Goal: Task Accomplishment & Management: Complete application form

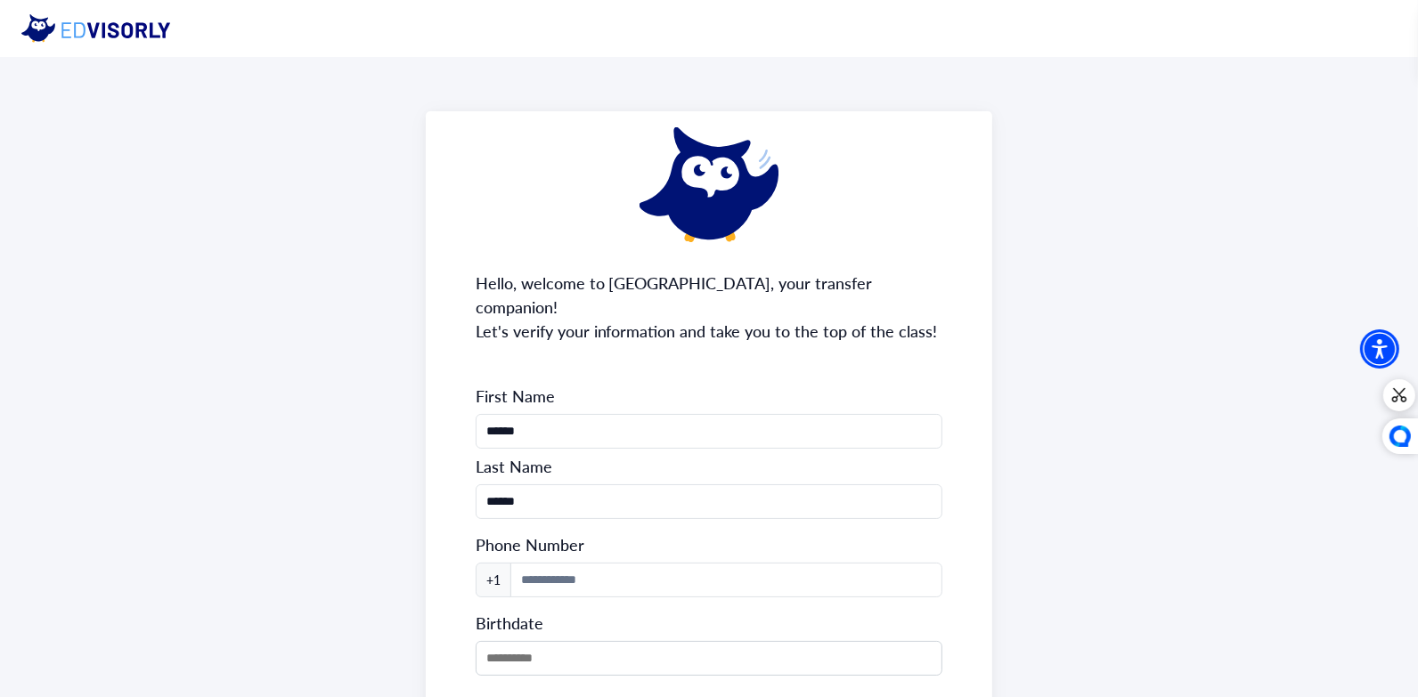
scroll to position [148, 0]
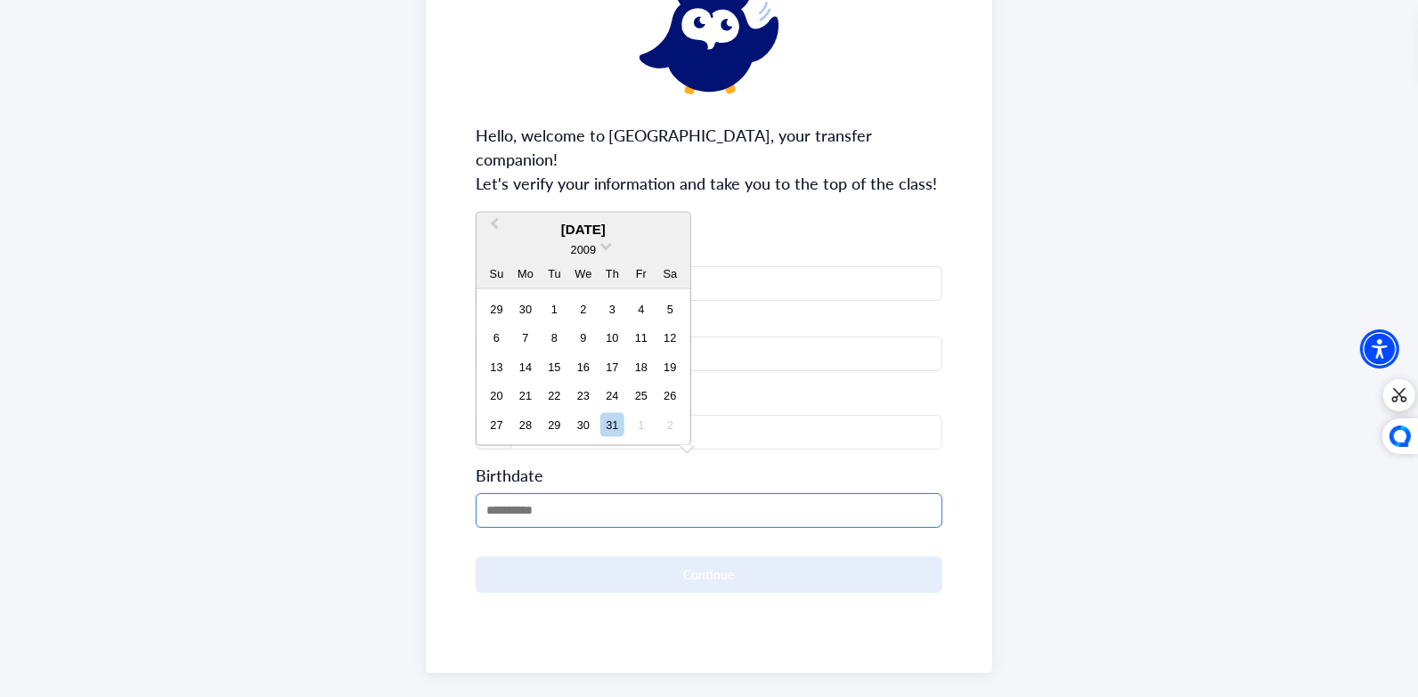
click at [621, 493] on input "MM/DD/YYYY" at bounding box center [710, 510] width 468 height 35
click at [585, 252] on span "2009" at bounding box center [583, 249] width 25 height 13
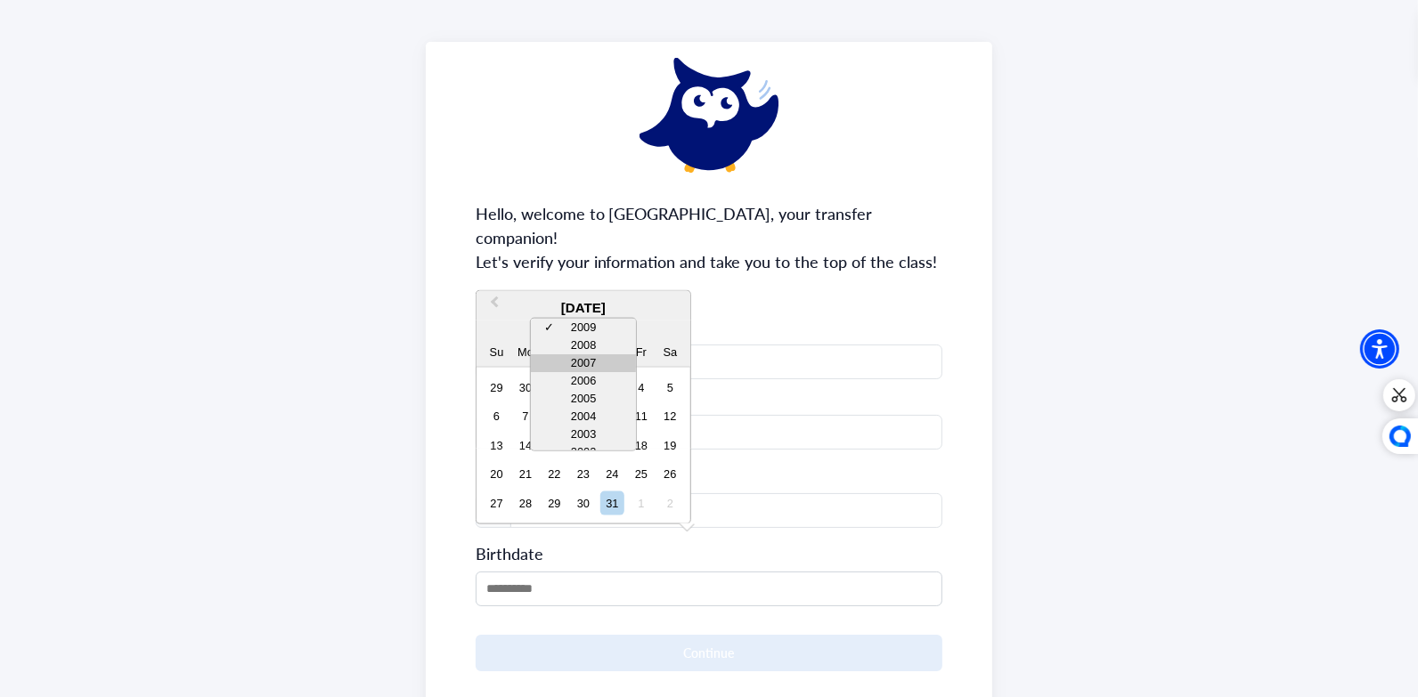
scroll to position [65, 0]
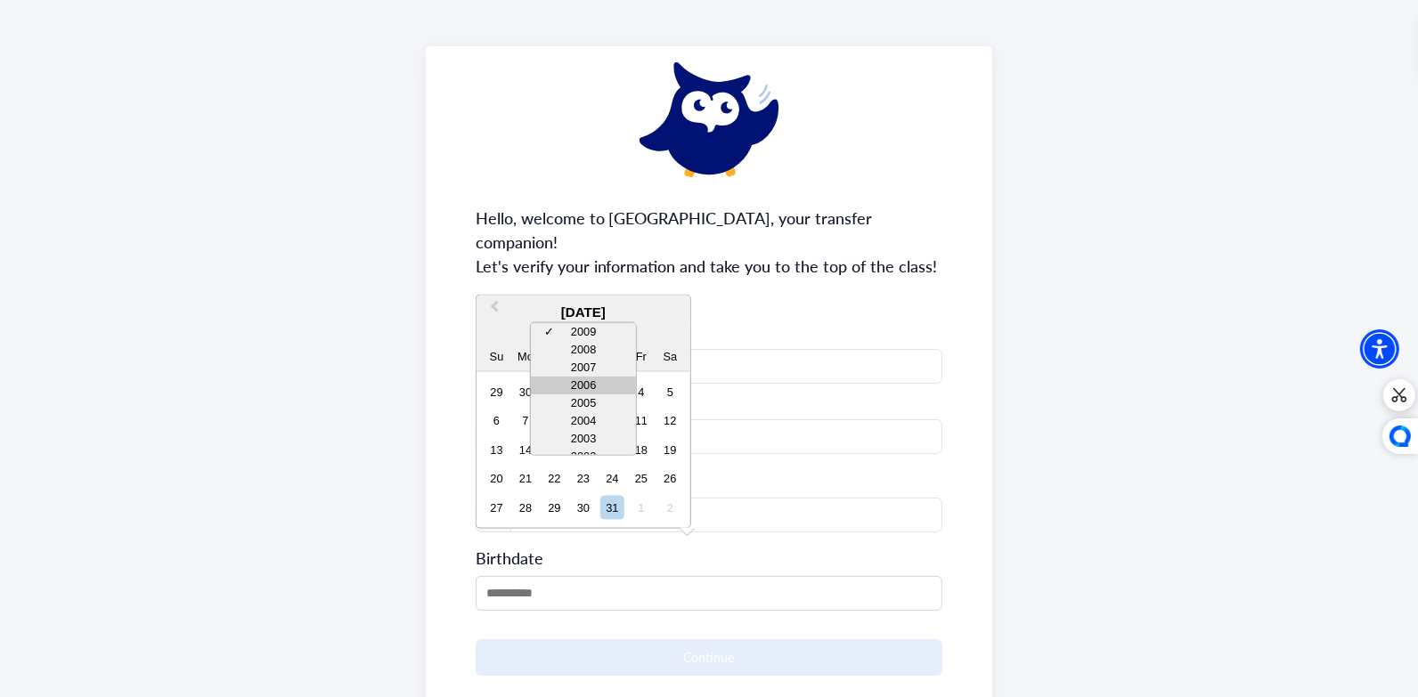
click at [596, 390] on div "2006" at bounding box center [583, 386] width 105 height 18
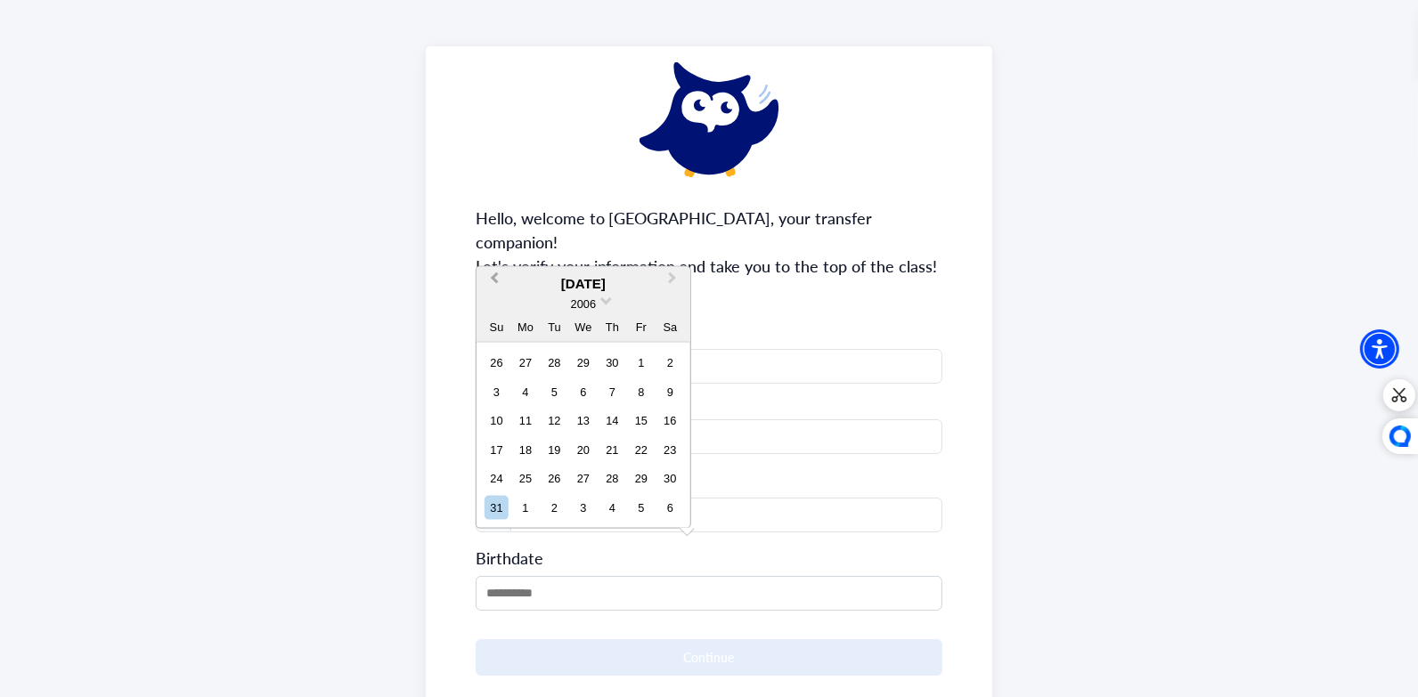
click at [494, 275] on span "Previous Month" at bounding box center [494, 282] width 0 height 27
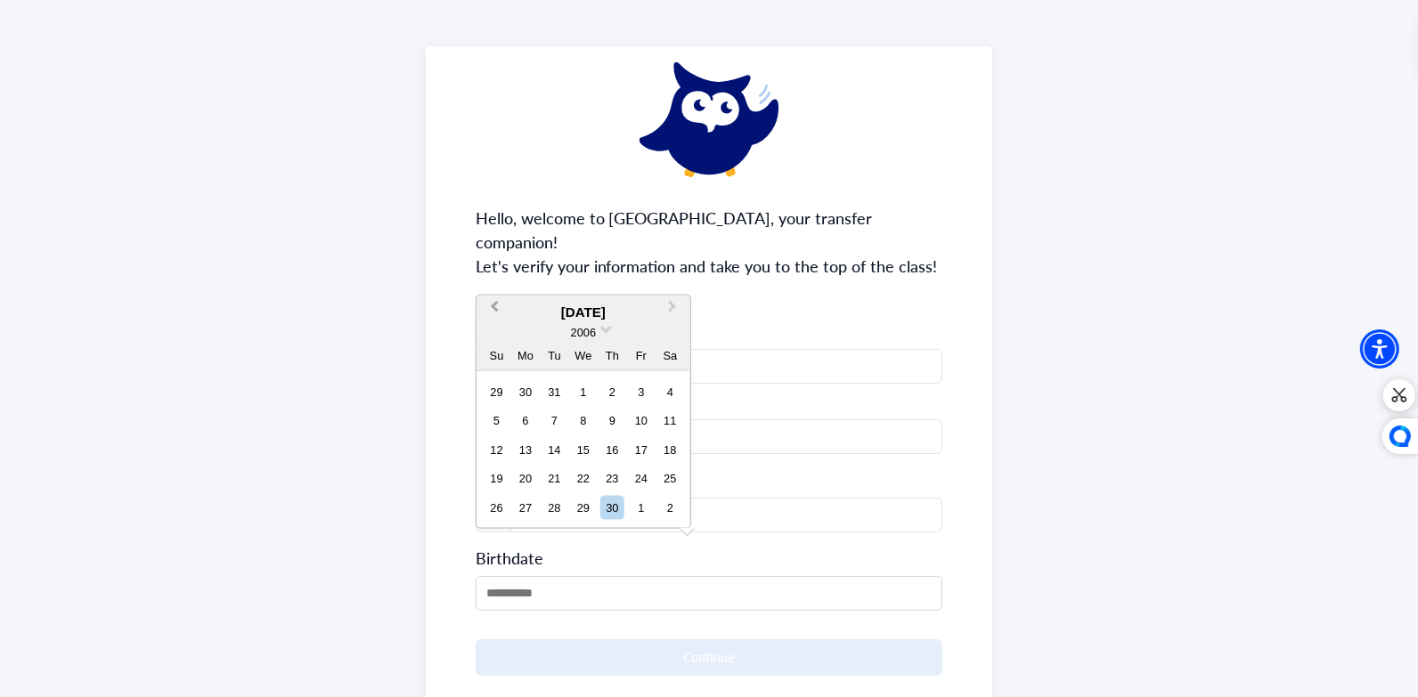
click at [499, 275] on div "Hello, welcome to [GEOGRAPHIC_DATA], your transfer companion! Let's verify your…" at bounding box center [709, 401] width 567 height 710
click at [493, 576] on input "MM/DD/YYYY" at bounding box center [710, 593] width 468 height 35
click at [494, 310] on span "Previous Month" at bounding box center [494, 310] width 0 height 27
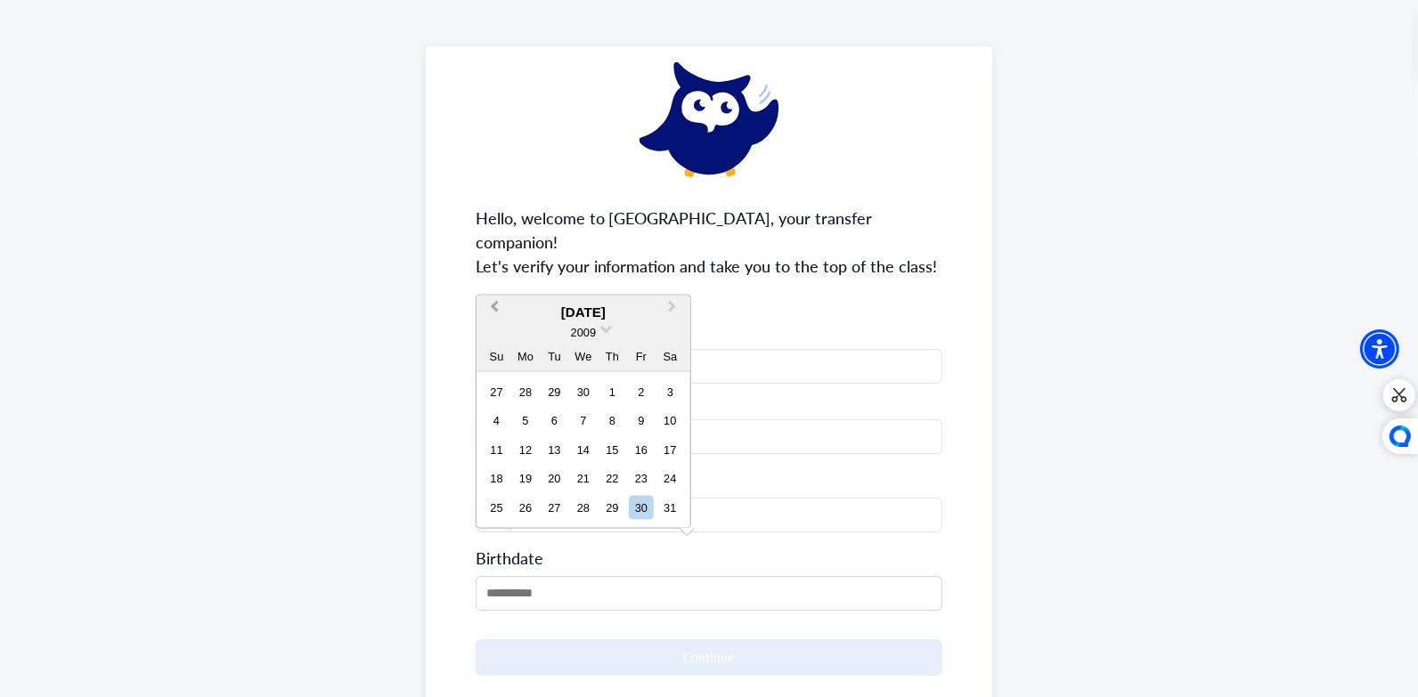
click at [494, 310] on span "Previous Month" at bounding box center [494, 310] width 0 height 27
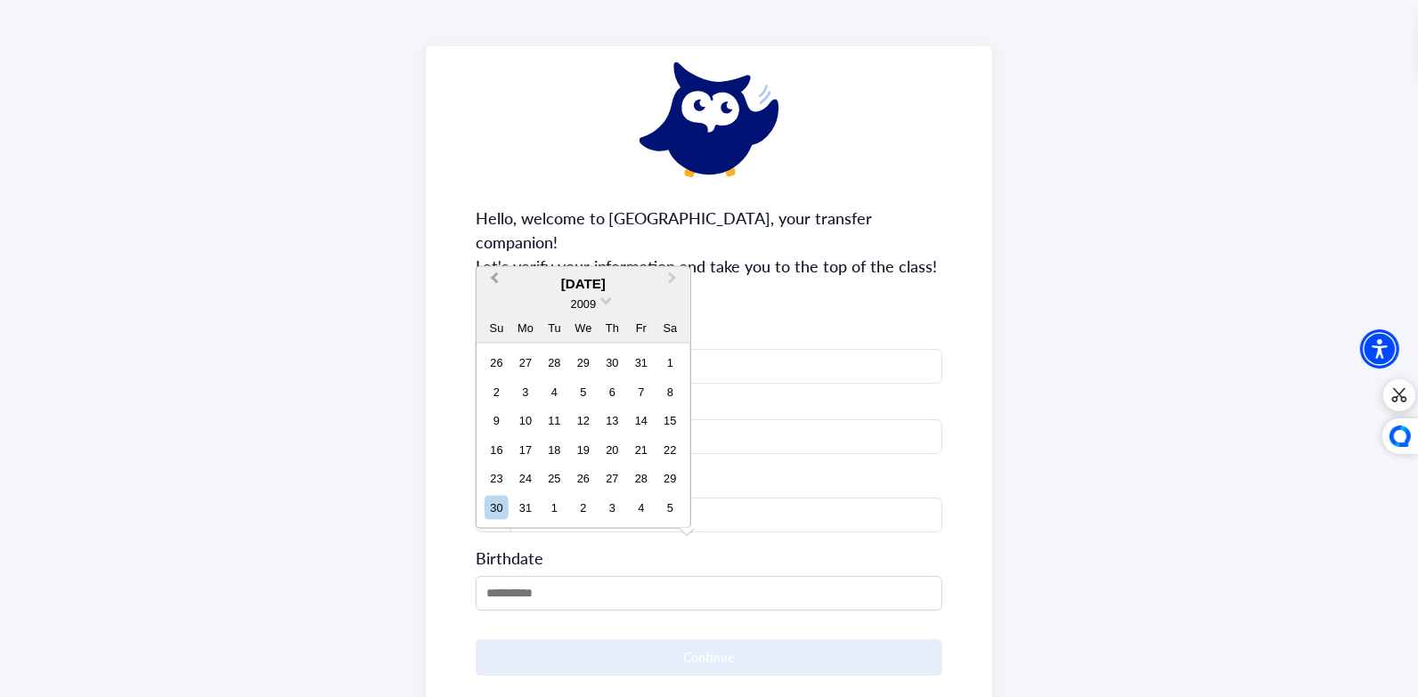
click at [492, 310] on div "2009" at bounding box center [583, 303] width 214 height 19
click at [587, 302] on span "2009" at bounding box center [583, 303] width 25 height 13
click at [582, 354] on div "2006" at bounding box center [583, 357] width 105 height 18
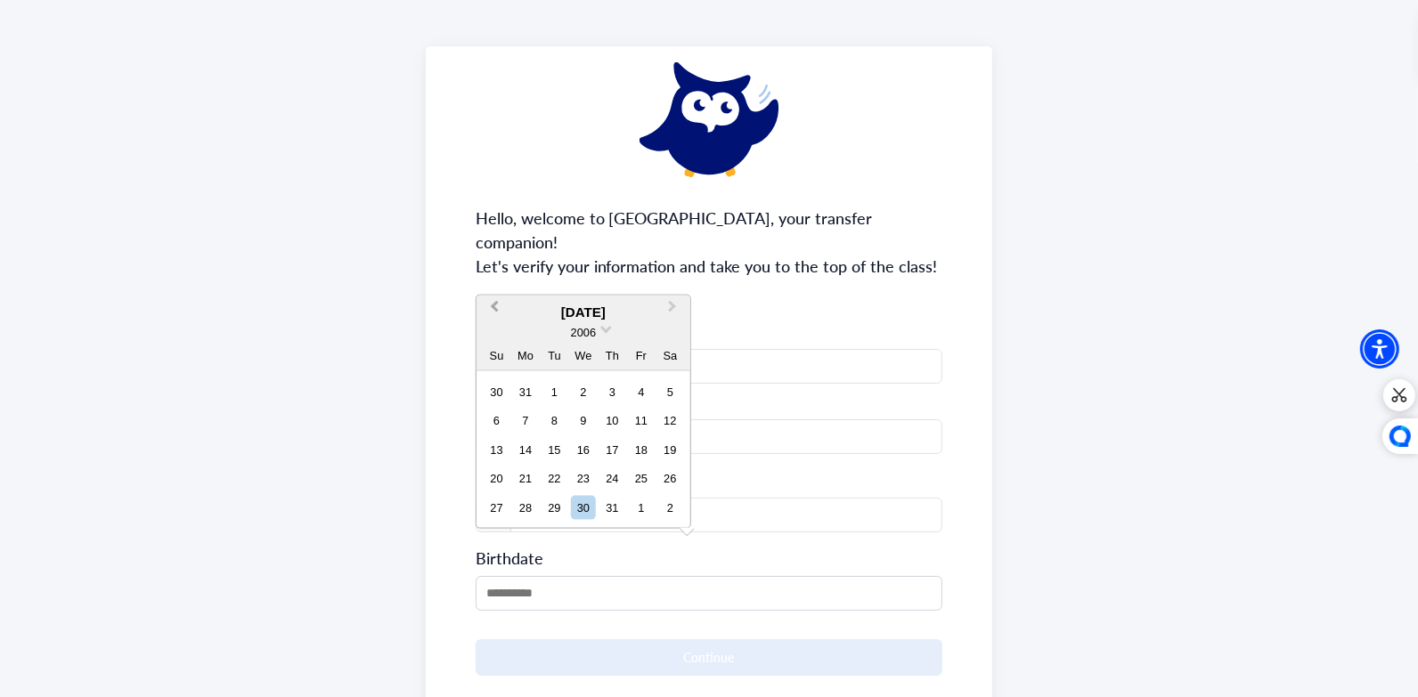
click at [494, 306] on span "Previous Month" at bounding box center [494, 310] width 0 height 27
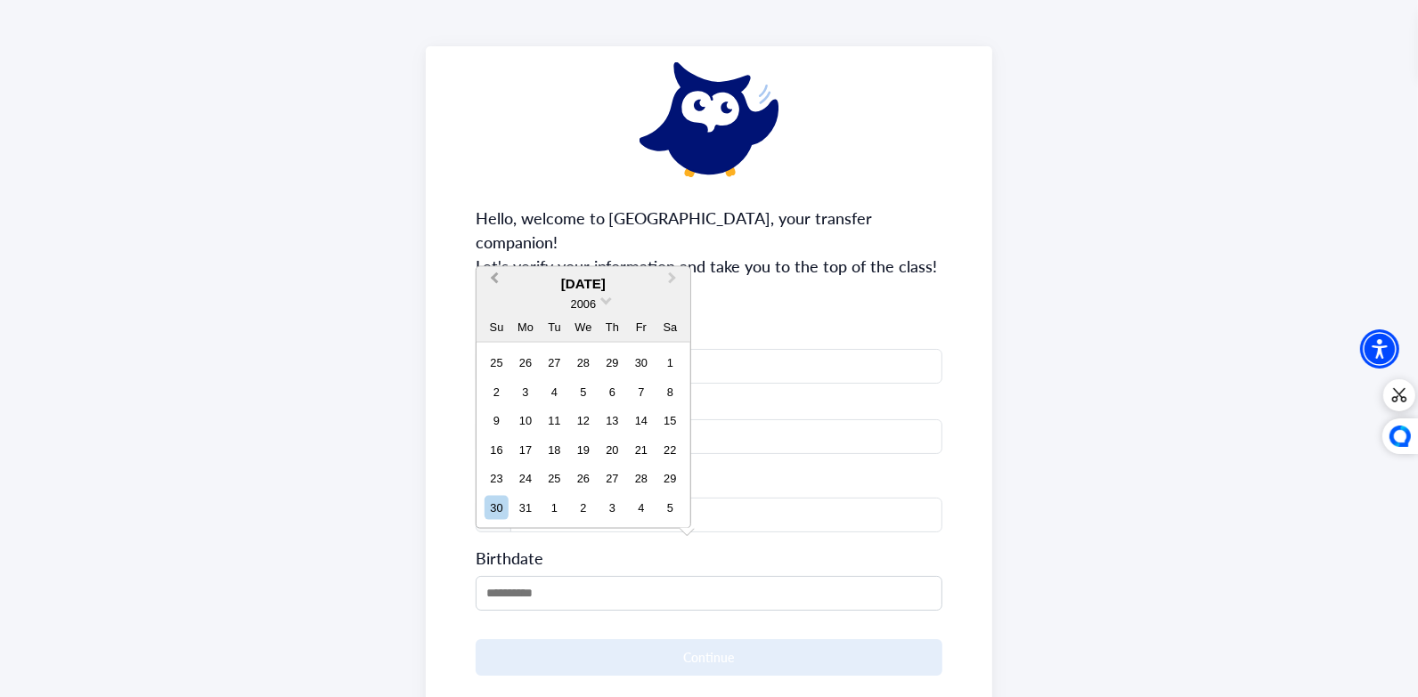
click at [494, 277] on span "Previous Month" at bounding box center [494, 282] width 0 height 27
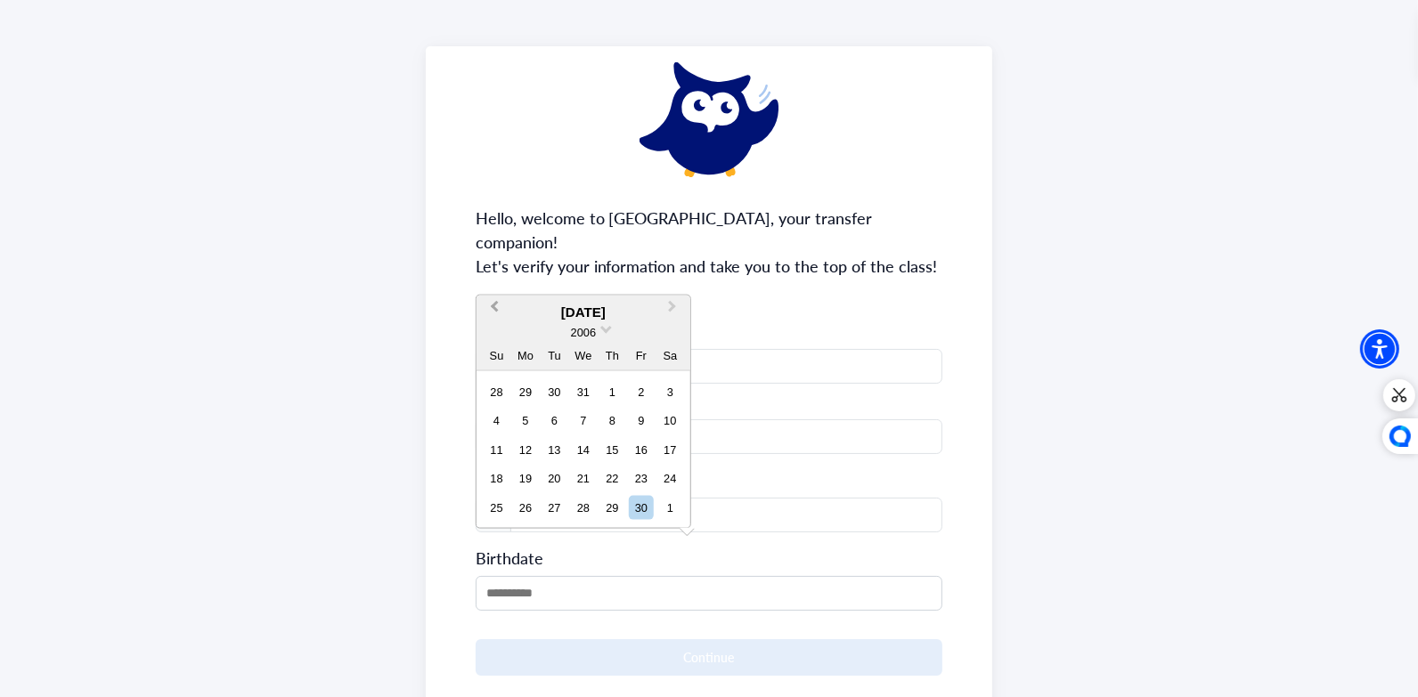
click at [484, 313] on button "Previous Month" at bounding box center [492, 311] width 28 height 28
click at [494, 313] on button "Previous Month" at bounding box center [492, 311] width 28 height 28
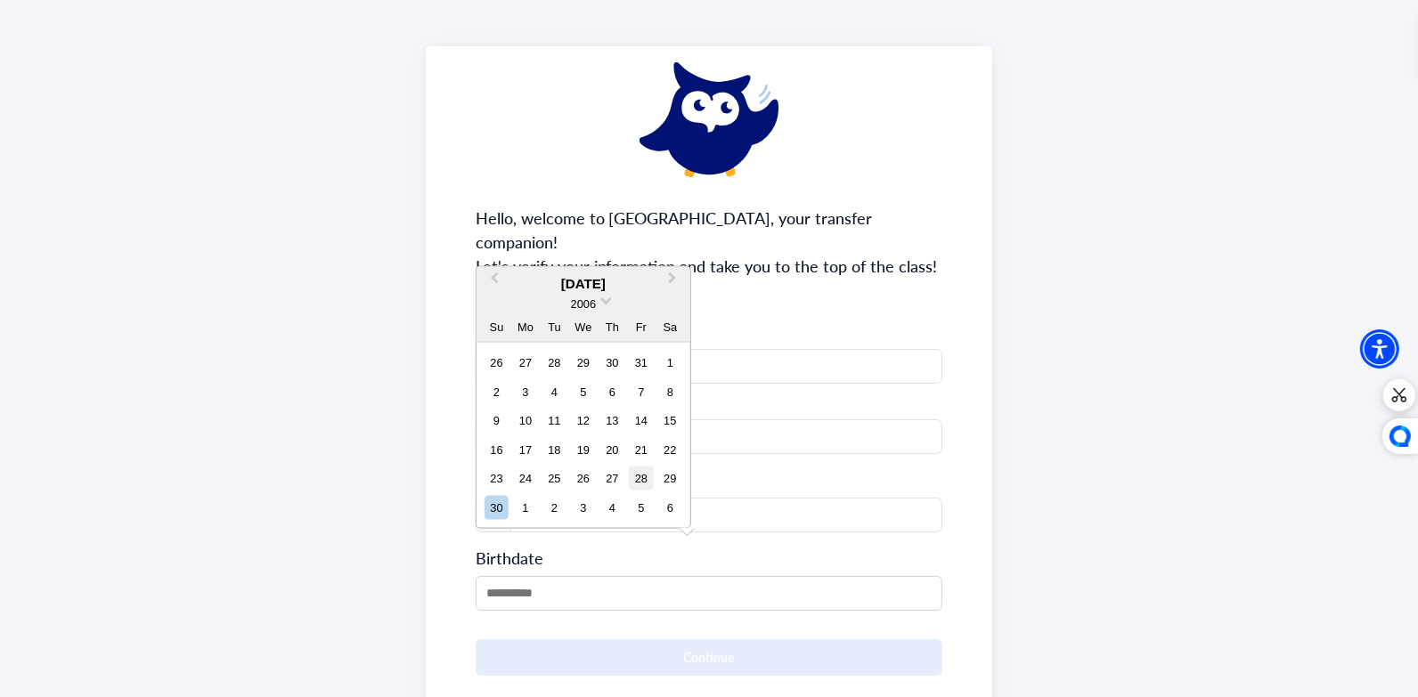
click at [645, 480] on div "28" at bounding box center [641, 479] width 24 height 24
type input "**********"
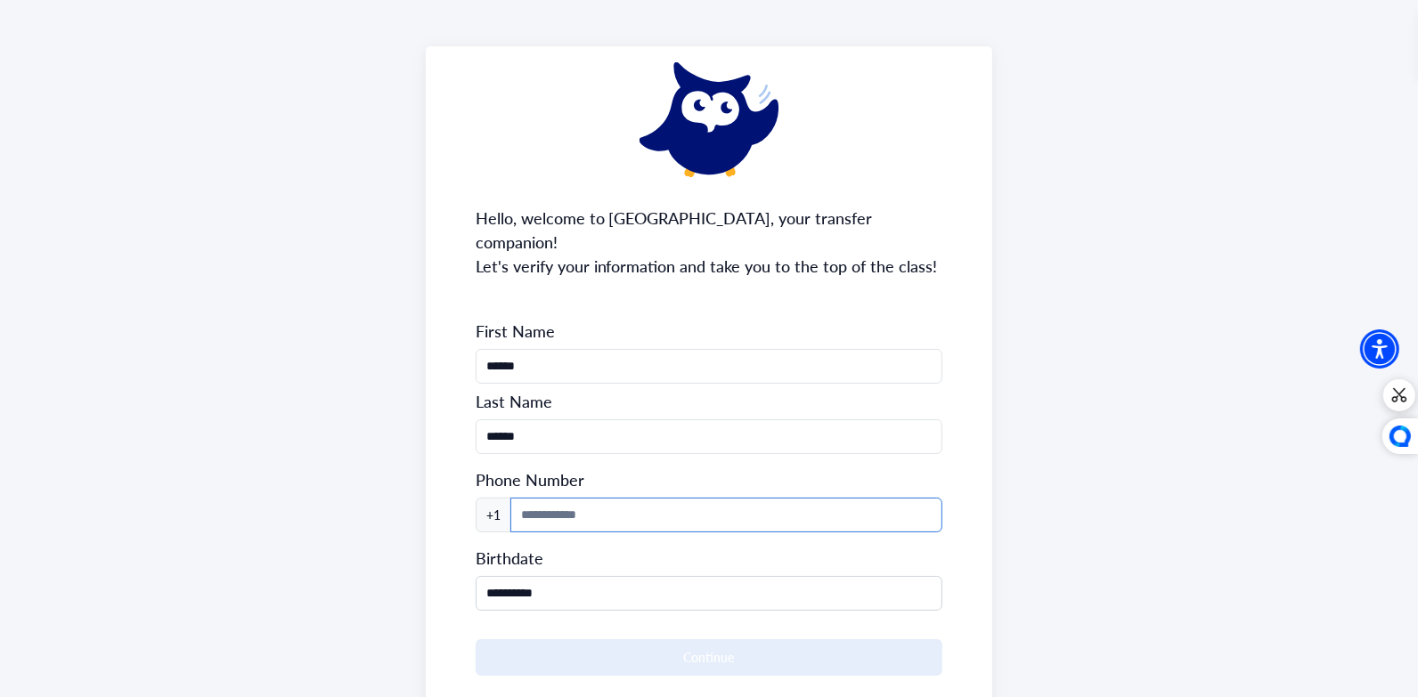
scroll to position [78, 0]
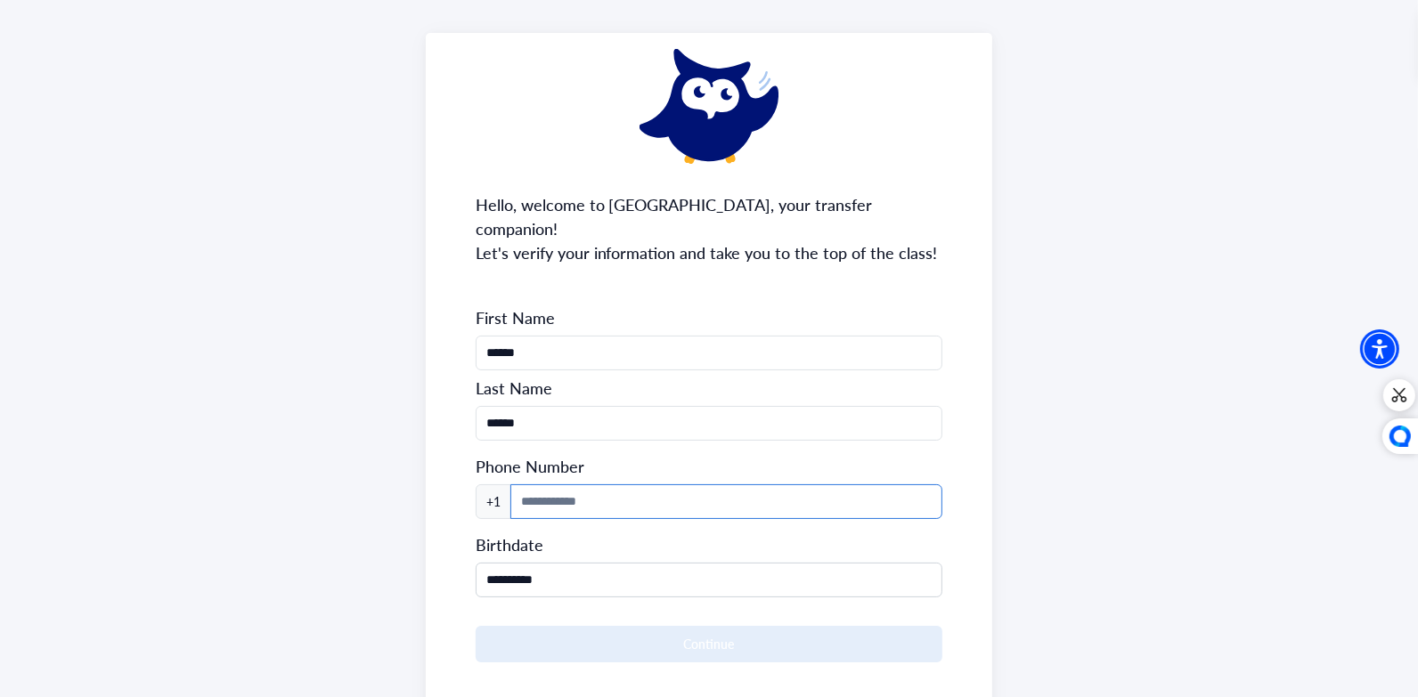
click at [526, 484] on input at bounding box center [726, 501] width 433 height 35
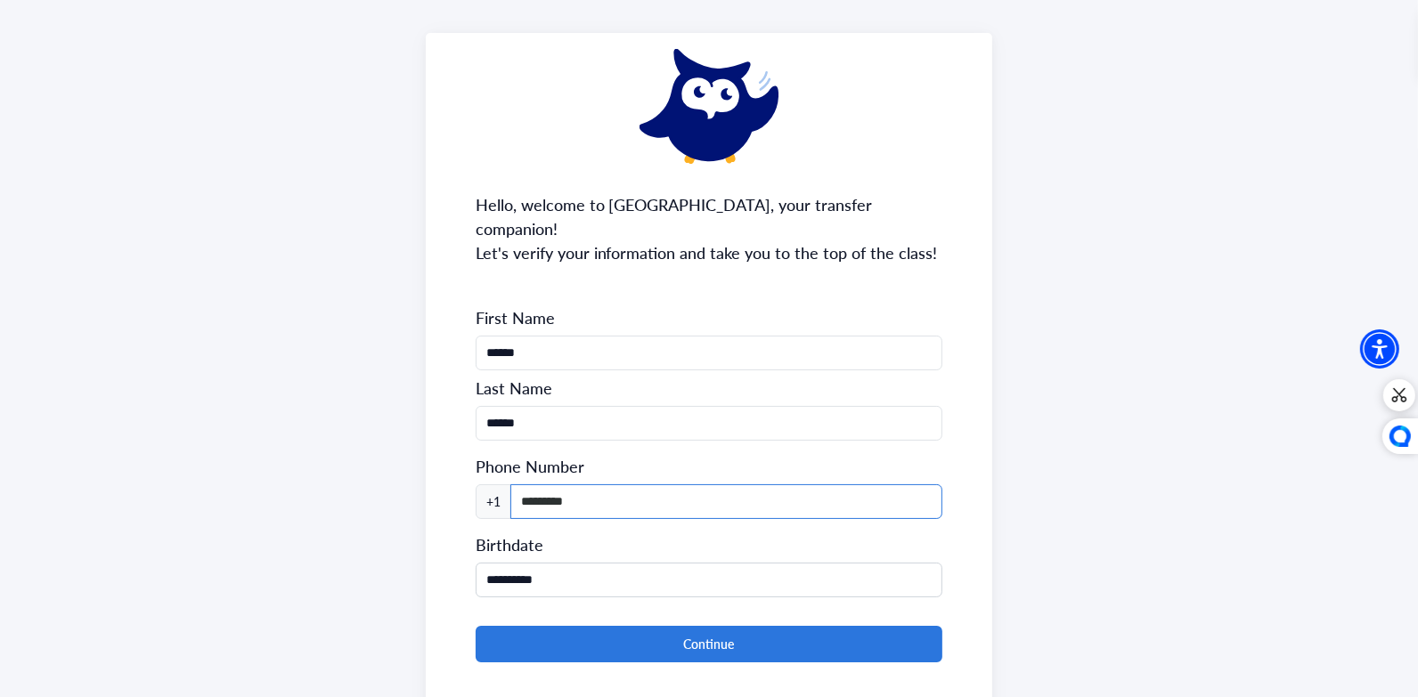
type input "**********"
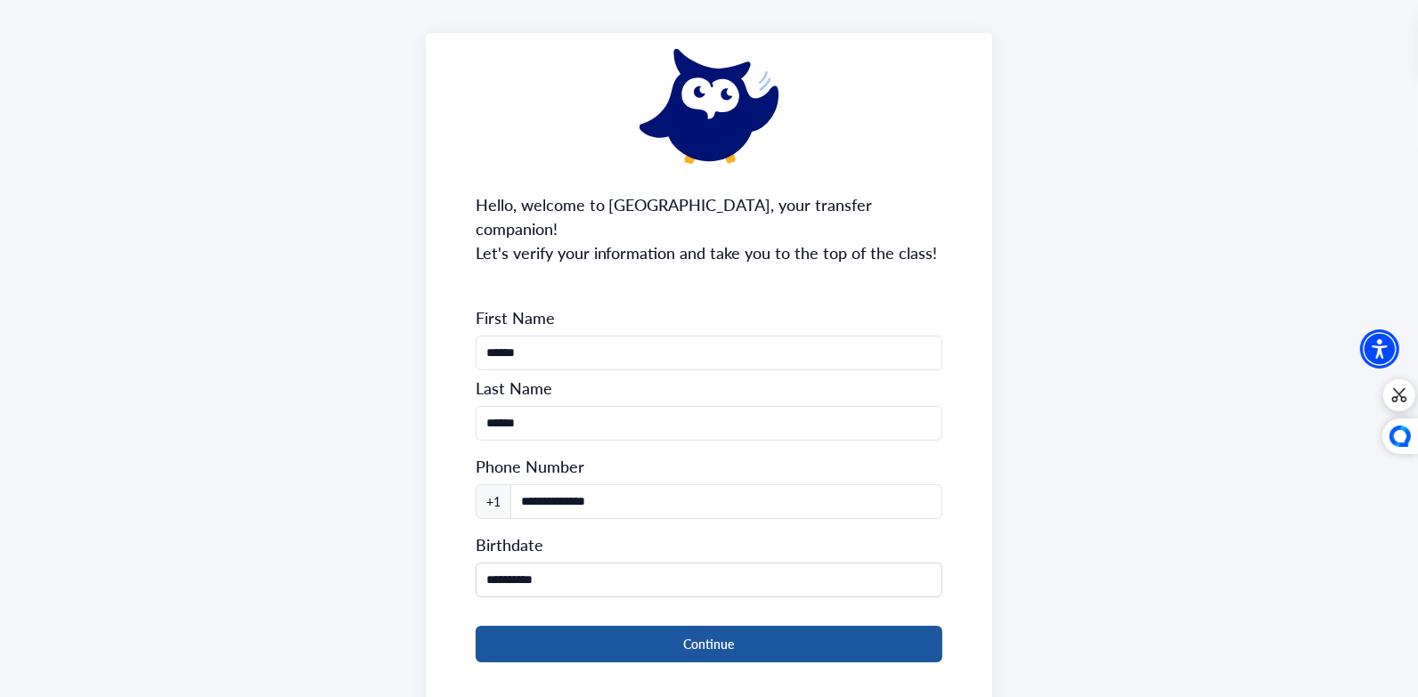
click at [642, 626] on button "Continue" at bounding box center [710, 644] width 468 height 37
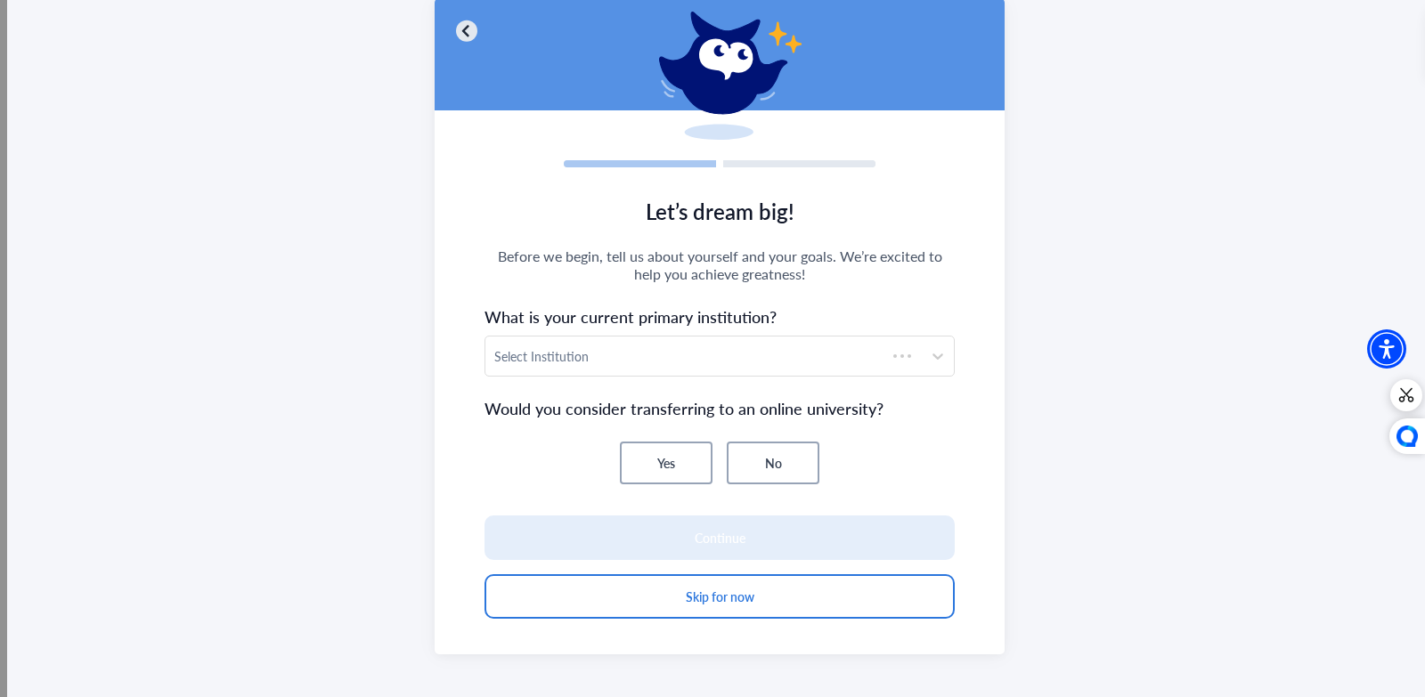
scroll to position [124, 0]
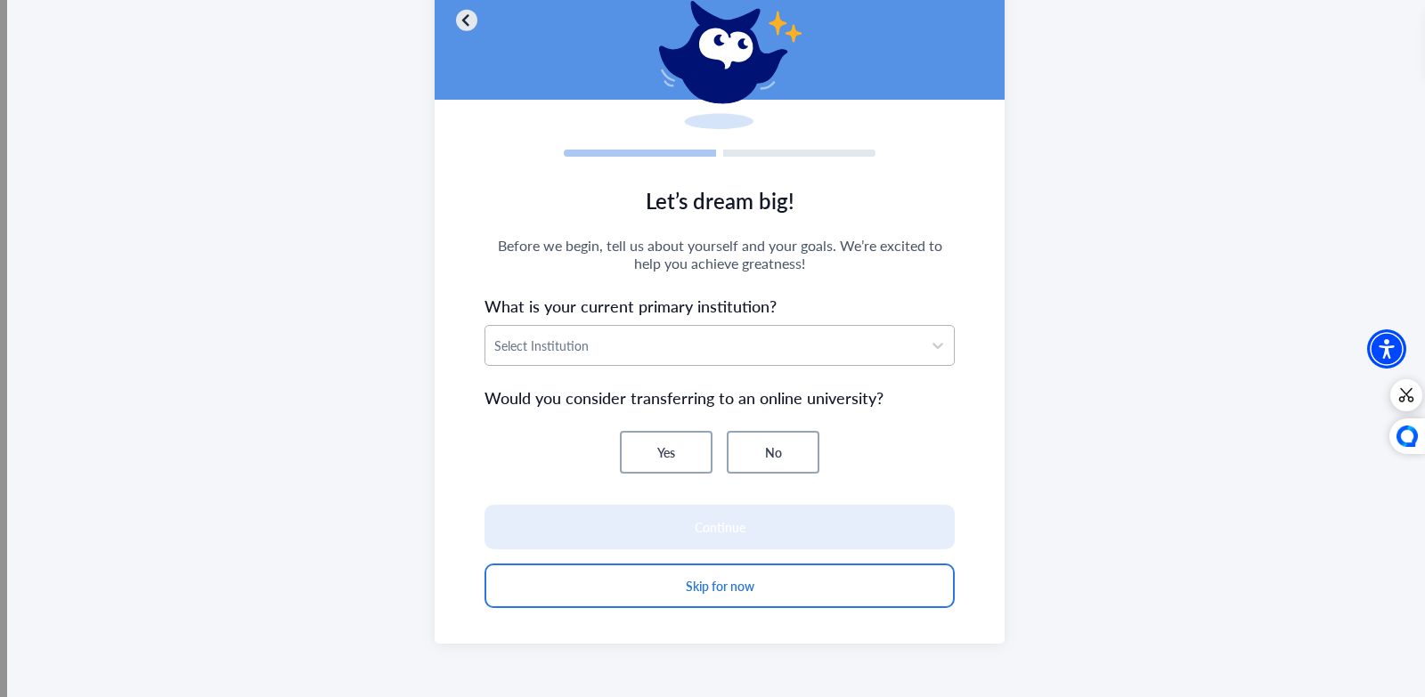
click at [712, 351] on div at bounding box center [703, 346] width 419 height 22
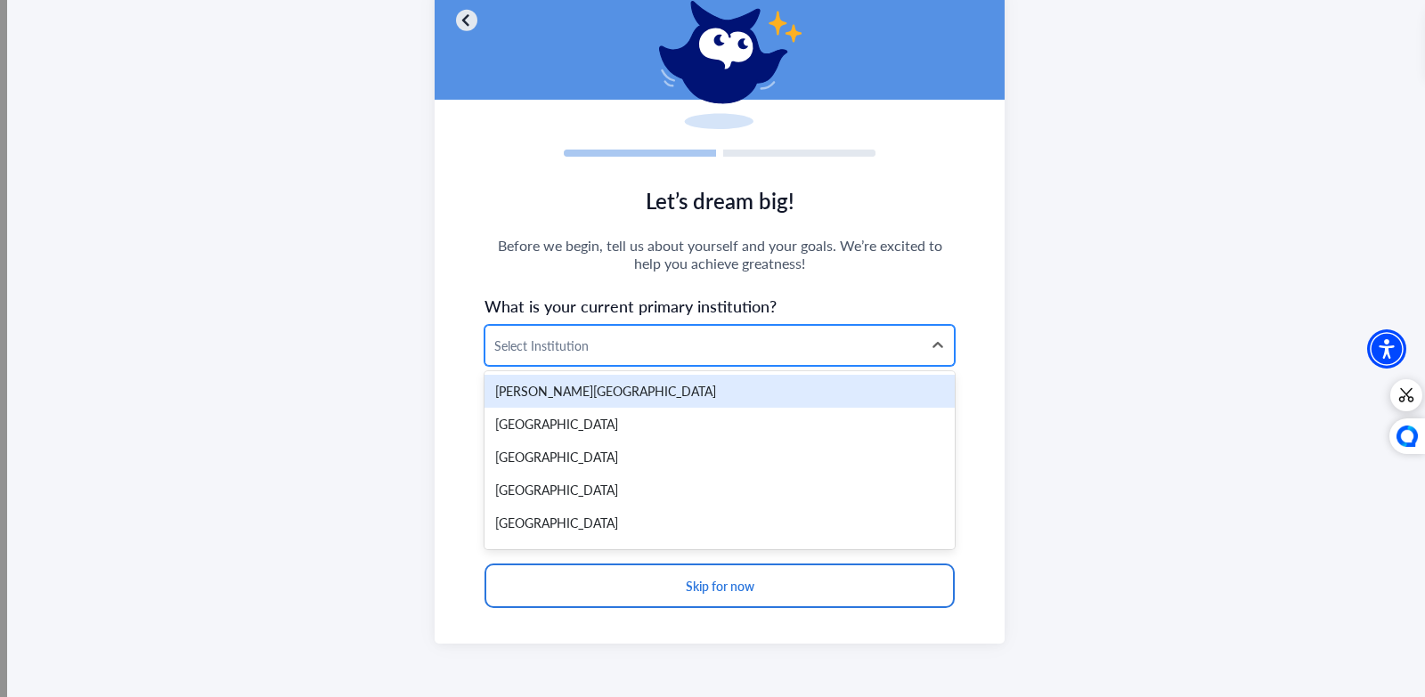
click at [673, 355] on div "Select Institution" at bounding box center [703, 345] width 436 height 39
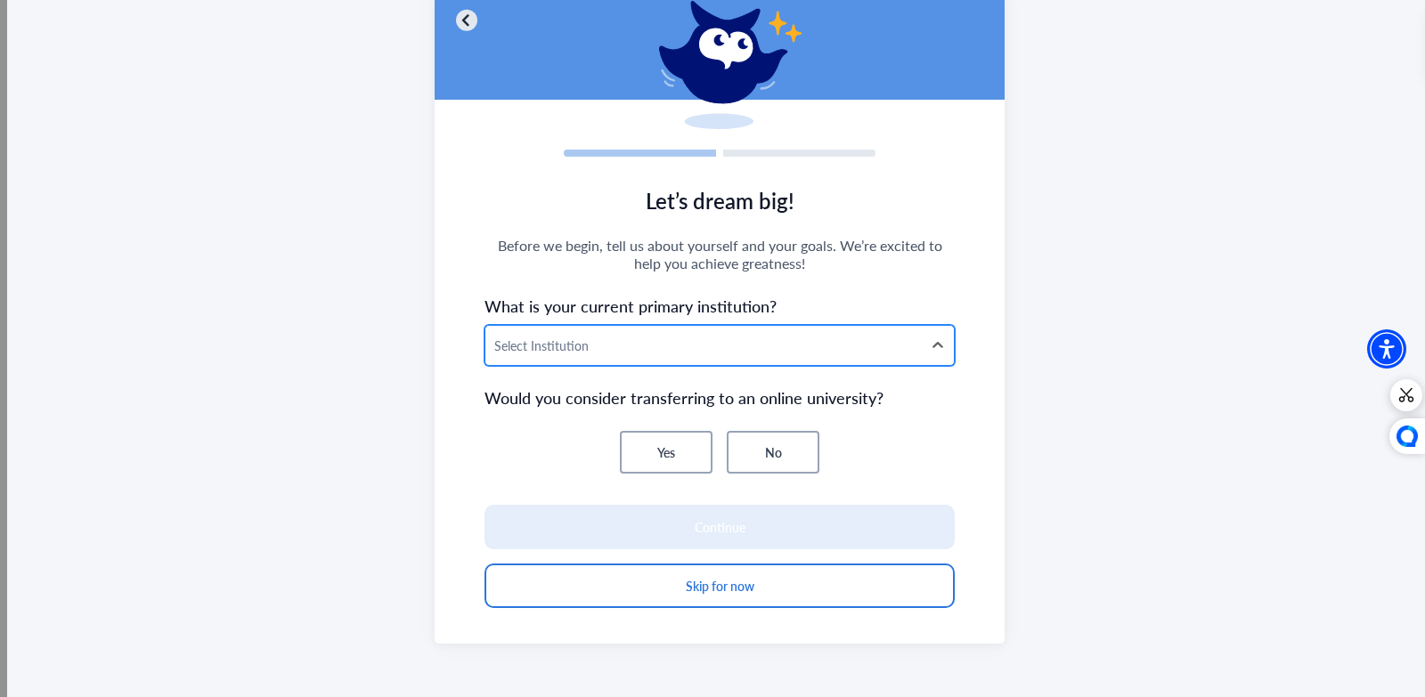
click at [673, 346] on div at bounding box center [703, 346] width 419 height 22
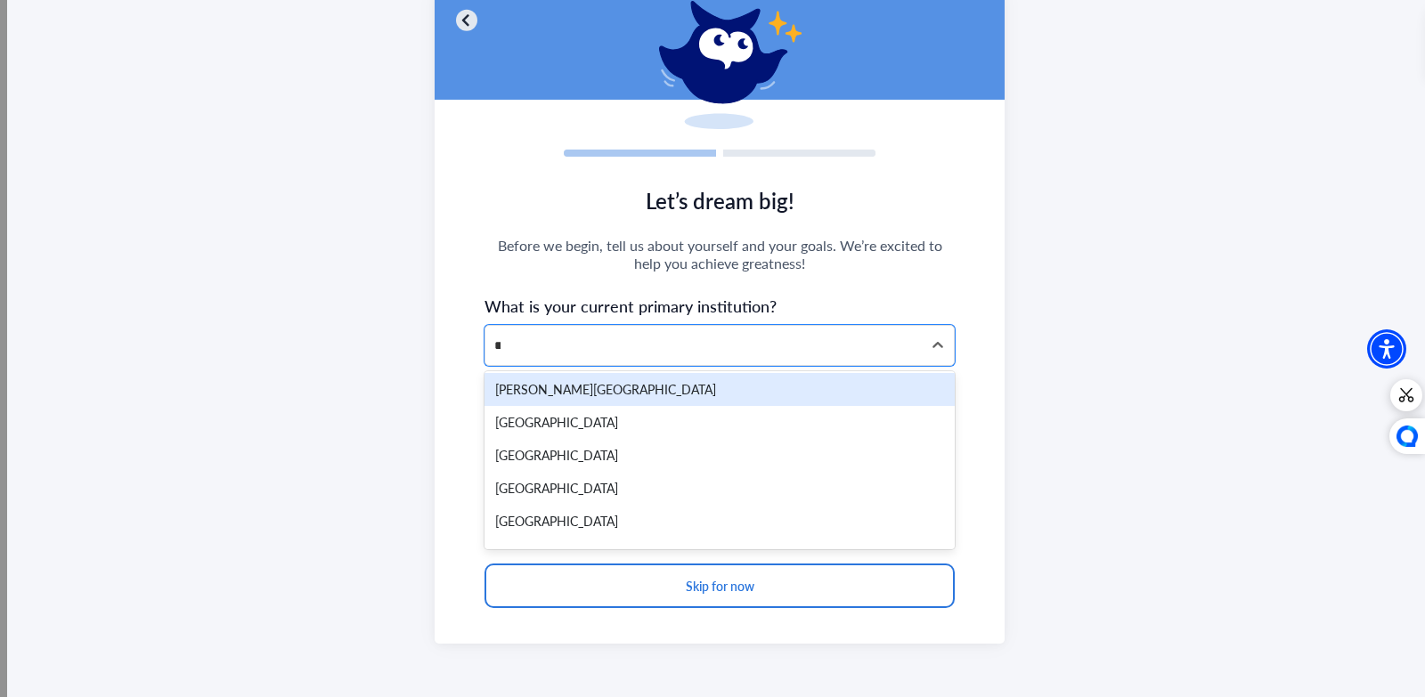
scroll to position [0, 0]
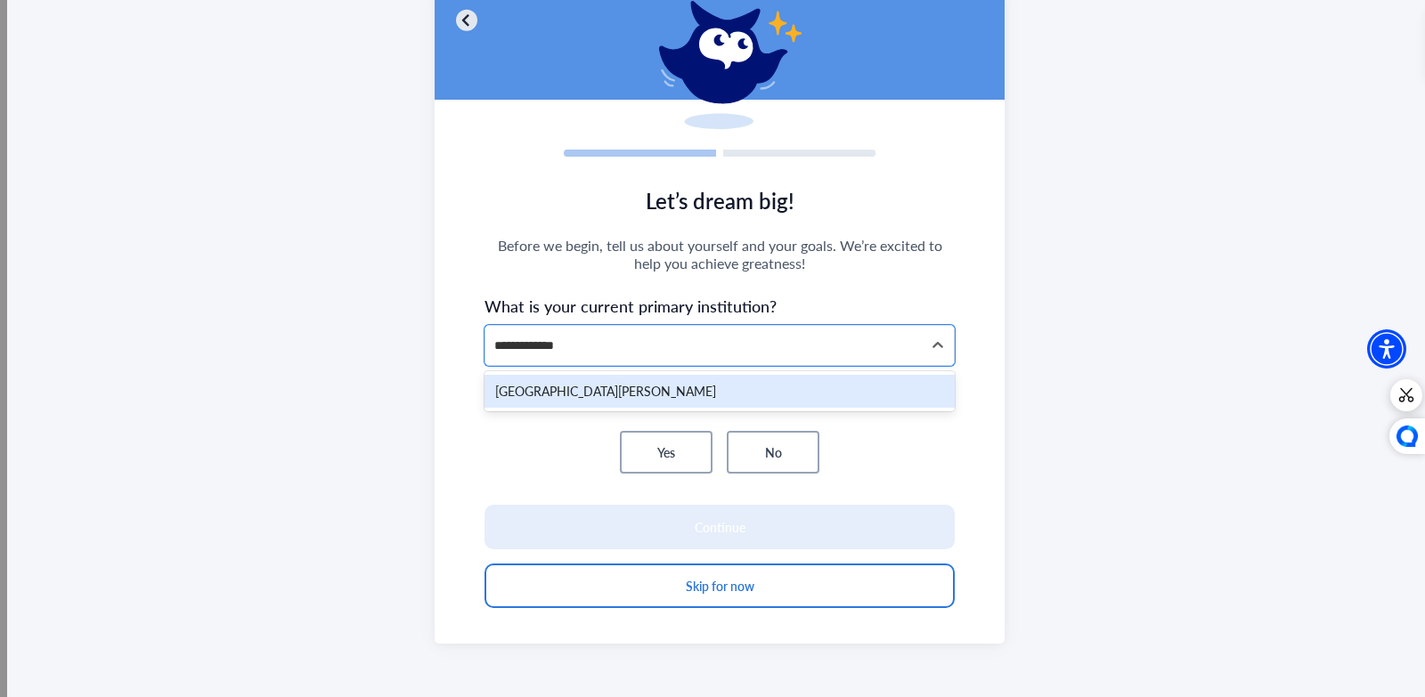
type input "**********"
click at [622, 390] on div "[GEOGRAPHIC_DATA][PERSON_NAME]" at bounding box center [719, 391] width 470 height 33
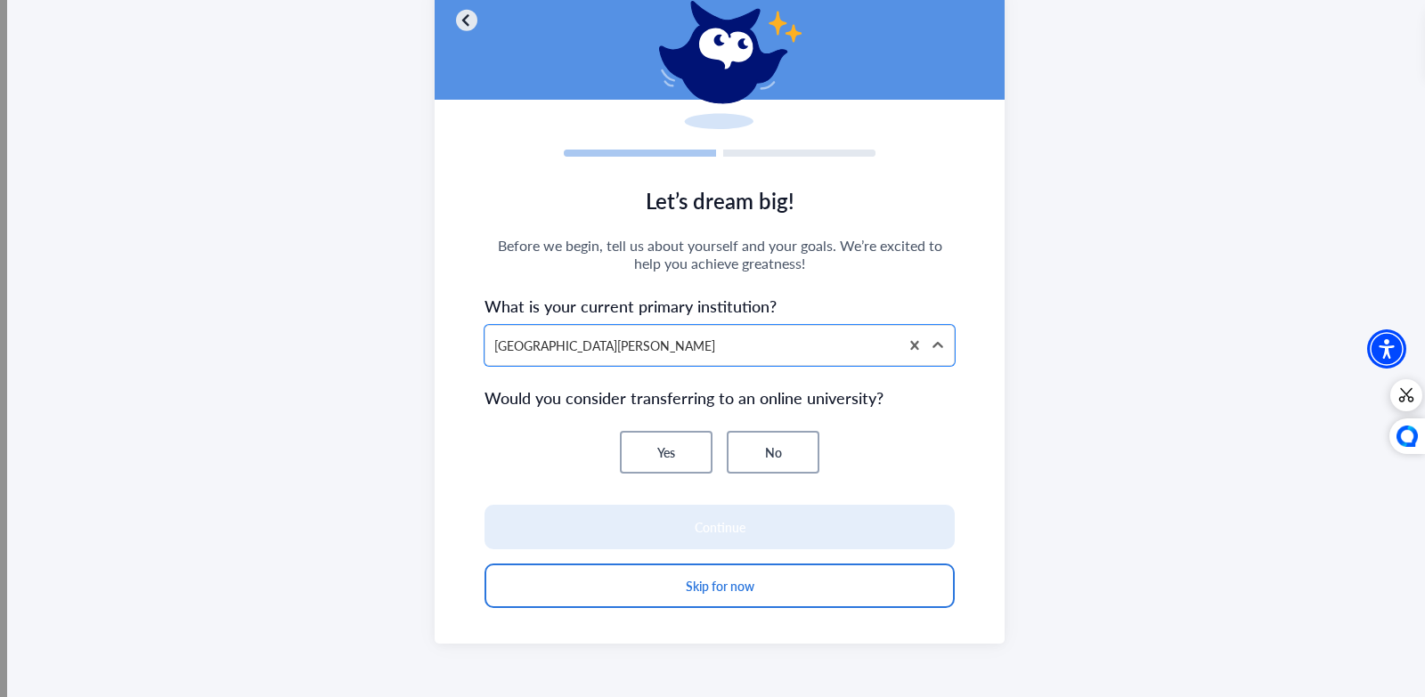
click at [757, 460] on button "No" at bounding box center [773, 452] width 93 height 43
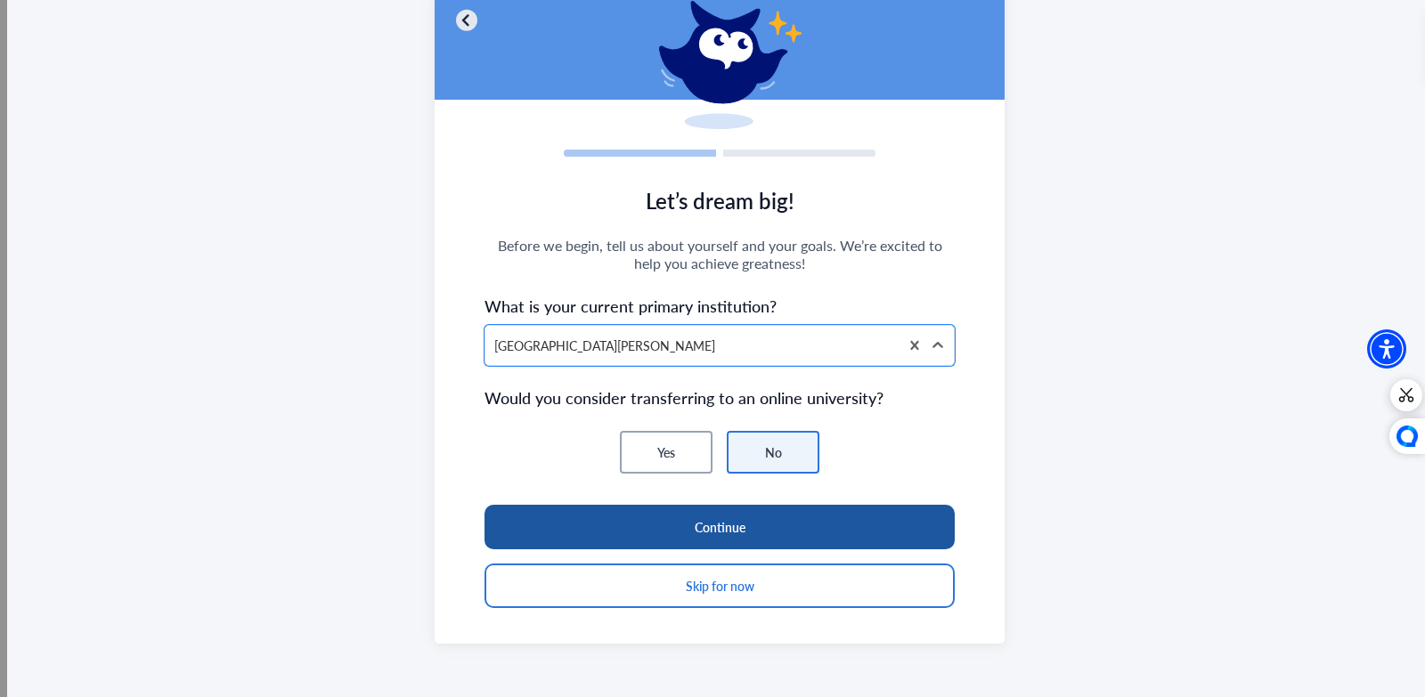
click at [723, 531] on button "Continue" at bounding box center [719, 527] width 470 height 45
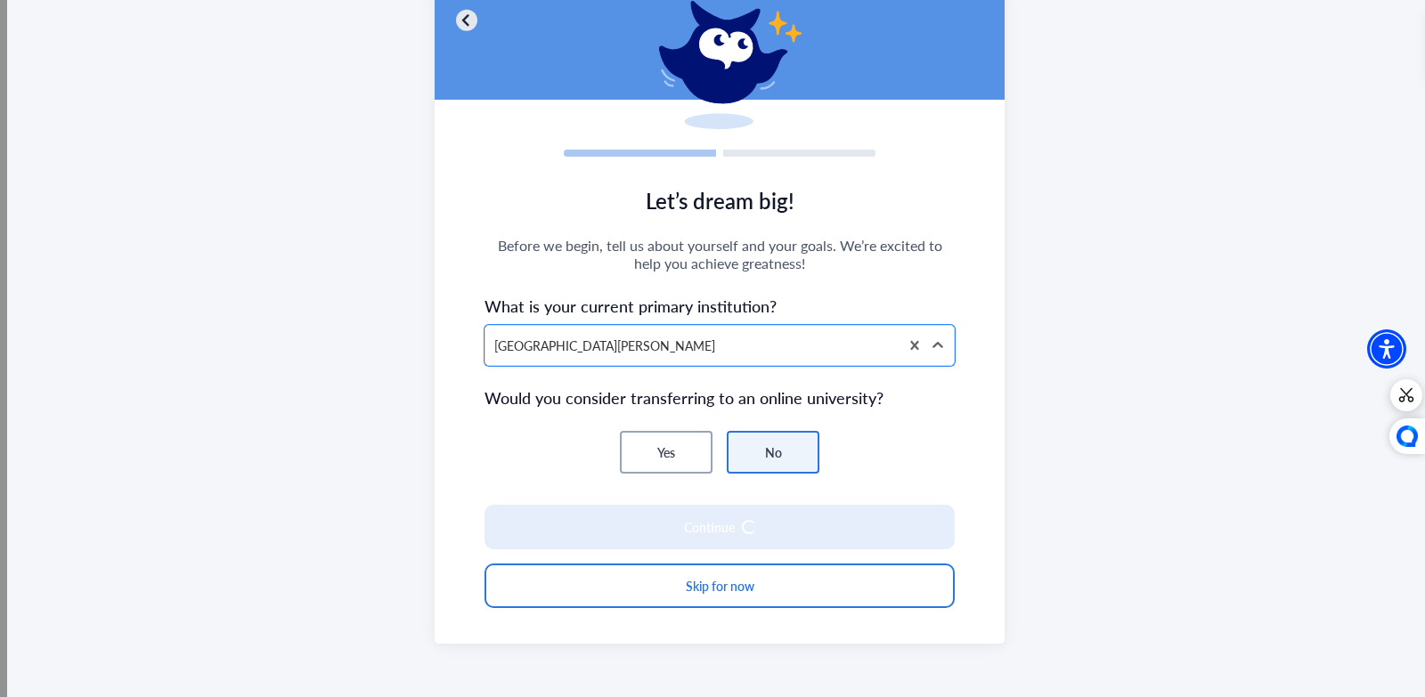
scroll to position [106, 0]
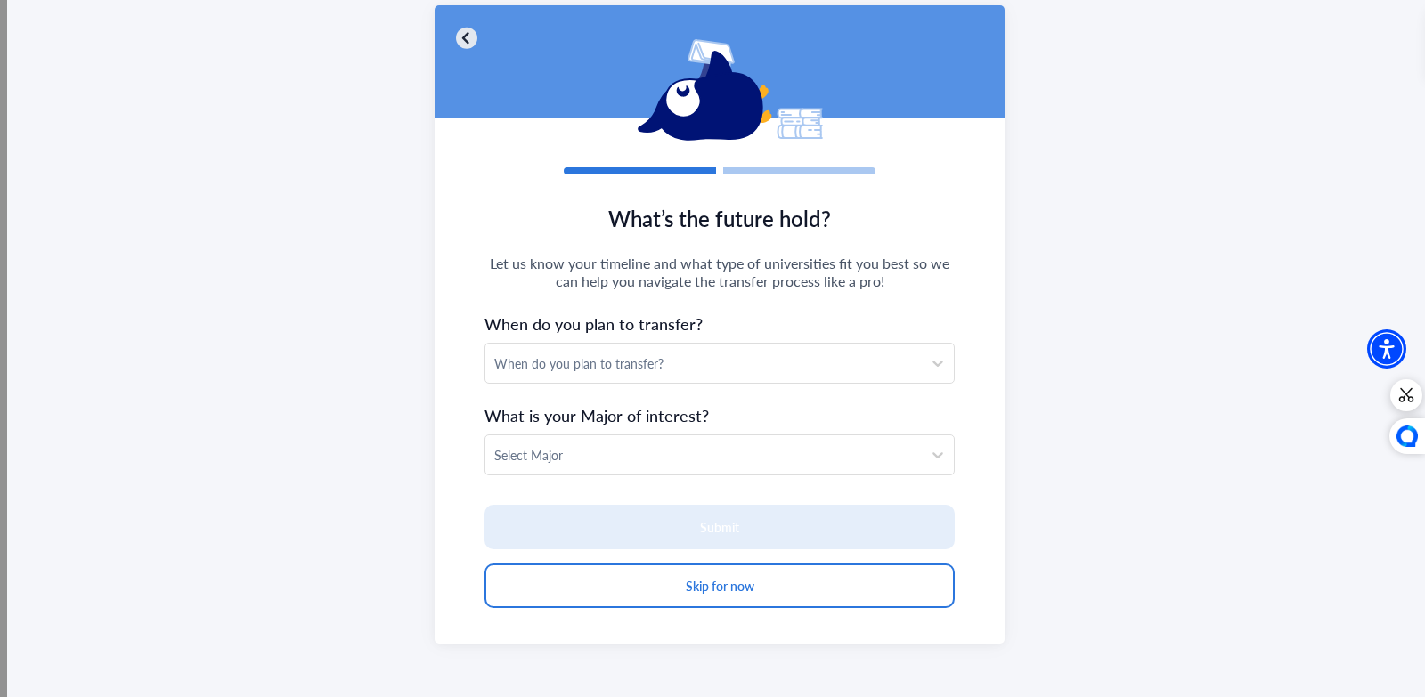
click at [697, 360] on div "When do you plan to transfer?" at bounding box center [703, 363] width 419 height 19
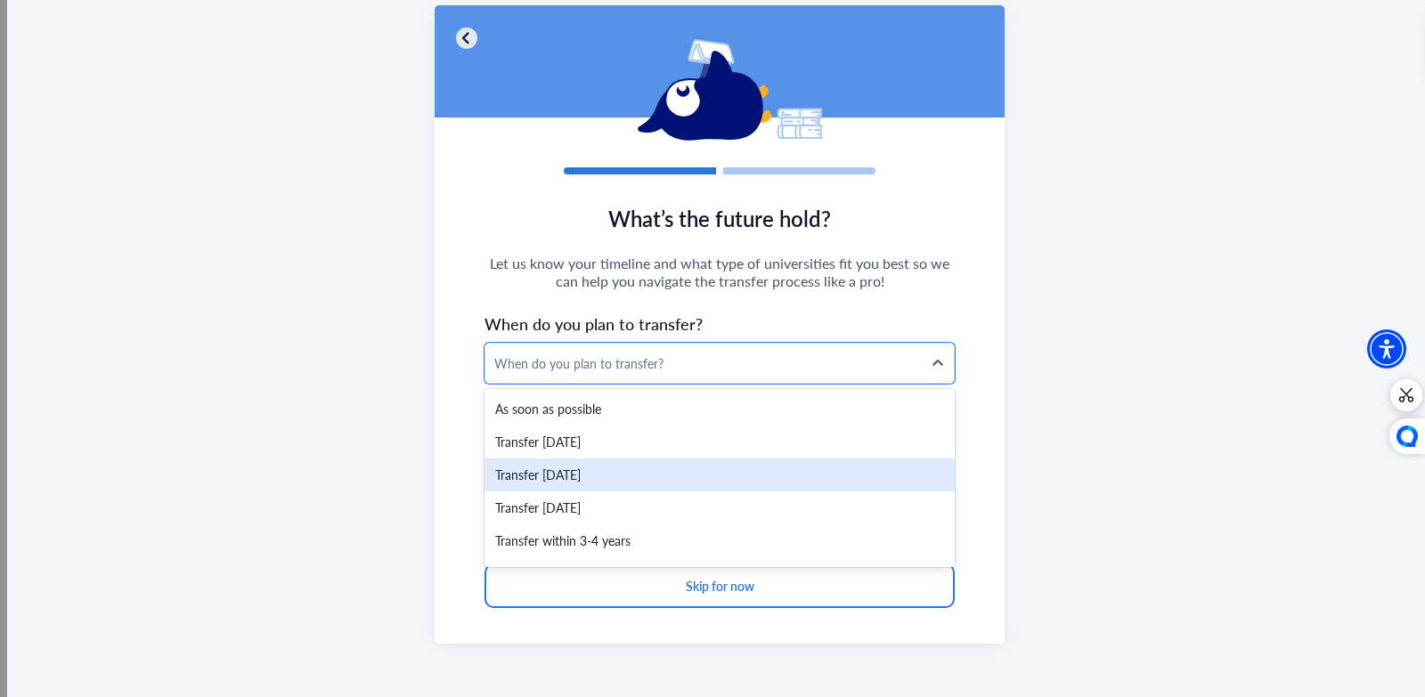
click at [608, 484] on div "Transfer [DATE]" at bounding box center [719, 475] width 470 height 33
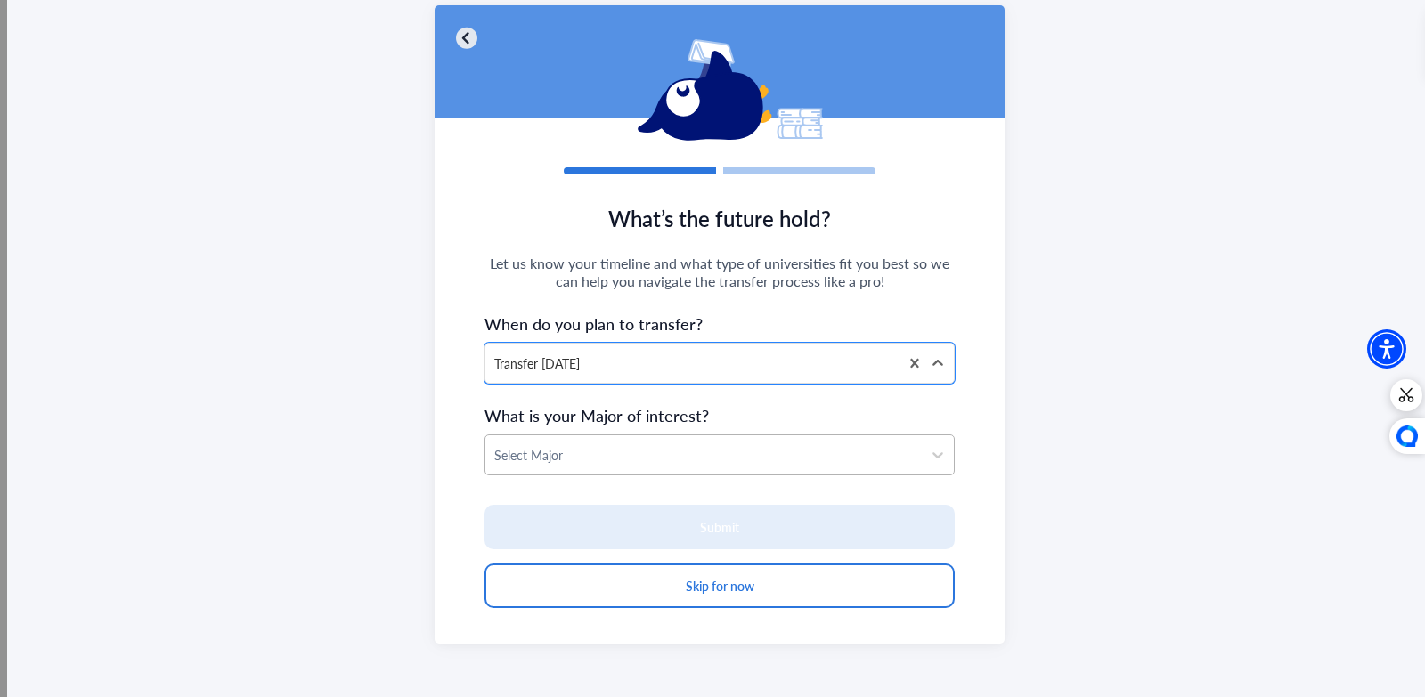
click at [613, 462] on div at bounding box center [703, 455] width 419 height 22
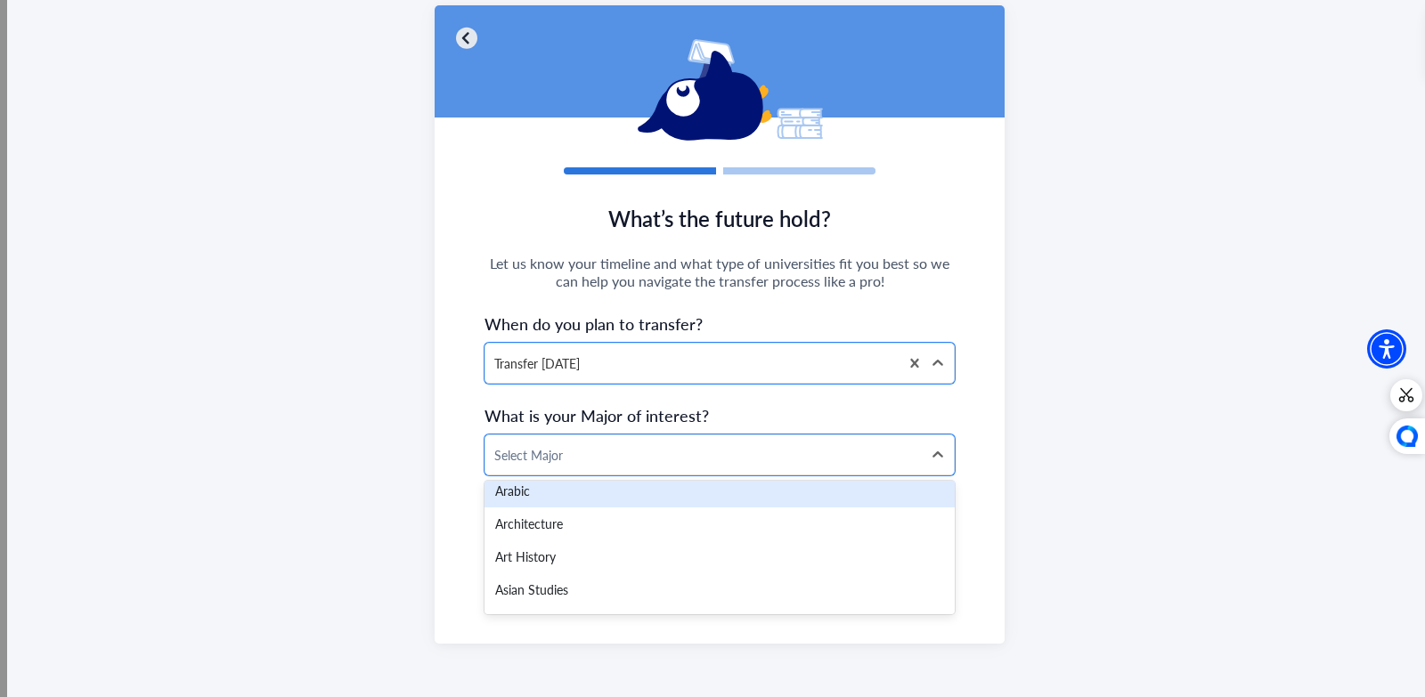
scroll to position [362, 0]
click at [570, 501] on div "Architecture" at bounding box center [719, 500] width 470 height 33
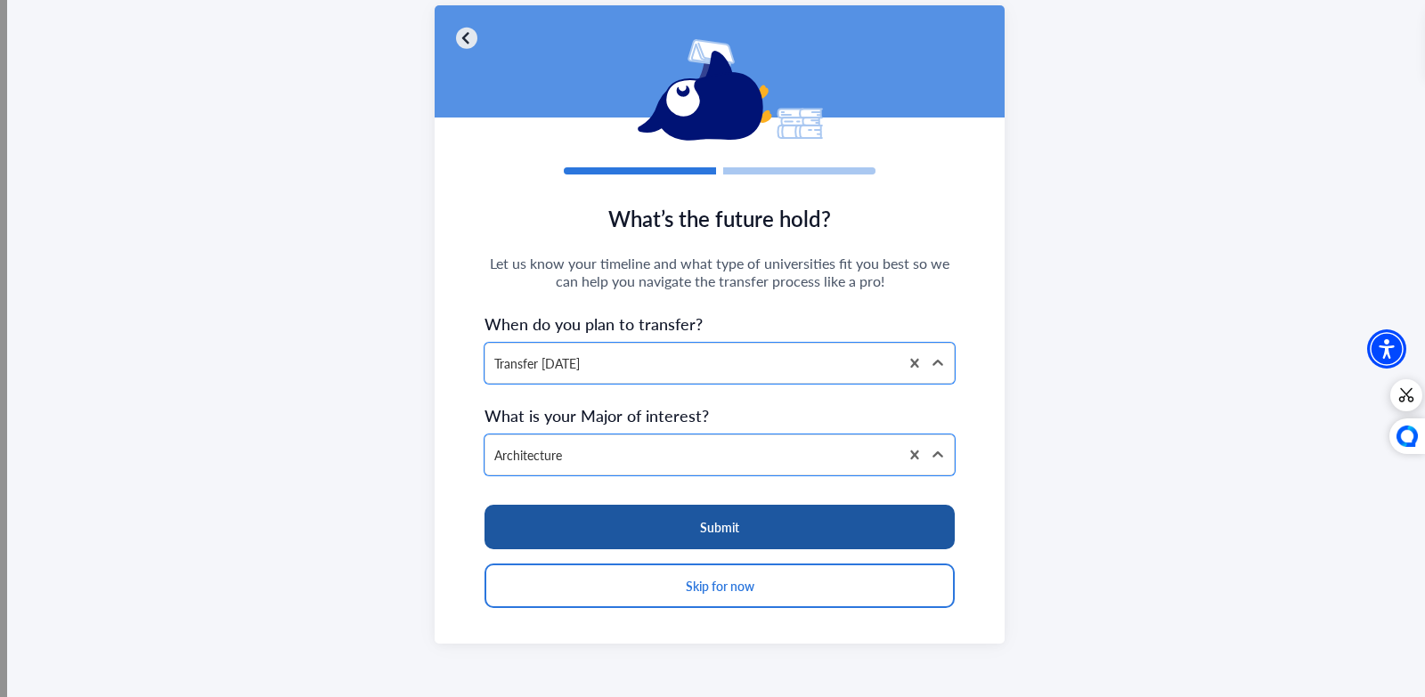
click at [571, 542] on button "Submit" at bounding box center [719, 527] width 470 height 45
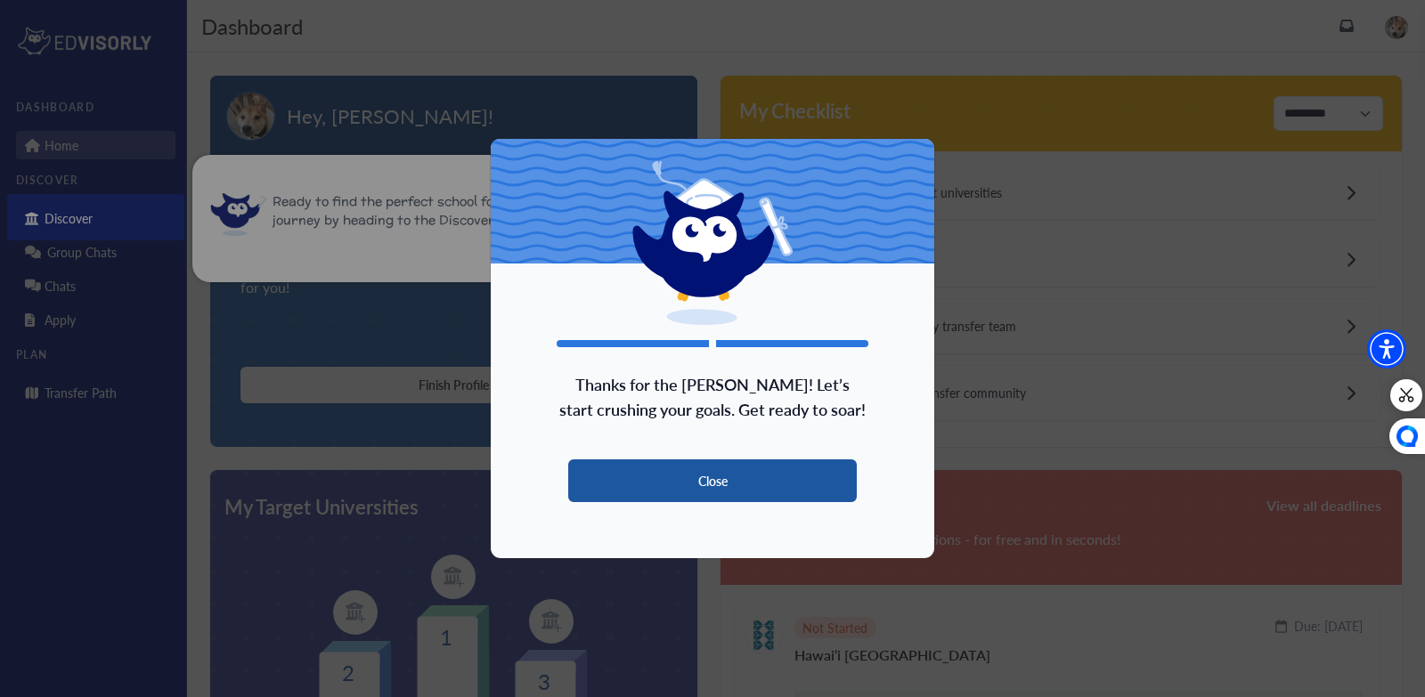
click at [665, 486] on button "Close" at bounding box center [712, 481] width 289 height 43
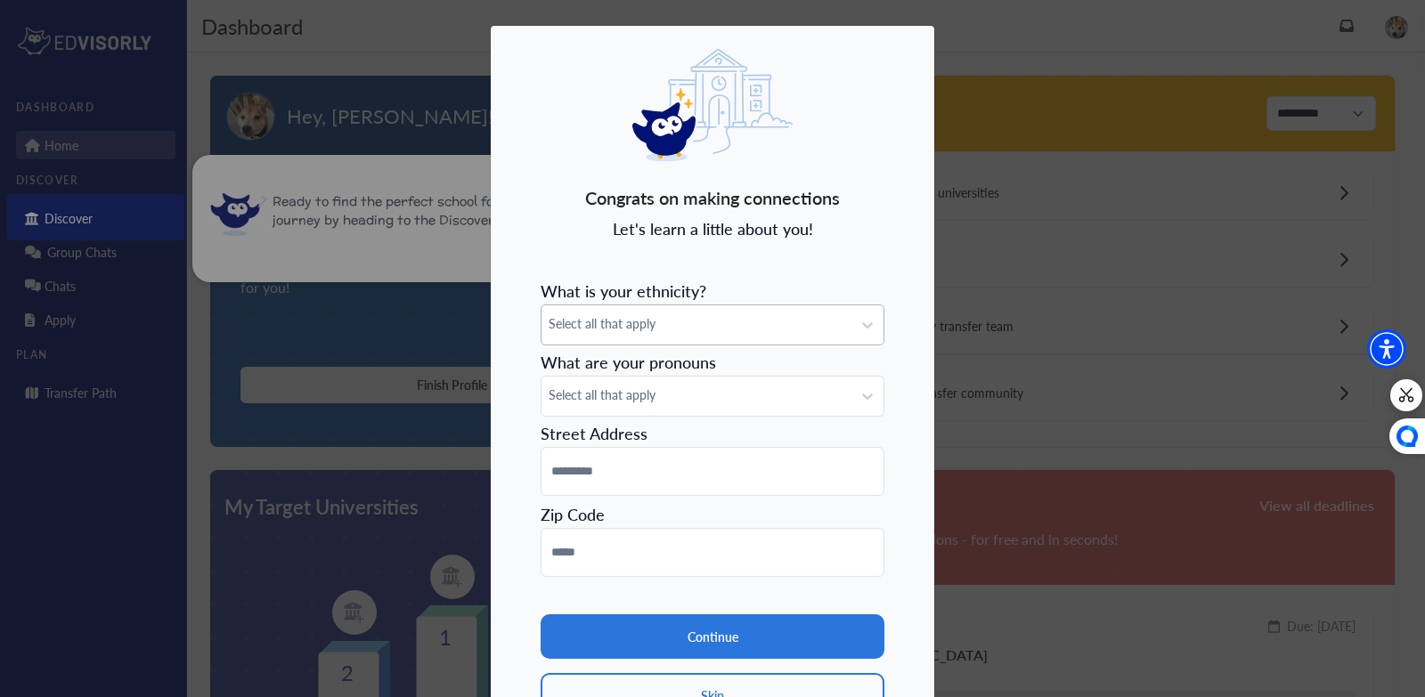
click at [700, 332] on span "Select all that apply" at bounding box center [697, 323] width 296 height 19
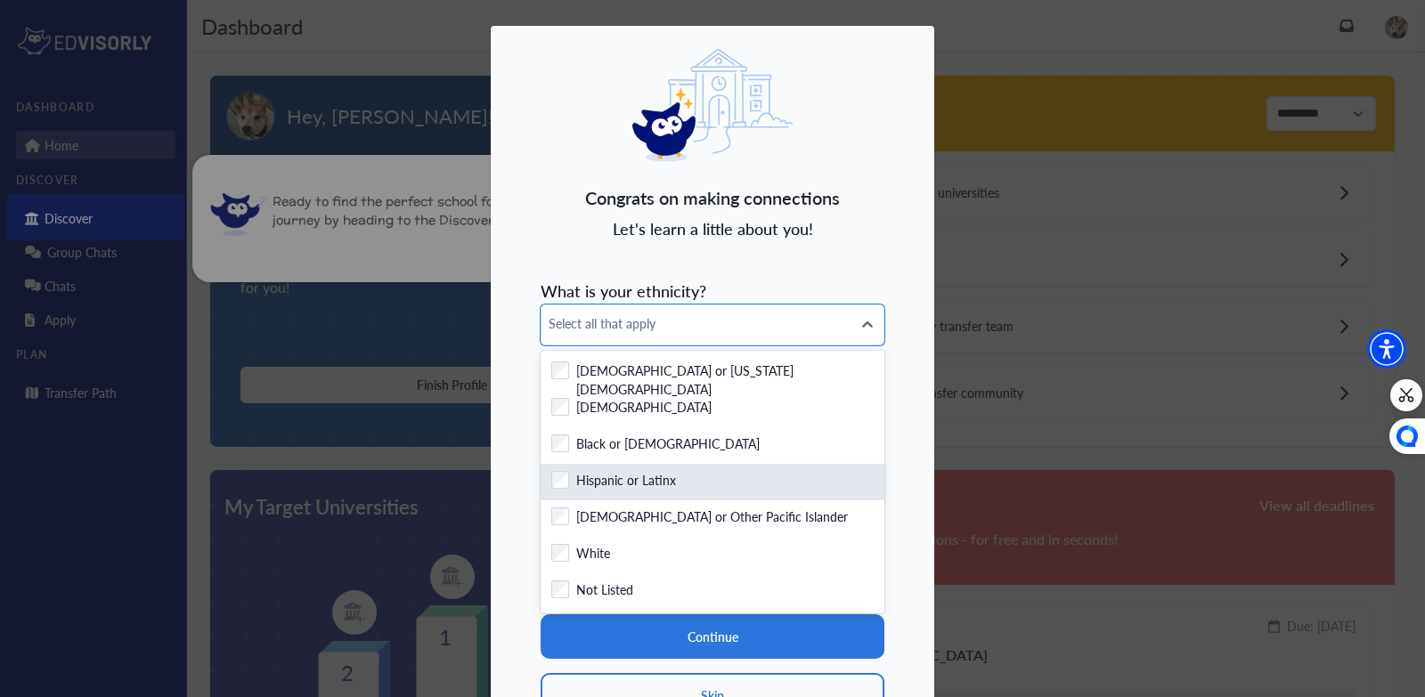
click at [581, 477] on label "Hispanic or Latinx" at bounding box center [626, 482] width 100 height 22
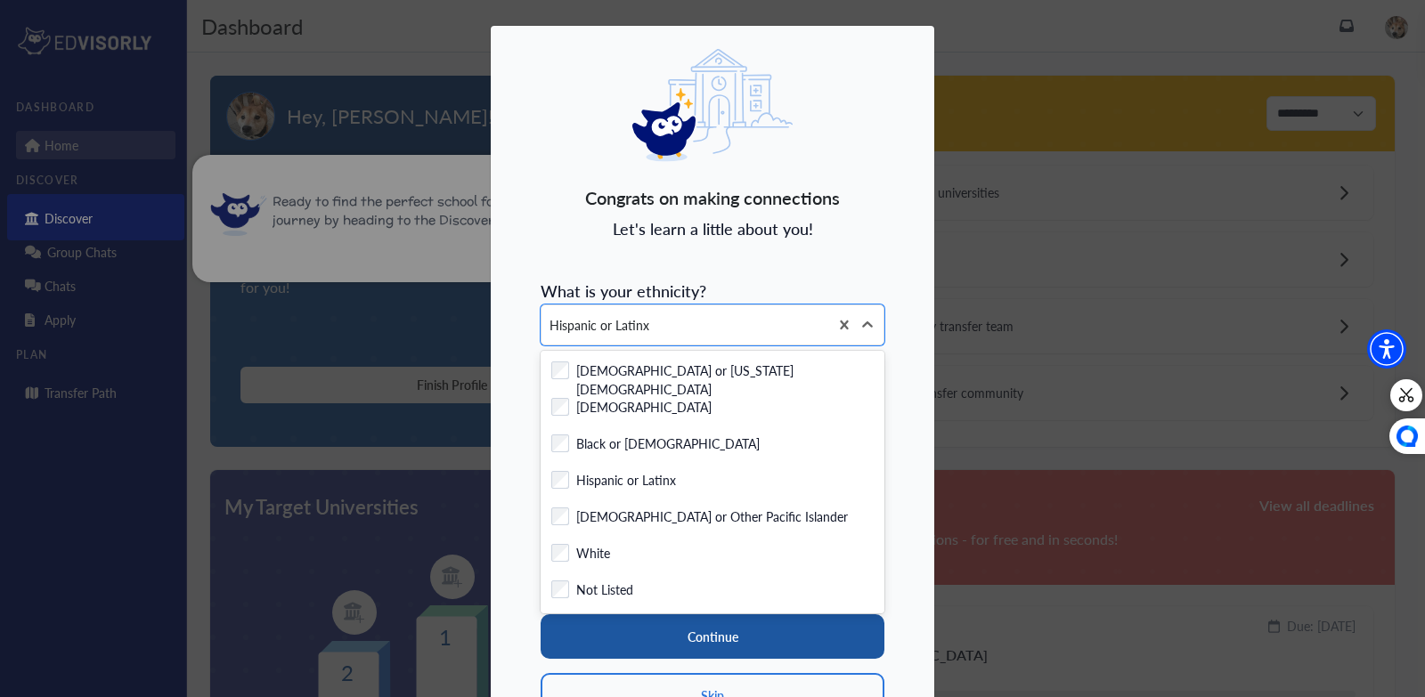
click at [618, 633] on button "Continue" at bounding box center [713, 636] width 344 height 45
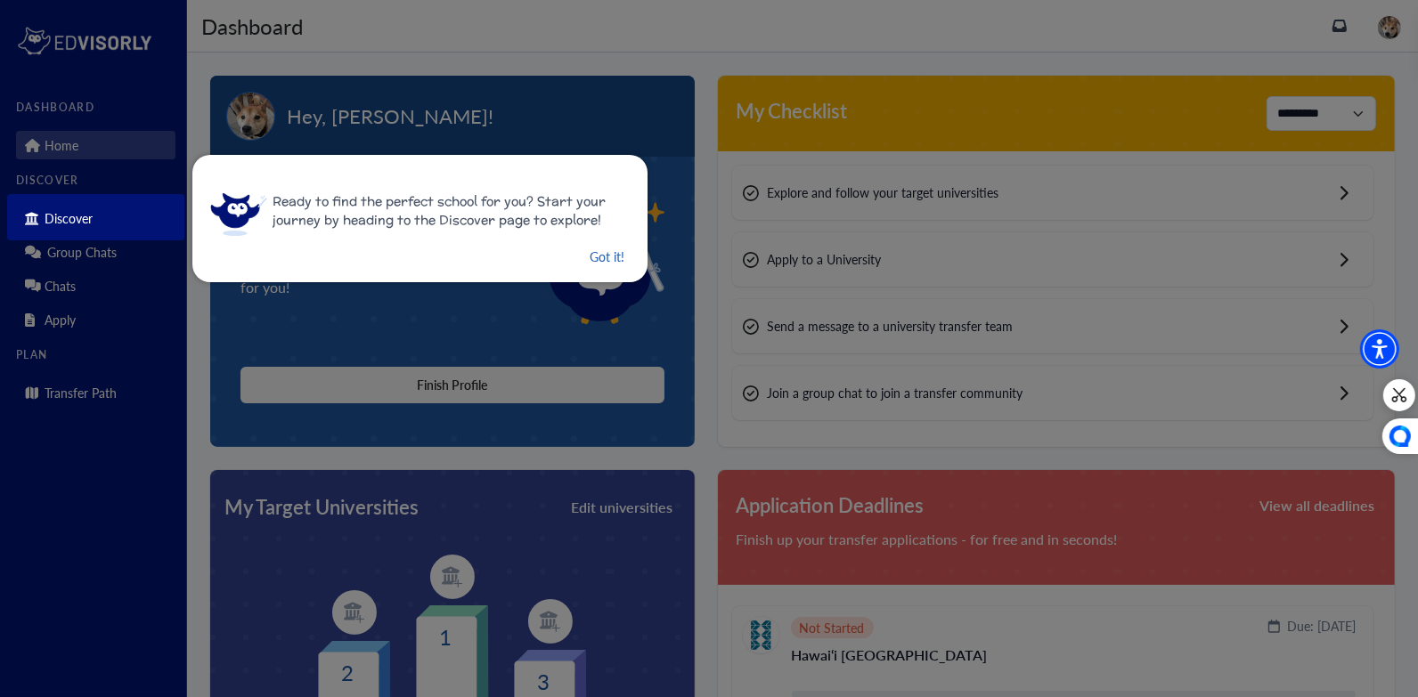
click at [588, 255] on button "Got it!" at bounding box center [607, 257] width 38 height 22
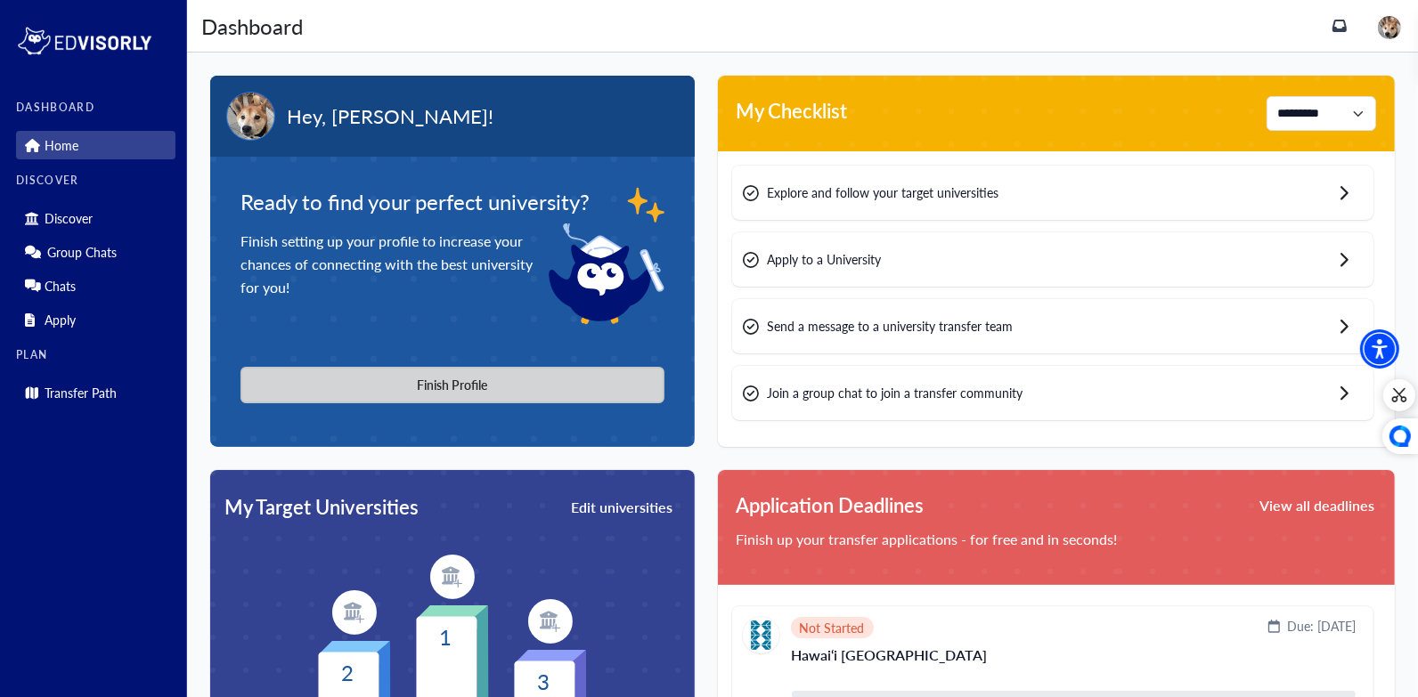
click at [509, 391] on button "Finish Profile" at bounding box center [452, 385] width 424 height 37
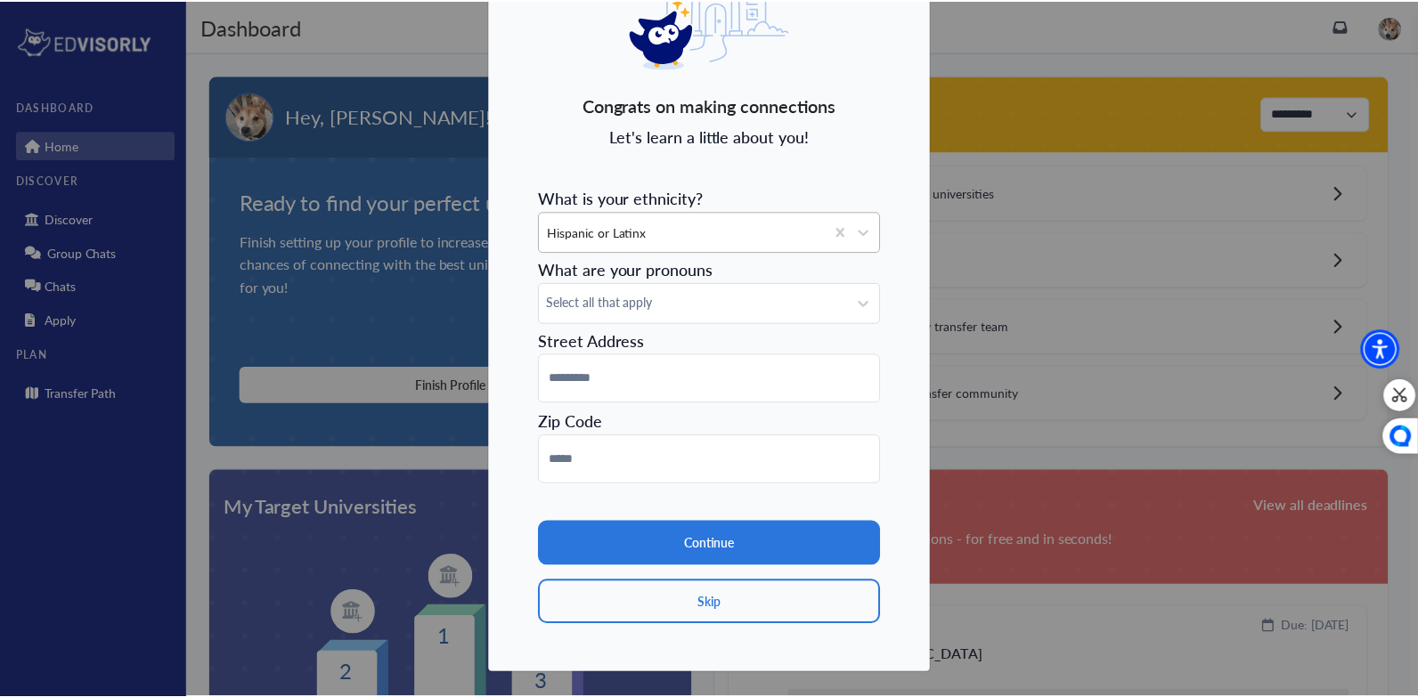
scroll to position [92, 0]
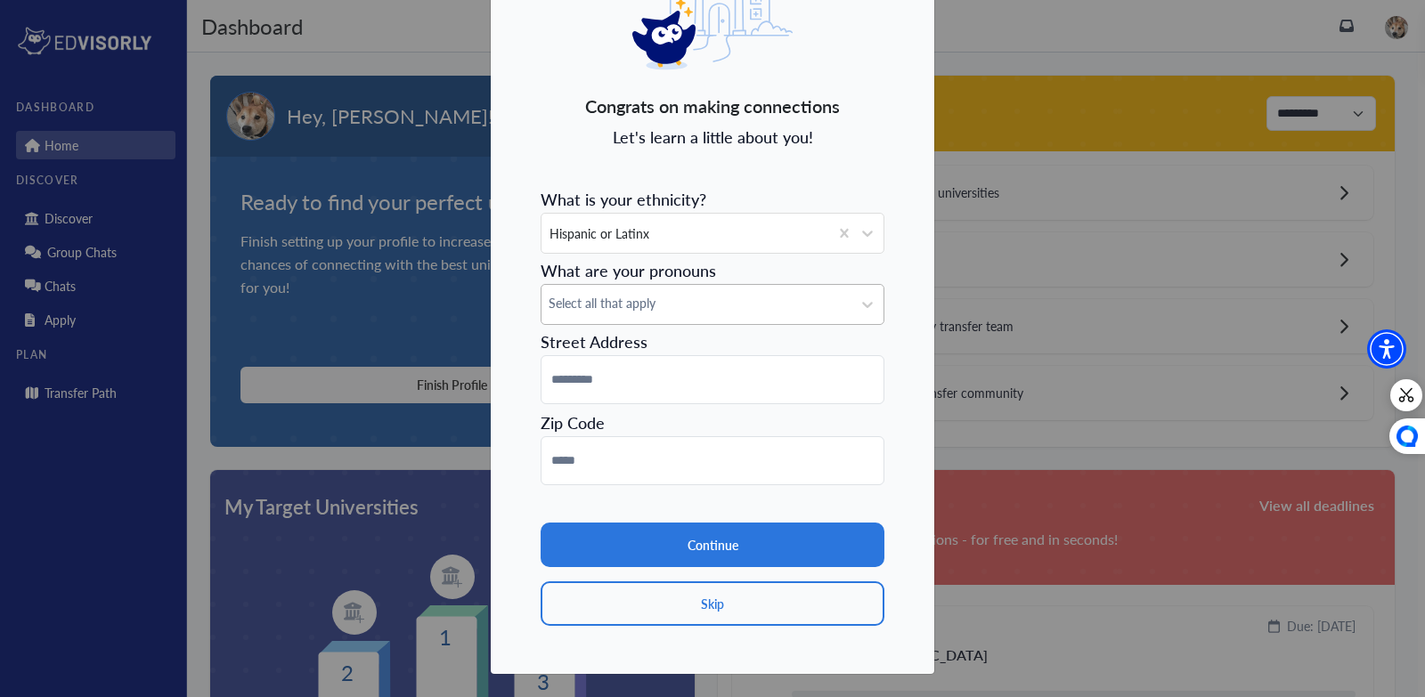
click at [634, 307] on span "Select all that apply" at bounding box center [697, 303] width 296 height 19
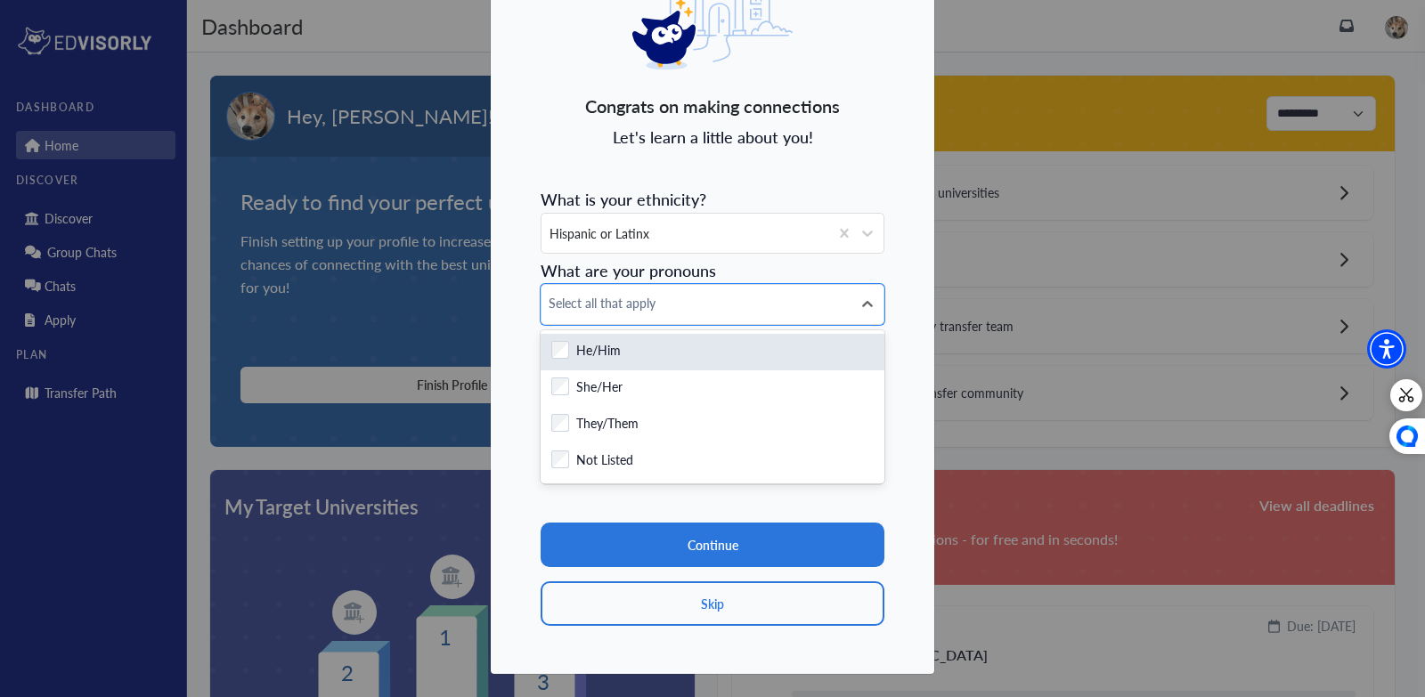
click at [632, 342] on div "Checkbox field He/Him" at bounding box center [712, 352] width 322 height 22
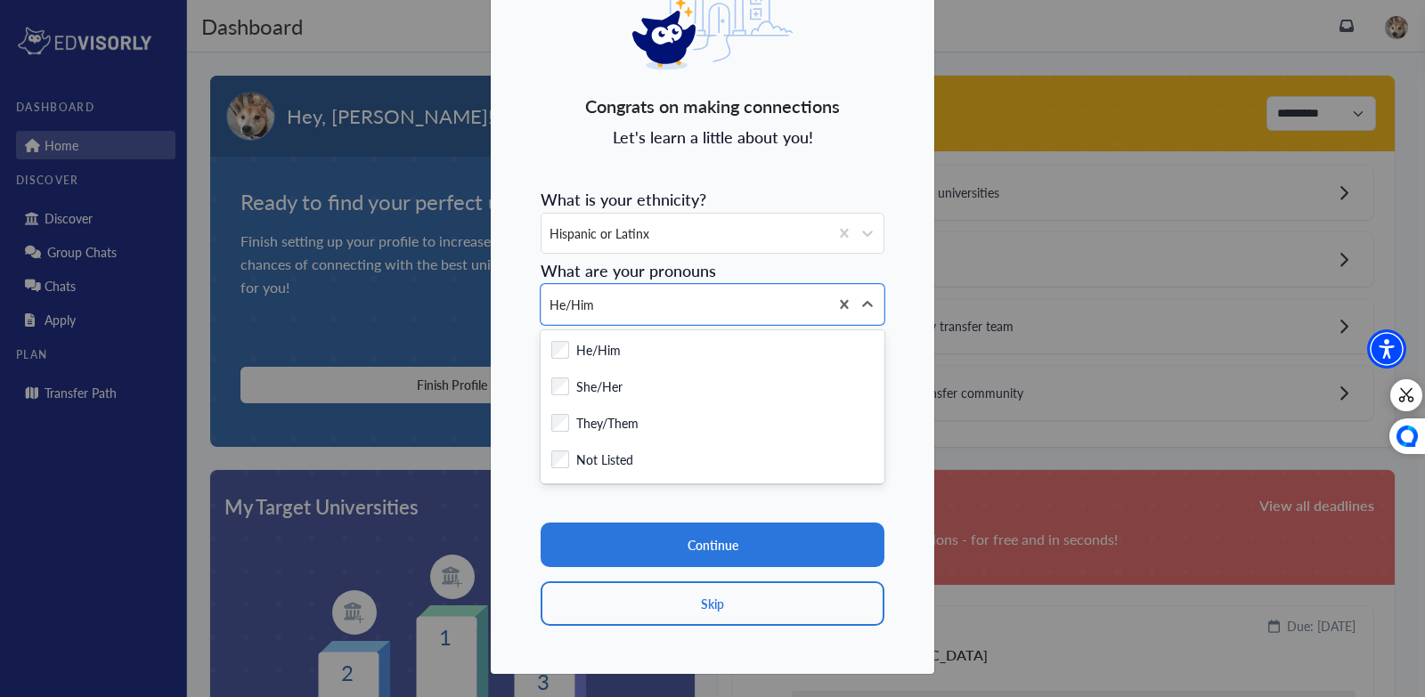
click at [748, 271] on form "What is your ethnicity? Hispanic or Latinx What are your pronouns option He/Him…" at bounding box center [713, 403] width 344 height 445
click at [495, 287] on div "Congrats on making connections Let's learn a little about you! What is your eth…" at bounding box center [712, 304] width 445 height 742
click at [862, 292] on div at bounding box center [867, 305] width 32 height 32
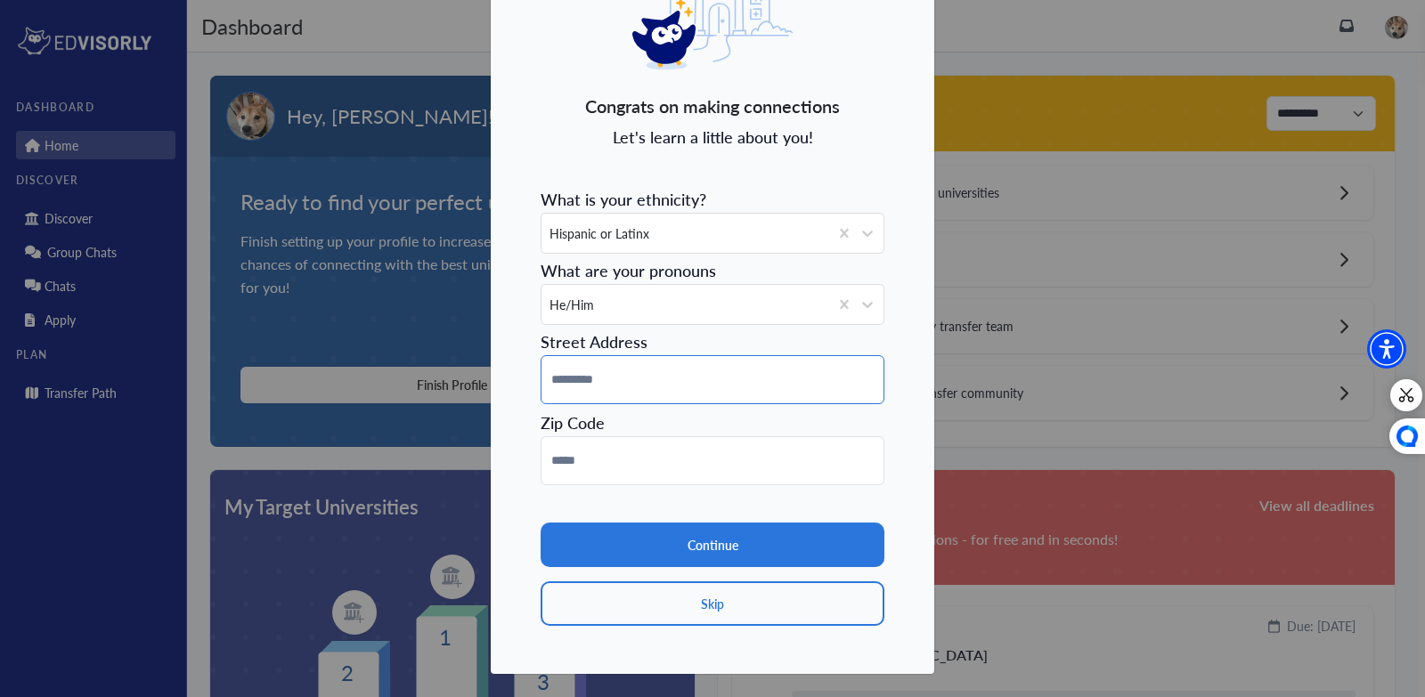
click at [668, 398] on input at bounding box center [713, 379] width 344 height 49
type input "**********"
type input "*****"
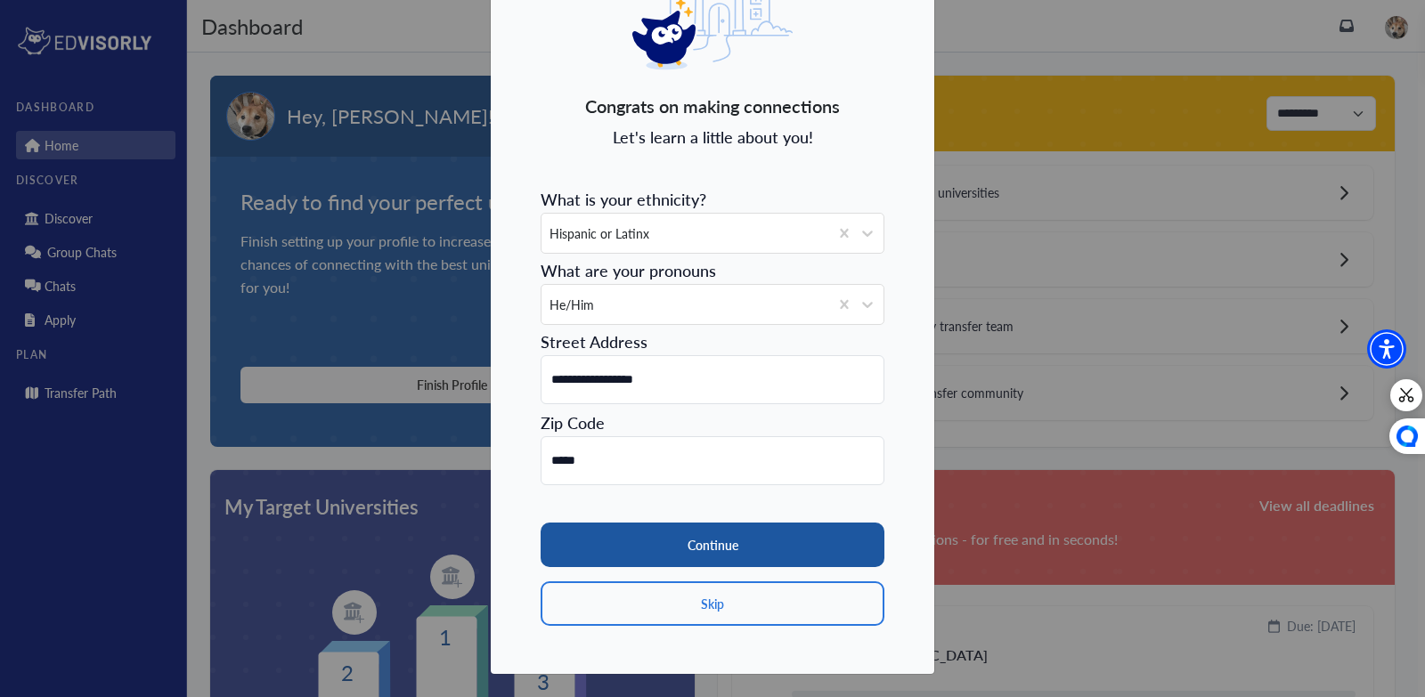
click at [697, 538] on button "Continue" at bounding box center [713, 545] width 344 height 45
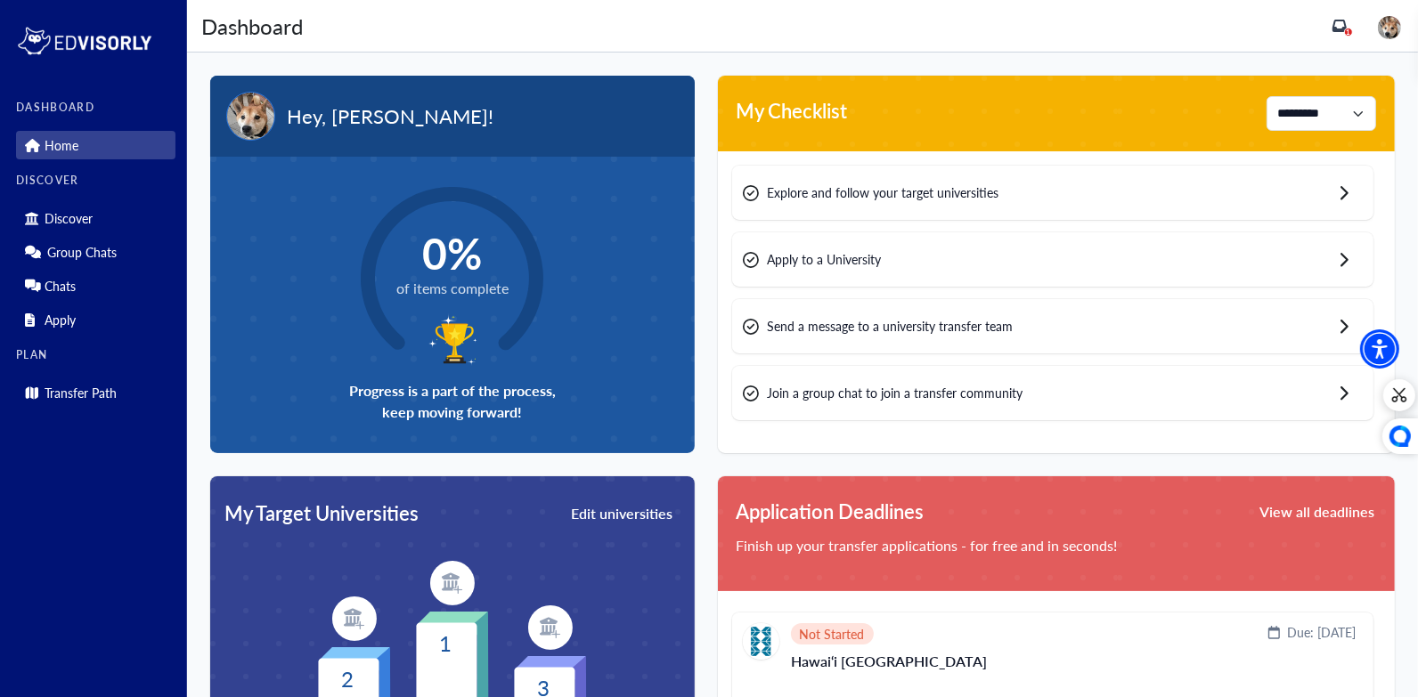
click at [1046, 194] on div "Explore and follow your target universities" at bounding box center [1052, 193] width 641 height 54
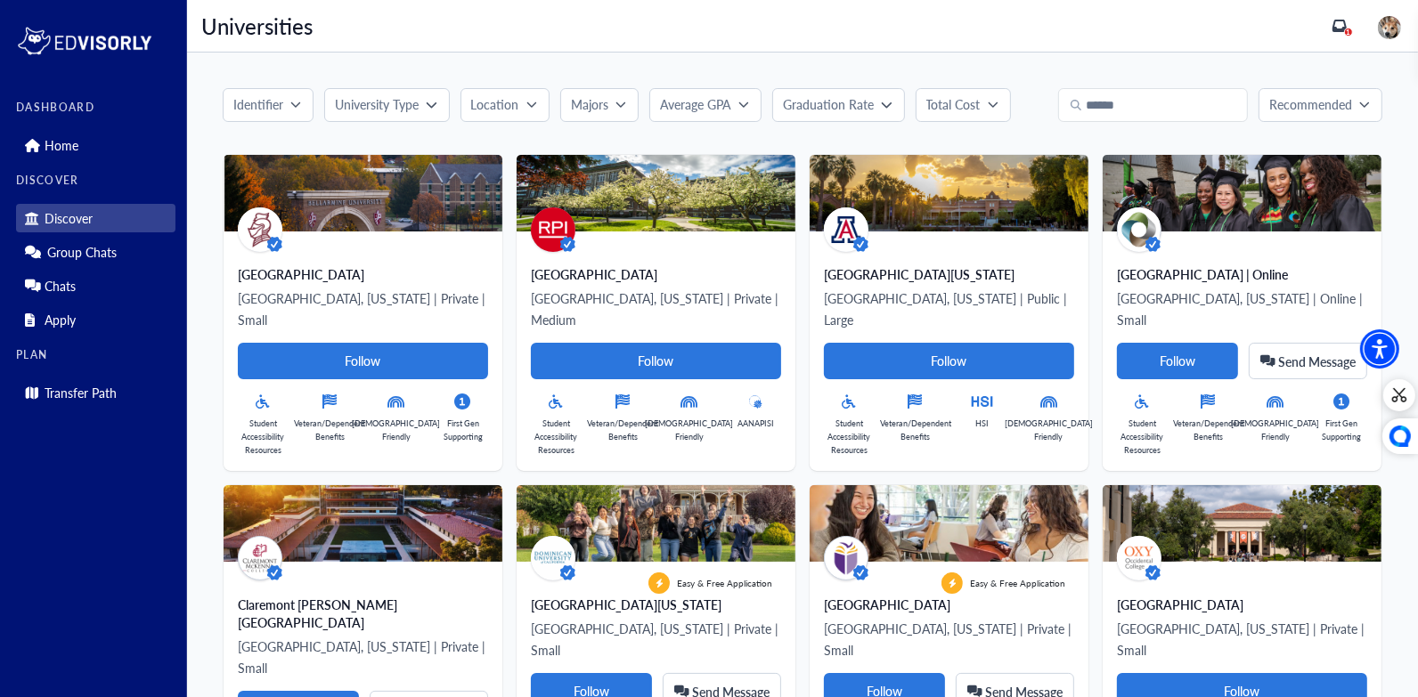
click at [627, 102] on button "Majors" at bounding box center [599, 105] width 78 height 34
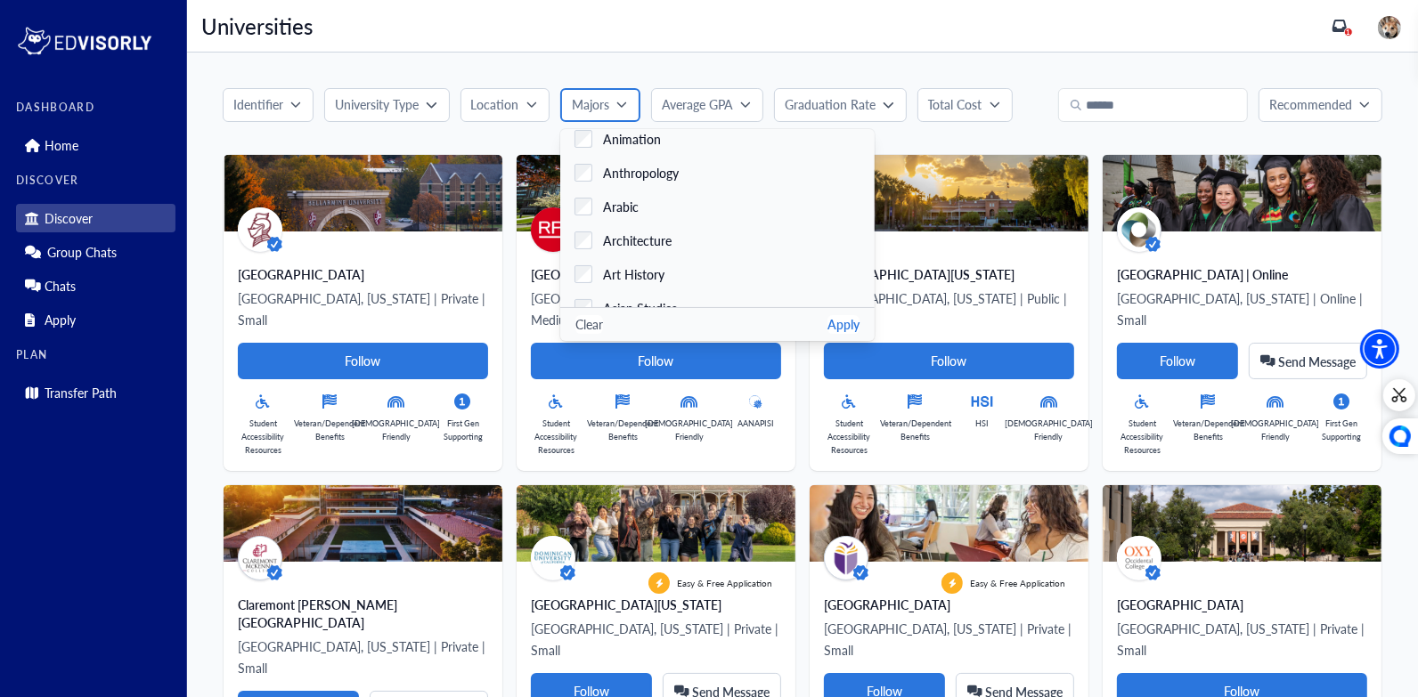
scroll to position [281, 0]
click at [603, 229] on span "Architecture" at bounding box center [637, 237] width 69 height 19
click at [827, 320] on button "Apply" at bounding box center [843, 324] width 32 height 19
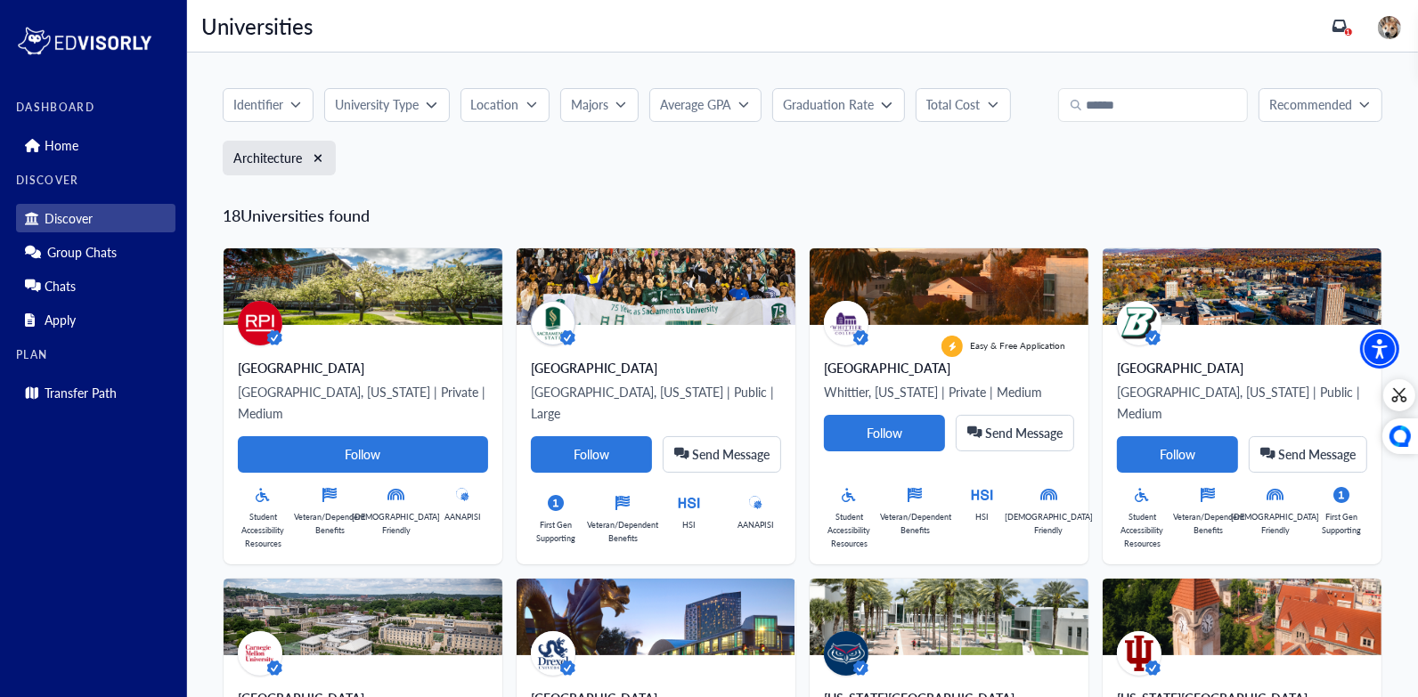
click at [403, 103] on p "University Type" at bounding box center [377, 104] width 84 height 19
click at [358, 214] on div "Public" at bounding box center [378, 214] width 44 height 19
click at [356, 182] on div "Private" at bounding box center [380, 180] width 48 height 19
click at [582, 246] on button "Apply" at bounding box center [580, 248] width 32 height 19
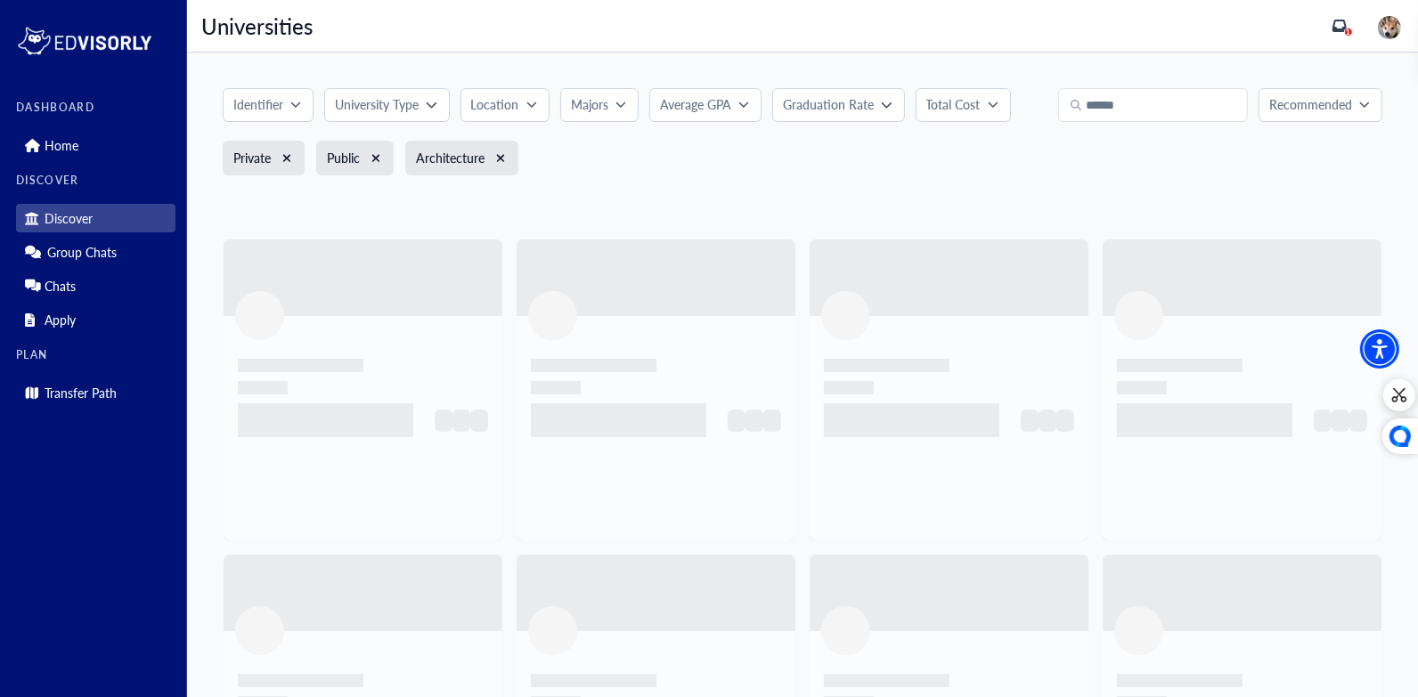
click at [515, 95] on p "Location" at bounding box center [495, 104] width 48 height 19
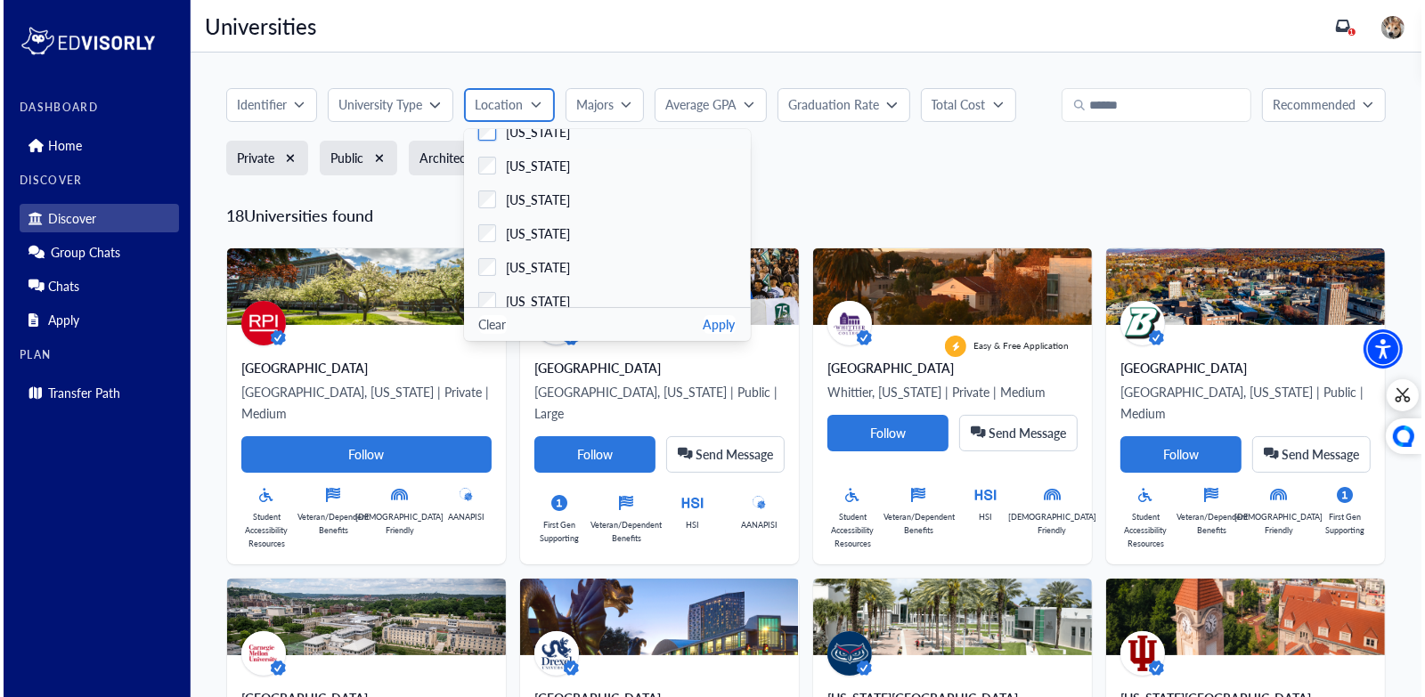
scroll to position [67, 0]
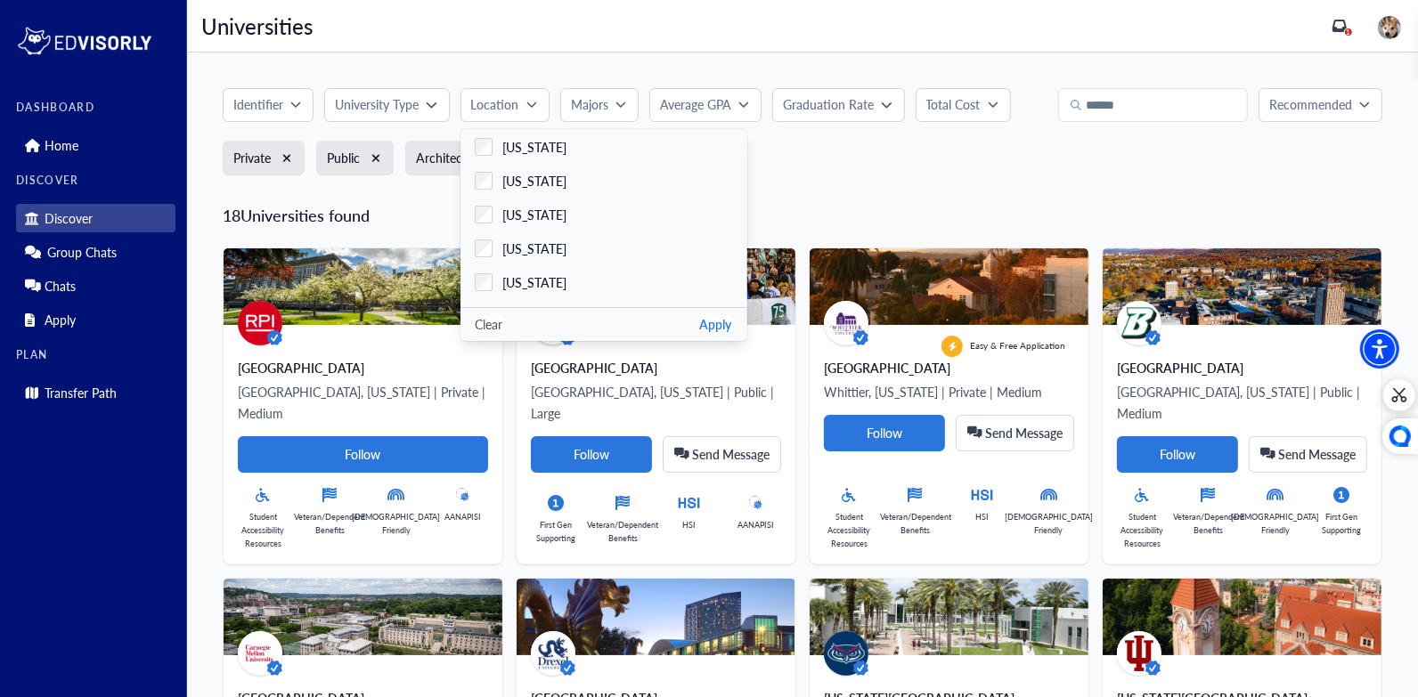
click at [706, 320] on button "Apply" at bounding box center [716, 324] width 32 height 19
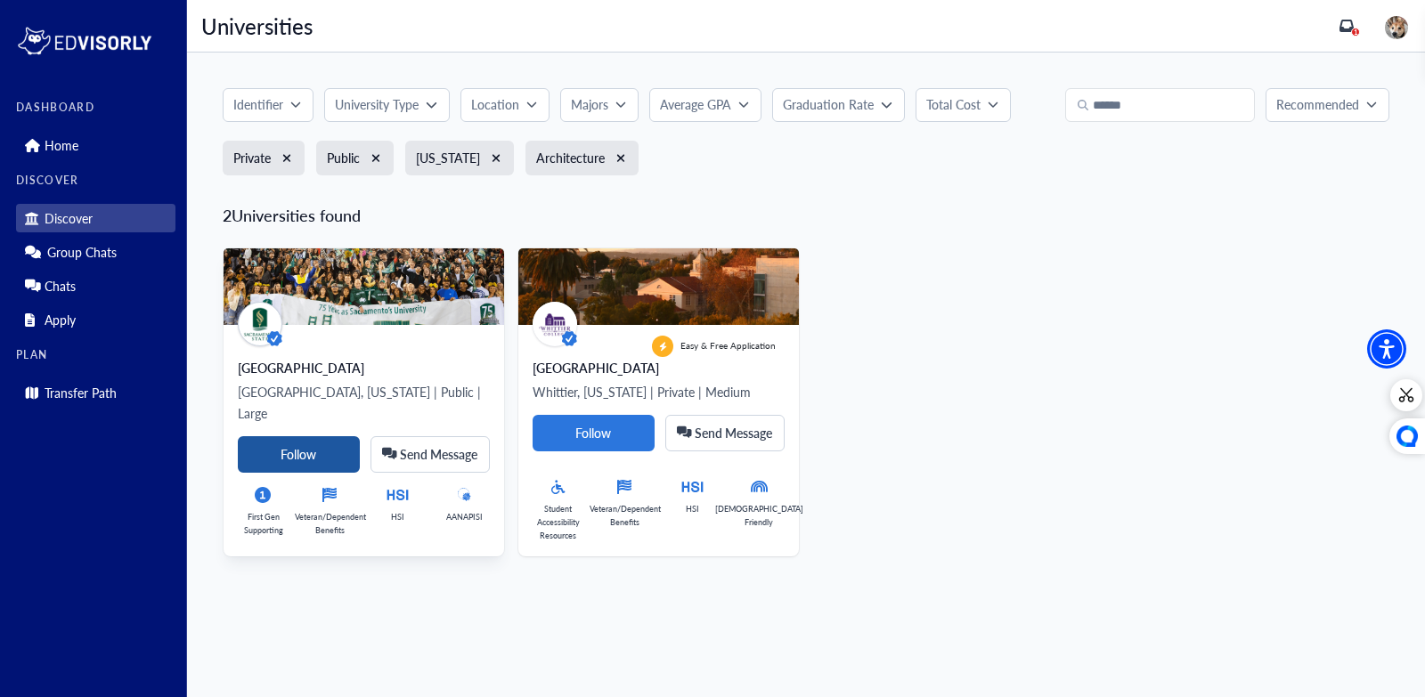
click at [326, 436] on Card-tag "Follow" at bounding box center [299, 454] width 122 height 37
click at [602, 443] on Card-tag "Follow" at bounding box center [594, 433] width 122 height 37
click at [378, 159] on icon "xmark" at bounding box center [376, 158] width 8 height 8
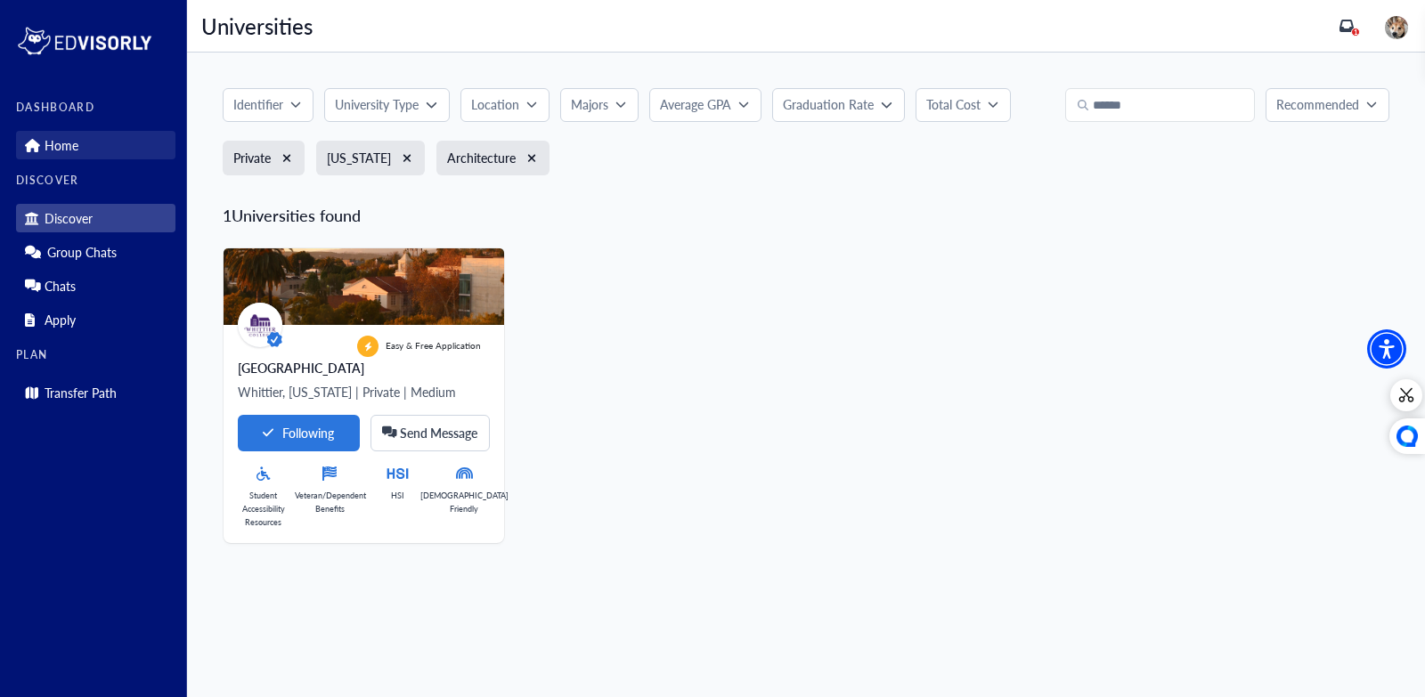
click at [60, 145] on p "Home" at bounding box center [62, 145] width 34 height 15
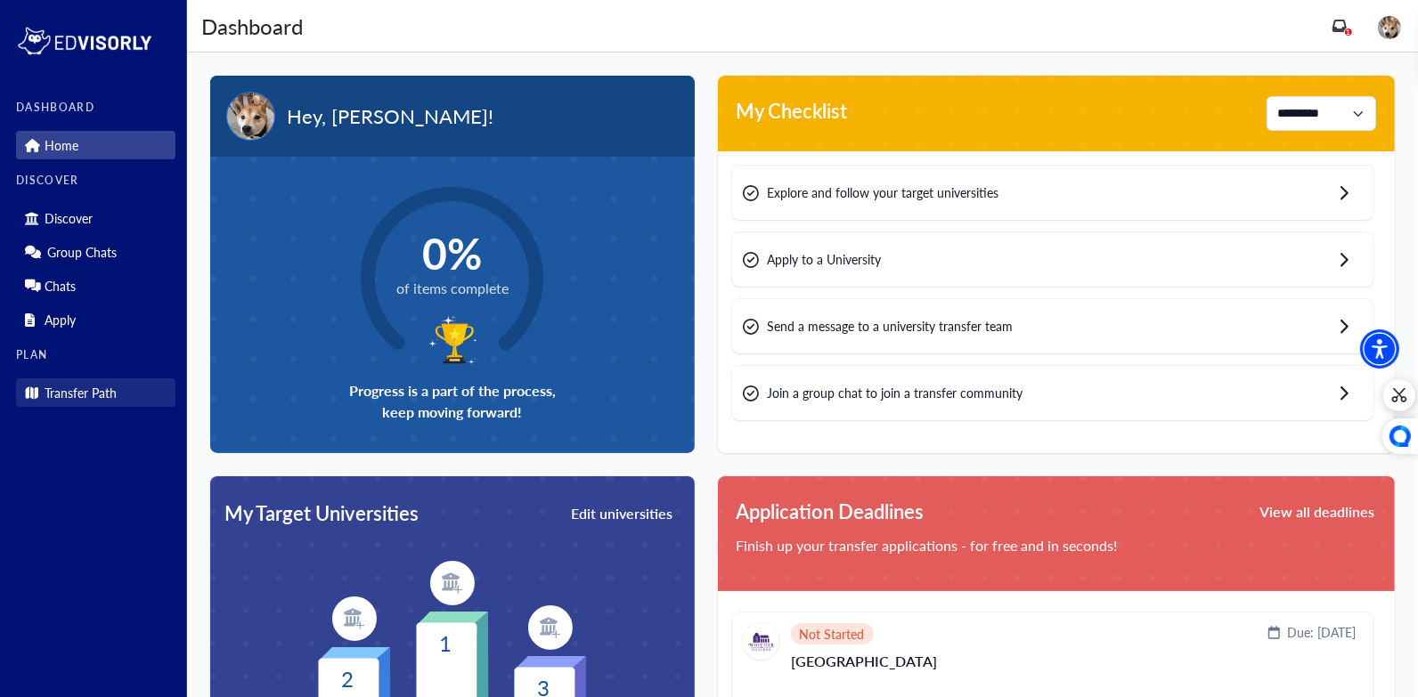
click at [94, 405] on link "Transfer Path" at bounding box center [95, 392] width 159 height 28
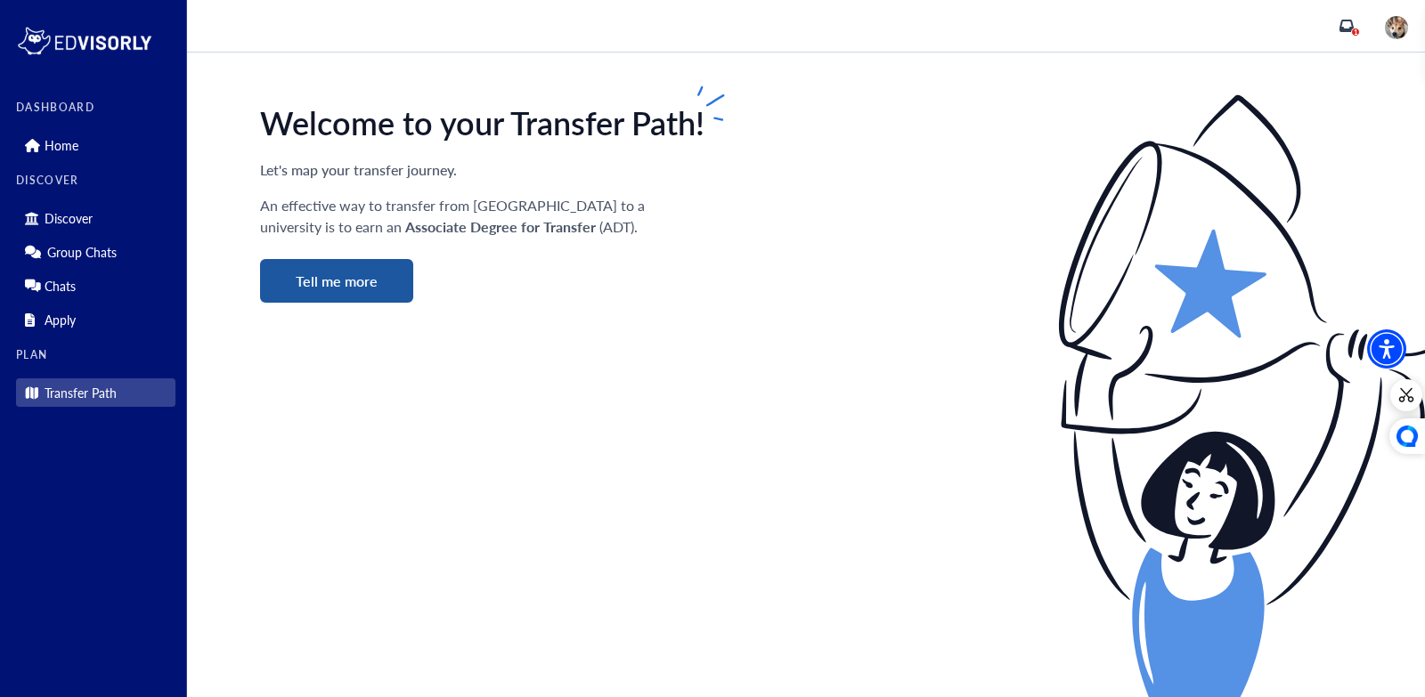
click at [328, 286] on button "Tell me more" at bounding box center [336, 281] width 153 height 44
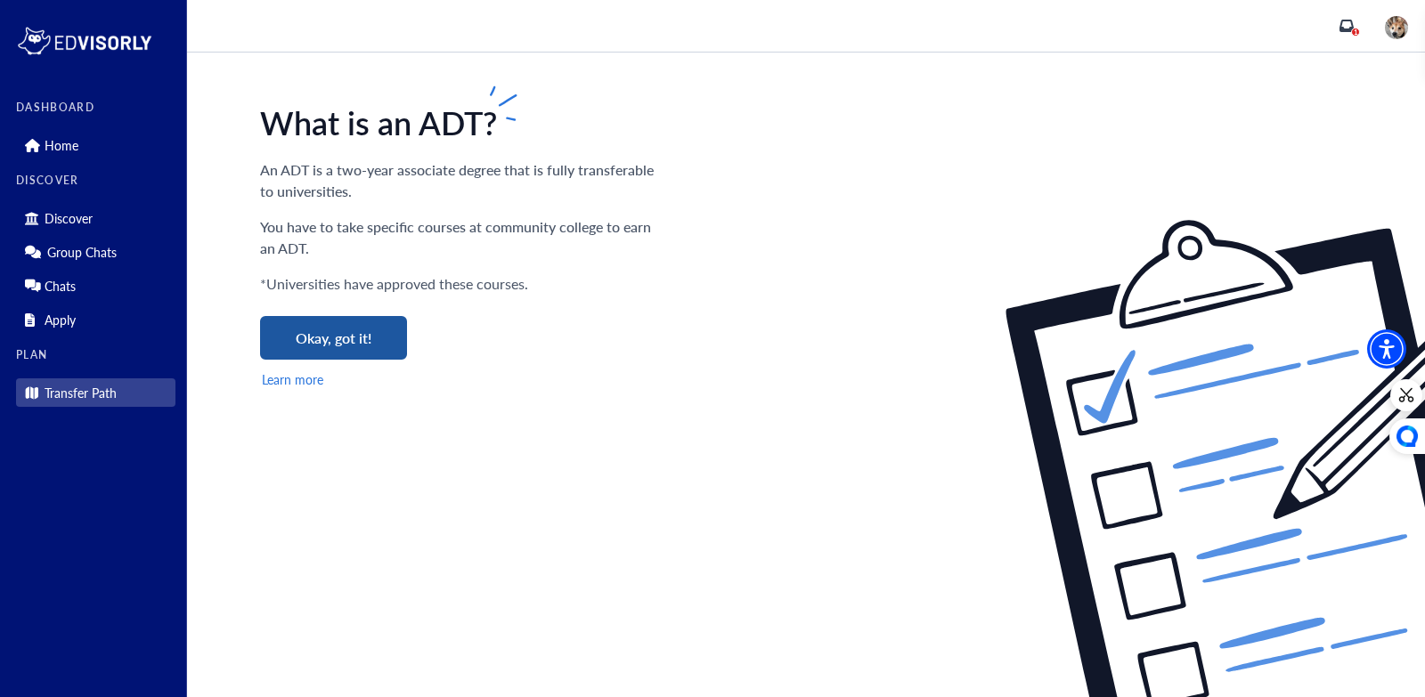
click at [370, 325] on button "Okay, got it!" at bounding box center [333, 338] width 147 height 44
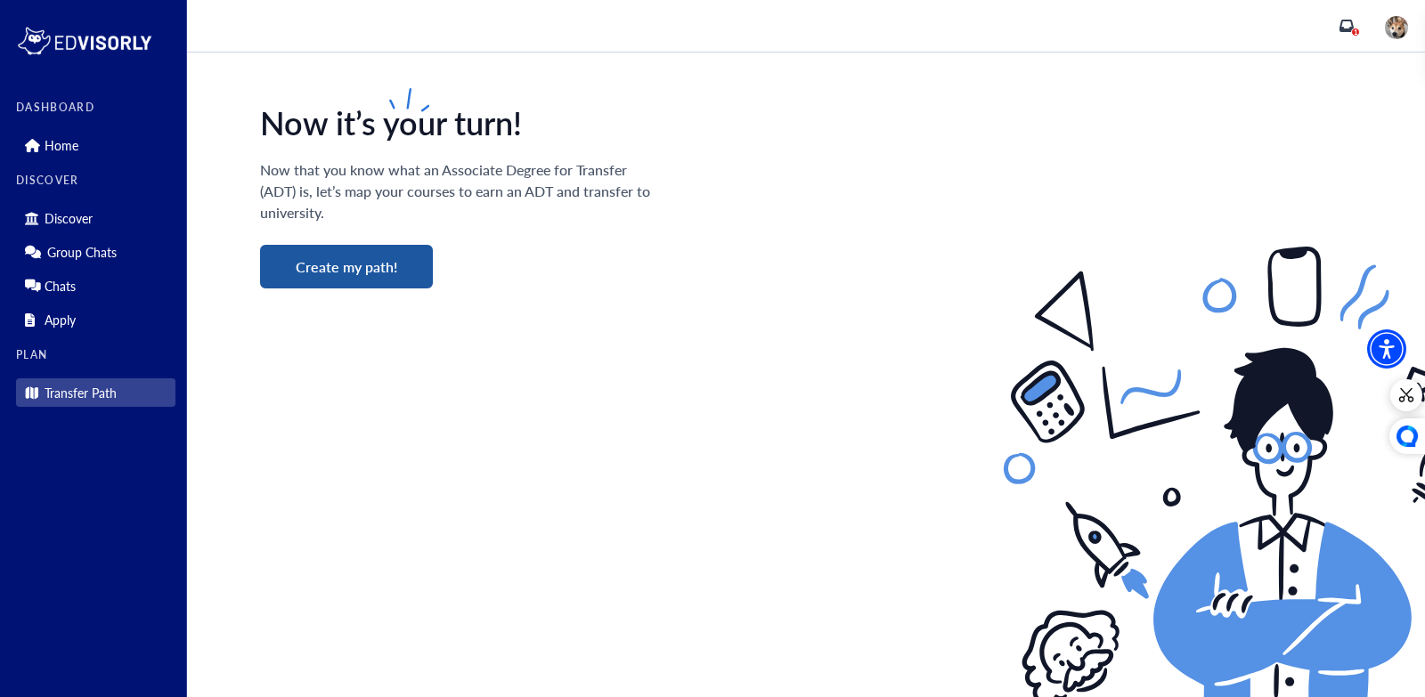
click at [370, 263] on button "Create my path!" at bounding box center [346, 267] width 173 height 44
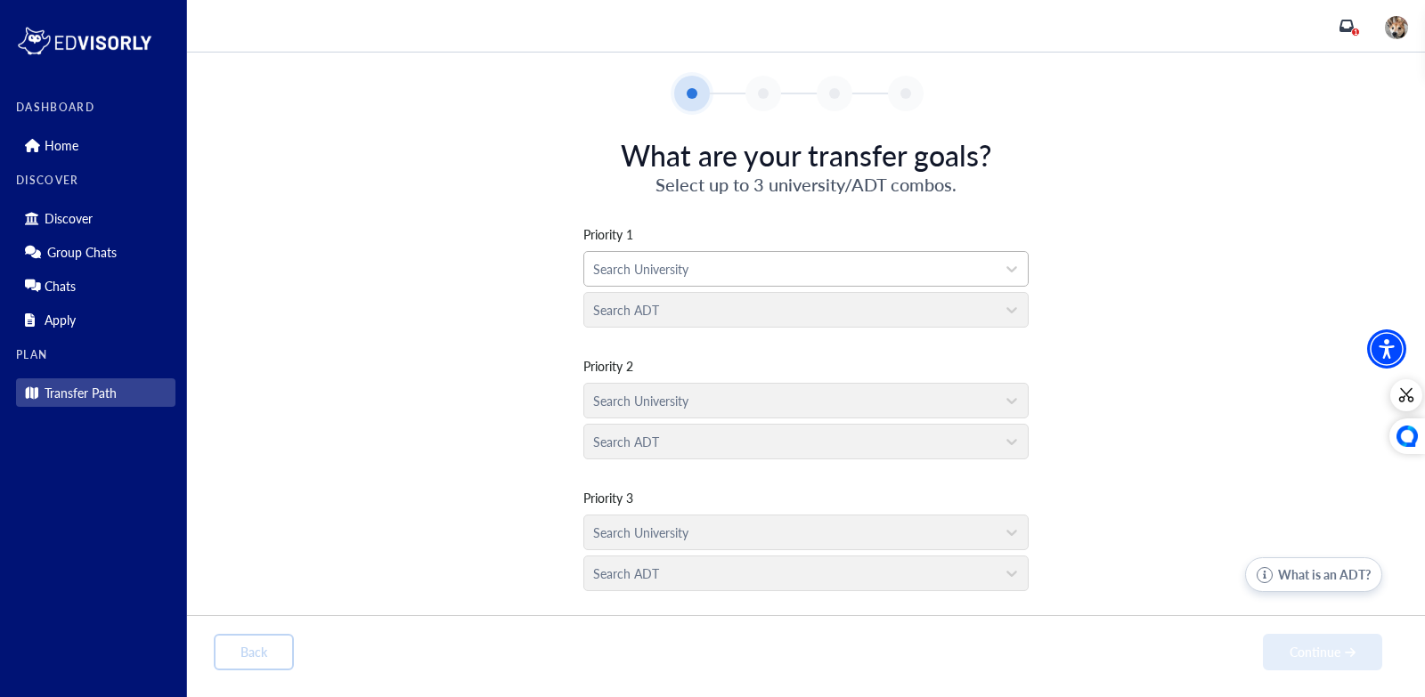
click at [693, 268] on div at bounding box center [790, 269] width 394 height 22
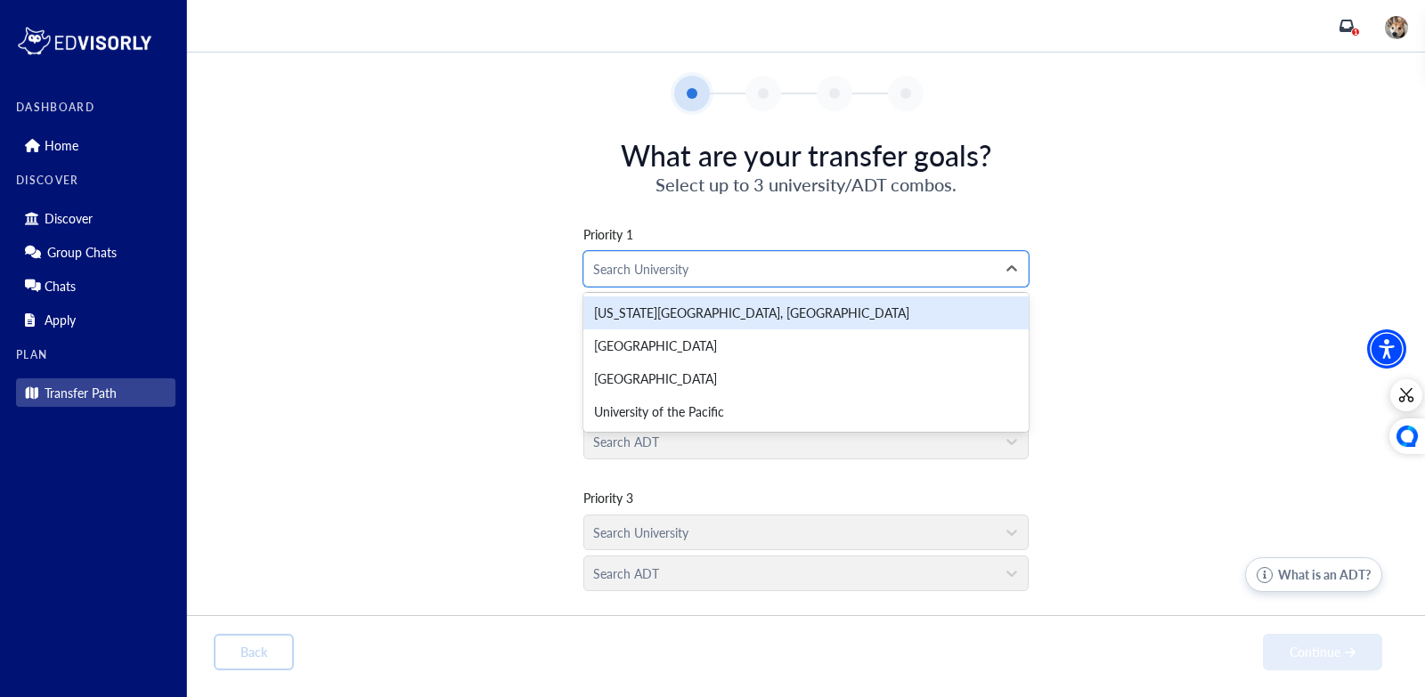
click at [731, 320] on div "[US_STATE][GEOGRAPHIC_DATA], [GEOGRAPHIC_DATA]" at bounding box center [805, 313] width 445 height 33
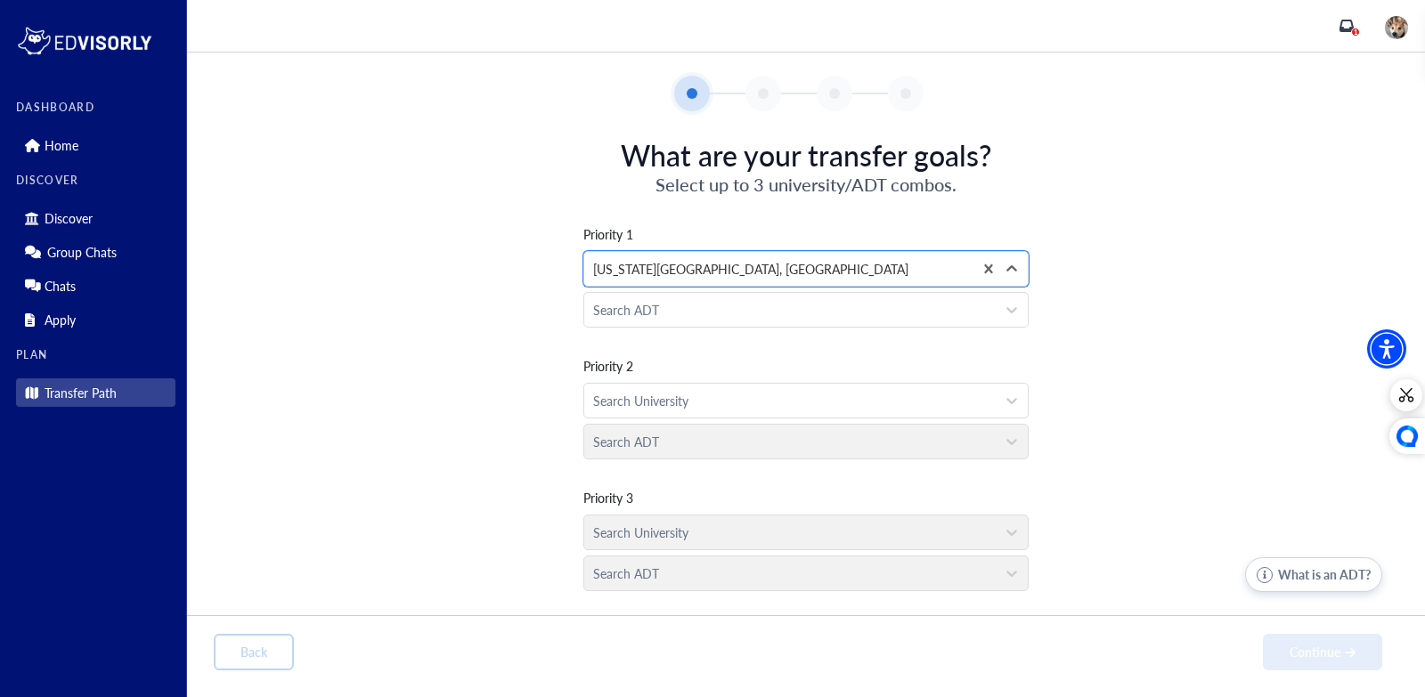
click at [482, 375] on div "Priority 1 option [US_STATE][GEOGRAPHIC_DATA], [GEOGRAPHIC_DATA], selected. [US…" at bounding box center [806, 398] width 1184 height 402
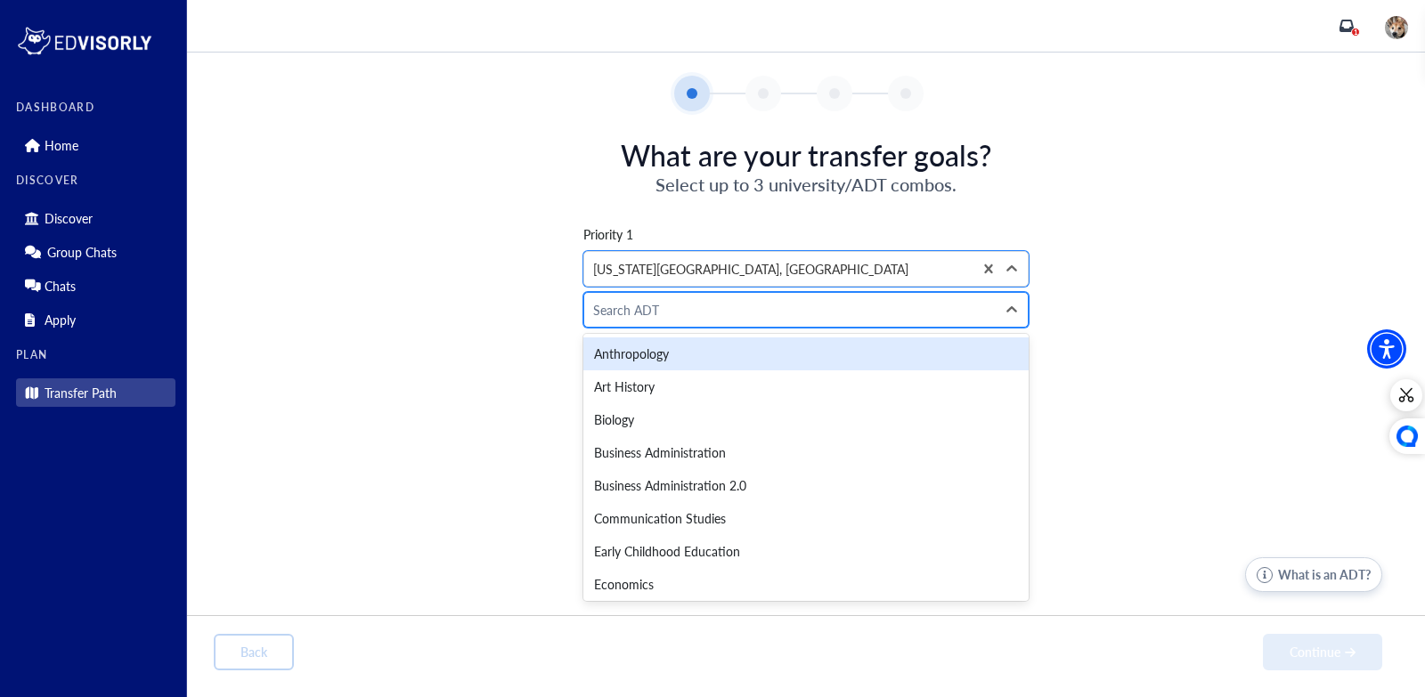
click at [671, 319] on div at bounding box center [790, 310] width 394 height 22
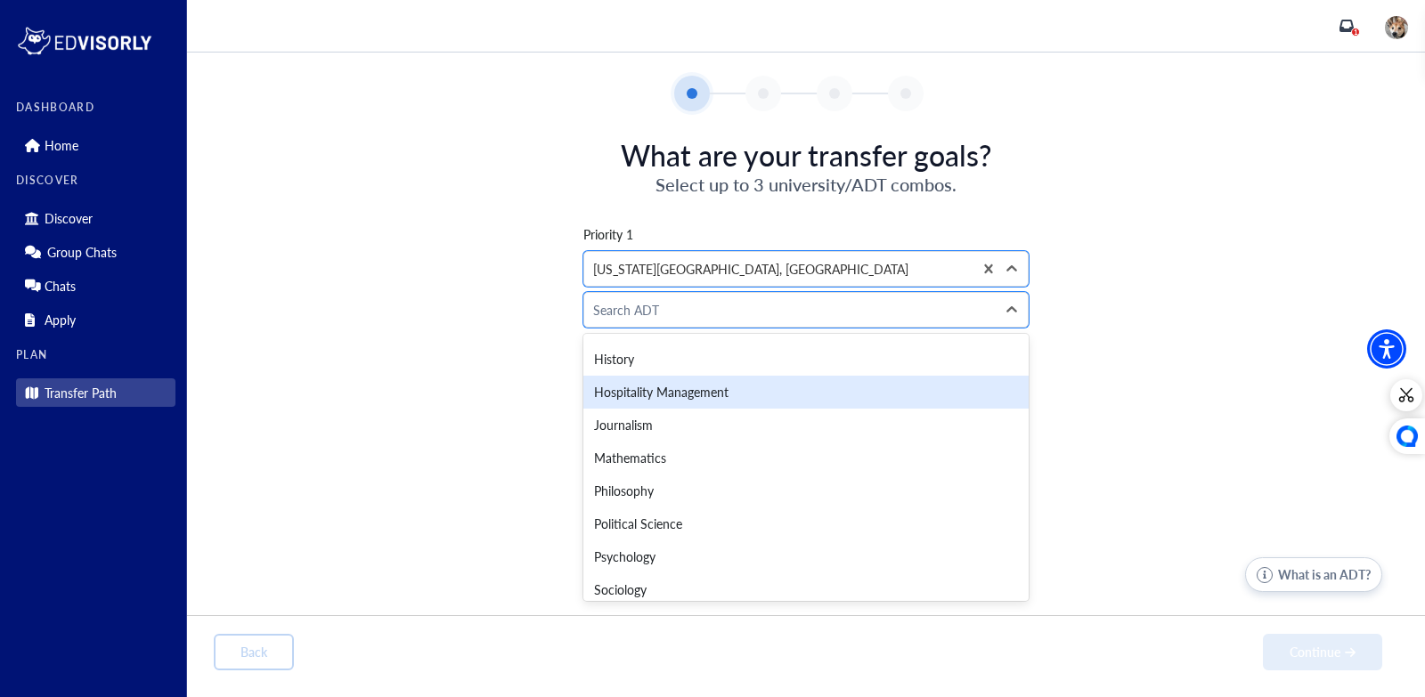
scroll to position [398, 0]
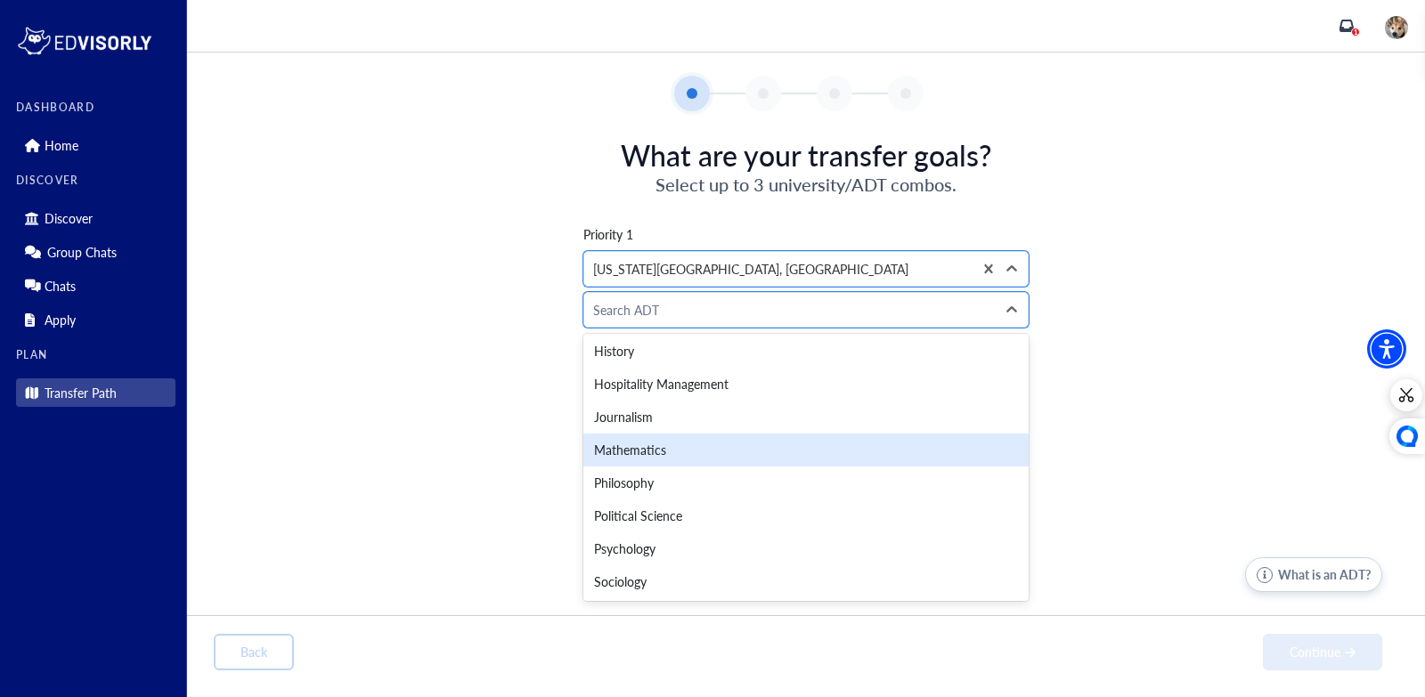
click at [512, 462] on div "Priority 1 option [US_STATE][GEOGRAPHIC_DATA], [GEOGRAPHIC_DATA], selected. [US…" at bounding box center [806, 398] width 1184 height 402
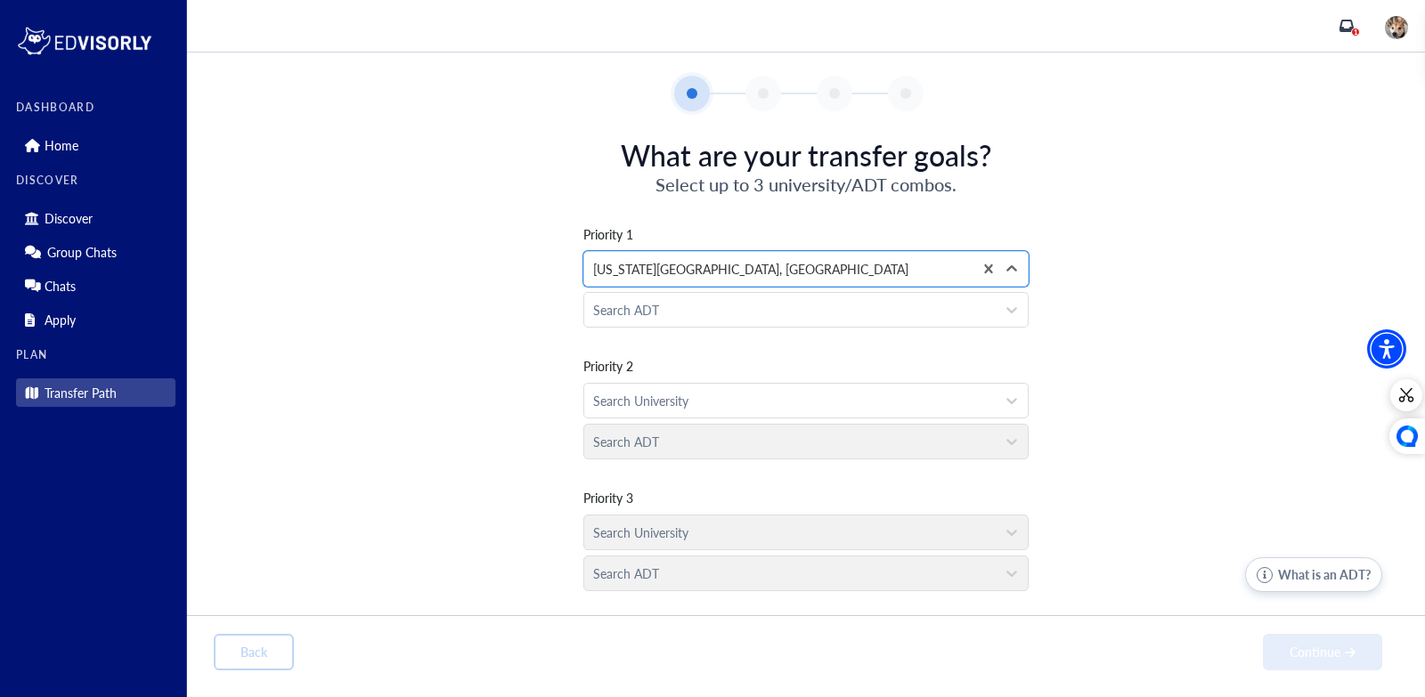
click at [1300, 565] on button "What is an ADT?" at bounding box center [1313, 574] width 137 height 35
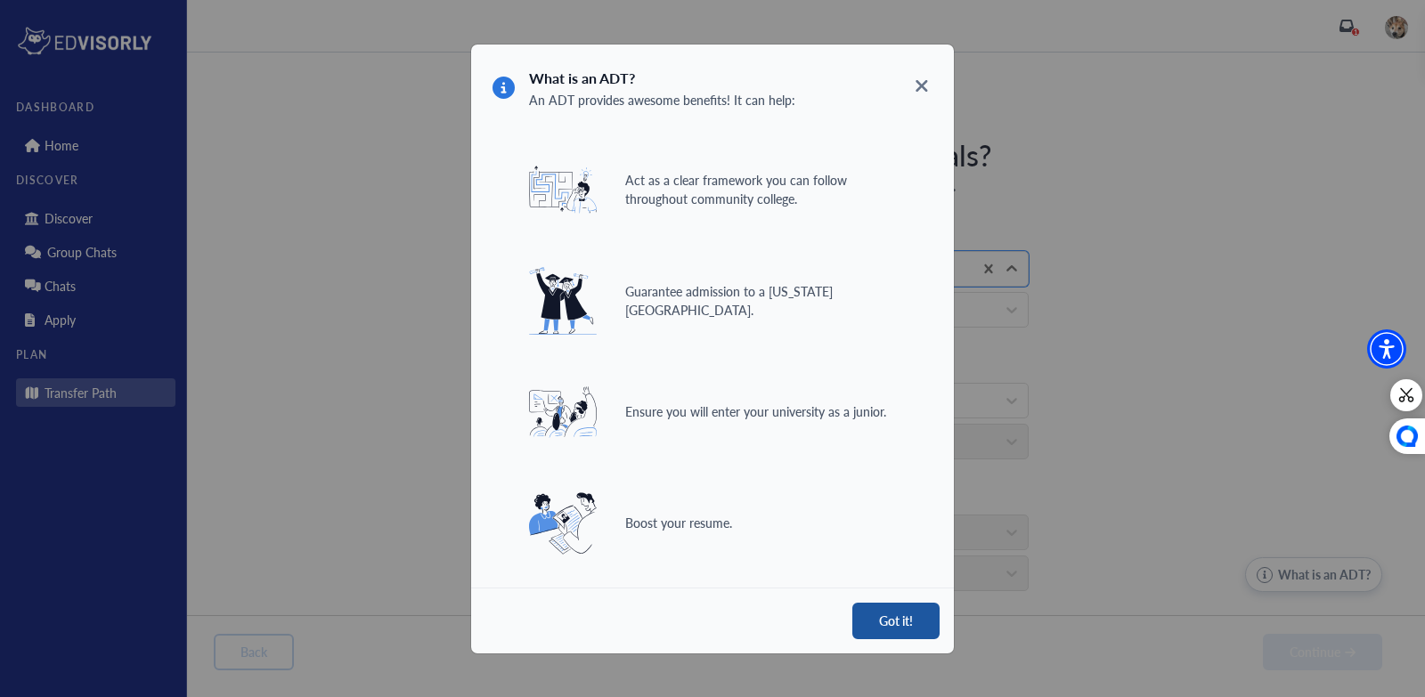
click at [900, 618] on button "Got it!" at bounding box center [895, 621] width 87 height 37
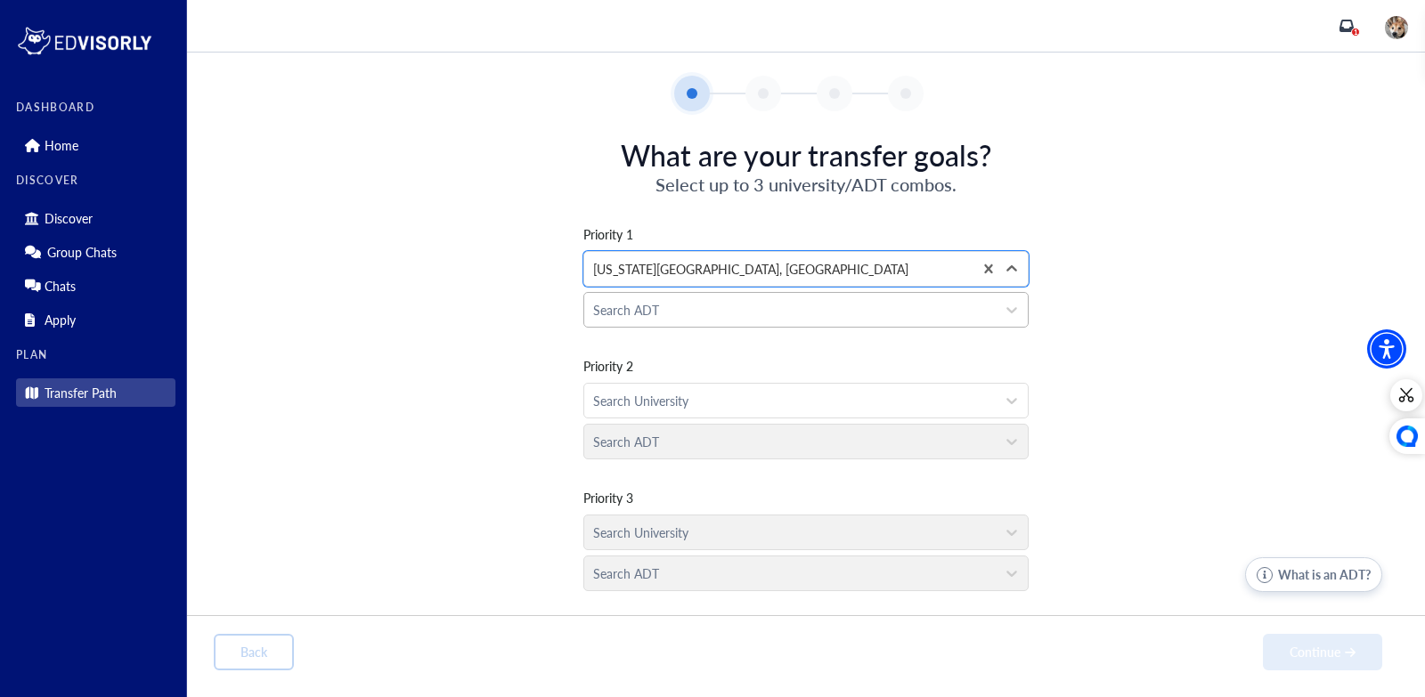
click at [793, 313] on div at bounding box center [790, 310] width 394 height 22
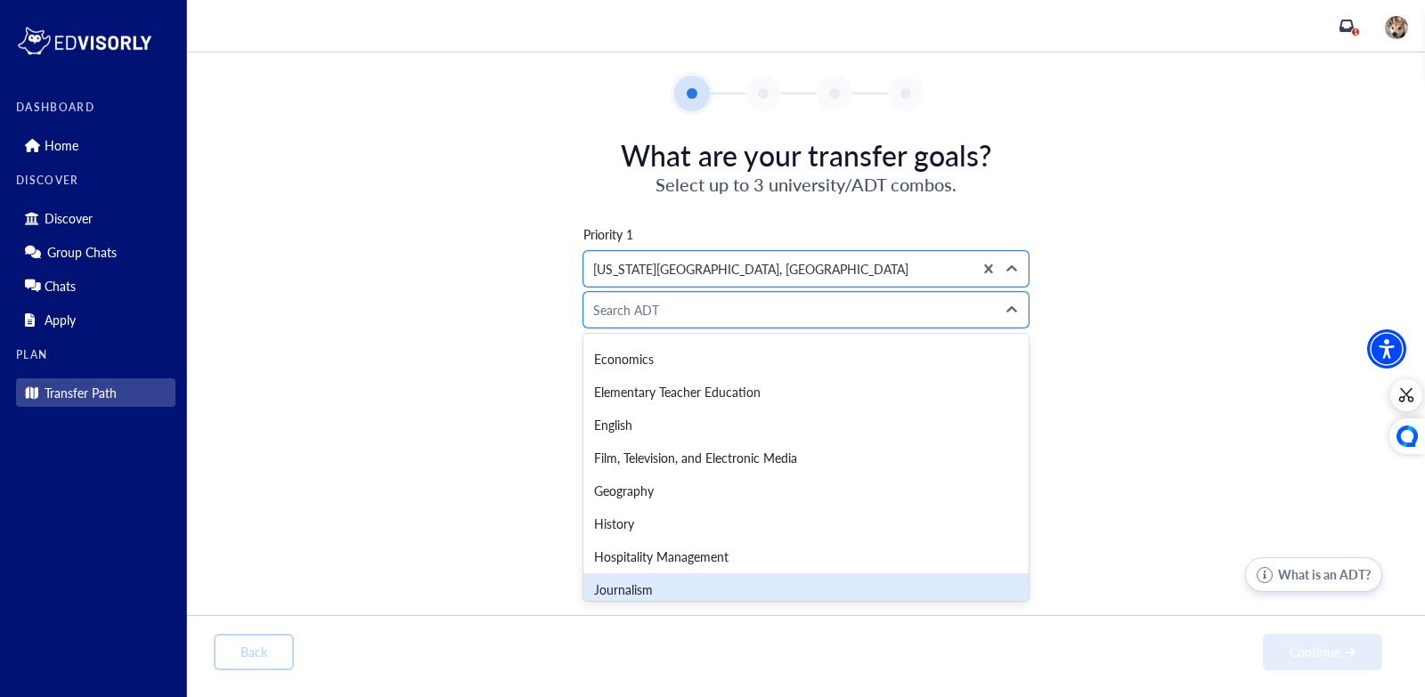
scroll to position [0, 0]
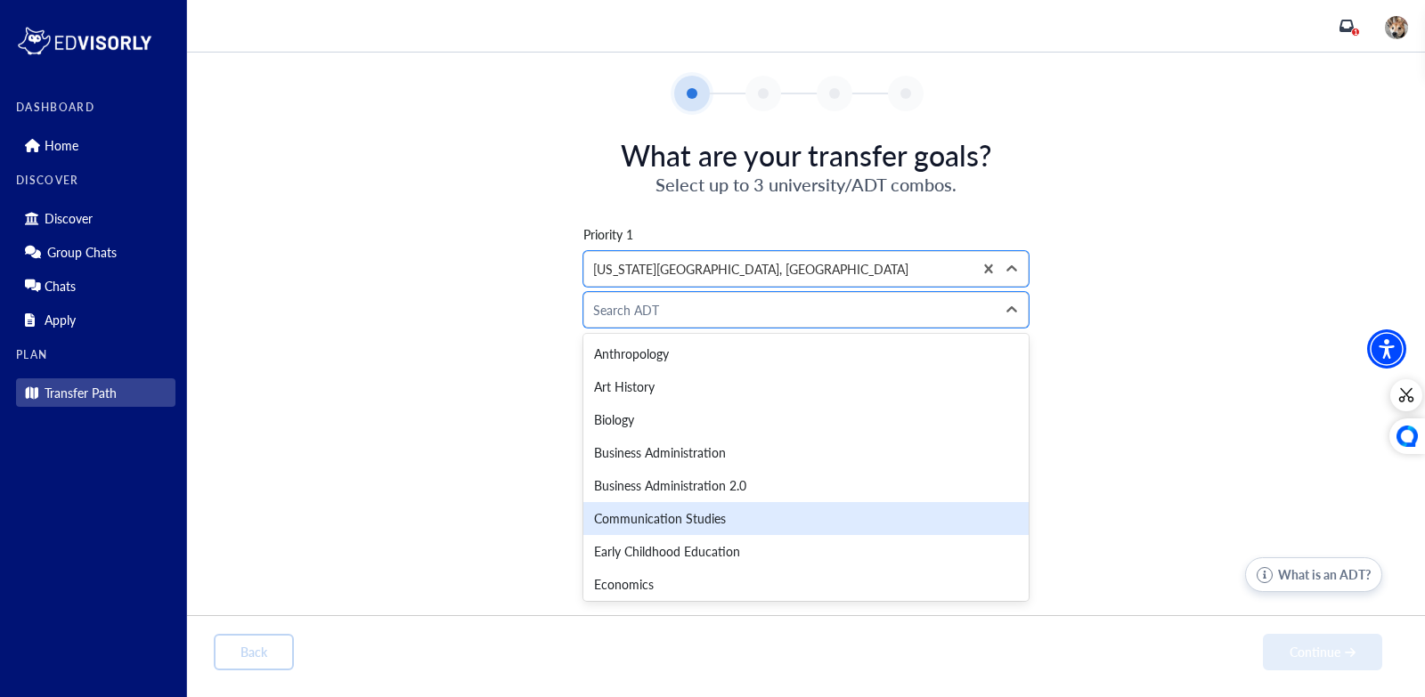
click at [694, 526] on div "Communication Studies" at bounding box center [805, 518] width 445 height 33
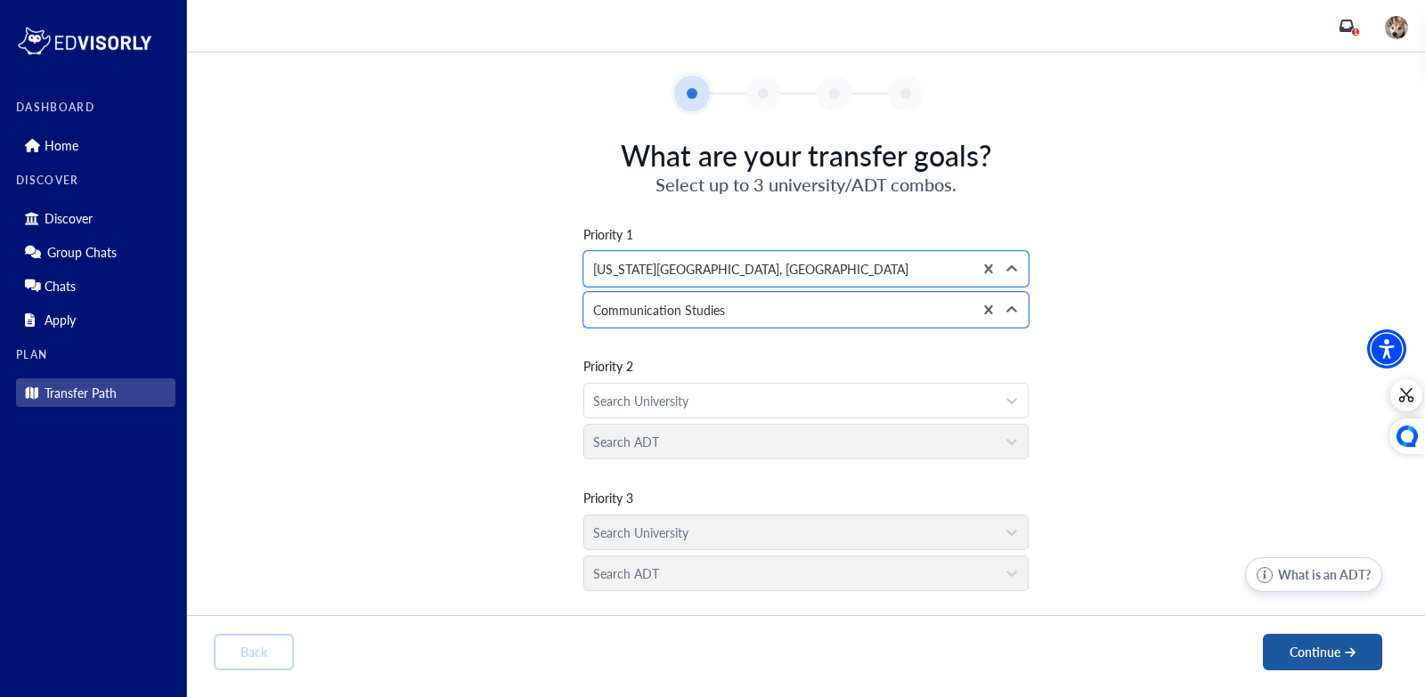
click at [1344, 662] on button "Continue" at bounding box center [1322, 652] width 119 height 37
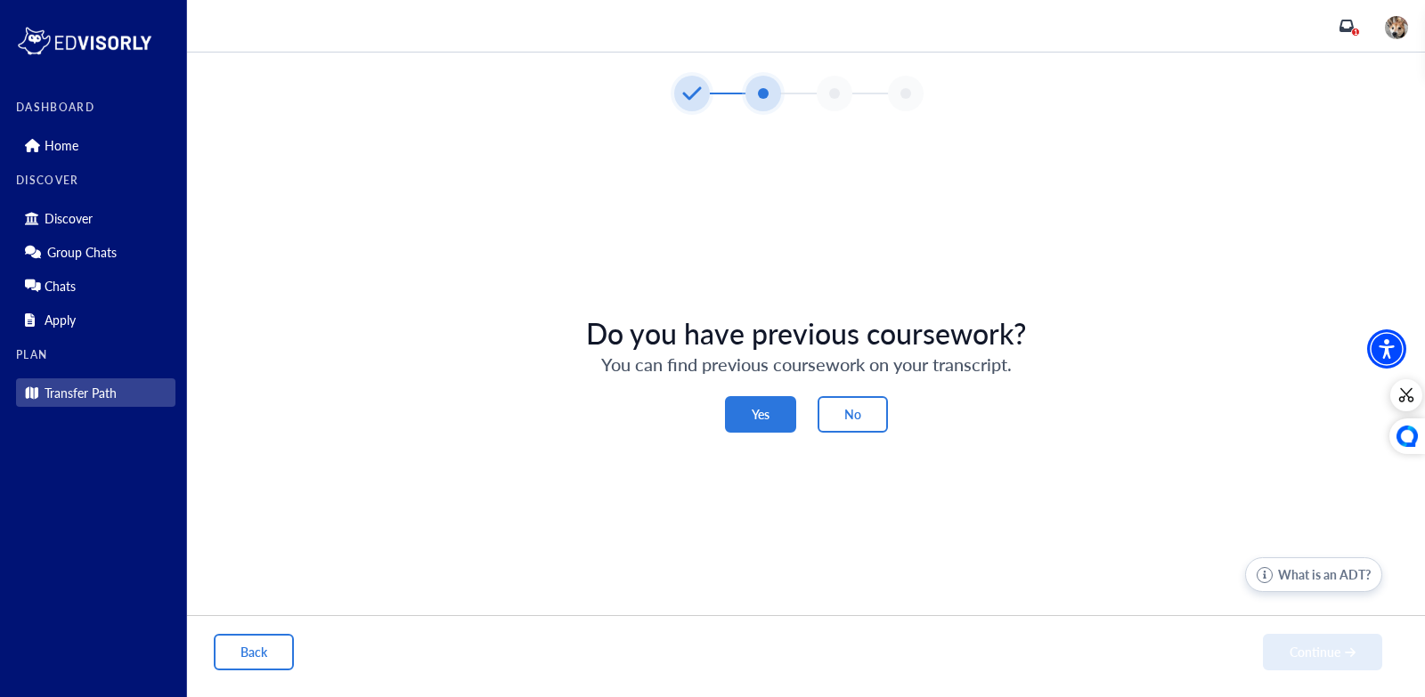
click at [777, 419] on button "Yes" at bounding box center [760, 414] width 71 height 37
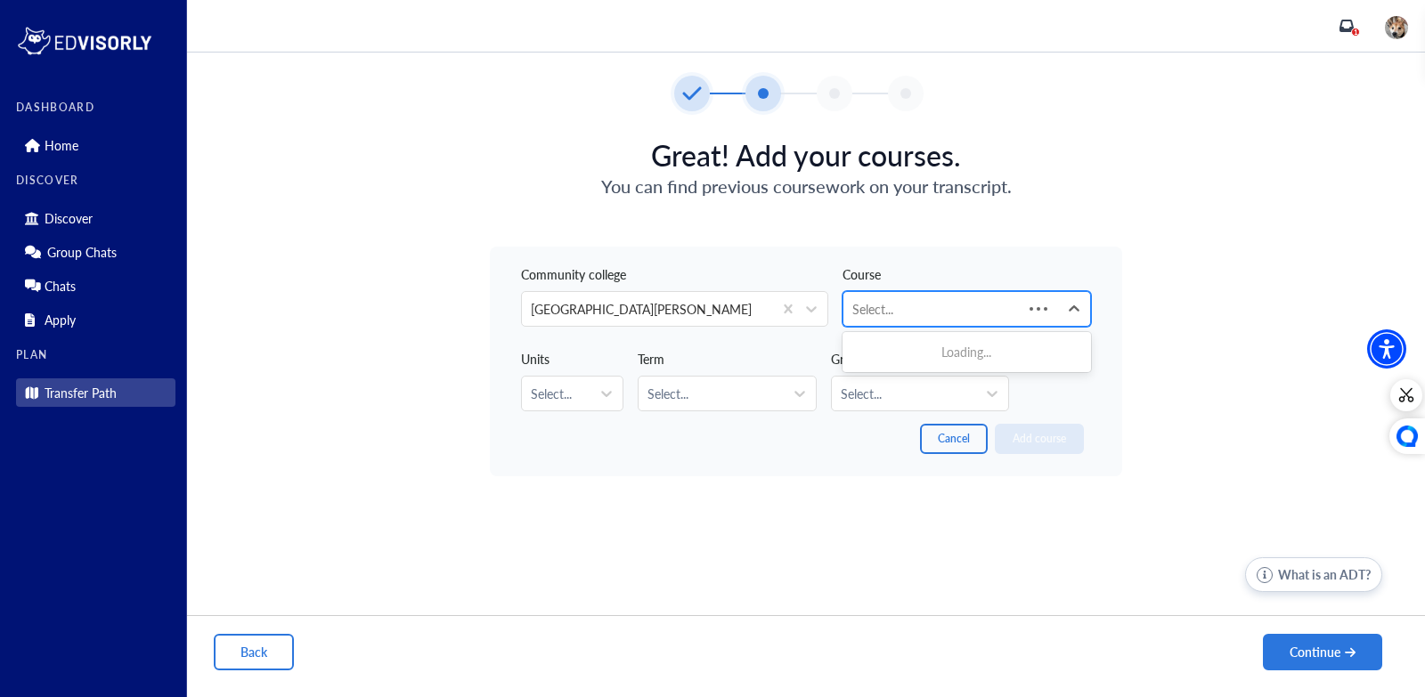
click at [891, 320] on div "Select..." at bounding box center [932, 309] width 179 height 34
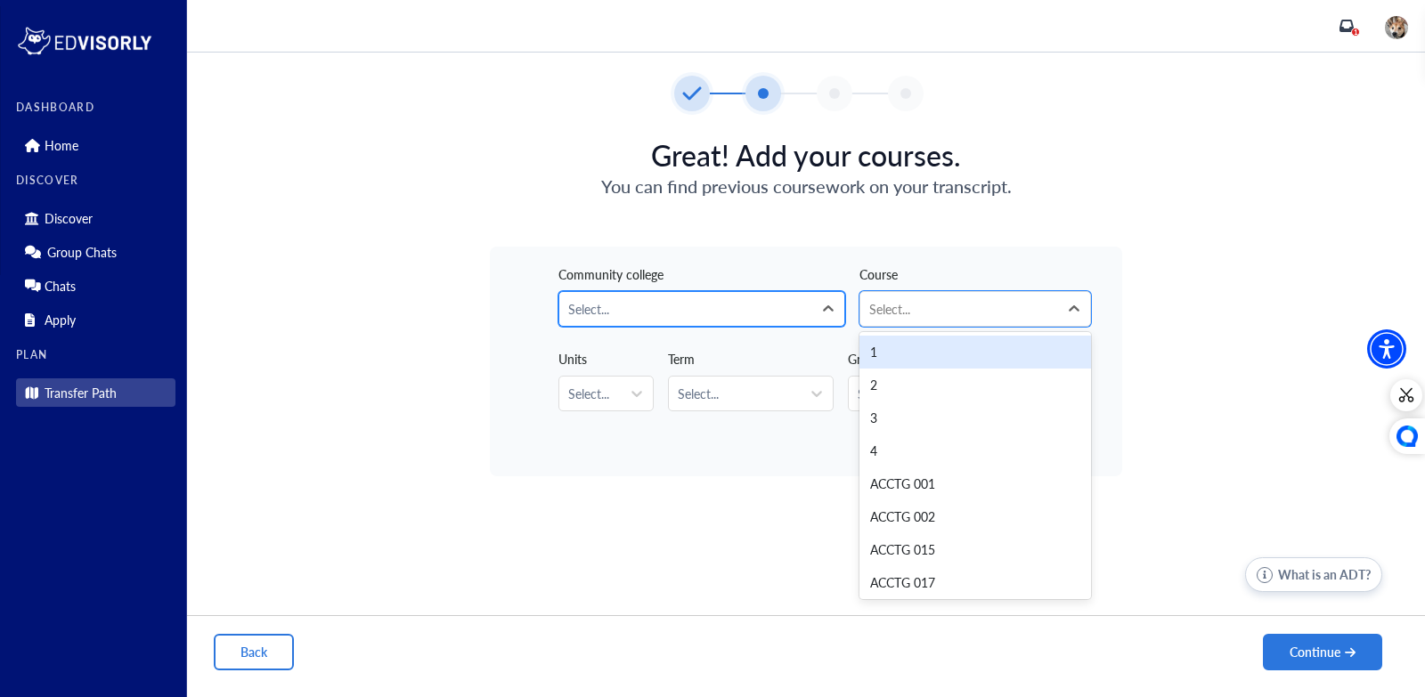
click at [658, 307] on div at bounding box center [685, 309] width 235 height 22
click at [592, 380] on div "Select..." at bounding box center [589, 394] width 61 height 34
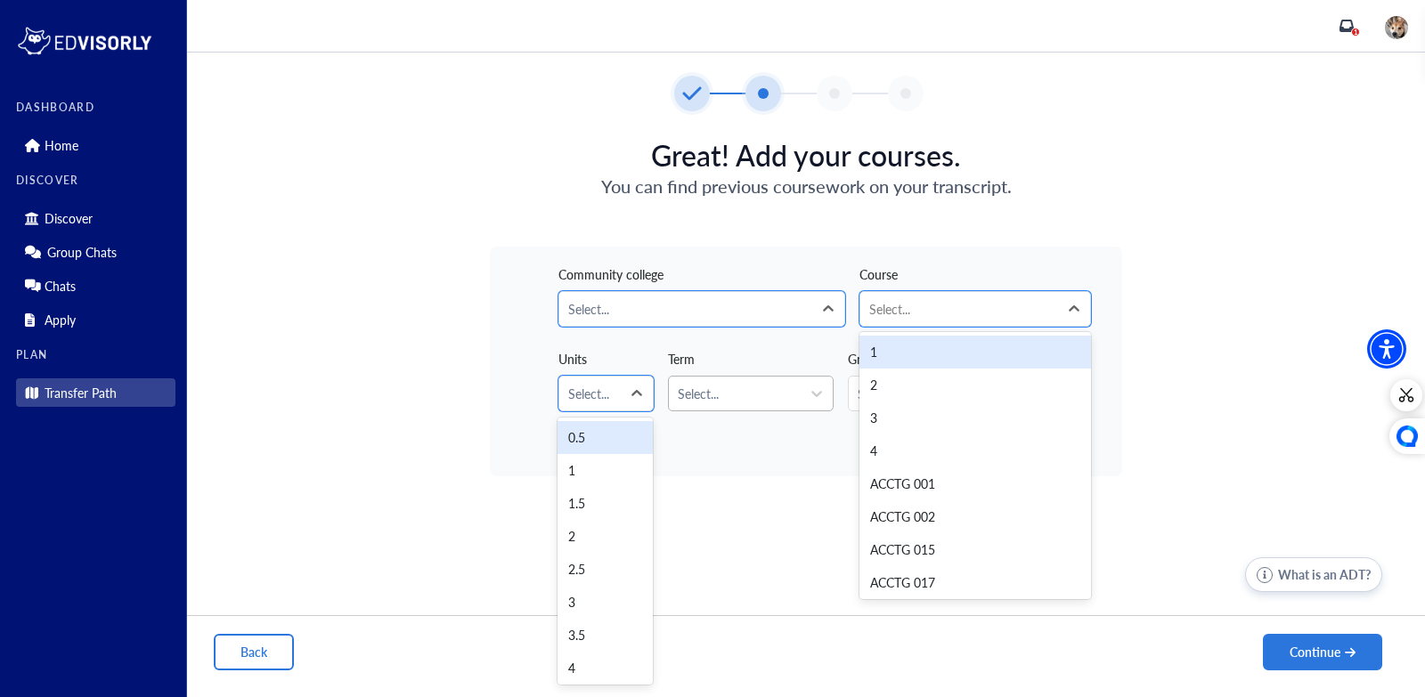
click at [759, 403] on div at bounding box center [735, 394] width 115 height 22
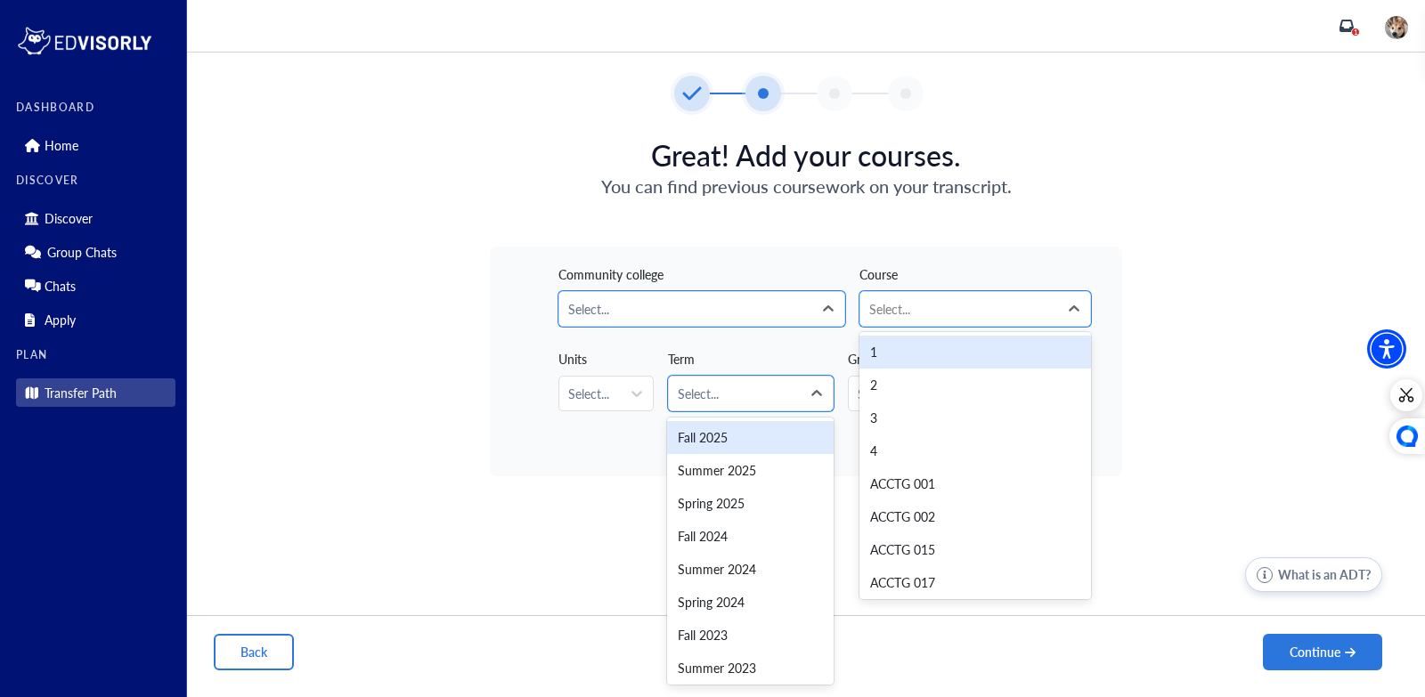
click at [572, 457] on div "Community college Select... Course 1, 1 of 1077. 1077 results available. Use Up…" at bounding box center [806, 362] width 632 height 230
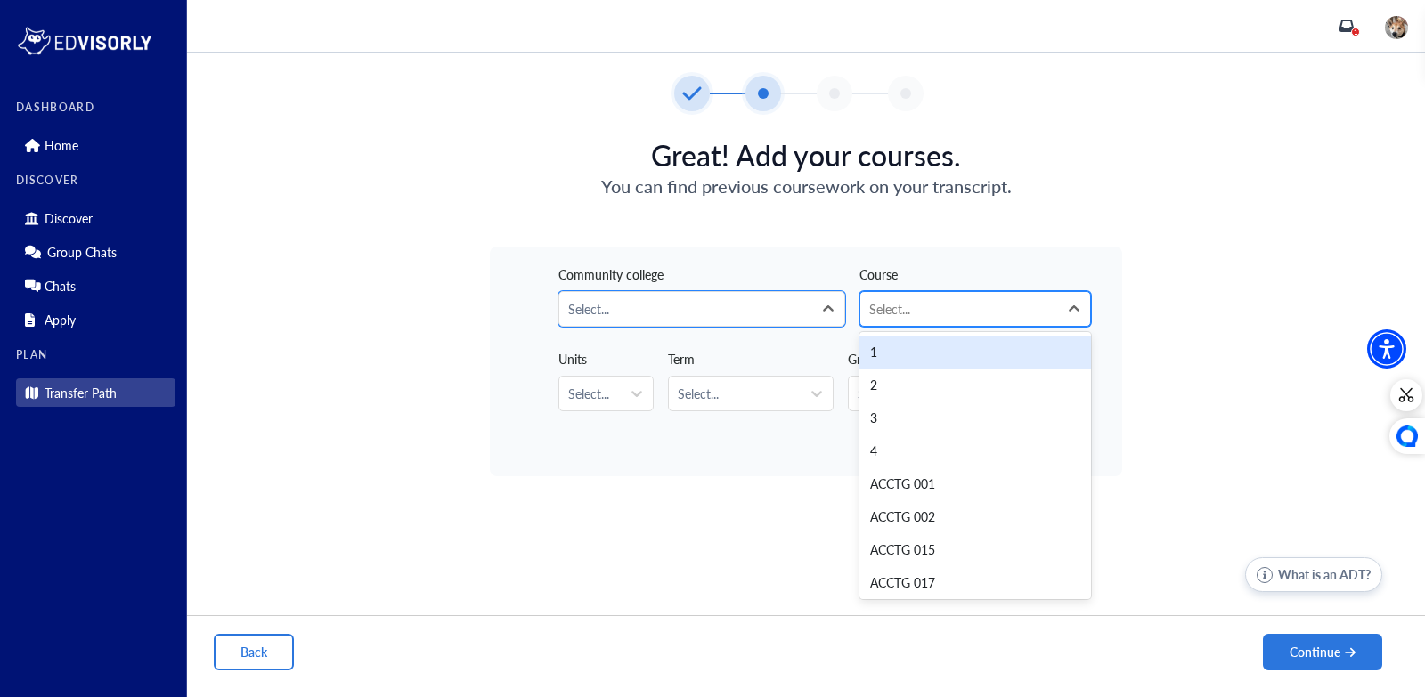
click at [982, 308] on div at bounding box center [959, 309] width 180 height 22
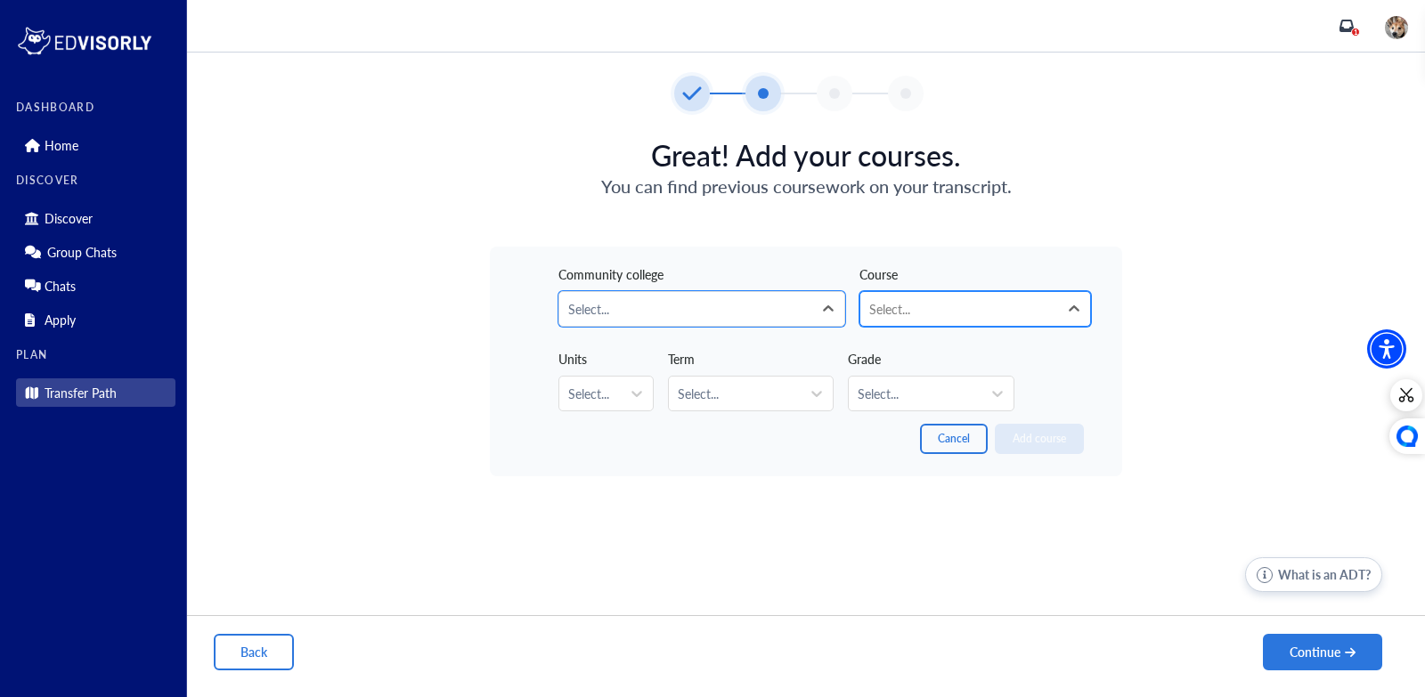
click at [981, 311] on div at bounding box center [959, 309] width 180 height 22
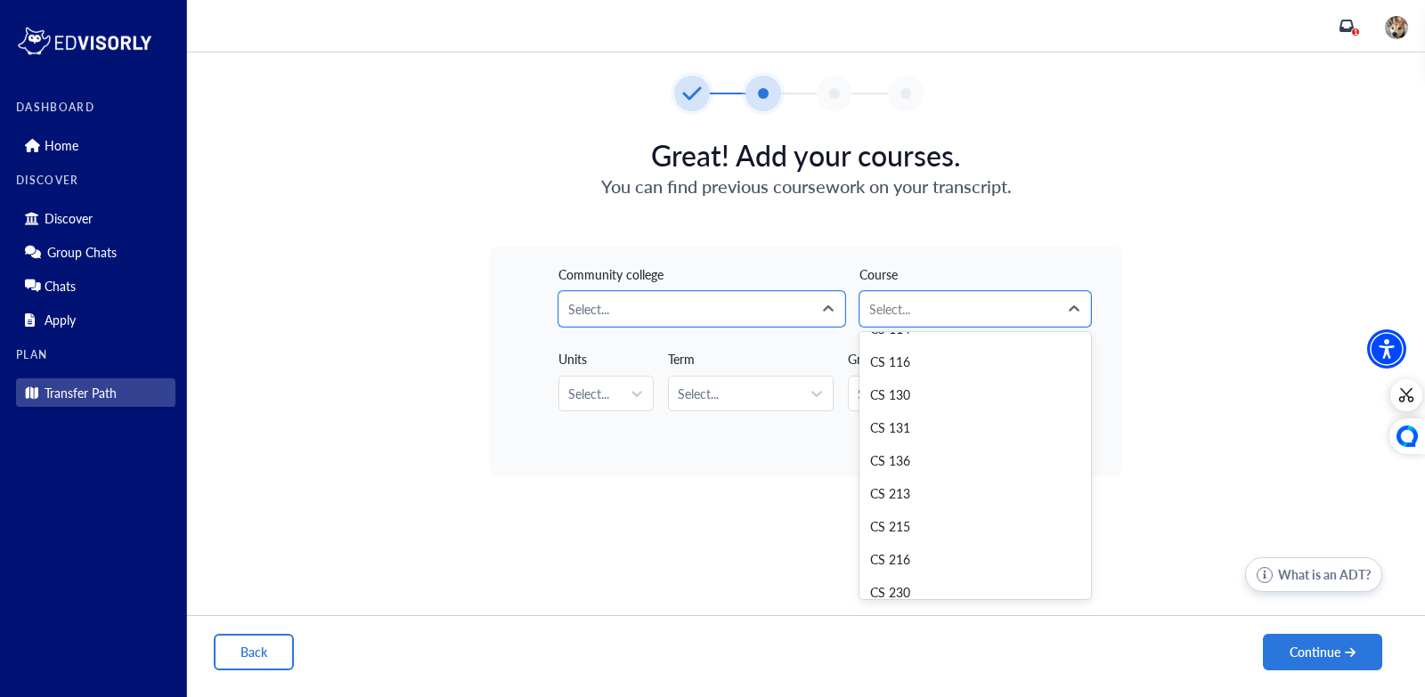
scroll to position [10874, 0]
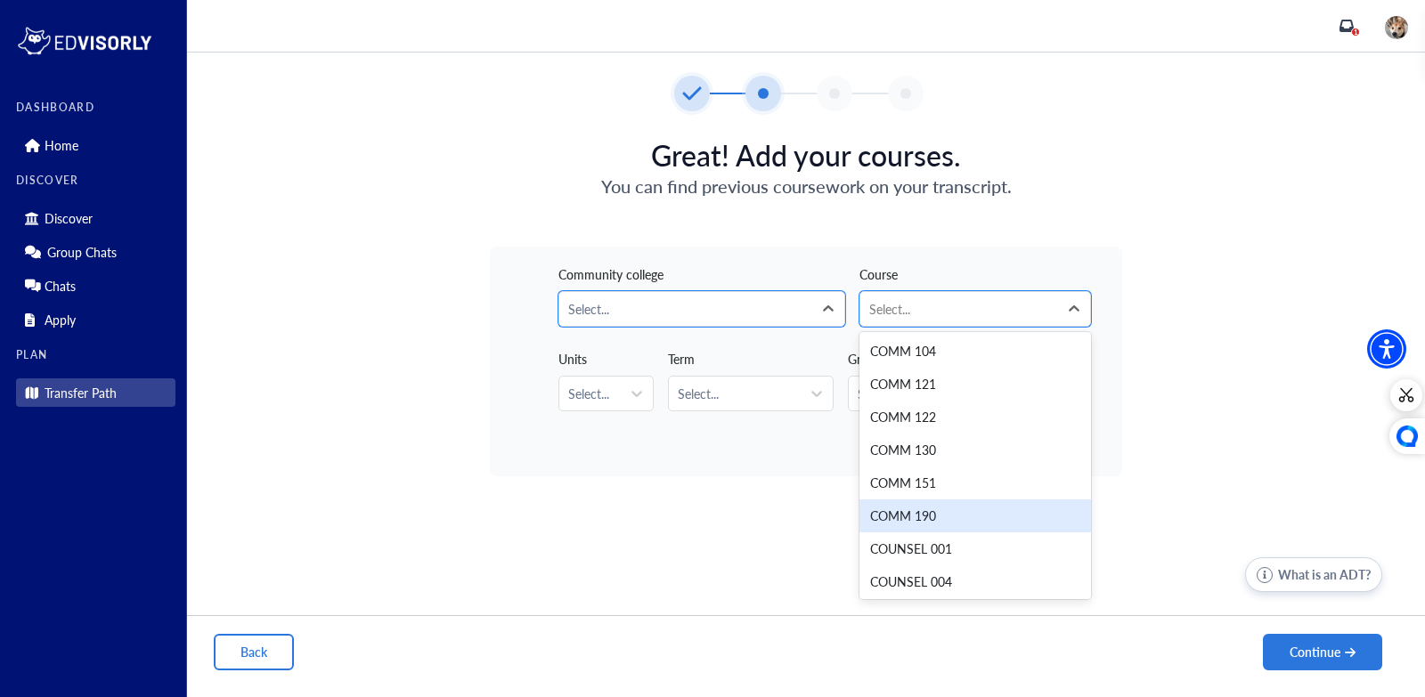
click at [658, 492] on div "Great! Add your courses. You can find previous coursework on your transcript. C…" at bounding box center [806, 374] width 1238 height 526
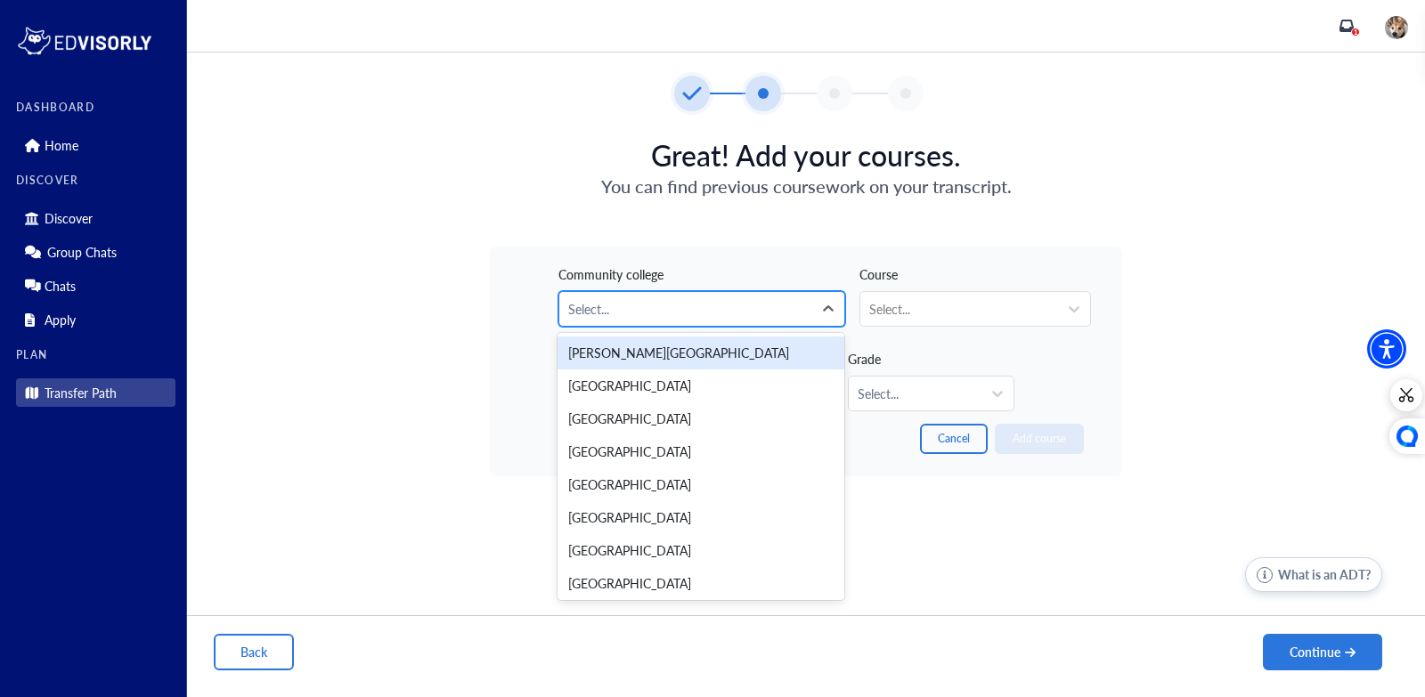
click at [754, 310] on div at bounding box center [685, 309] width 235 height 22
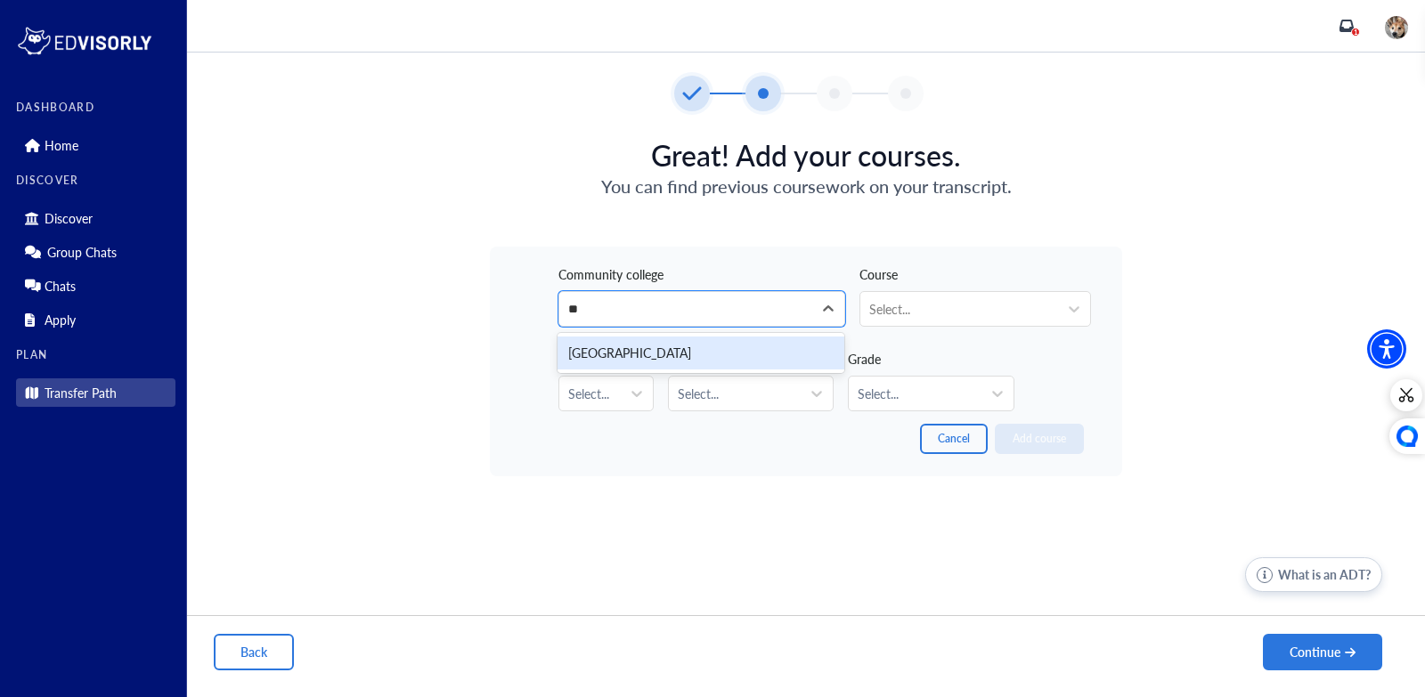
type input "*"
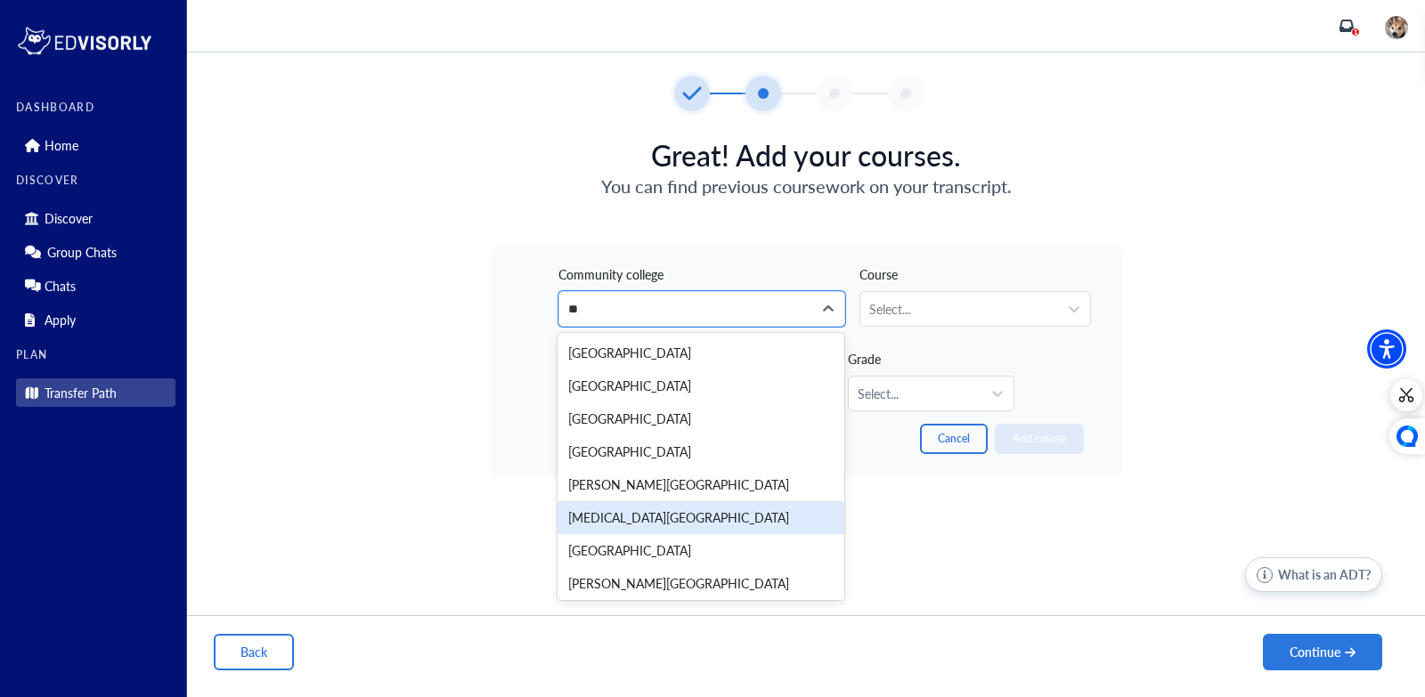
type input "*"
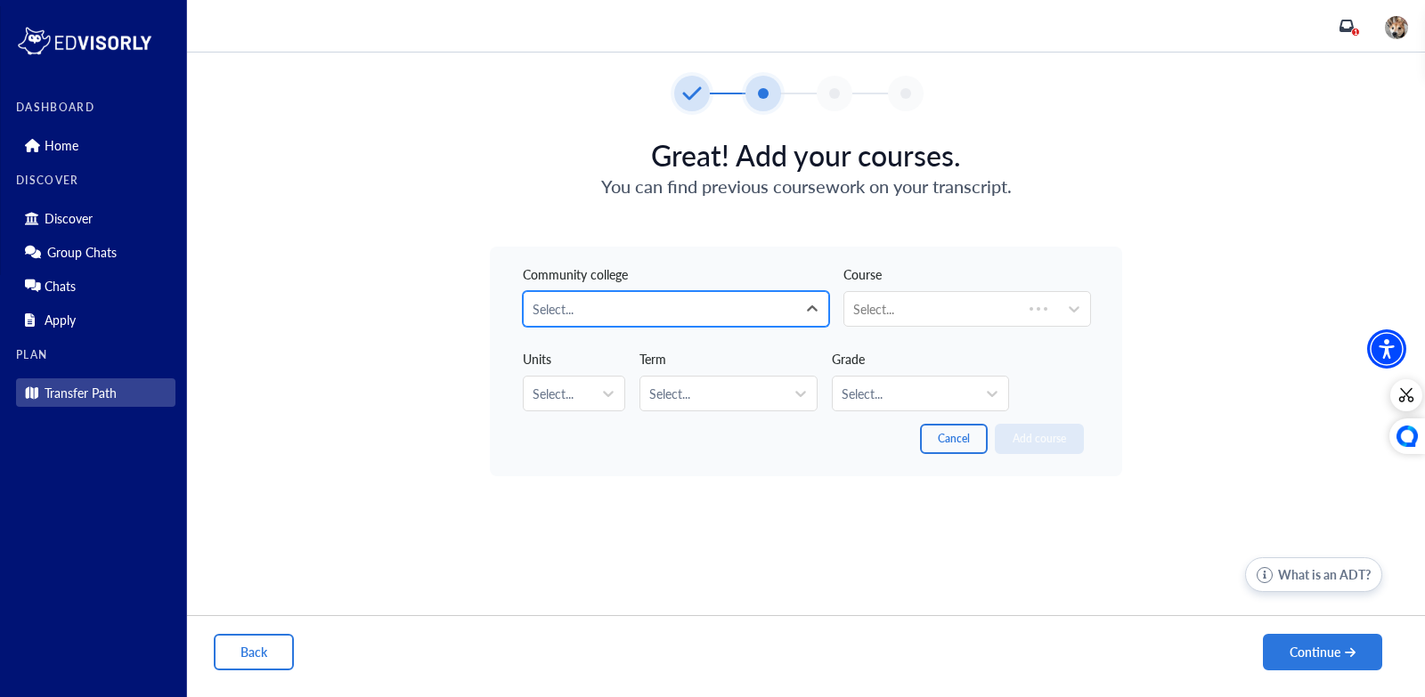
click at [719, 305] on div at bounding box center [660, 309] width 255 height 22
click at [706, 321] on div "Select..." at bounding box center [660, 309] width 273 height 34
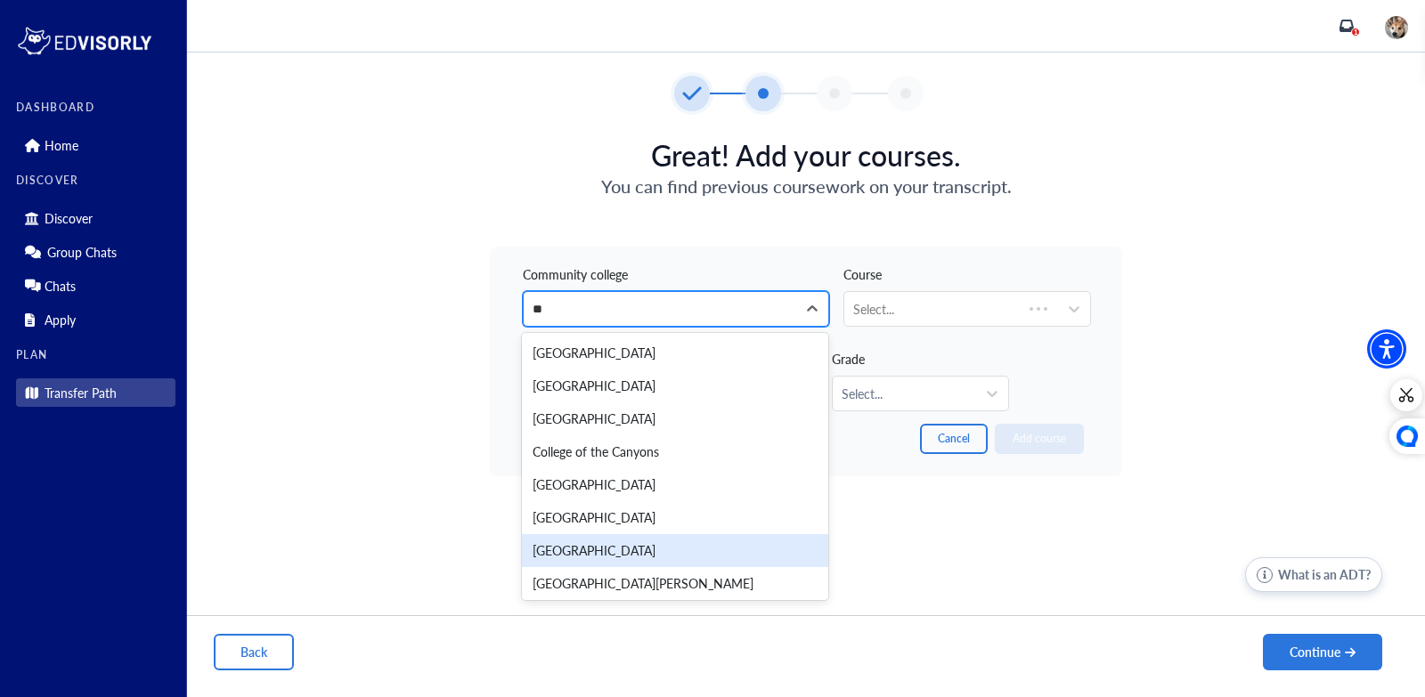
type input "*"
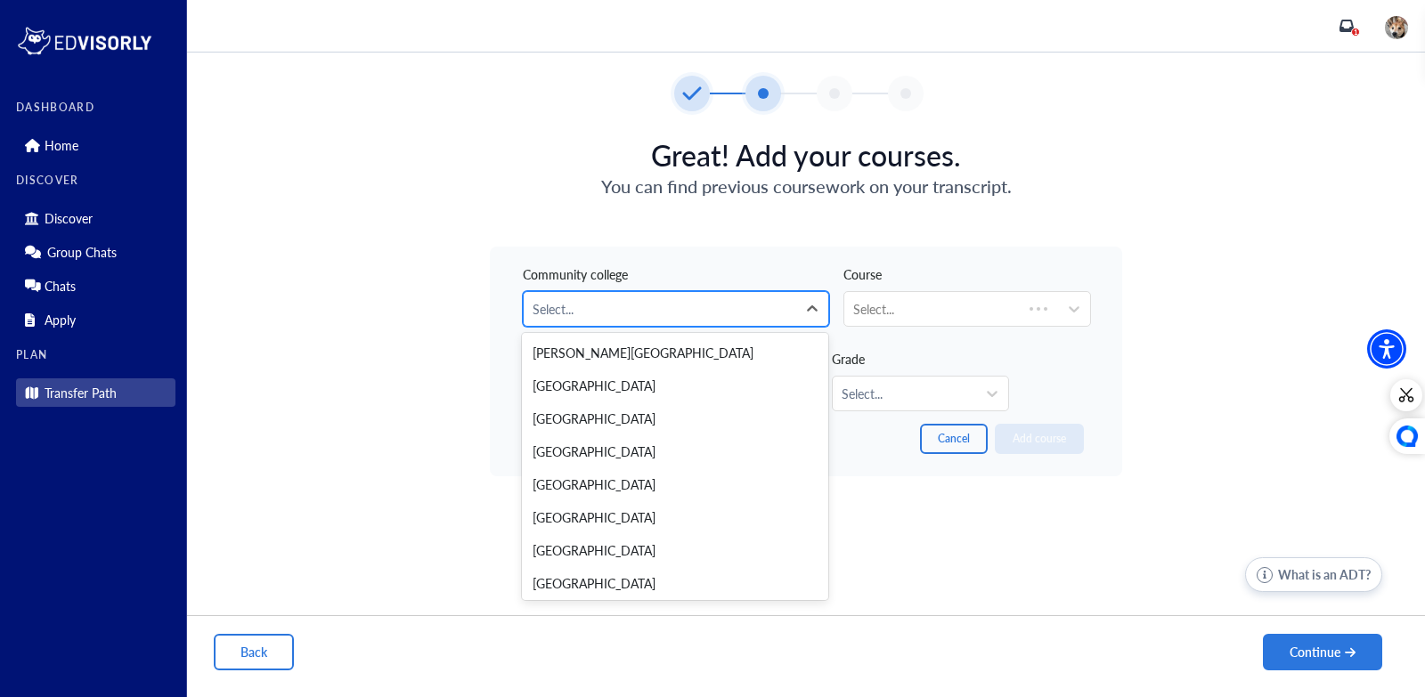
type input "*"
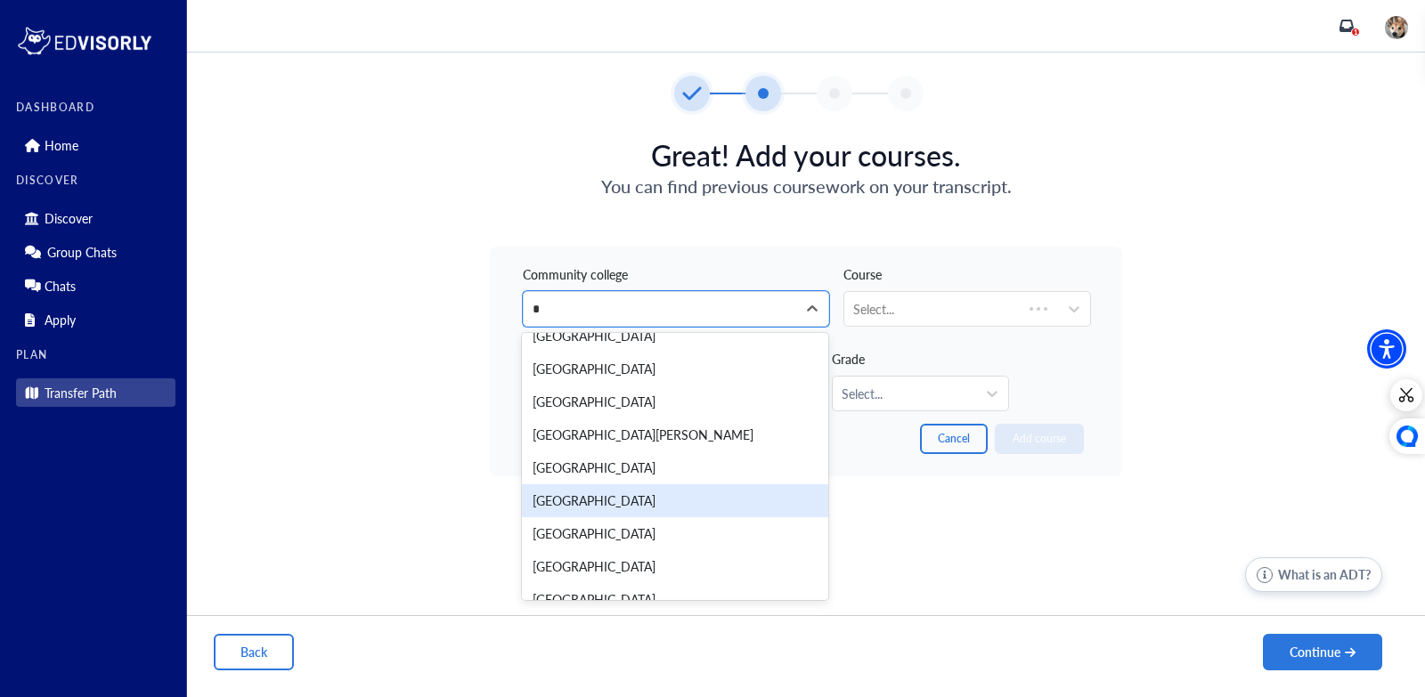
scroll to position [1827, 0]
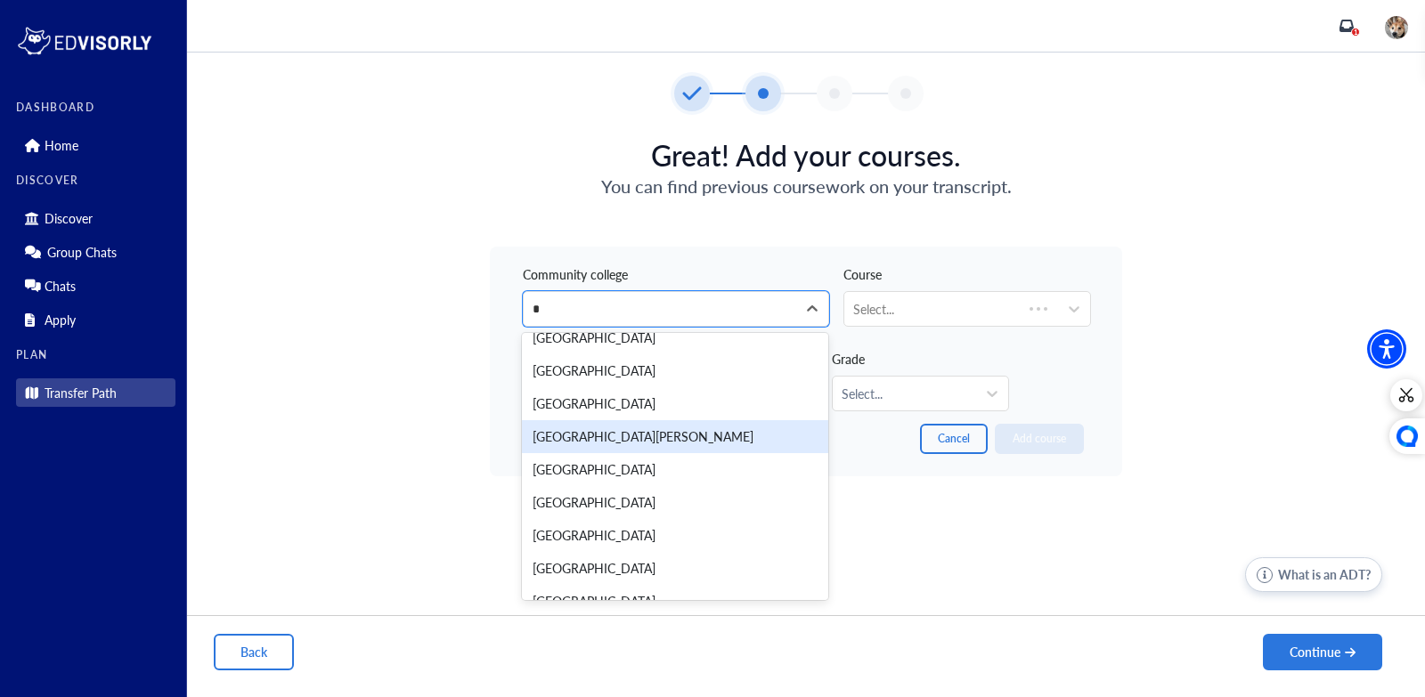
click at [665, 440] on div "[GEOGRAPHIC_DATA][PERSON_NAME]" at bounding box center [675, 436] width 306 height 33
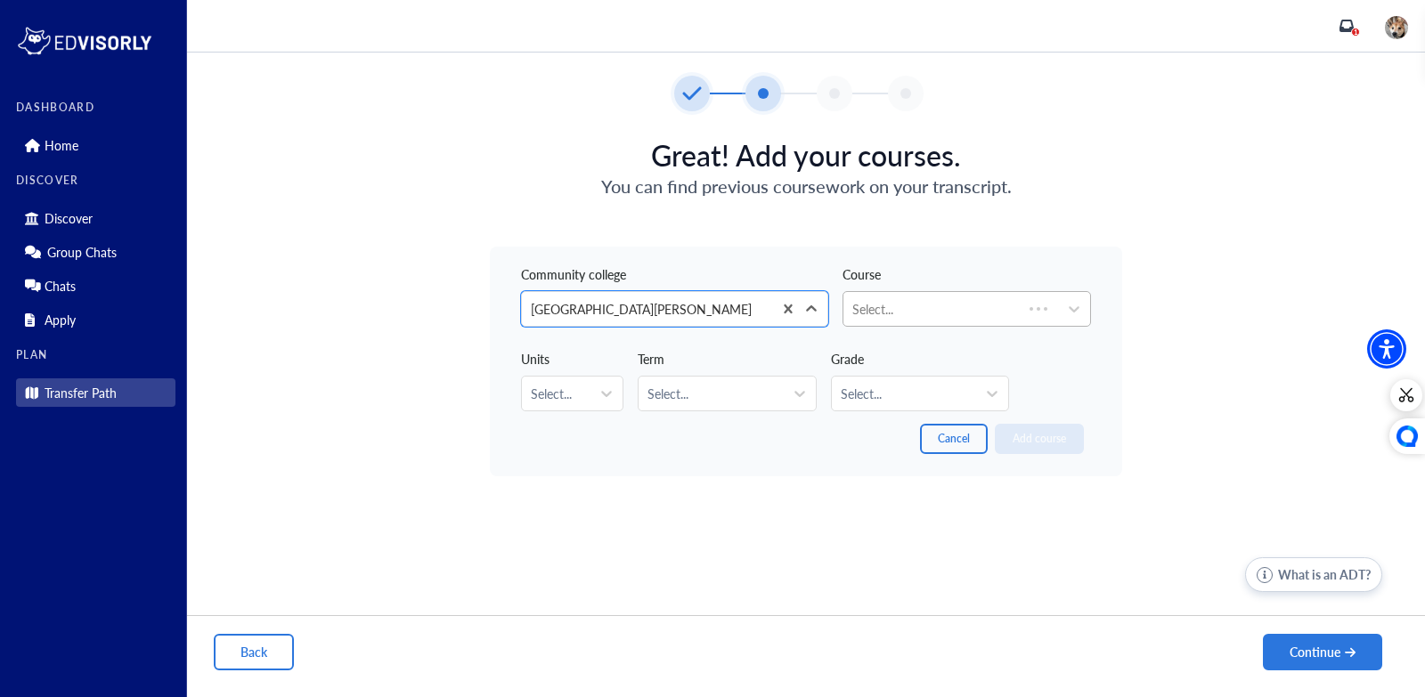
click at [911, 313] on div at bounding box center [932, 309] width 161 height 22
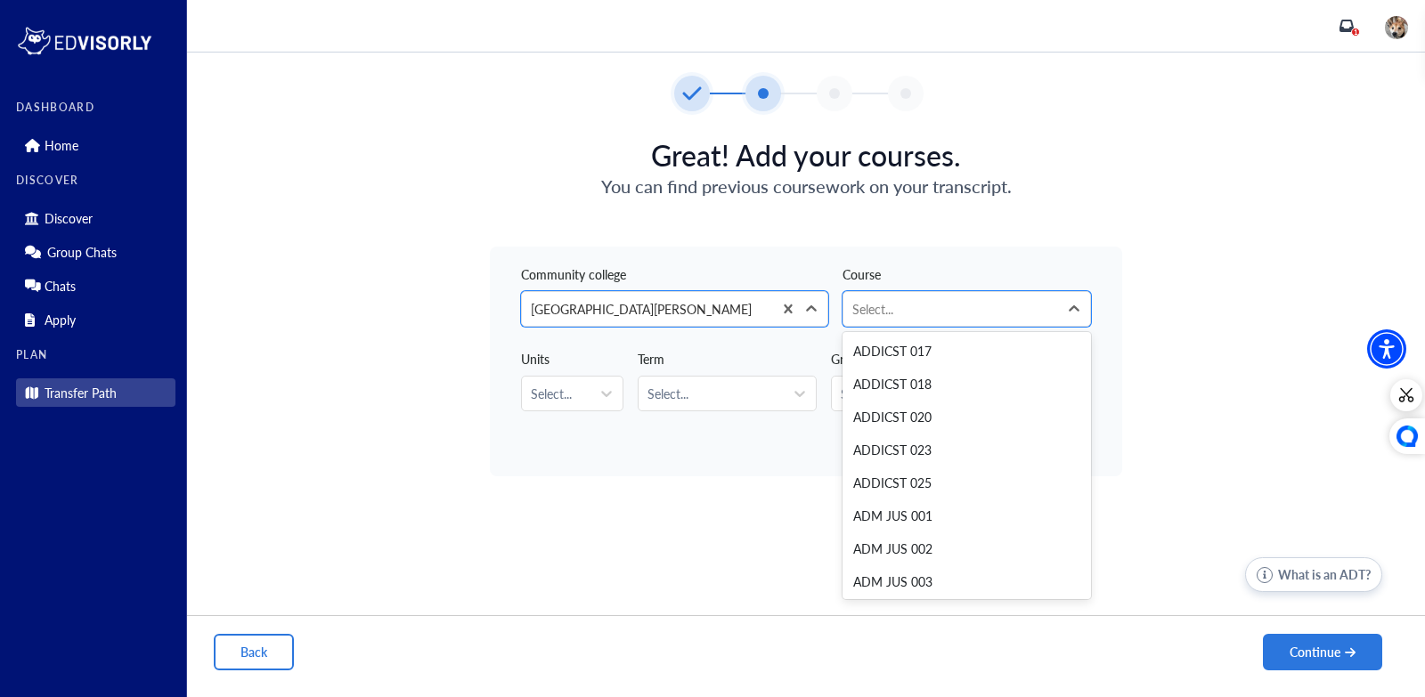
scroll to position [869, 0]
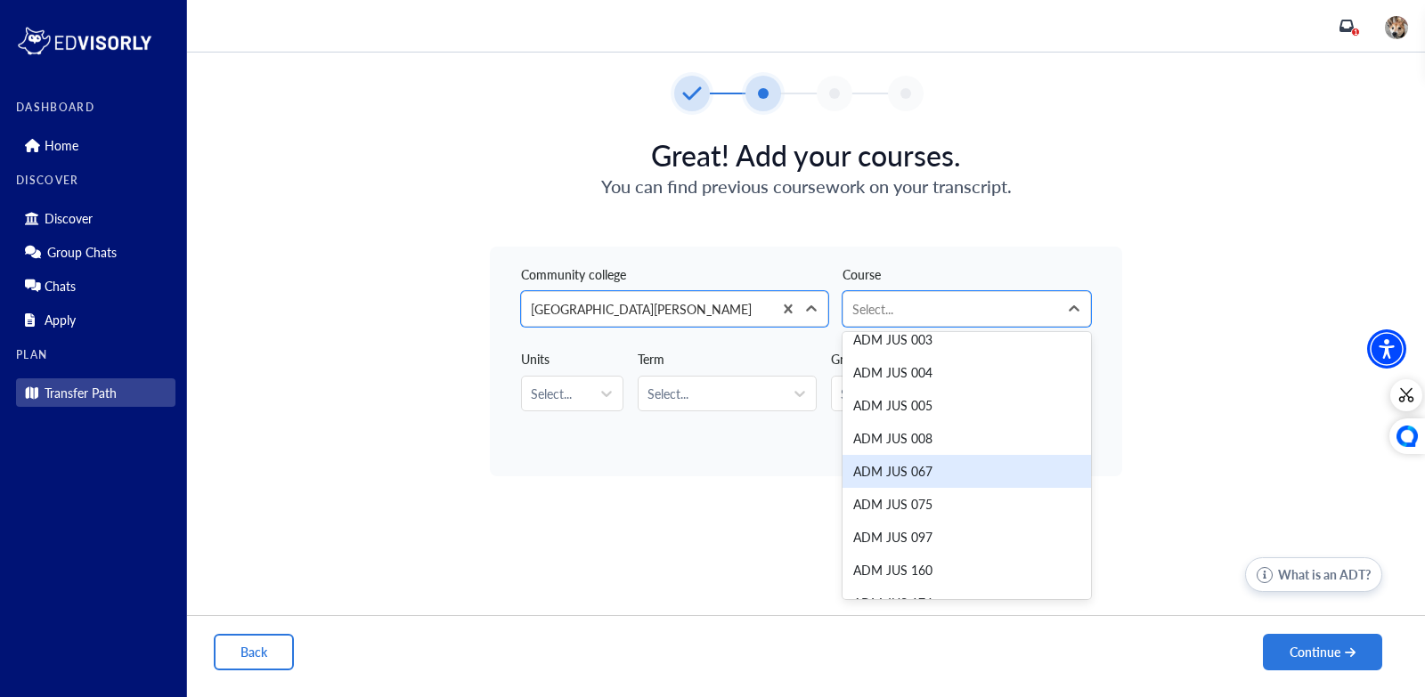
click at [741, 490] on div "Great! Add your courses. You can find previous coursework on your transcript. C…" at bounding box center [806, 374] width 1238 height 526
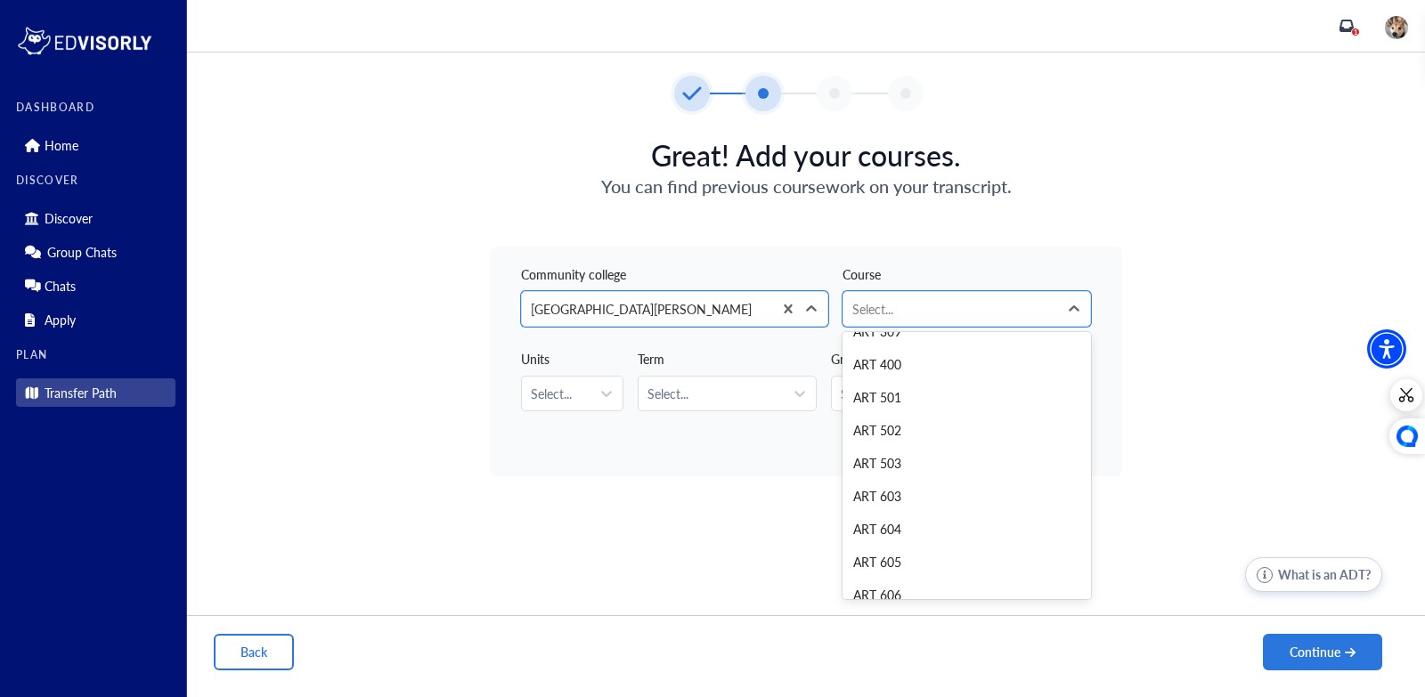
scroll to position [4744, 0]
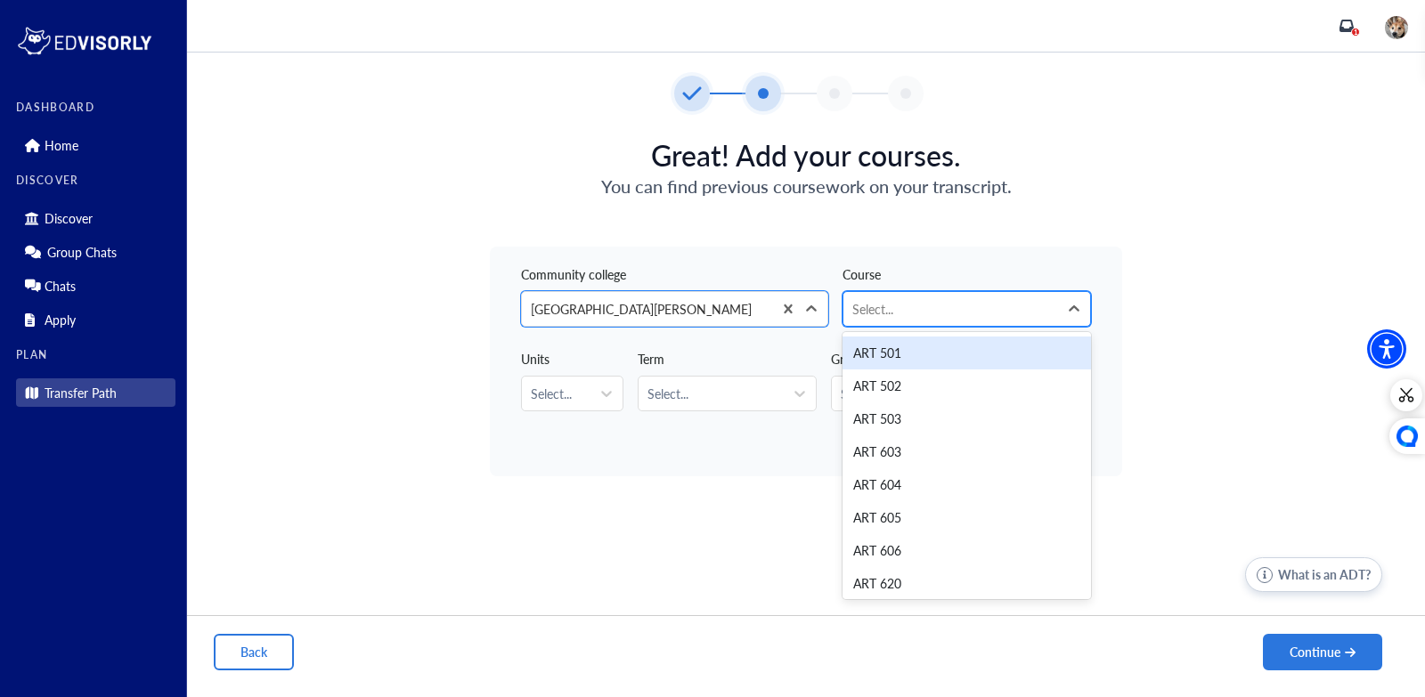
click at [918, 310] on div at bounding box center [950, 309] width 197 height 22
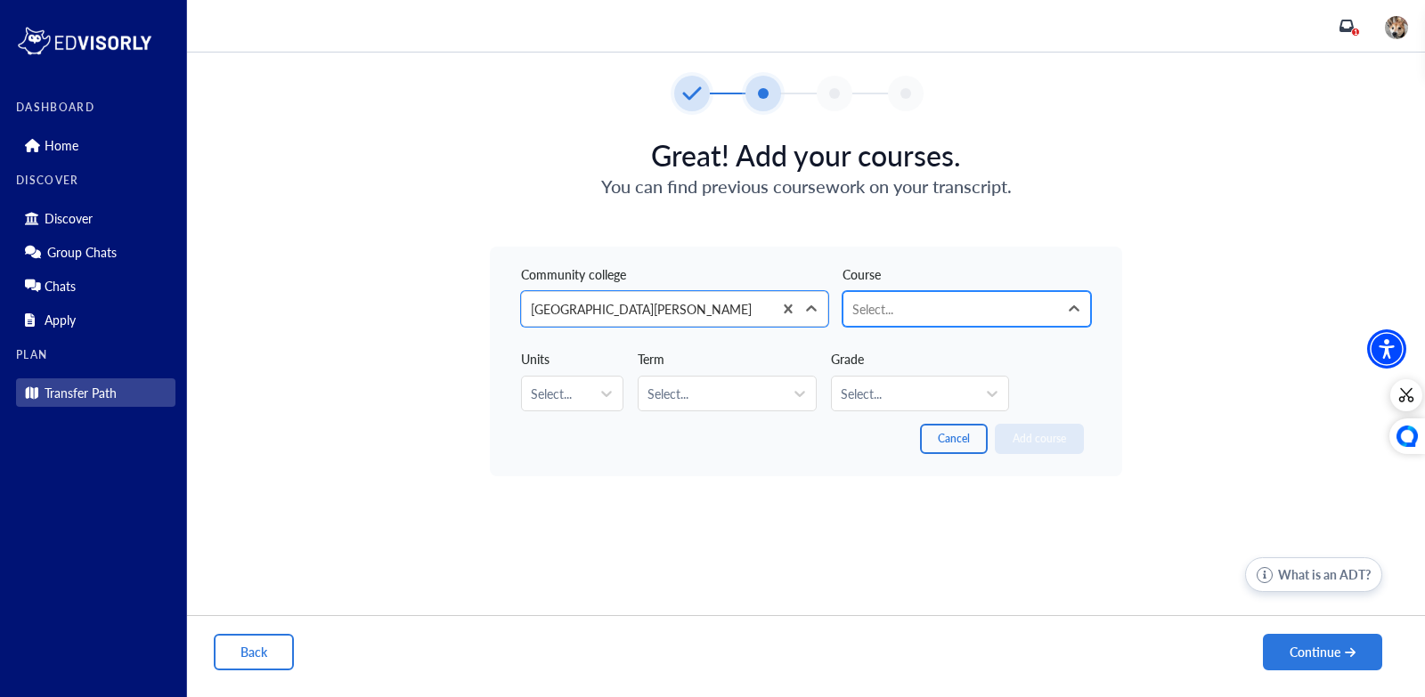
click at [907, 304] on div at bounding box center [950, 309] width 197 height 22
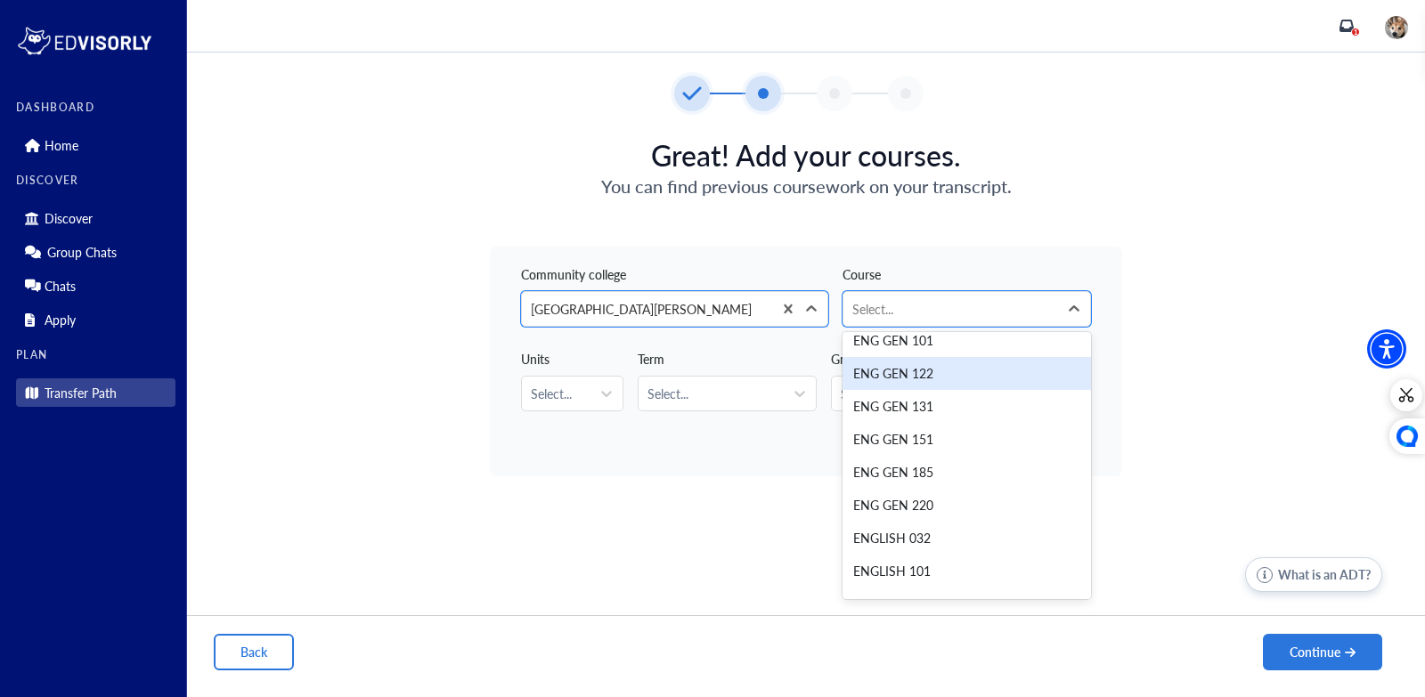
scroll to position [15053, 0]
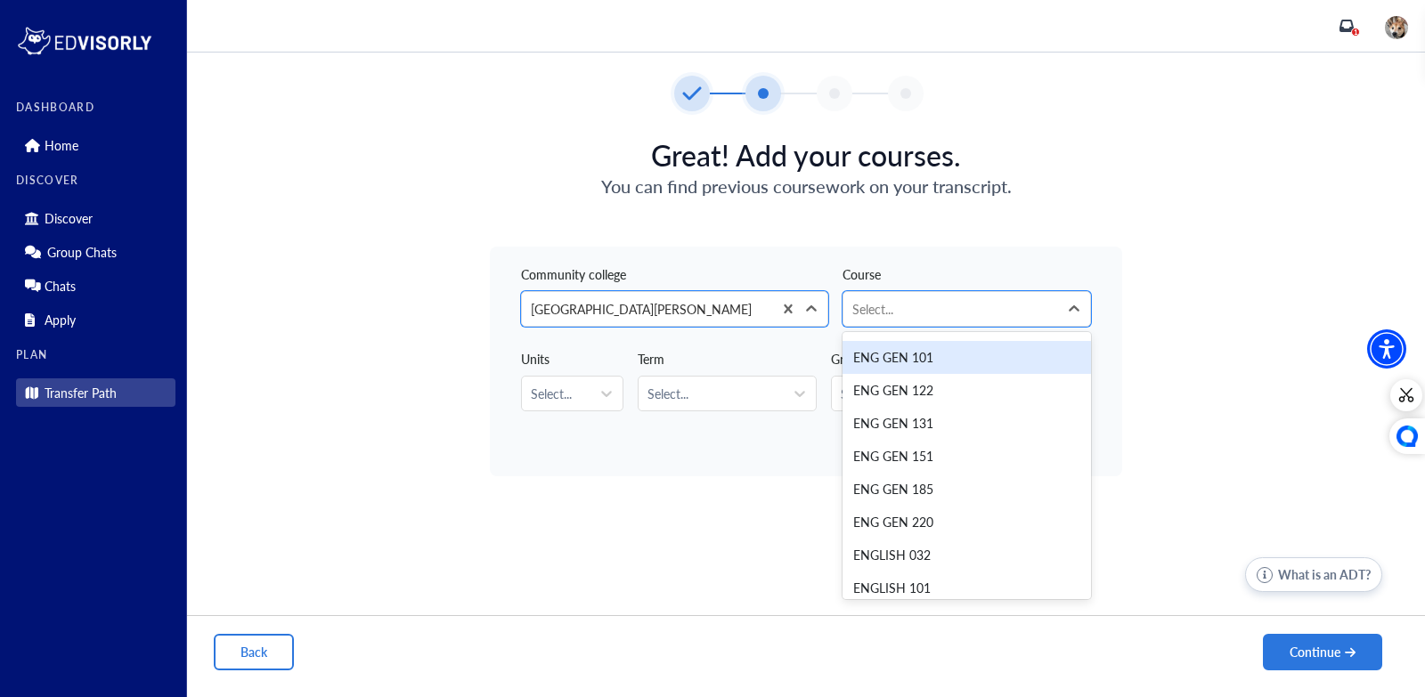
drag, startPoint x: 917, startPoint y: 383, endPoint x: 917, endPoint y: 357, distance: 25.8
click at [917, 357] on div "1 2 3 4 ACCTG 001 ACCTG 002 ACCTG 015 ACCTG 017 ADDICST 001 ADDICST 002 ADDICST…" at bounding box center [966, 465] width 248 height 267
click at [916, 354] on div "ENG GEN 101" at bounding box center [966, 357] width 248 height 33
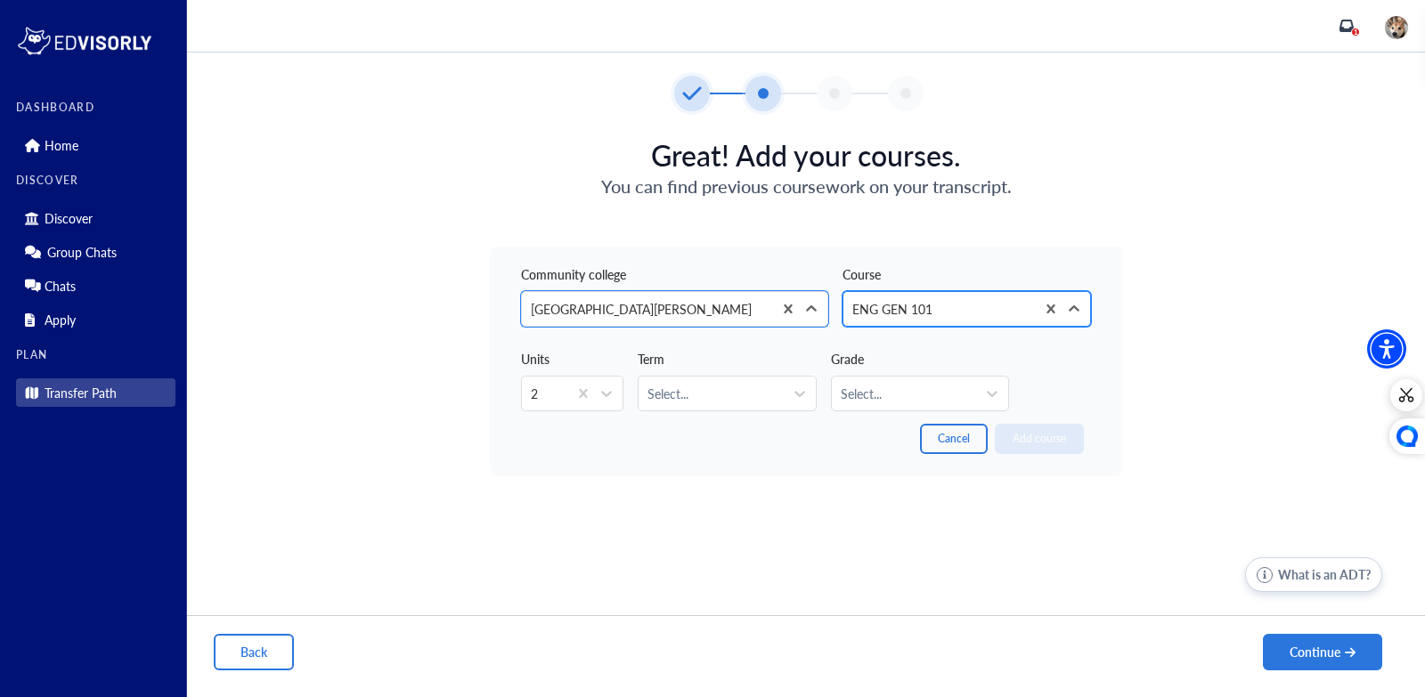
click at [931, 315] on div at bounding box center [939, 309] width 174 height 22
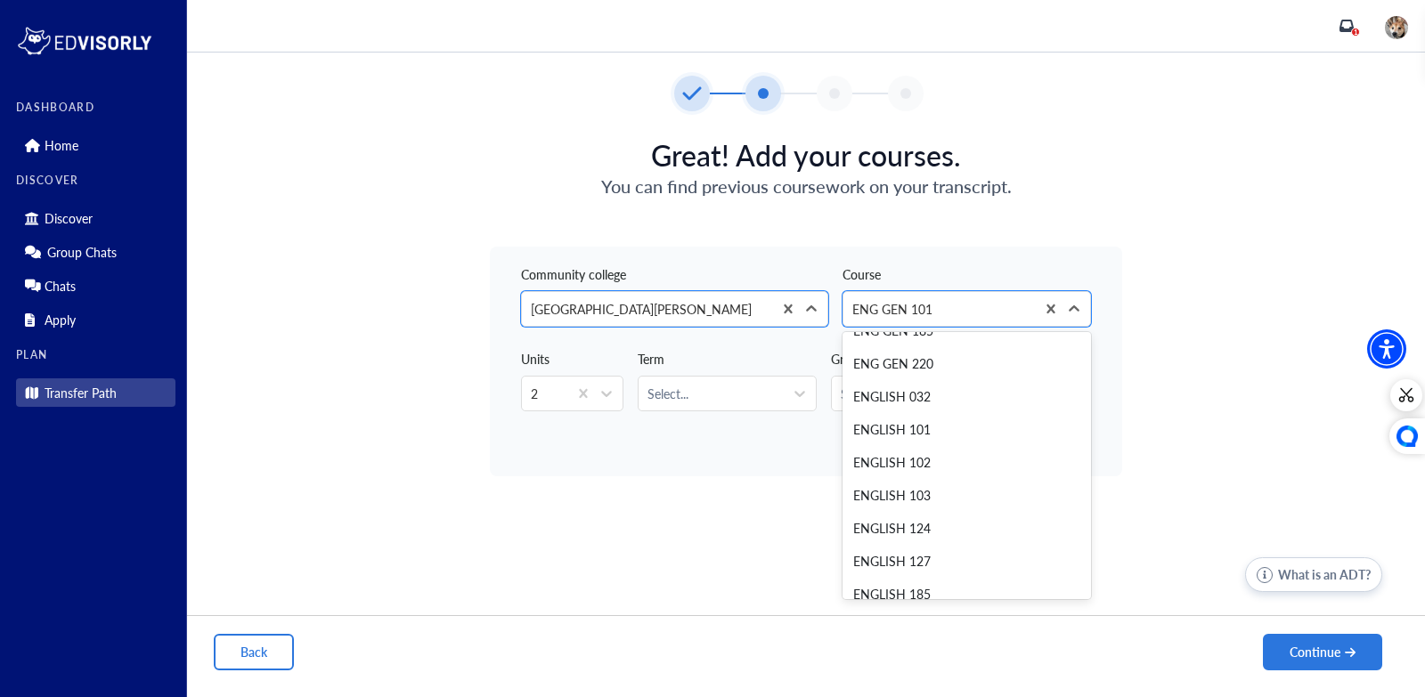
scroll to position [15211, 0]
click at [935, 427] on div "ENGLISH 101" at bounding box center [966, 430] width 248 height 33
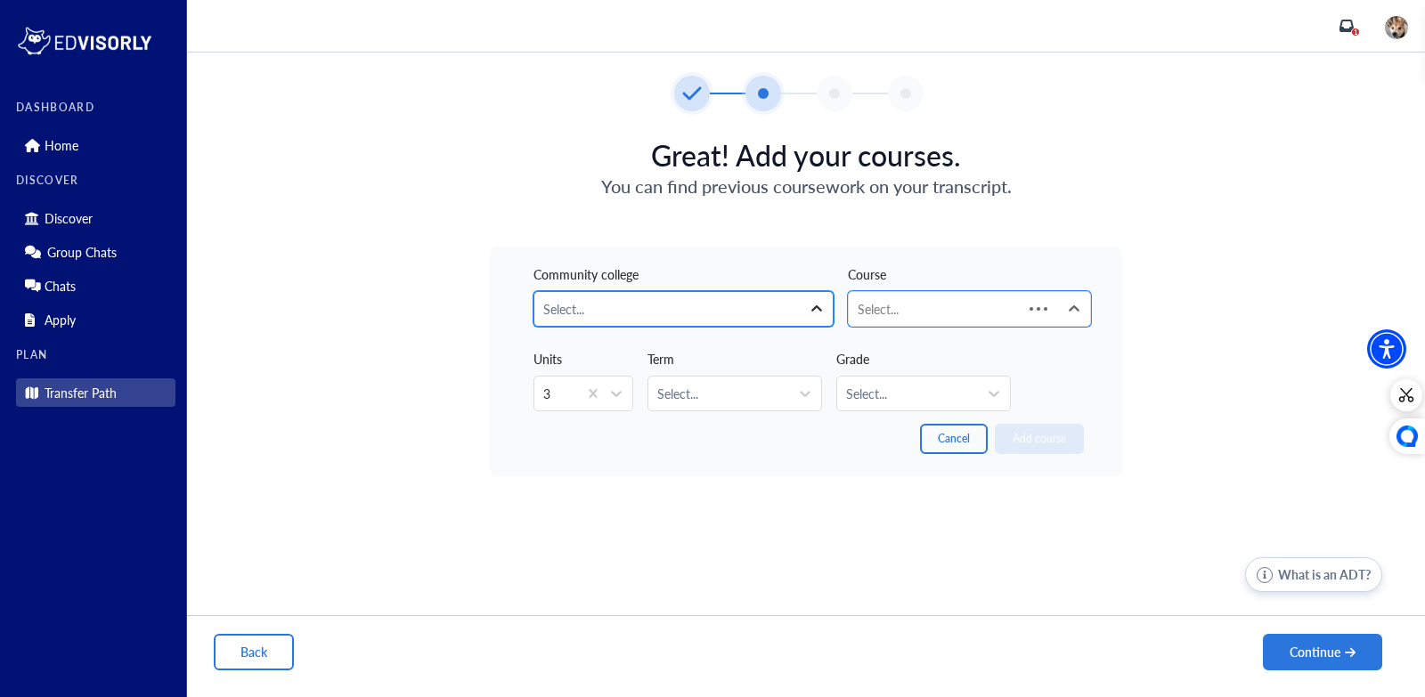
click at [809, 310] on icon at bounding box center [817, 309] width 18 height 18
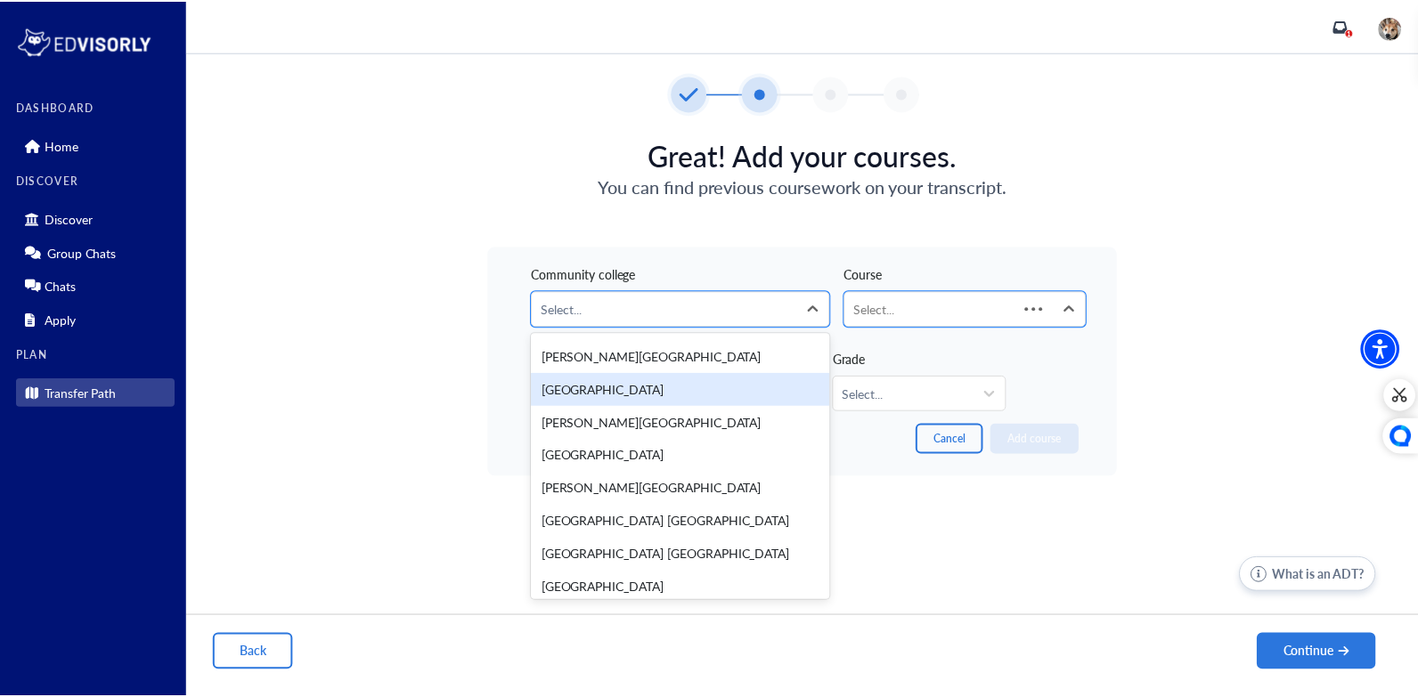
scroll to position [3462, 0]
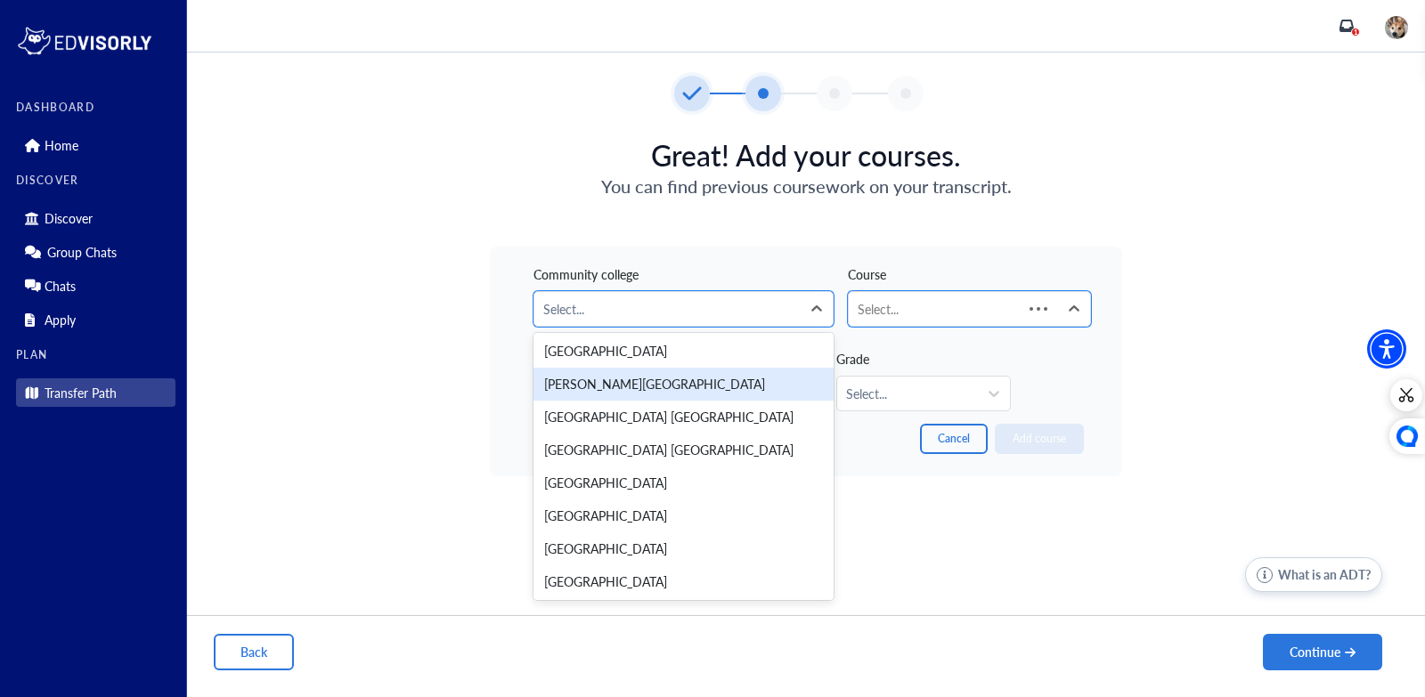
click at [98, 87] on div "DASHBOARD Home DISCOVER Discover Group Chats Chats Apply PLAN Transfer Path" at bounding box center [93, 348] width 187 height 697
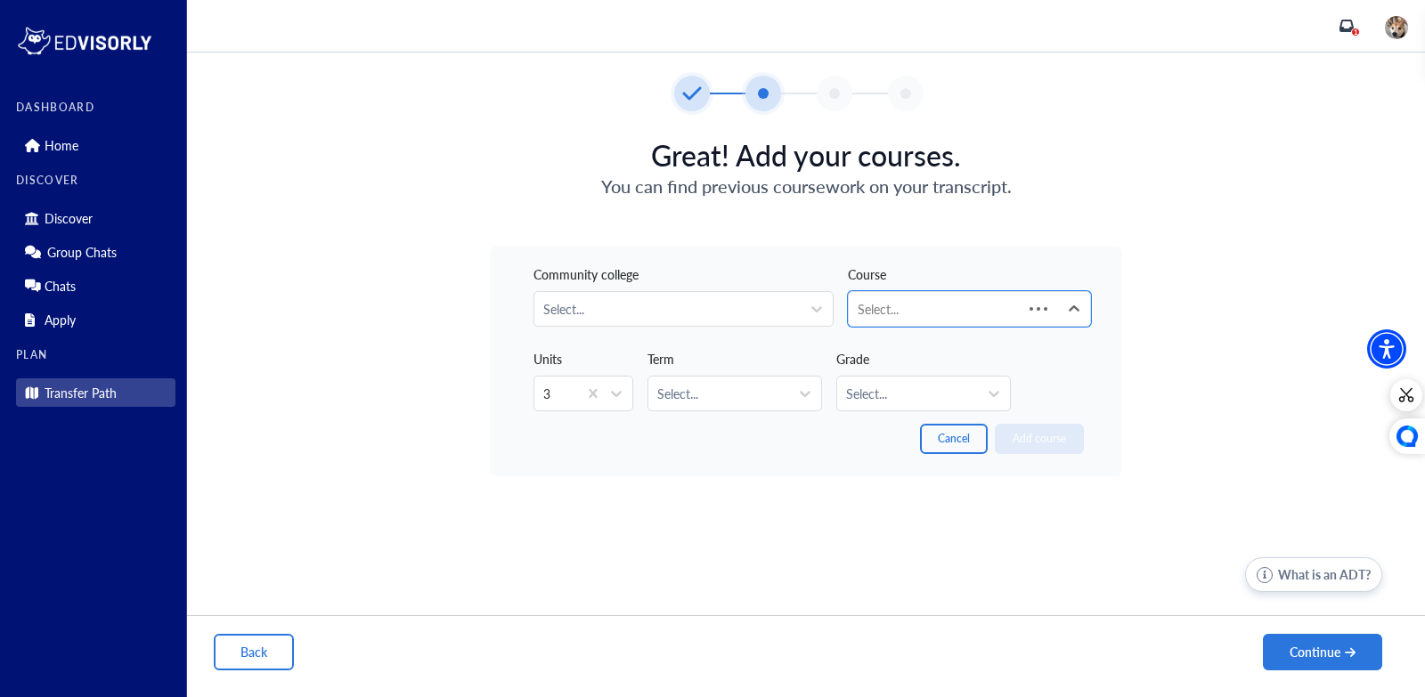
click at [84, 162] on div "DASHBOARD Home DISCOVER Discover Group Chats Chats Apply PLAN Transfer Path" at bounding box center [95, 254] width 159 height 305
click at [94, 142] on link "Home" at bounding box center [95, 145] width 159 height 28
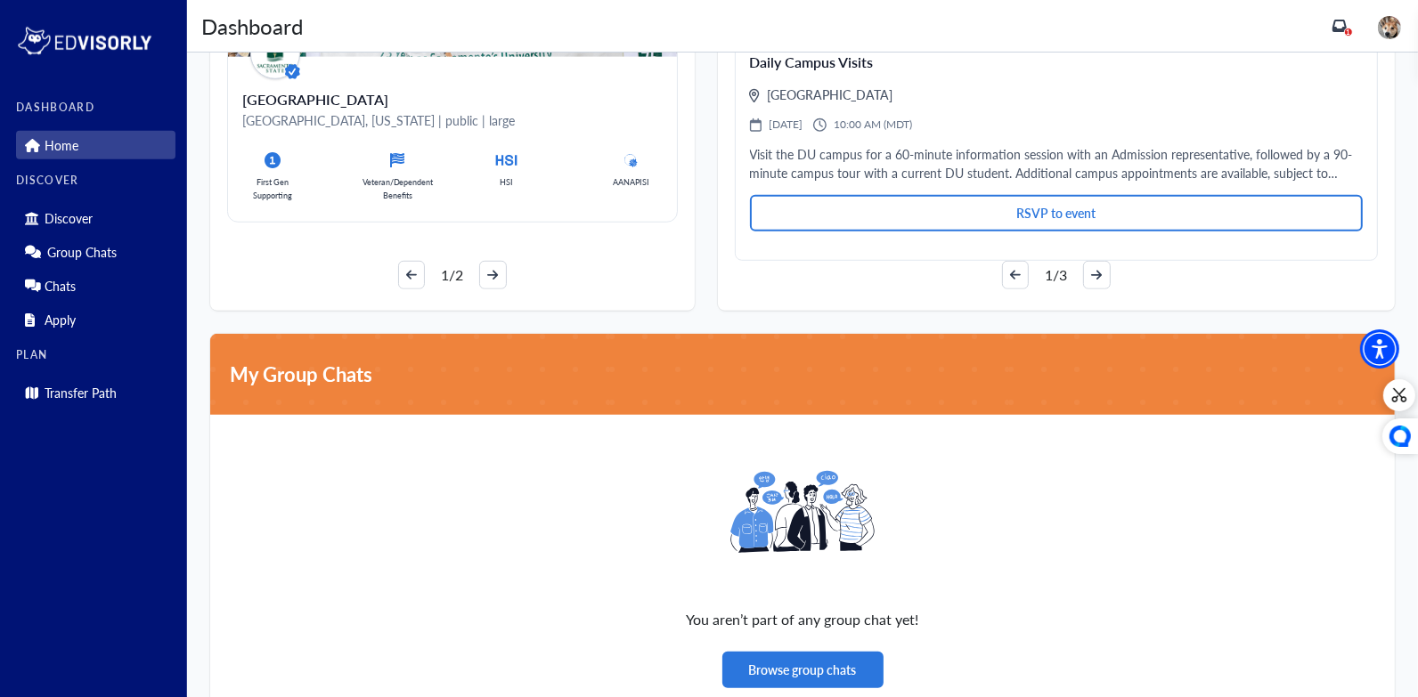
scroll to position [1257, 0]
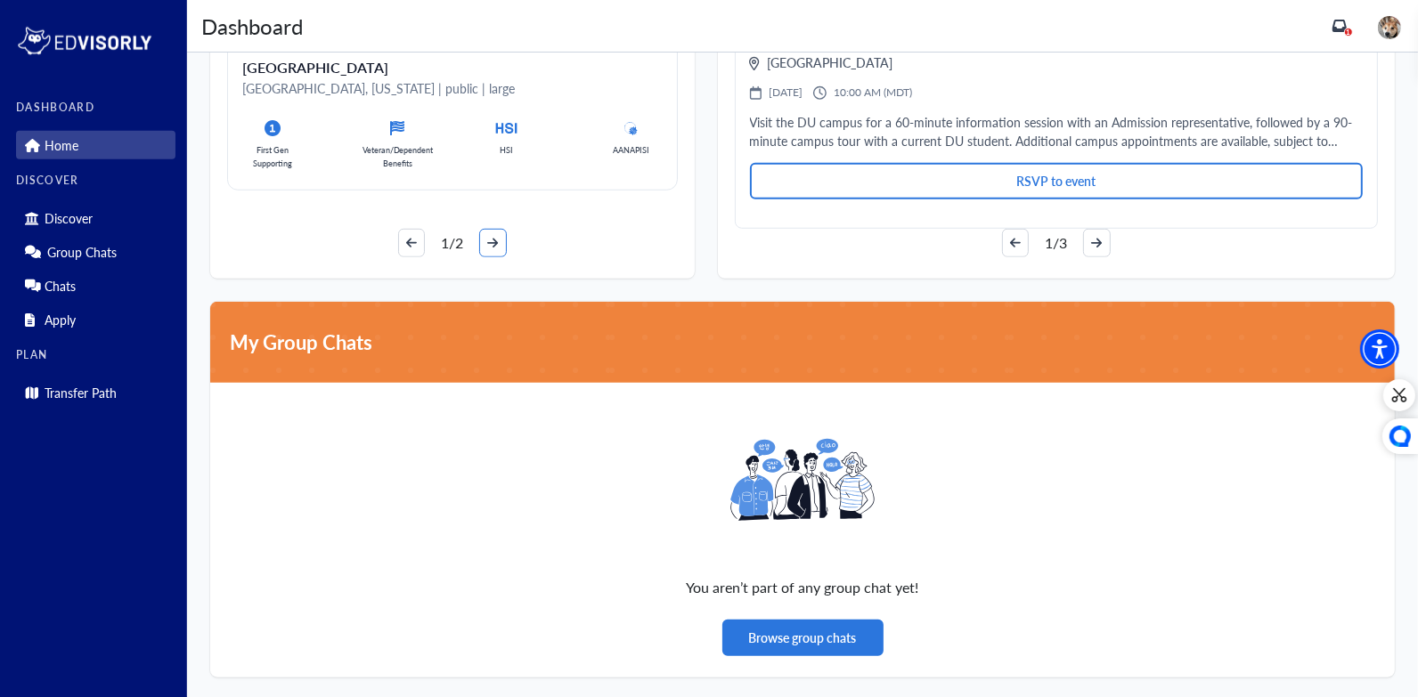
click at [484, 249] on button "arrow-right" at bounding box center [492, 243] width 27 height 28
click at [484, 245] on button "arrow-right" at bounding box center [492, 243] width 27 height 28
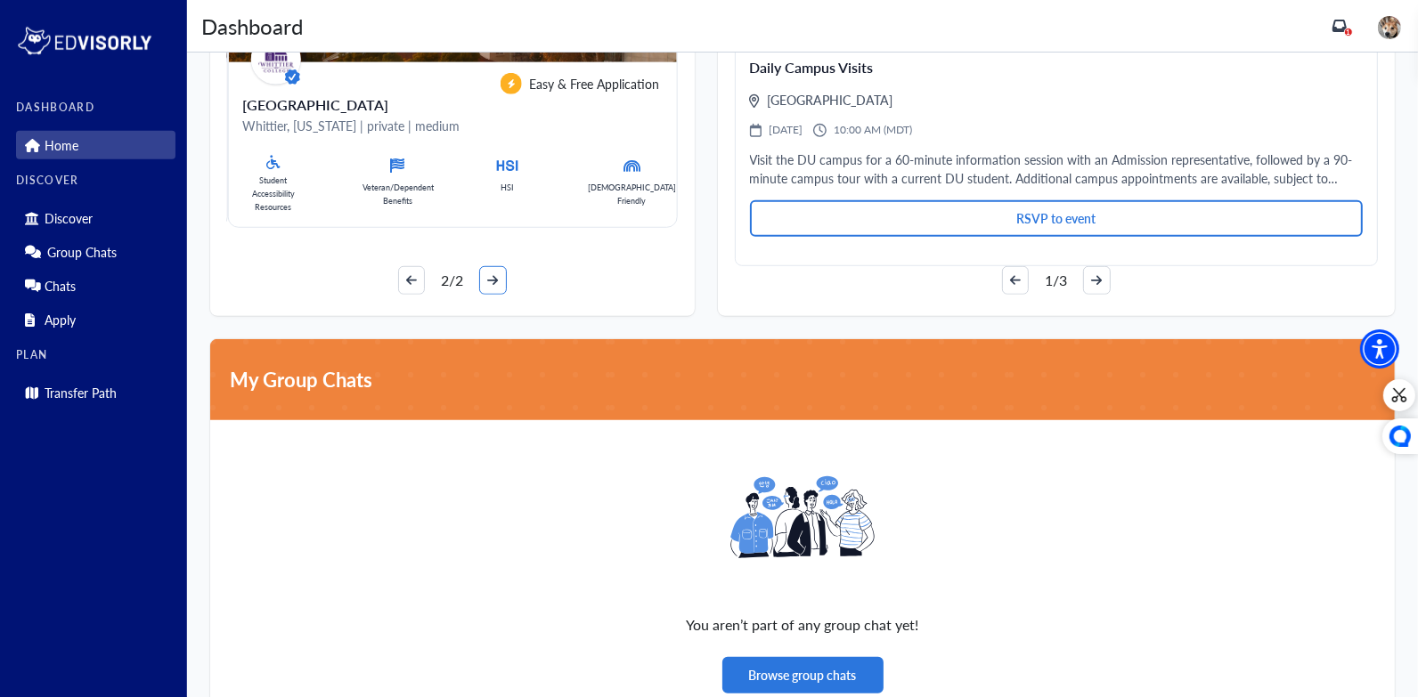
scroll to position [1216, 0]
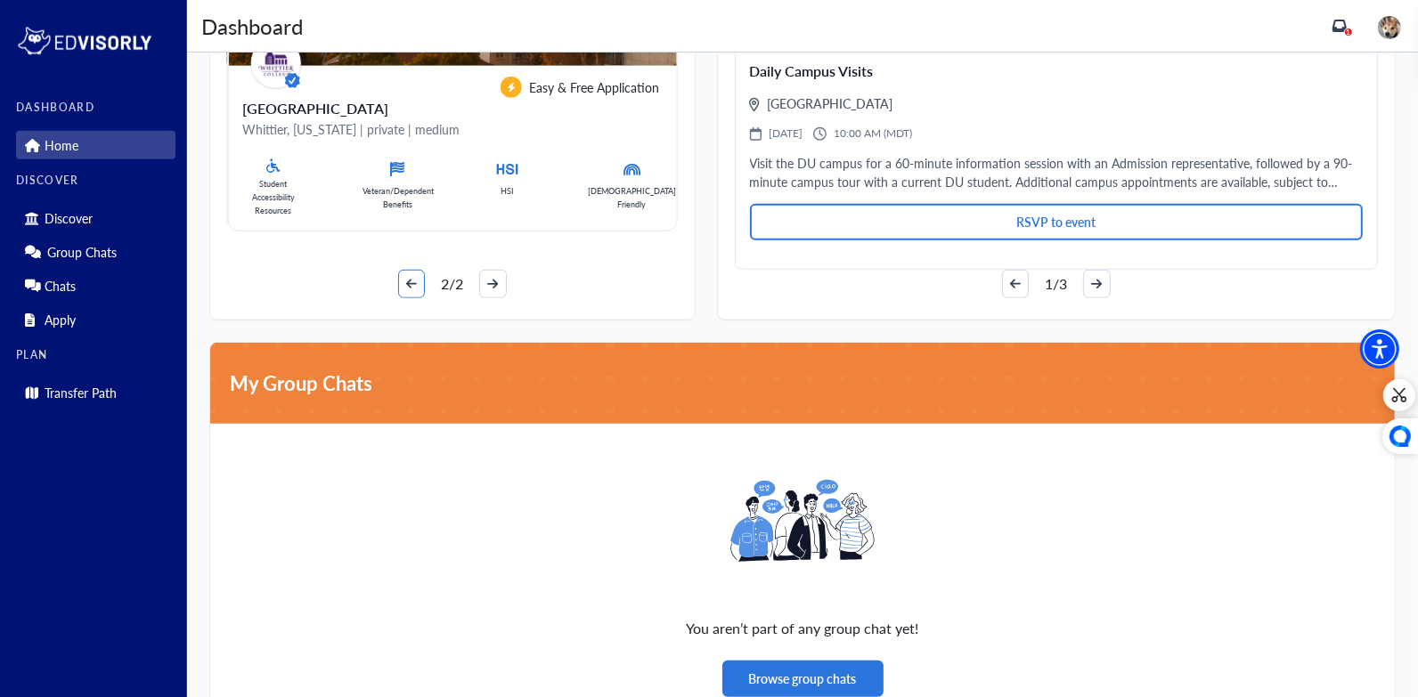
click at [416, 270] on button "arrow-left" at bounding box center [411, 284] width 27 height 28
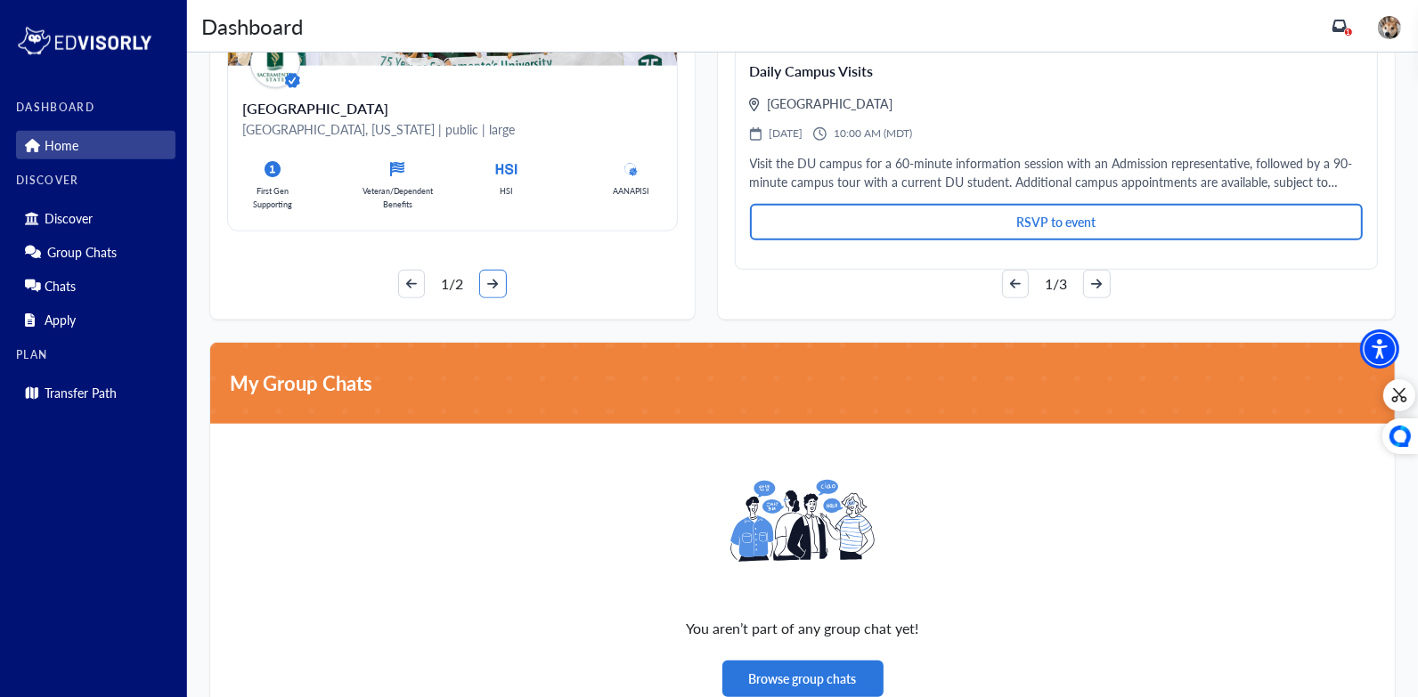
click at [482, 289] on button "arrow-right" at bounding box center [492, 284] width 27 height 28
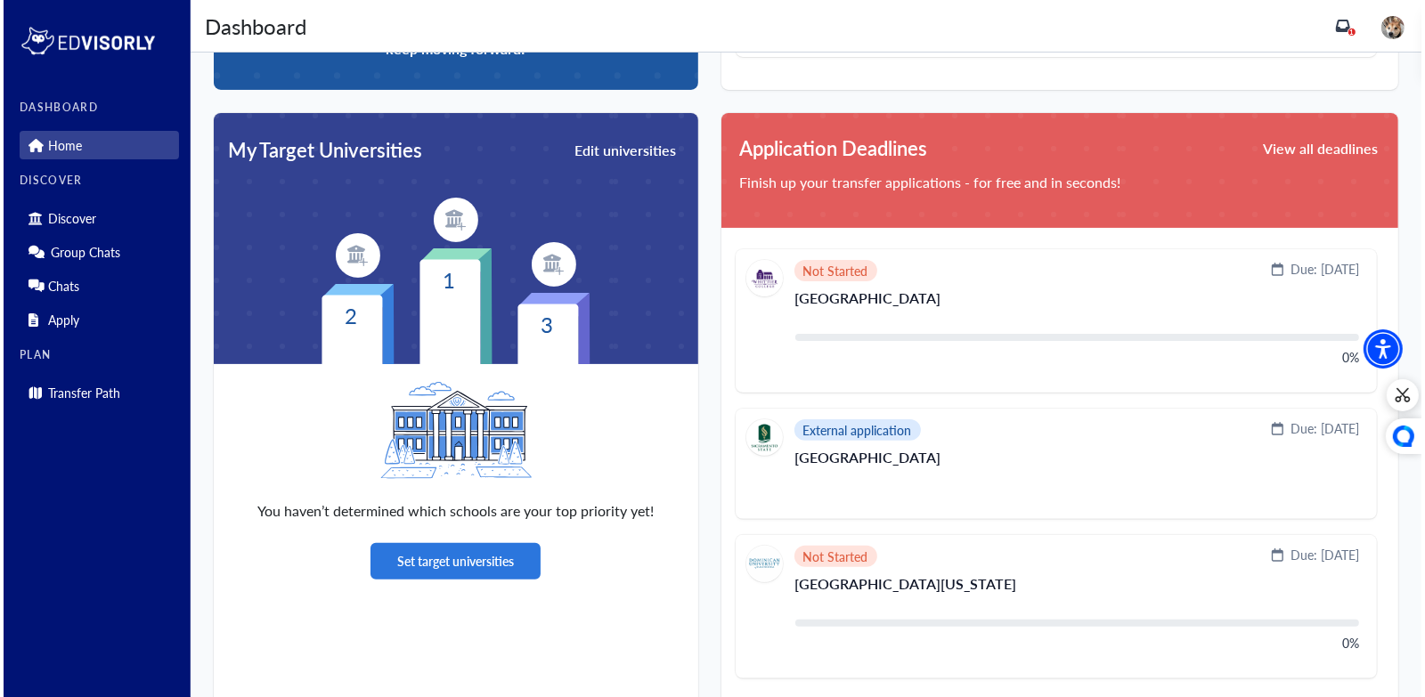
scroll to position [362, 0]
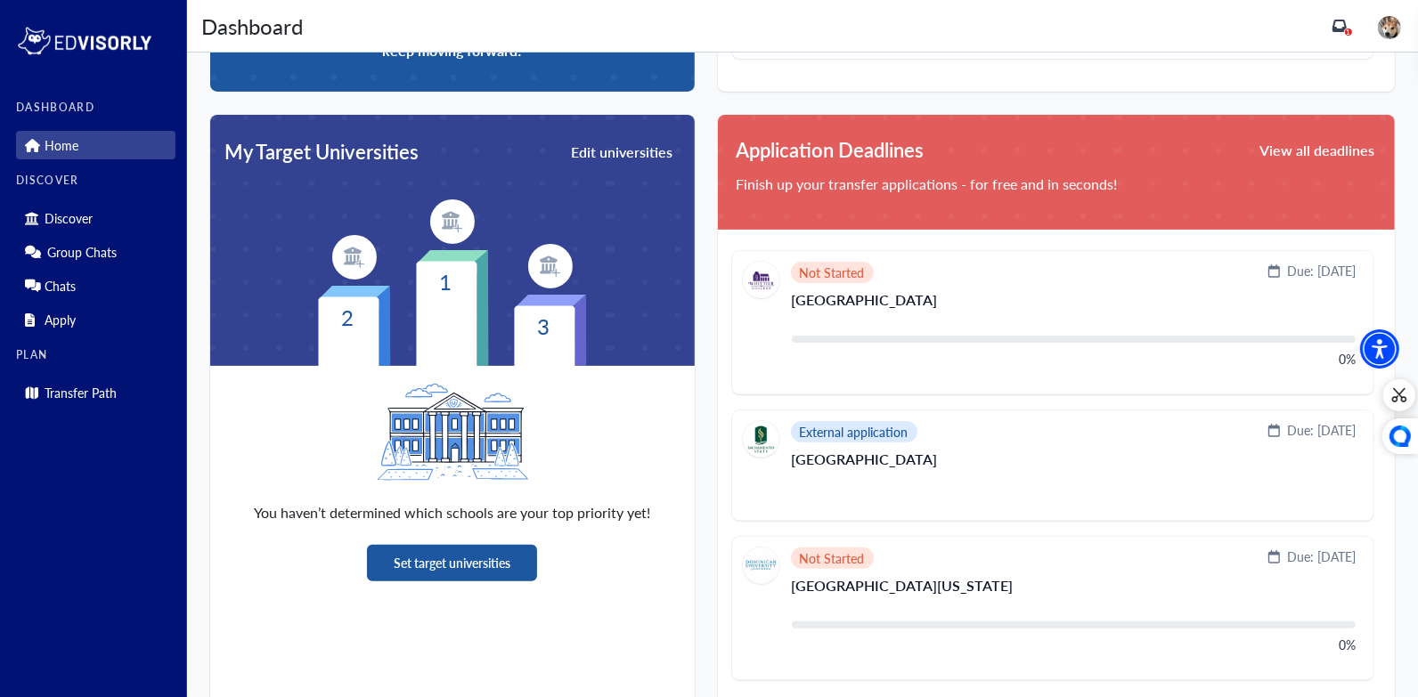
click at [446, 565] on button "Set target universities" at bounding box center [452, 563] width 170 height 37
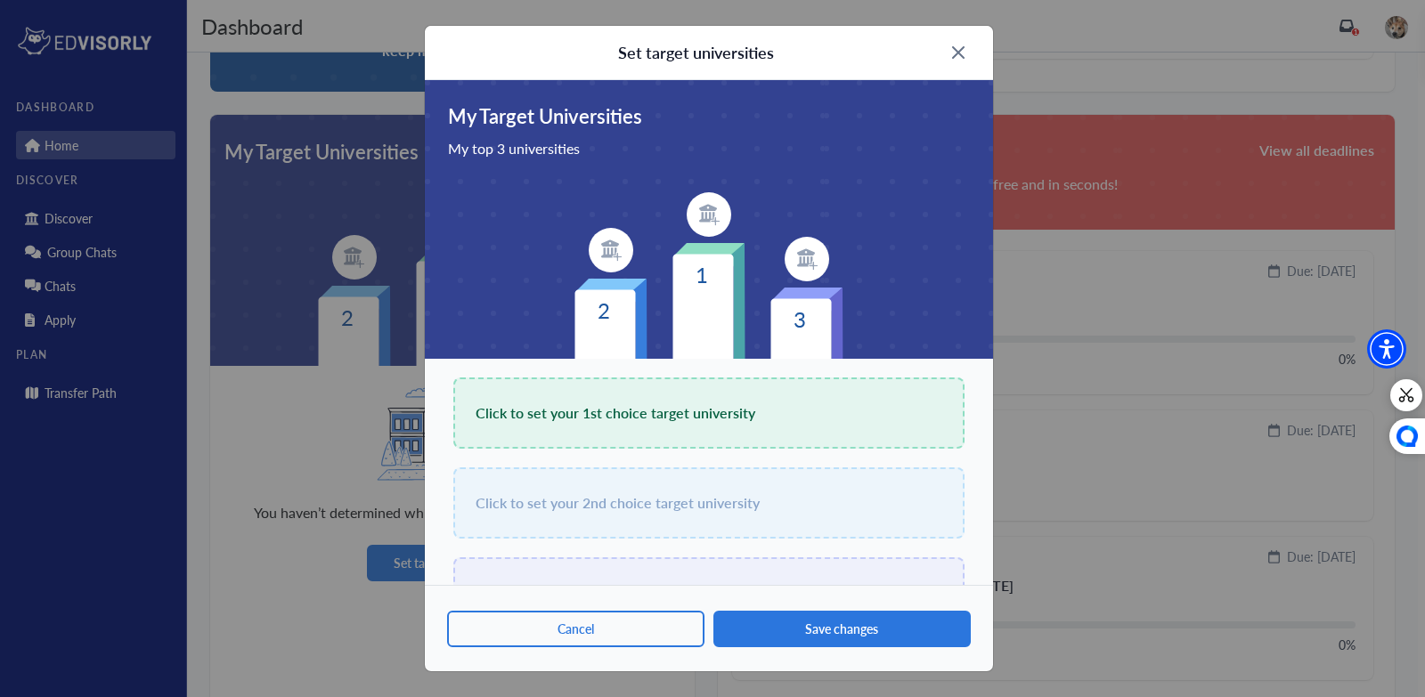
click at [653, 386] on div "Click to set your 1st choice target university" at bounding box center [708, 413] width 511 height 71
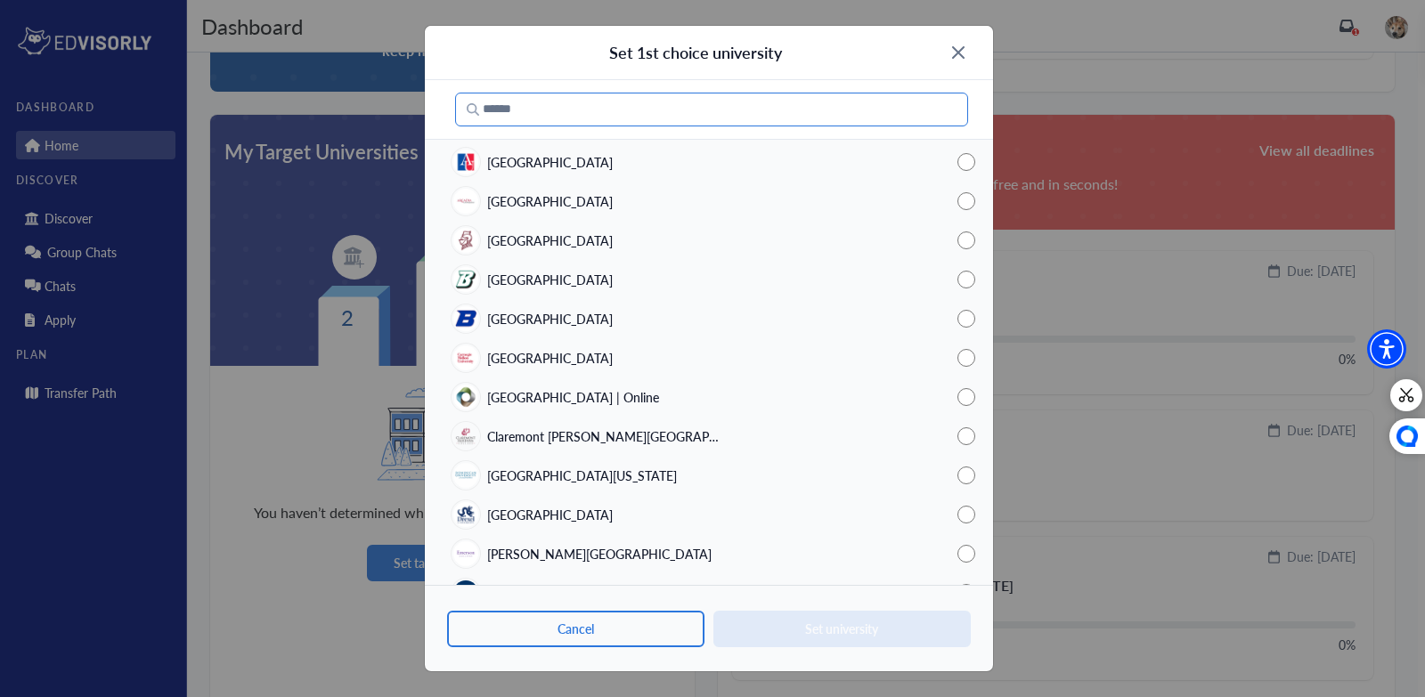
click at [616, 99] on input "Search" at bounding box center [711, 110] width 513 height 34
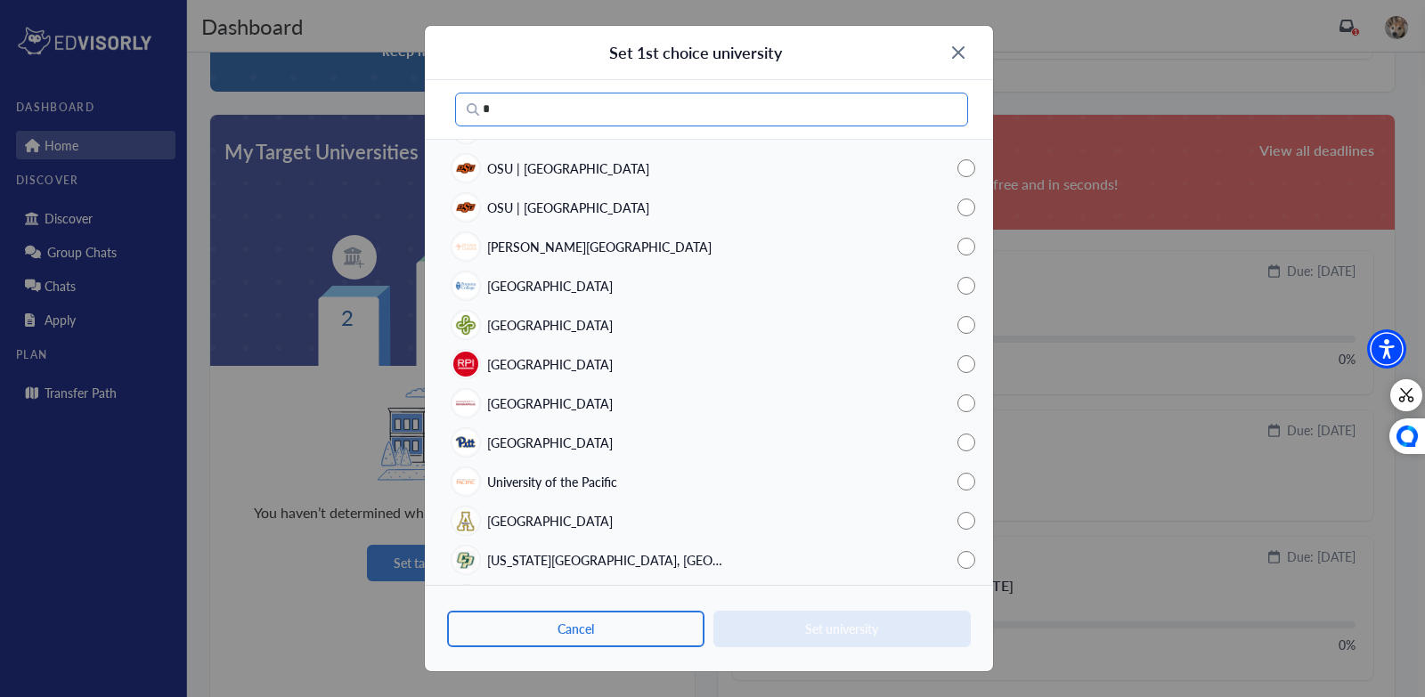
scroll to position [76, 0]
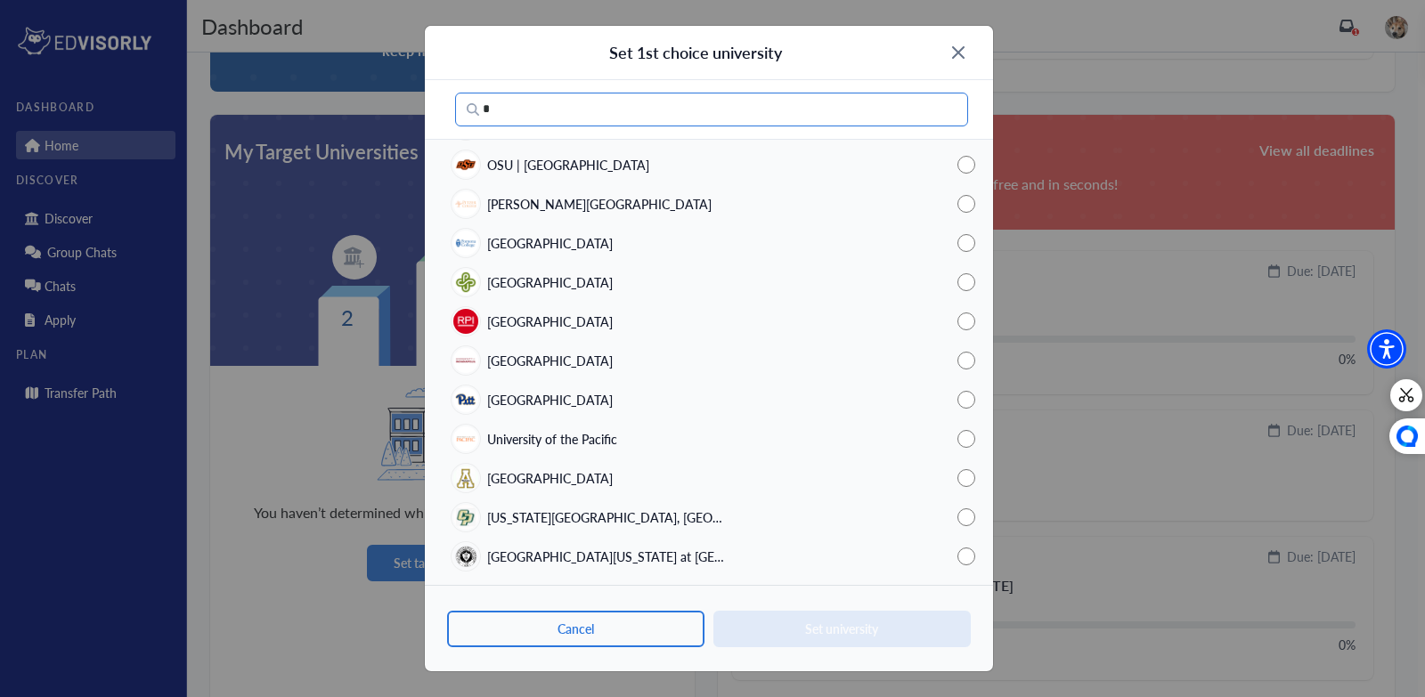
type input "*"
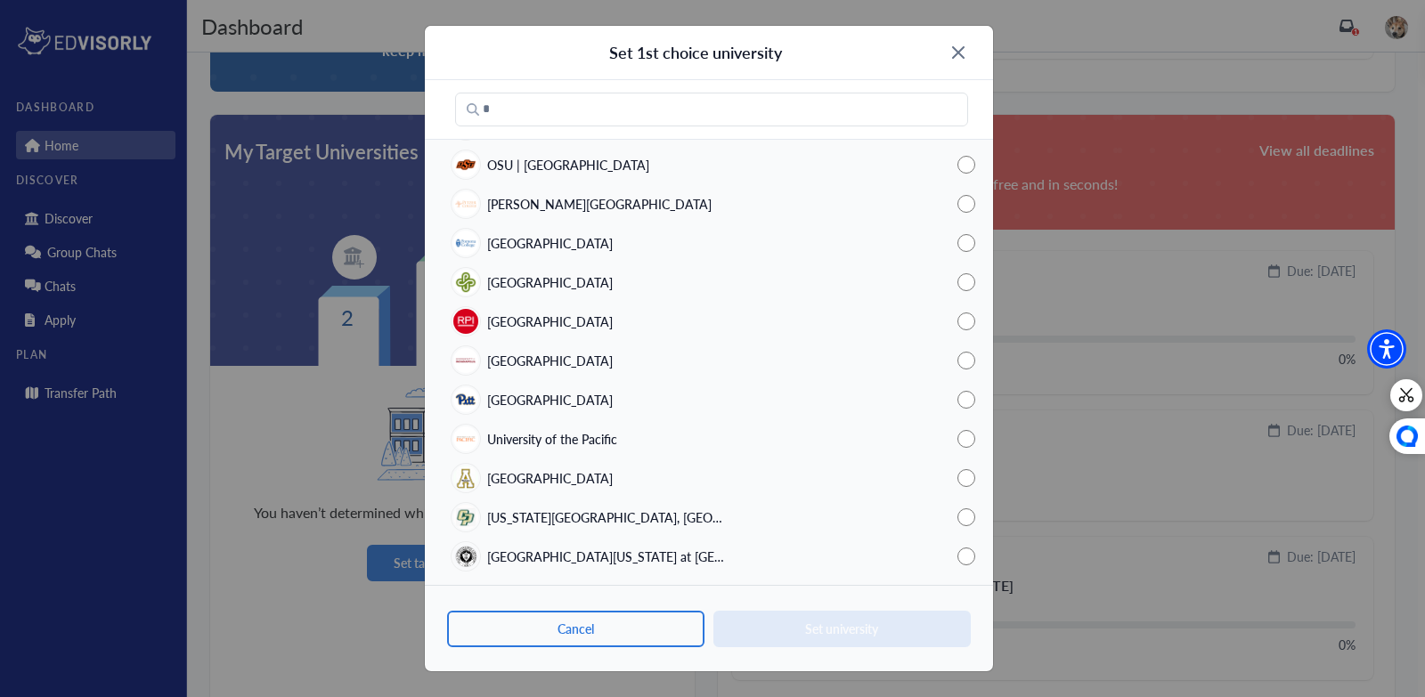
click at [652, 519] on span "[US_STATE][GEOGRAPHIC_DATA], [GEOGRAPHIC_DATA][PERSON_NAME]" at bounding box center [607, 518] width 240 height 19
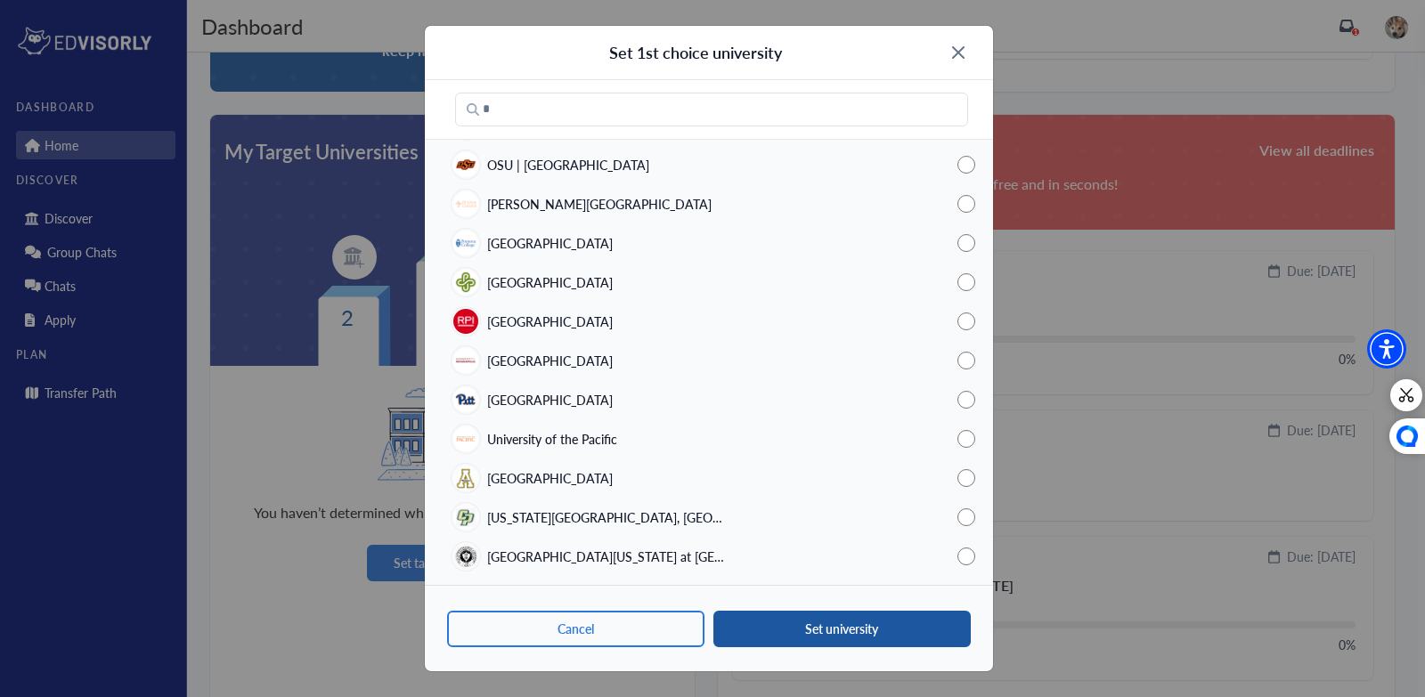
click at [797, 640] on button "Set university" at bounding box center [841, 629] width 257 height 37
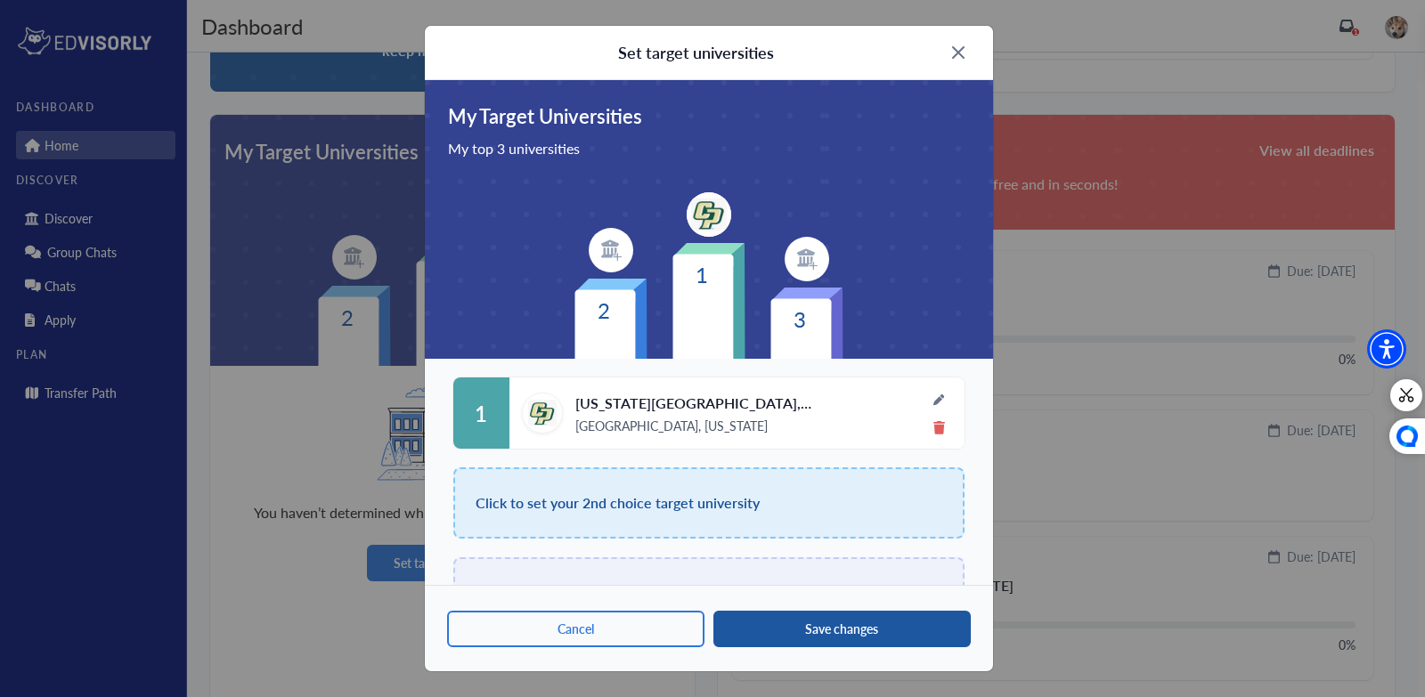
scroll to position [61, 0]
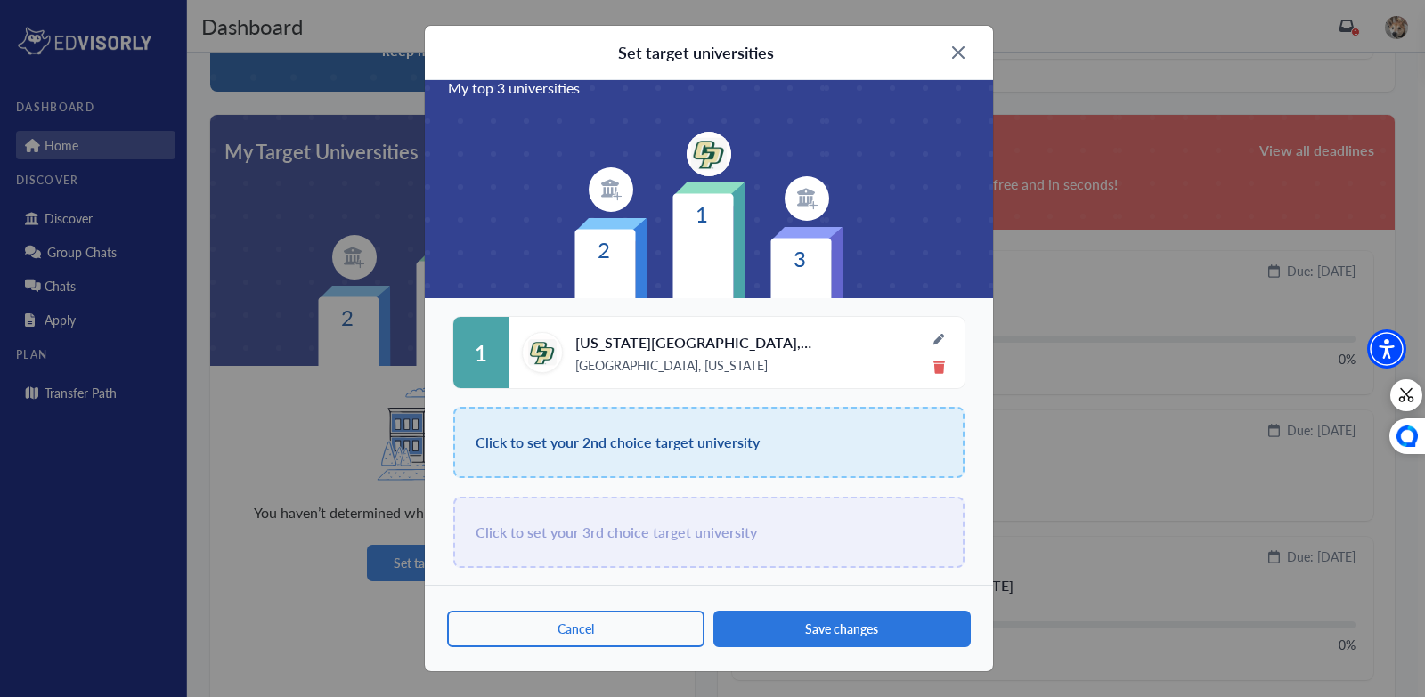
click at [720, 445] on span "Click to set your 2nd choice target university" at bounding box center [618, 442] width 284 height 25
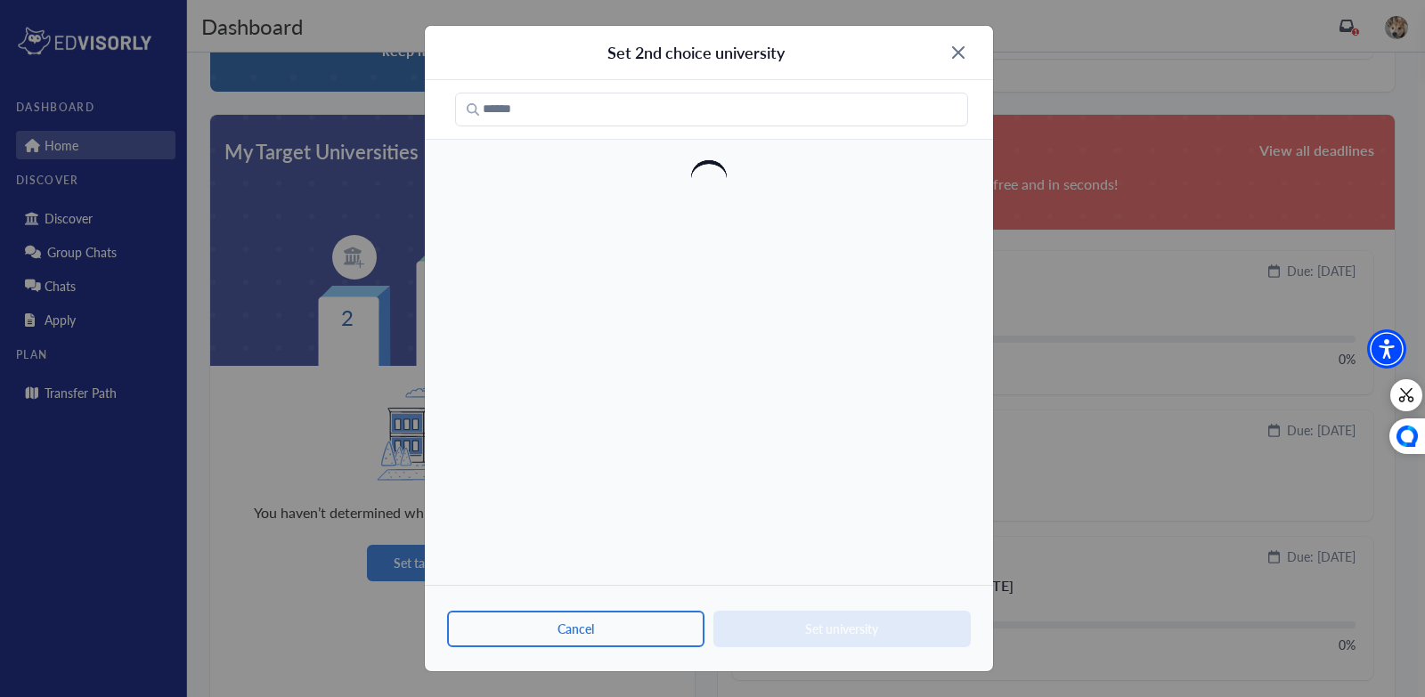
scroll to position [0, 0]
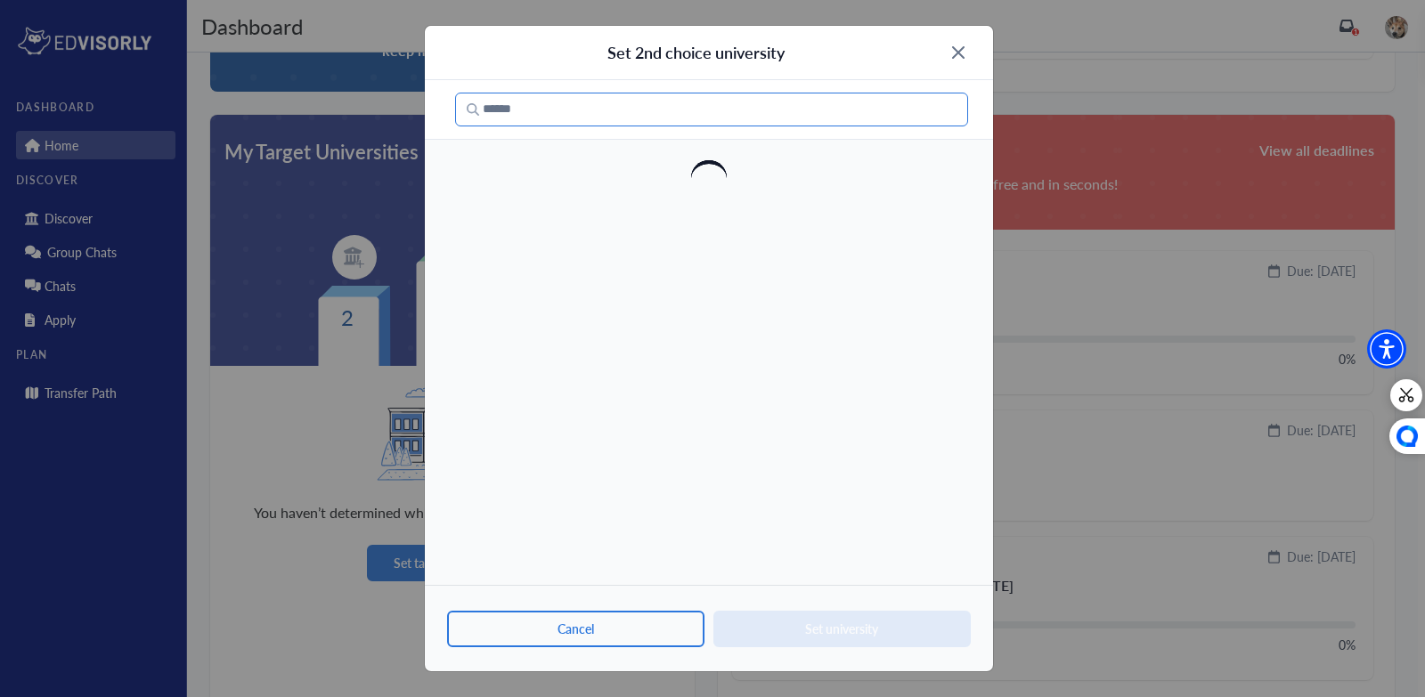
click at [666, 106] on input "Search" at bounding box center [711, 110] width 513 height 34
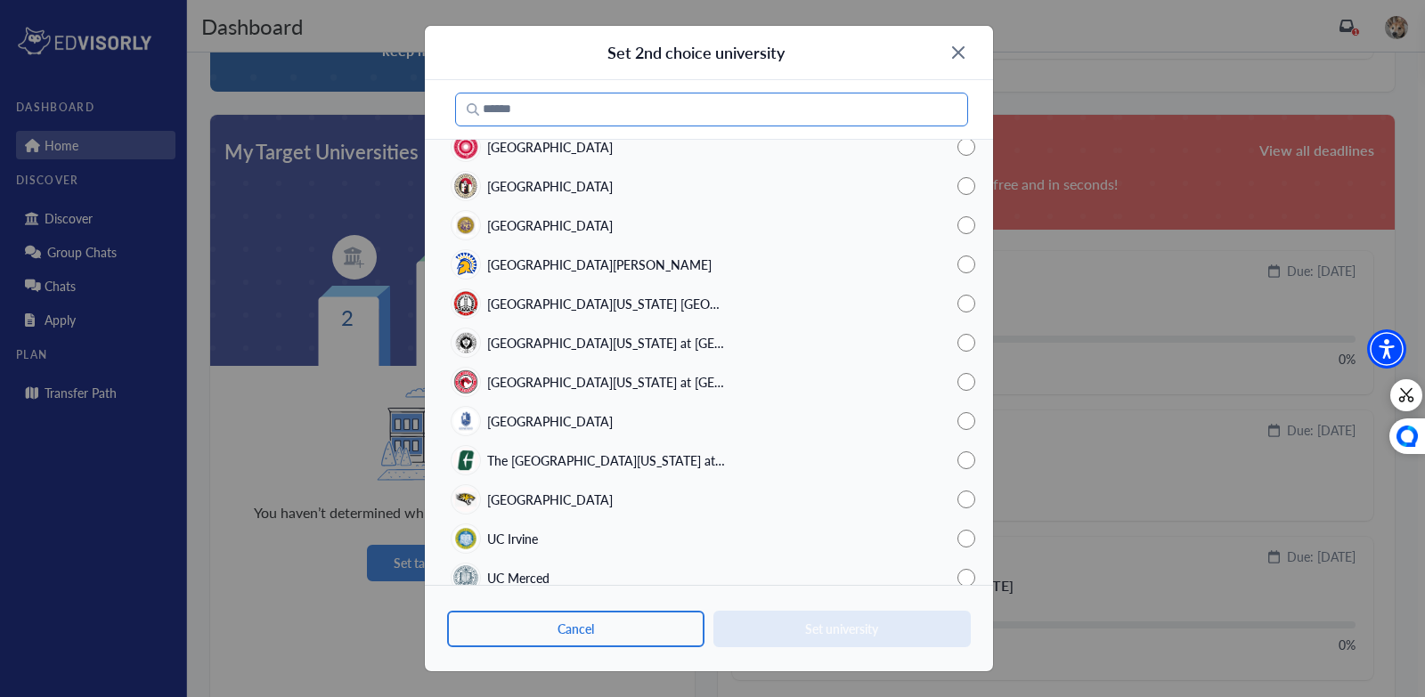
scroll to position [3426, 0]
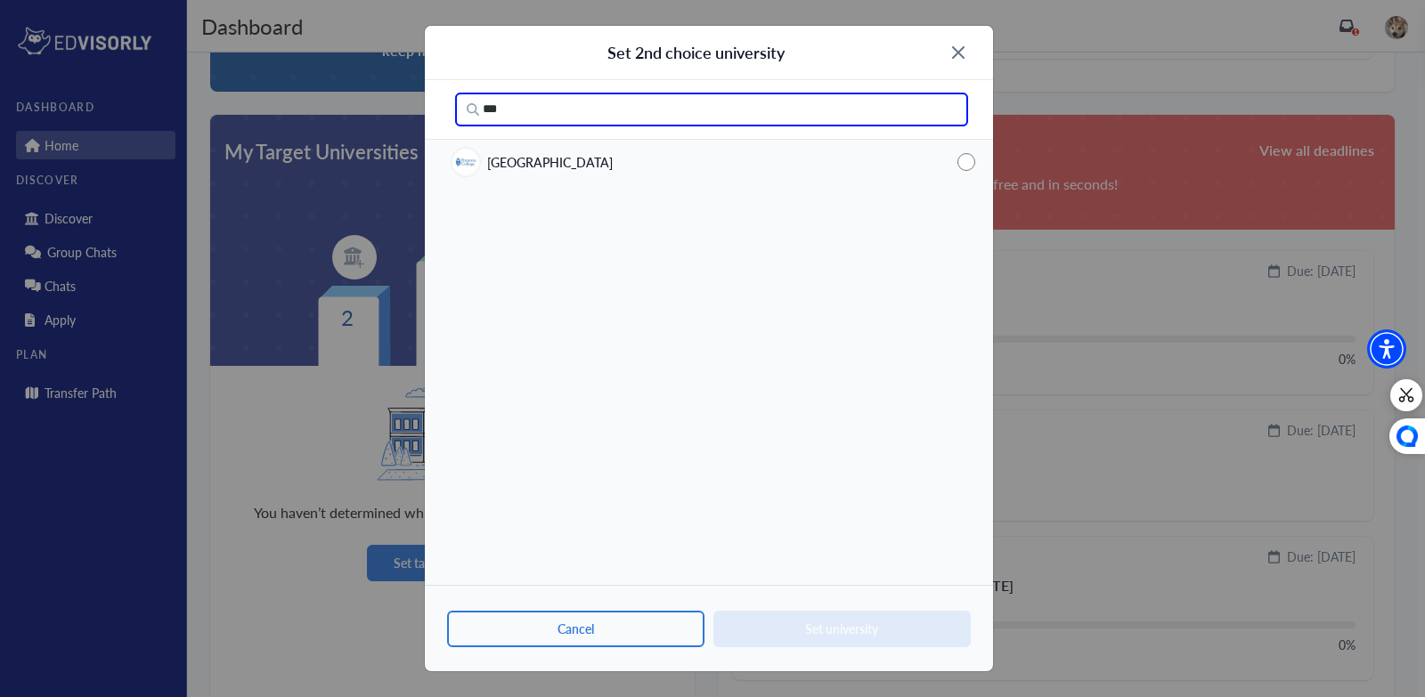
type input "***"
click at [538, 151] on div "[GEOGRAPHIC_DATA]" at bounding box center [532, 162] width 161 height 28
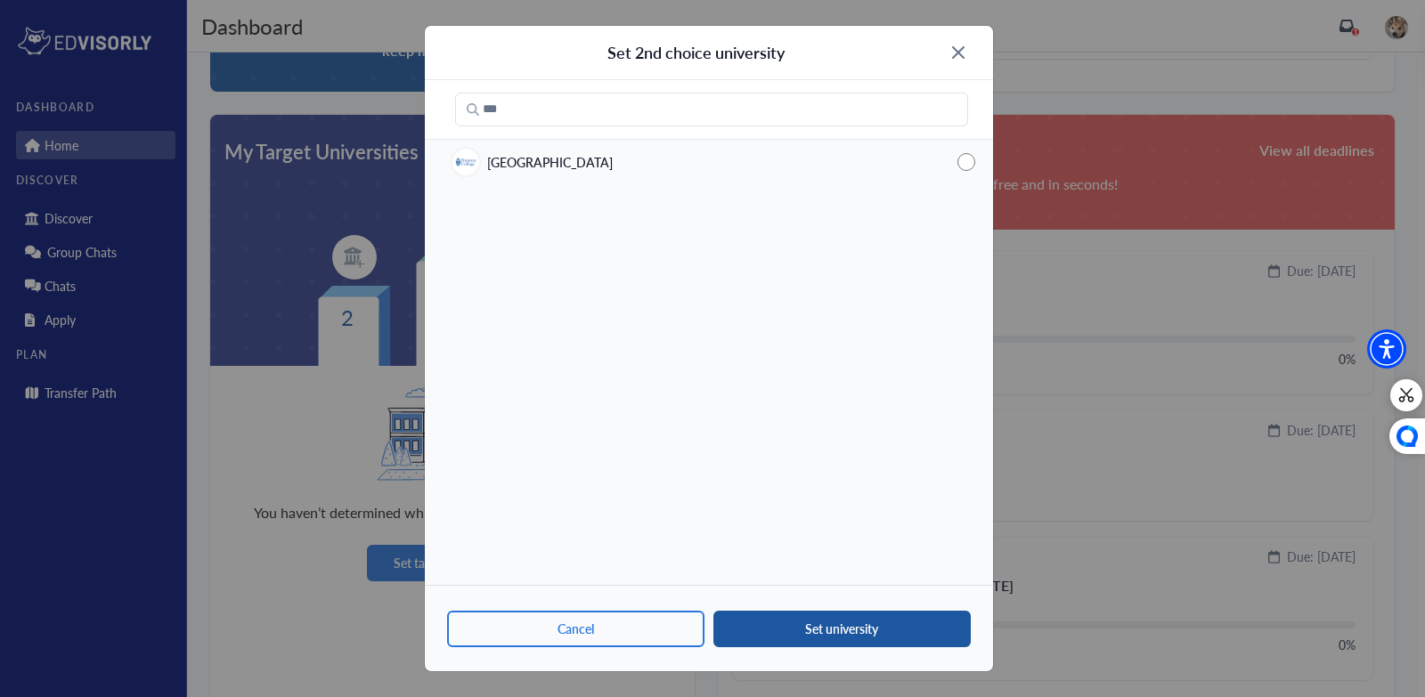
click at [786, 622] on button "Set university" at bounding box center [841, 629] width 257 height 37
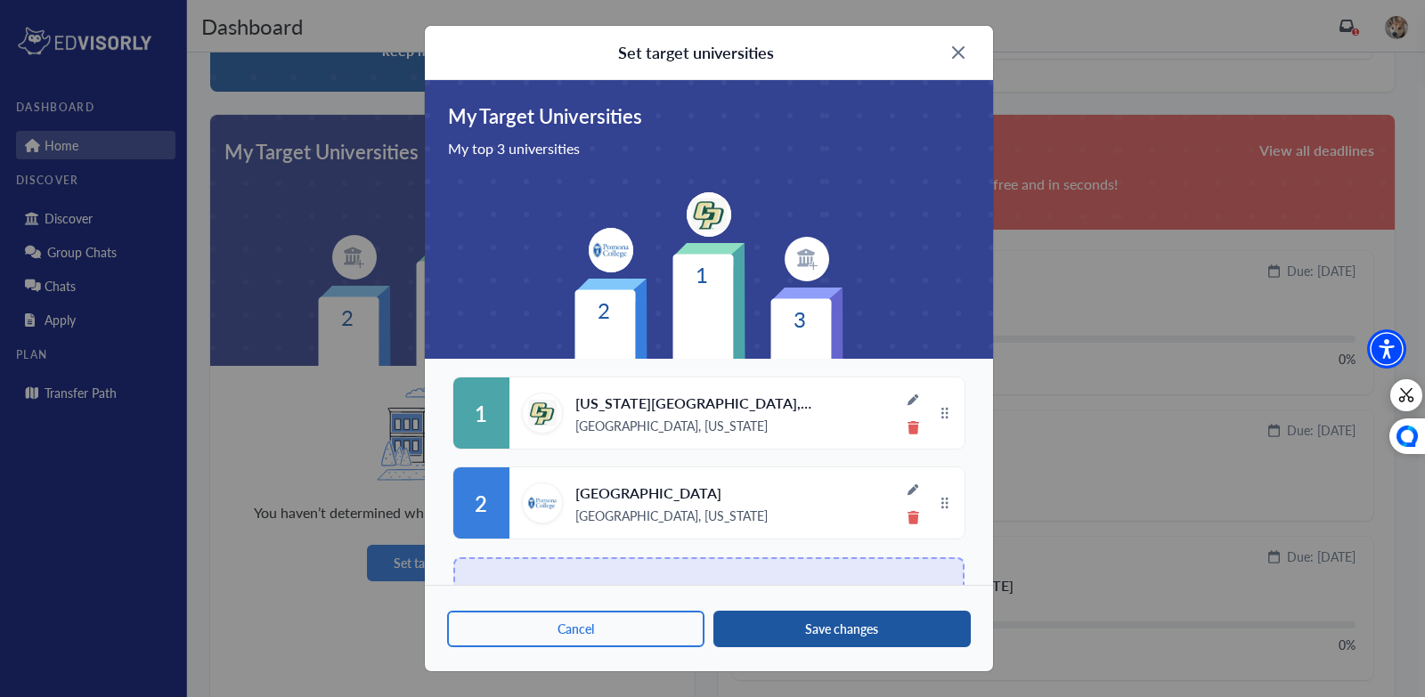
scroll to position [60, 0]
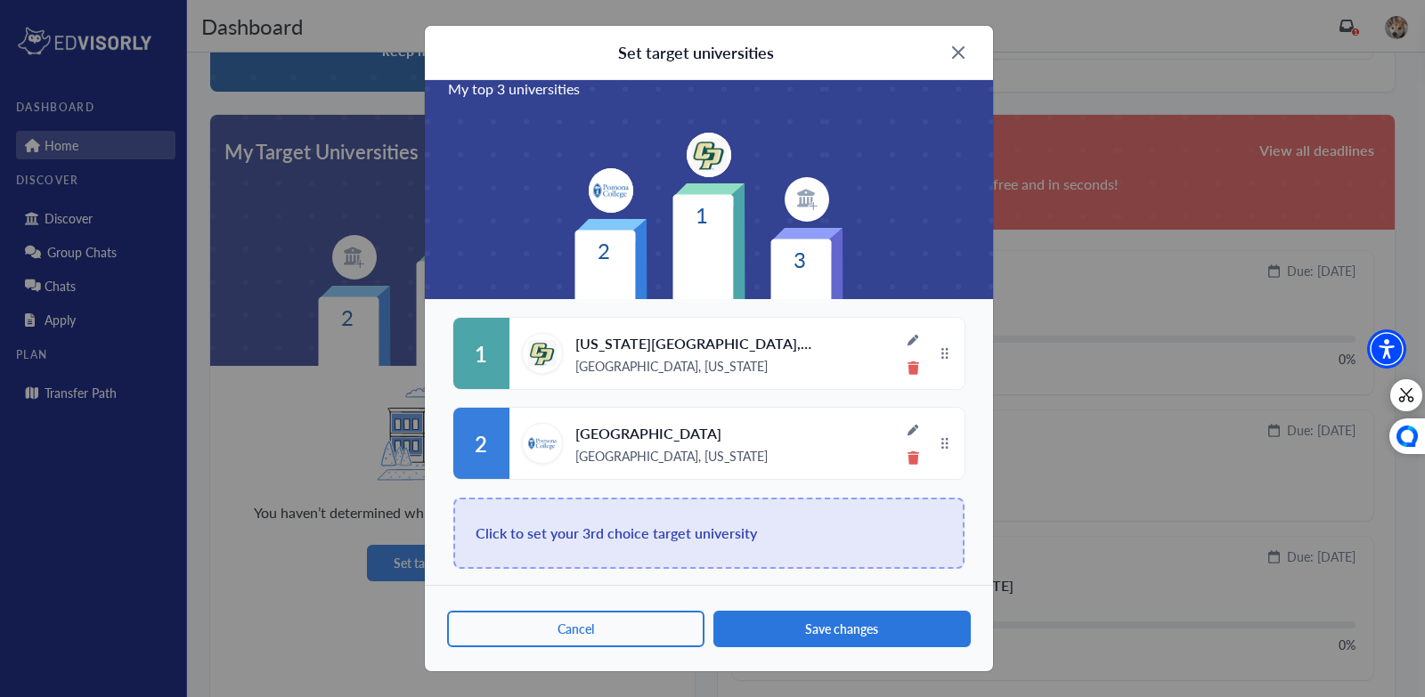
click at [668, 559] on div "Click to set your 3rd choice target university" at bounding box center [708, 533] width 511 height 71
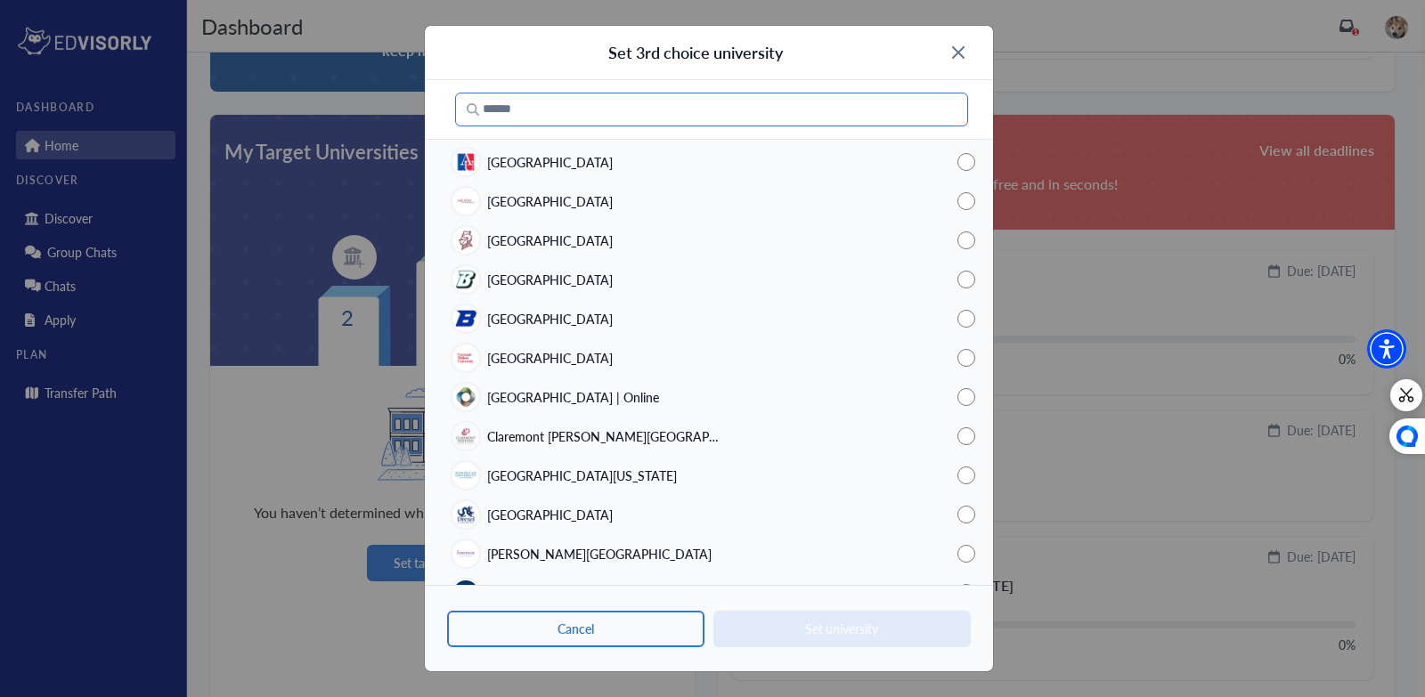
click at [544, 118] on input "Search" at bounding box center [711, 110] width 513 height 34
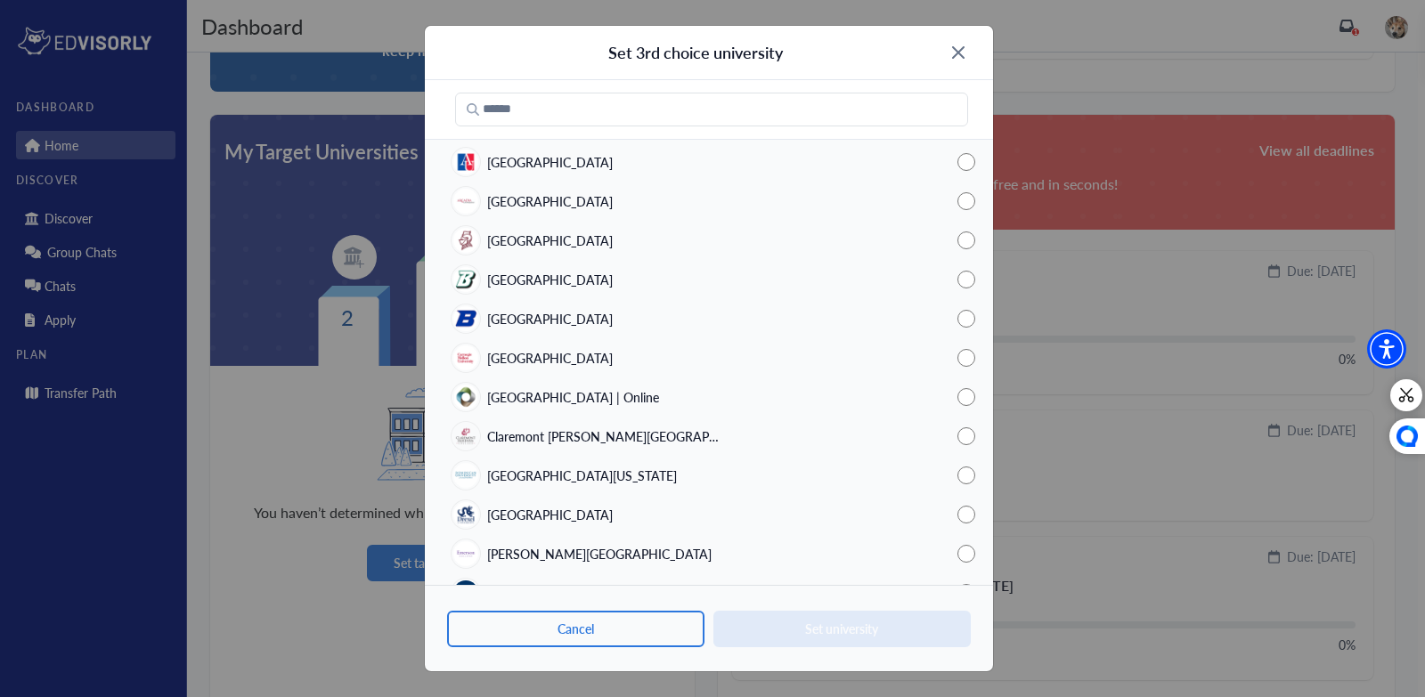
click at [956, 52] on img at bounding box center [958, 52] width 12 height 12
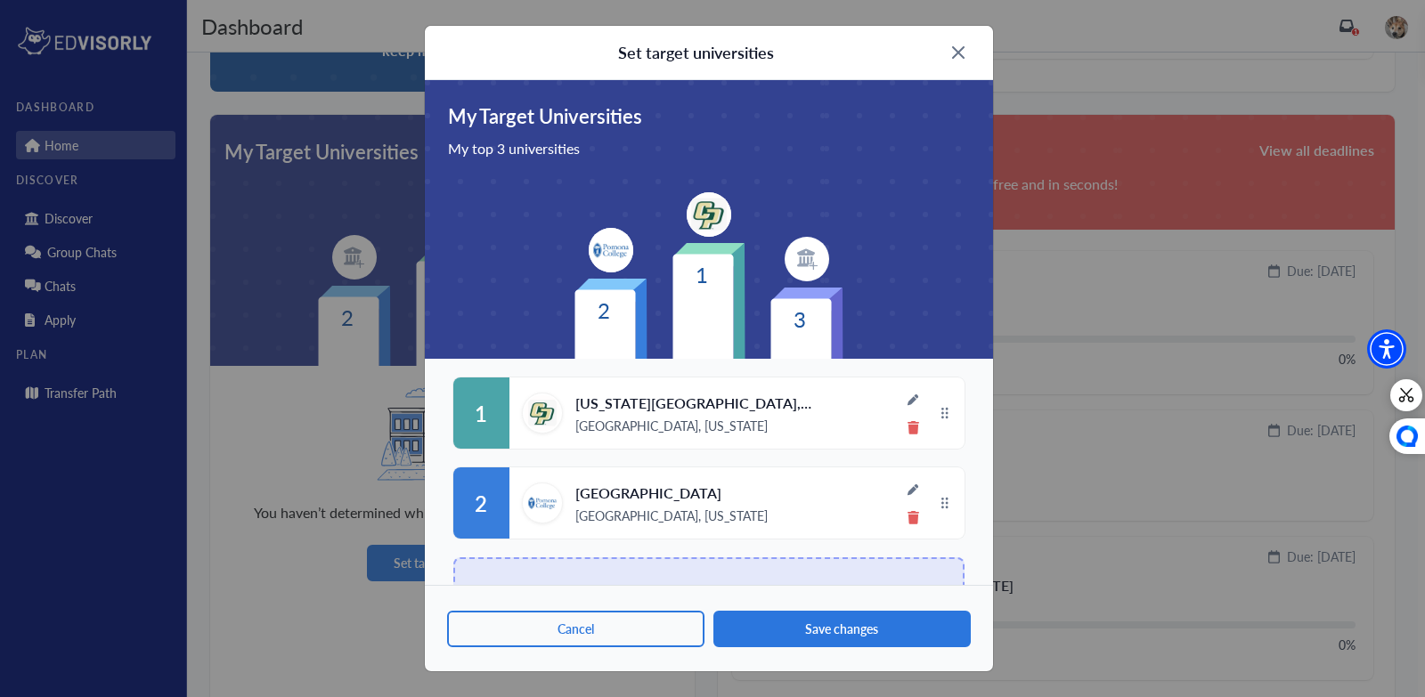
scroll to position [60, 0]
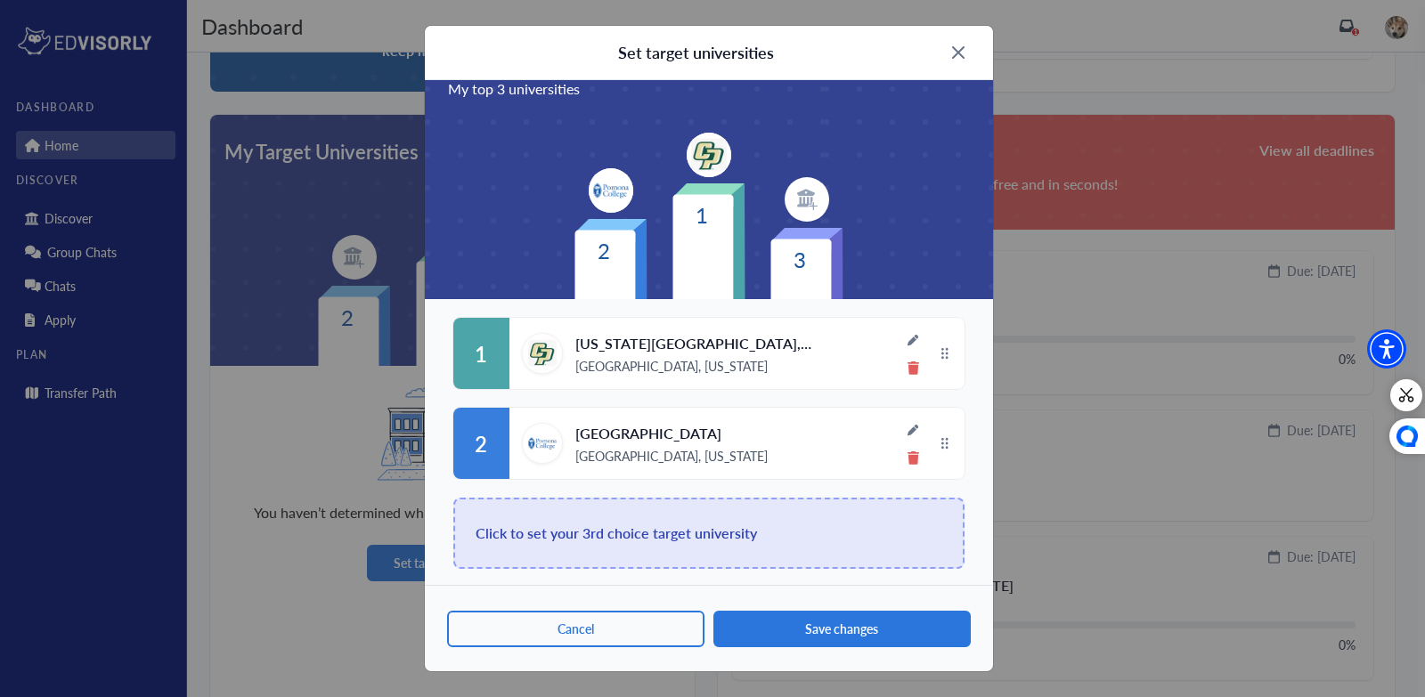
click at [917, 345] on img at bounding box center [913, 340] width 12 height 12
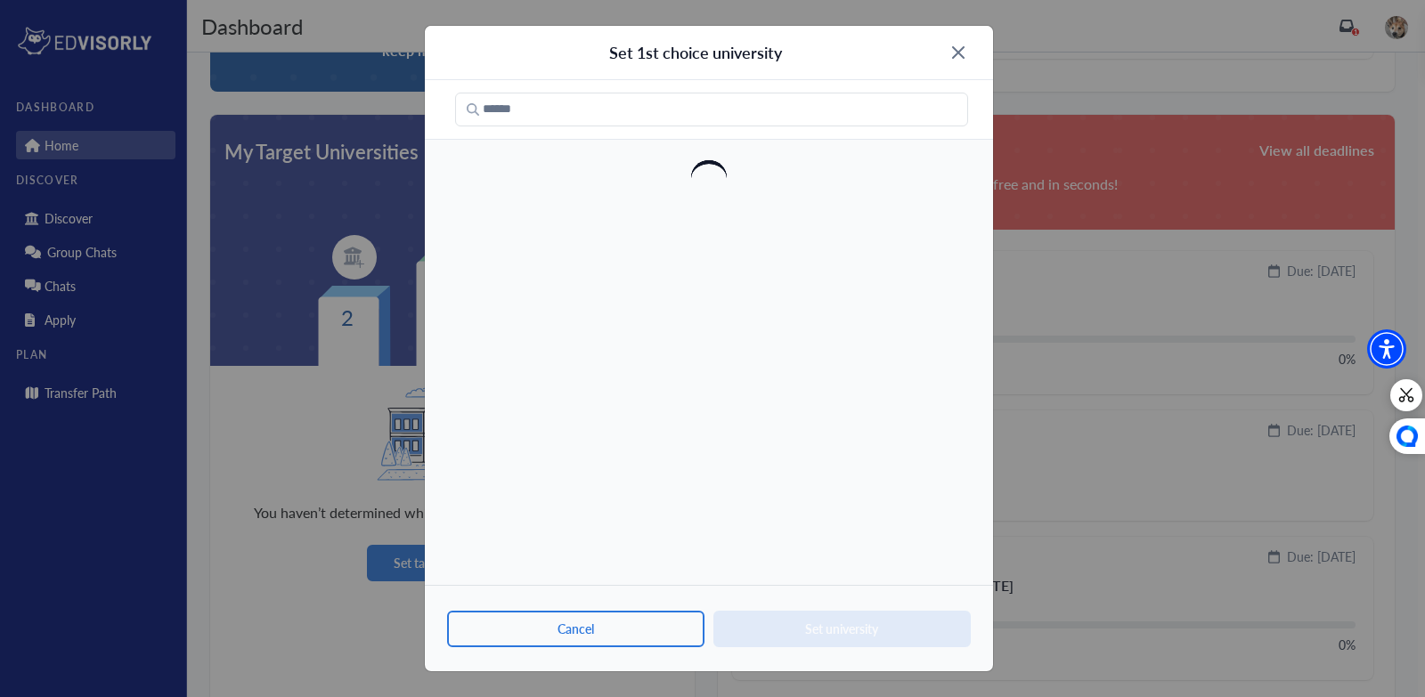
scroll to position [0, 0]
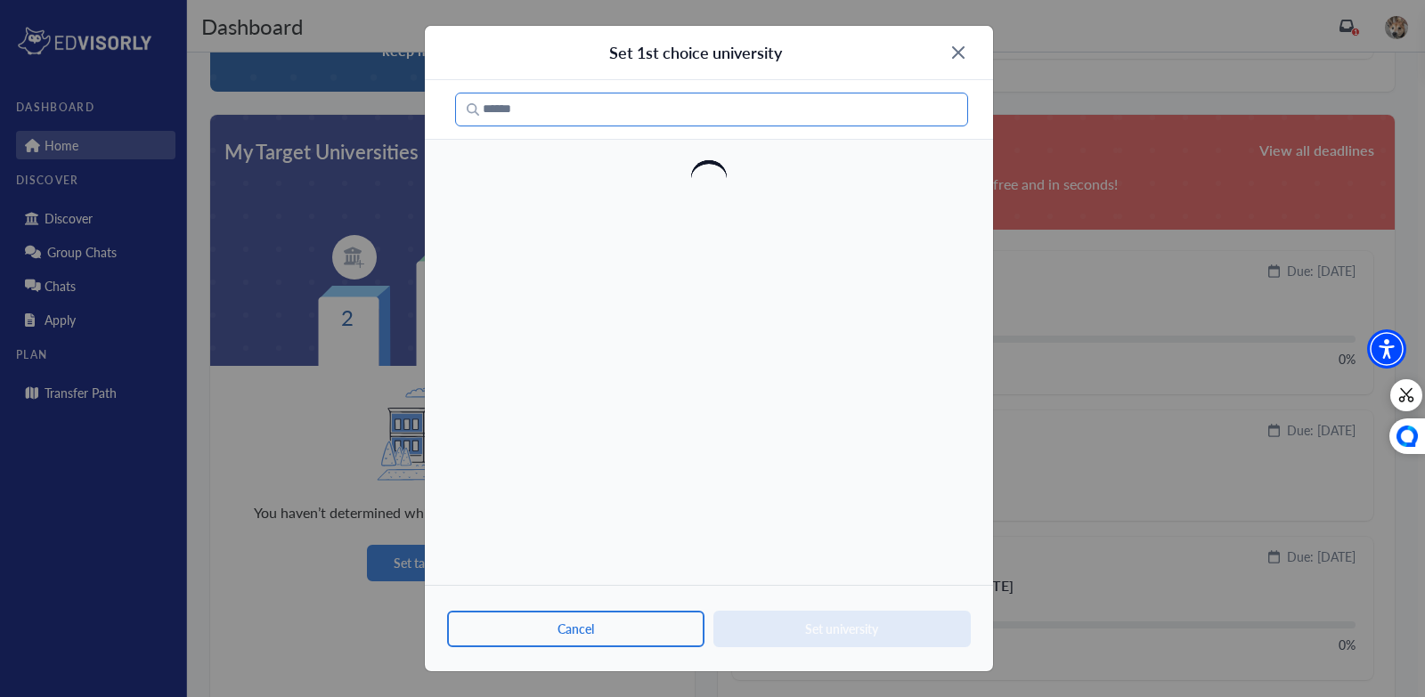
click at [628, 108] on input "Search" at bounding box center [711, 110] width 513 height 34
type input "*"
type input "******"
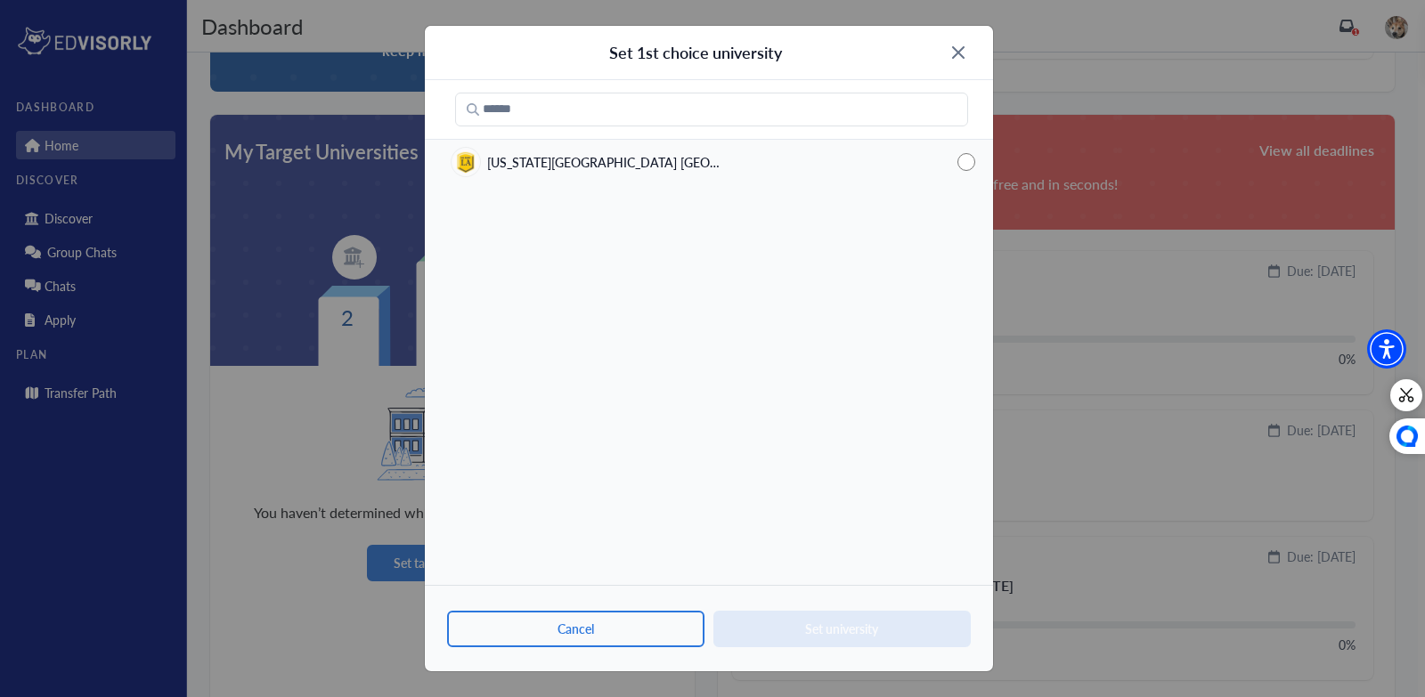
click at [652, 163] on span "[US_STATE][GEOGRAPHIC_DATA] [GEOGRAPHIC_DATA]" at bounding box center [607, 162] width 240 height 19
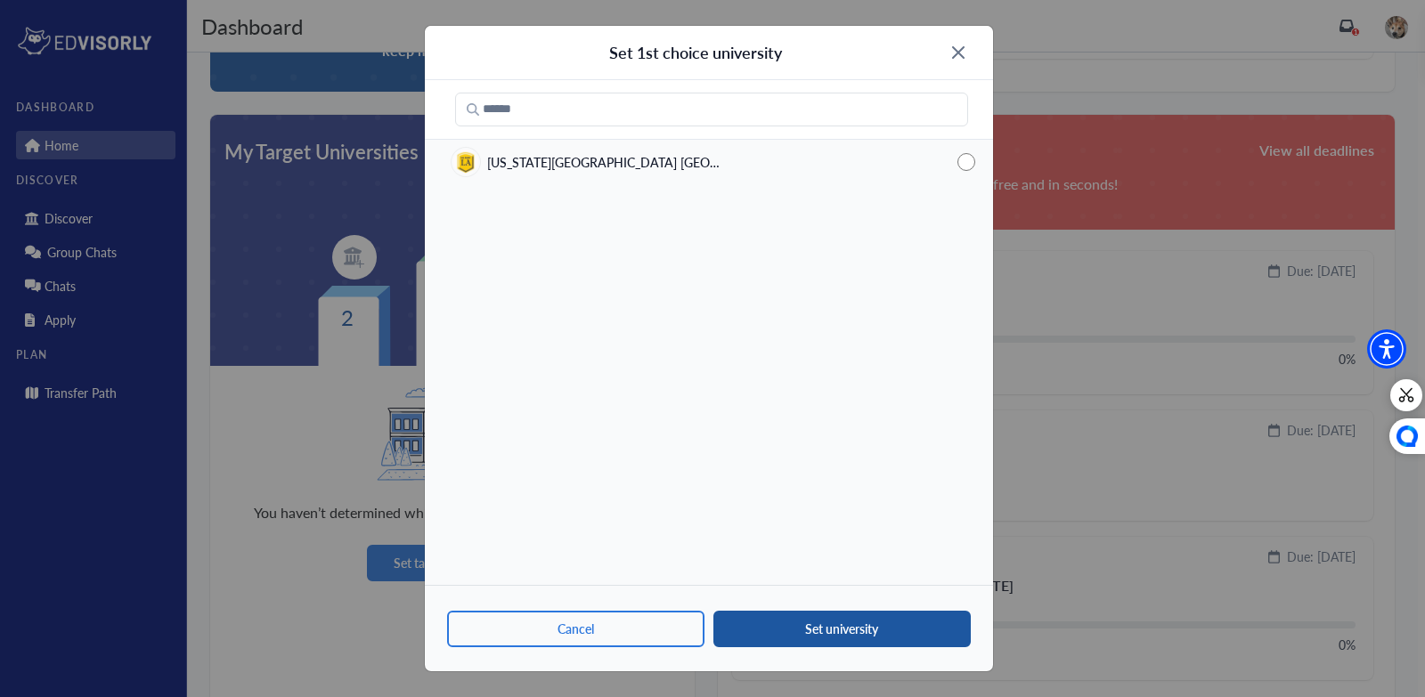
click at [772, 624] on button "Set university" at bounding box center [841, 629] width 257 height 37
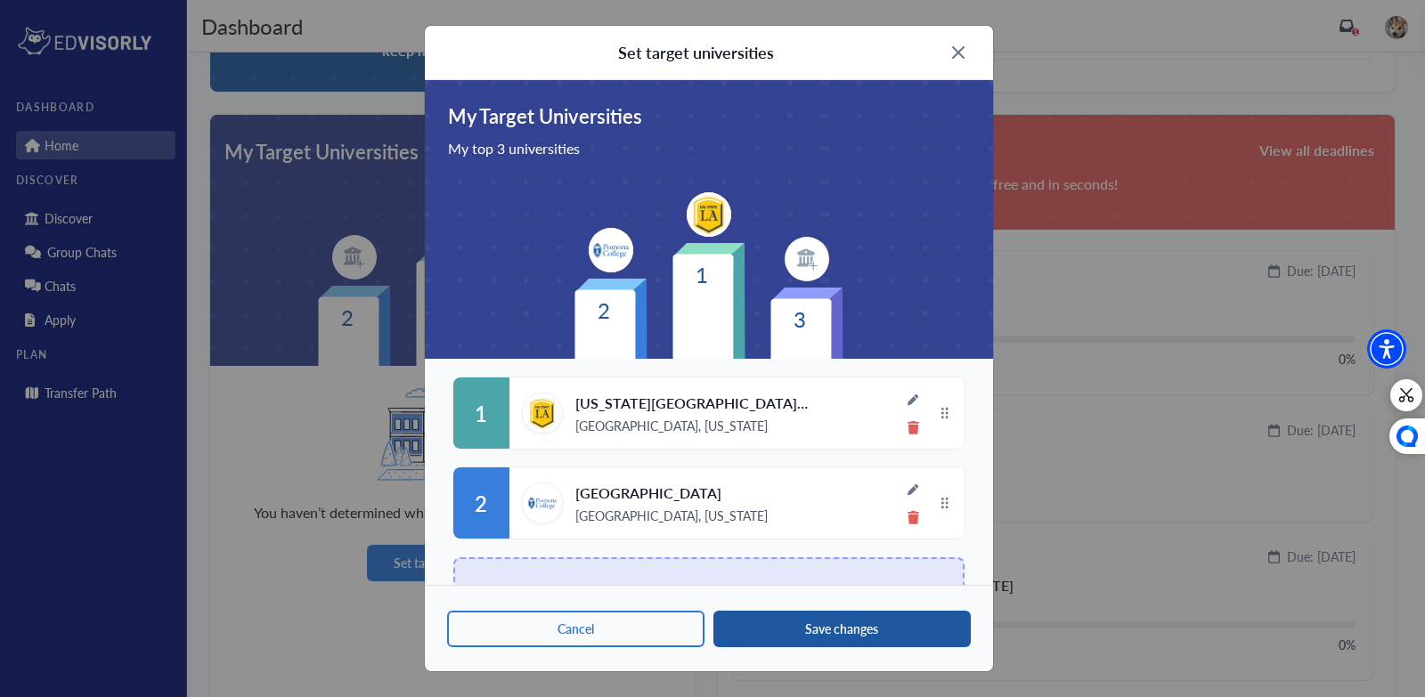
scroll to position [60, 0]
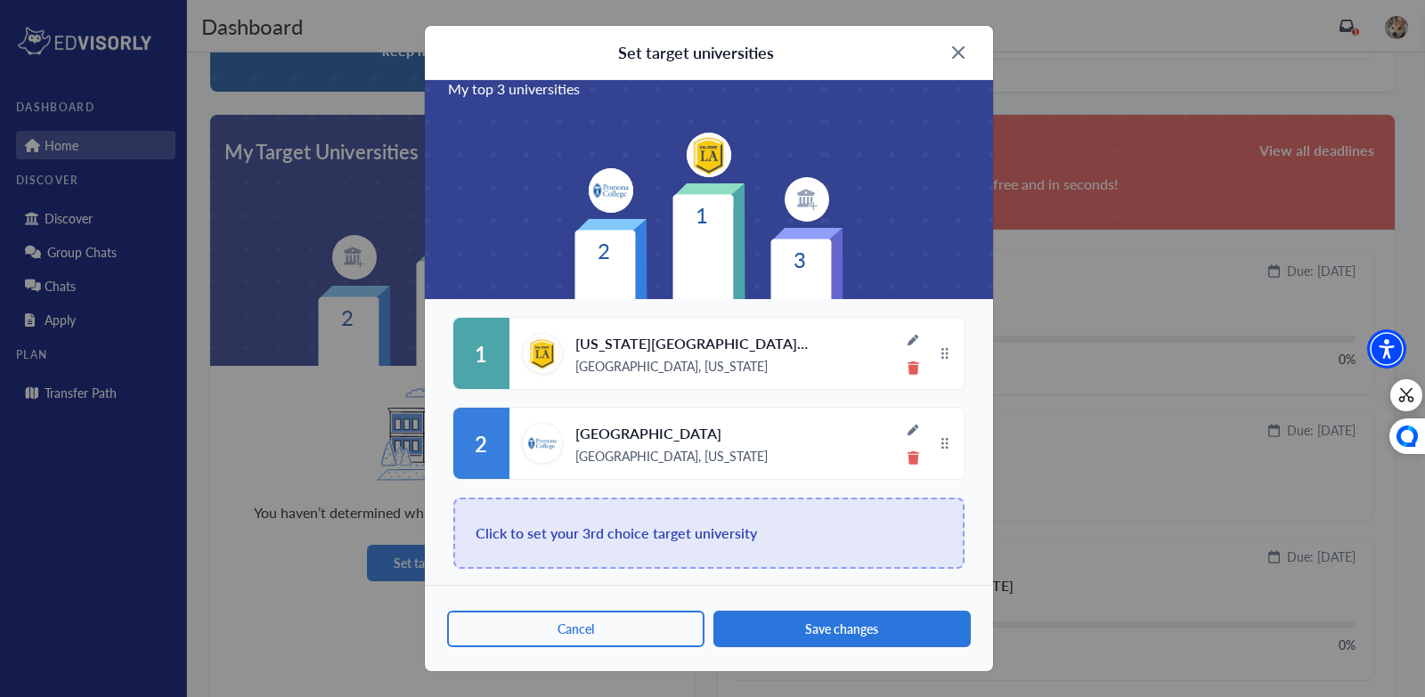
click at [909, 431] on img at bounding box center [913, 430] width 12 height 12
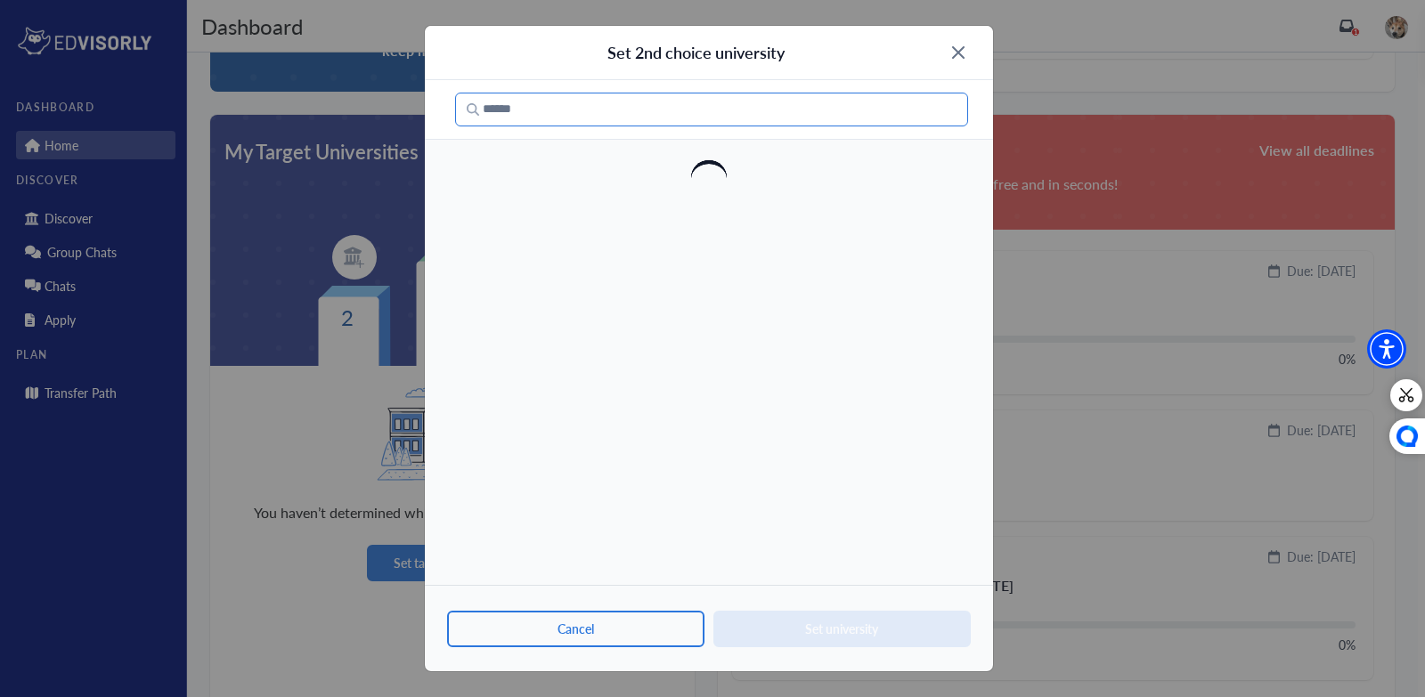
click at [696, 110] on input "Search" at bounding box center [711, 110] width 513 height 34
click at [715, 118] on input "***" at bounding box center [711, 110] width 513 height 34
type input "***"
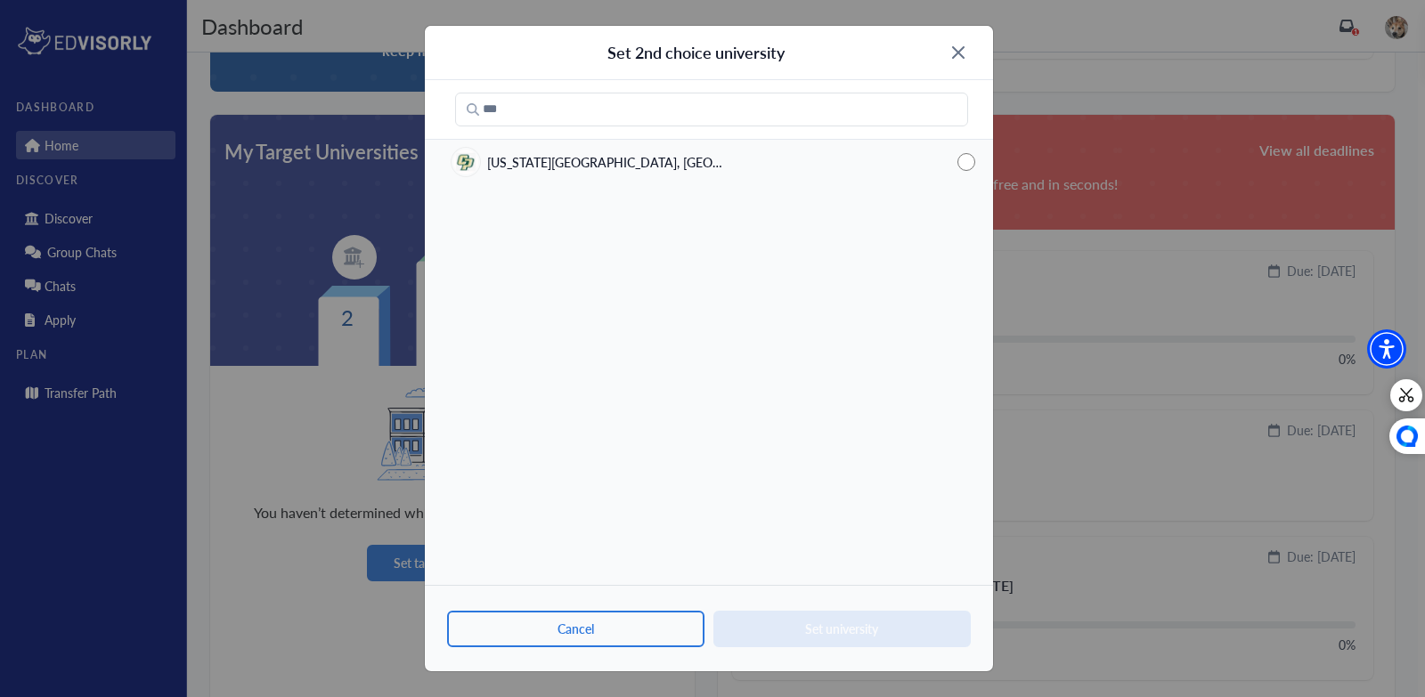
click at [715, 150] on div "[US_STATE][GEOGRAPHIC_DATA], [GEOGRAPHIC_DATA][PERSON_NAME]" at bounding box center [590, 162] width 276 height 28
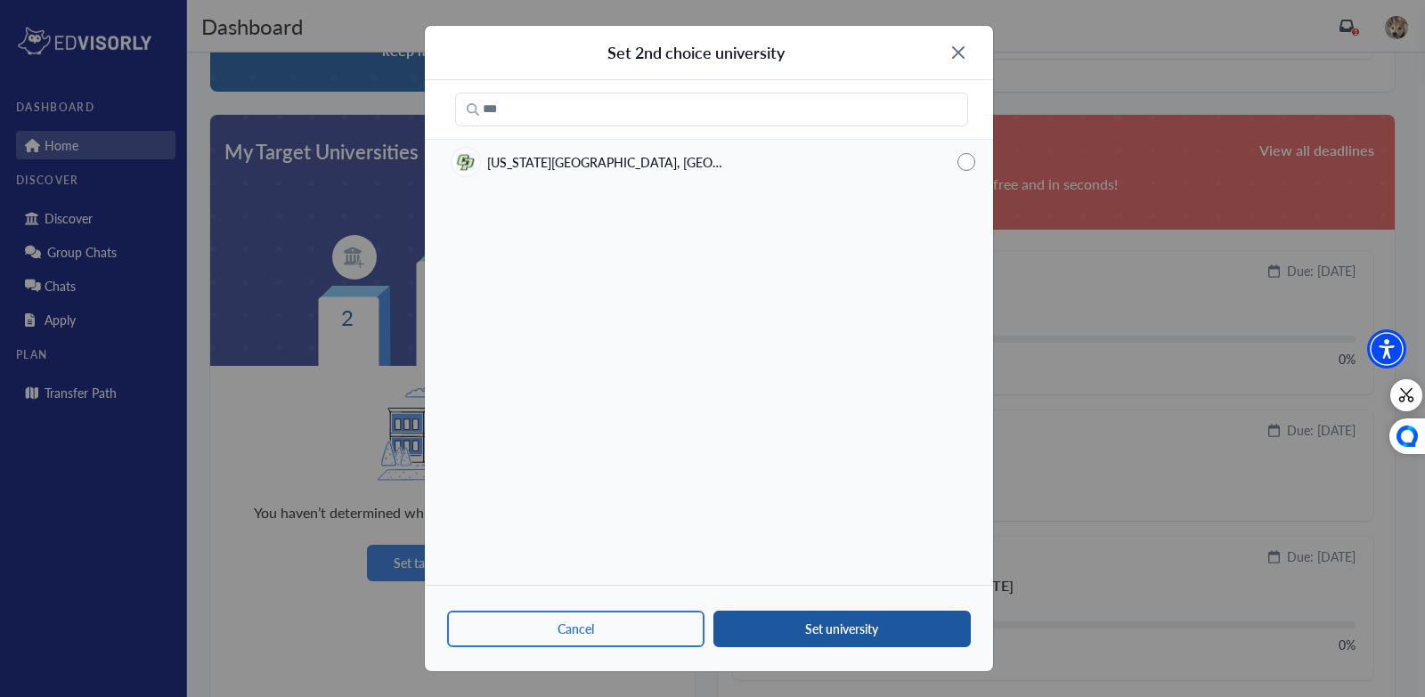
click at [761, 633] on button "Set university" at bounding box center [841, 629] width 257 height 37
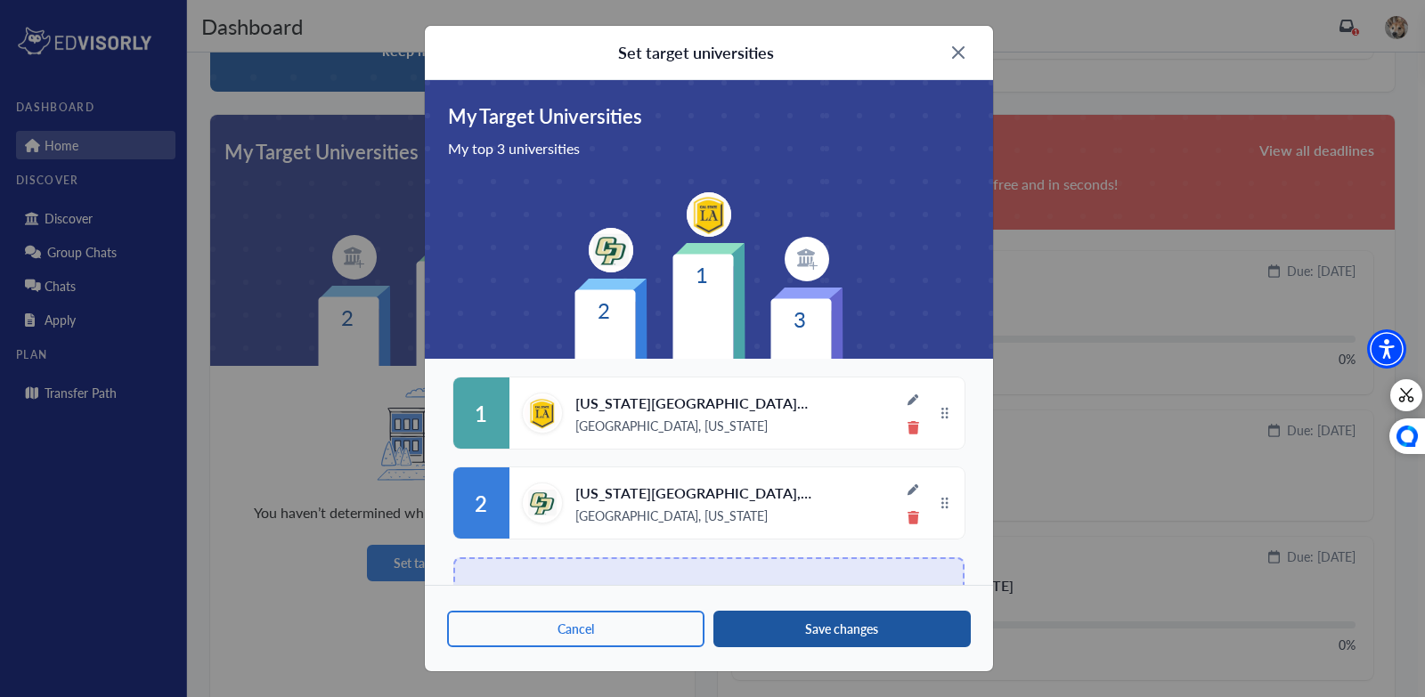
scroll to position [60, 0]
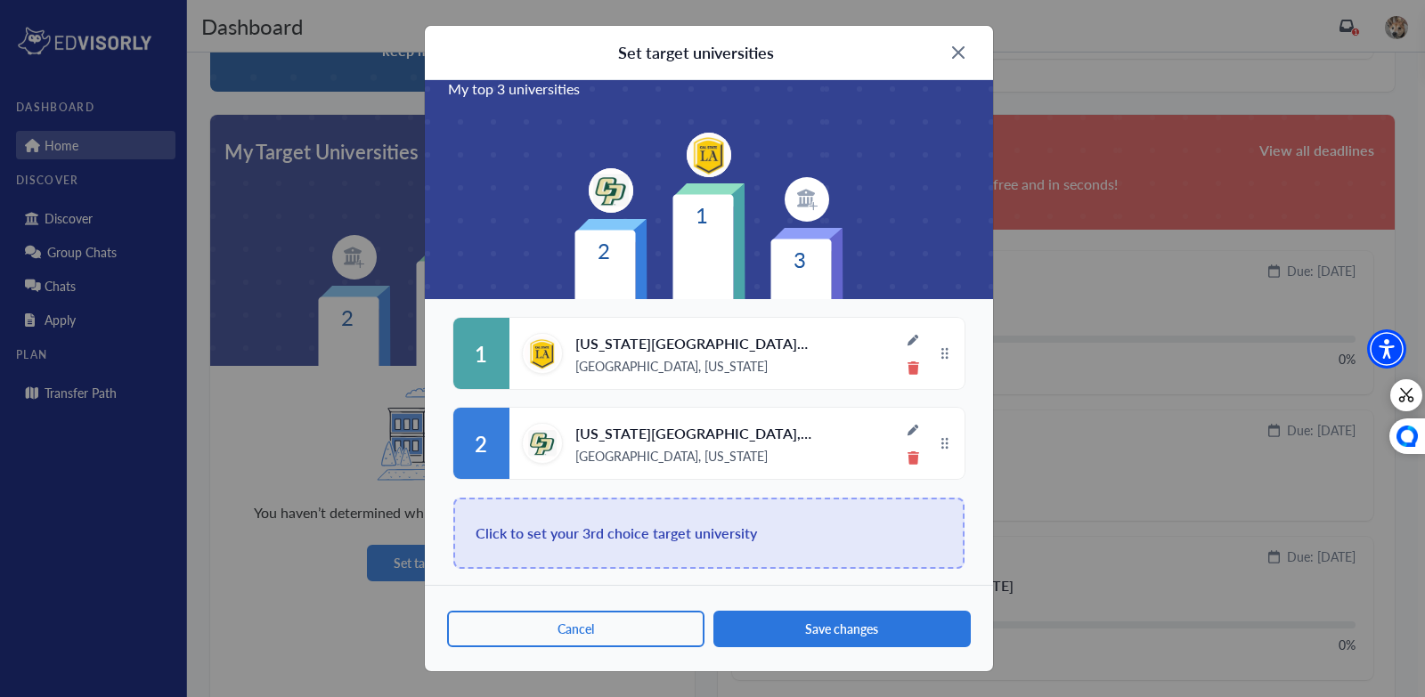
click at [598, 544] on span "Click to set your 3rd choice target university" at bounding box center [616, 533] width 281 height 25
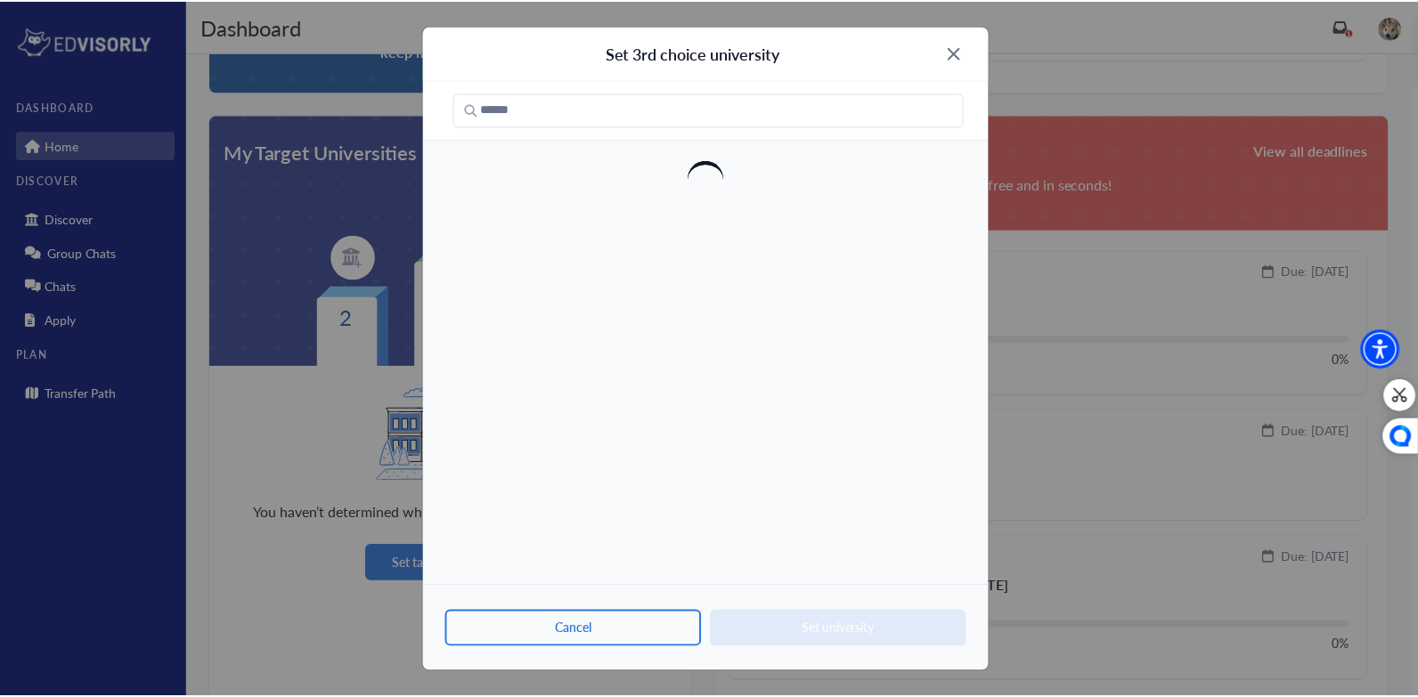
scroll to position [0, 0]
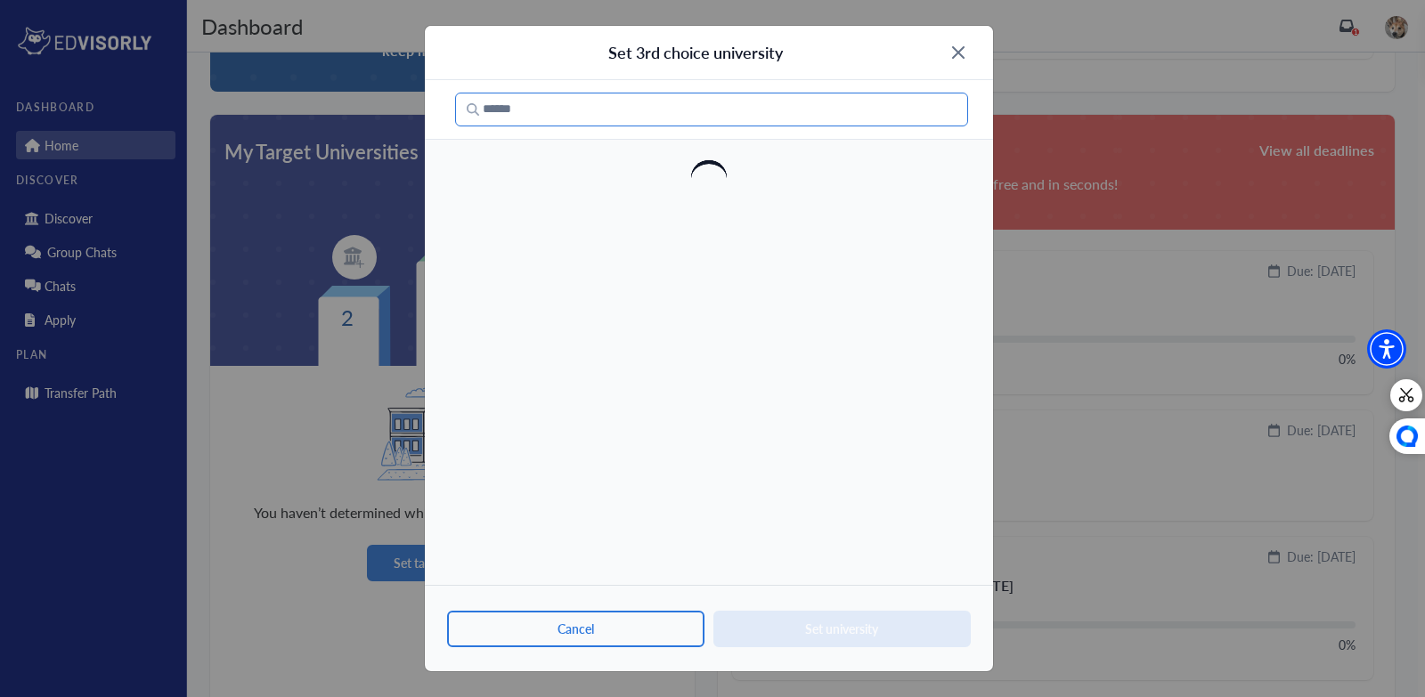
click at [655, 118] on input "text" at bounding box center [711, 110] width 513 height 34
type input "****"
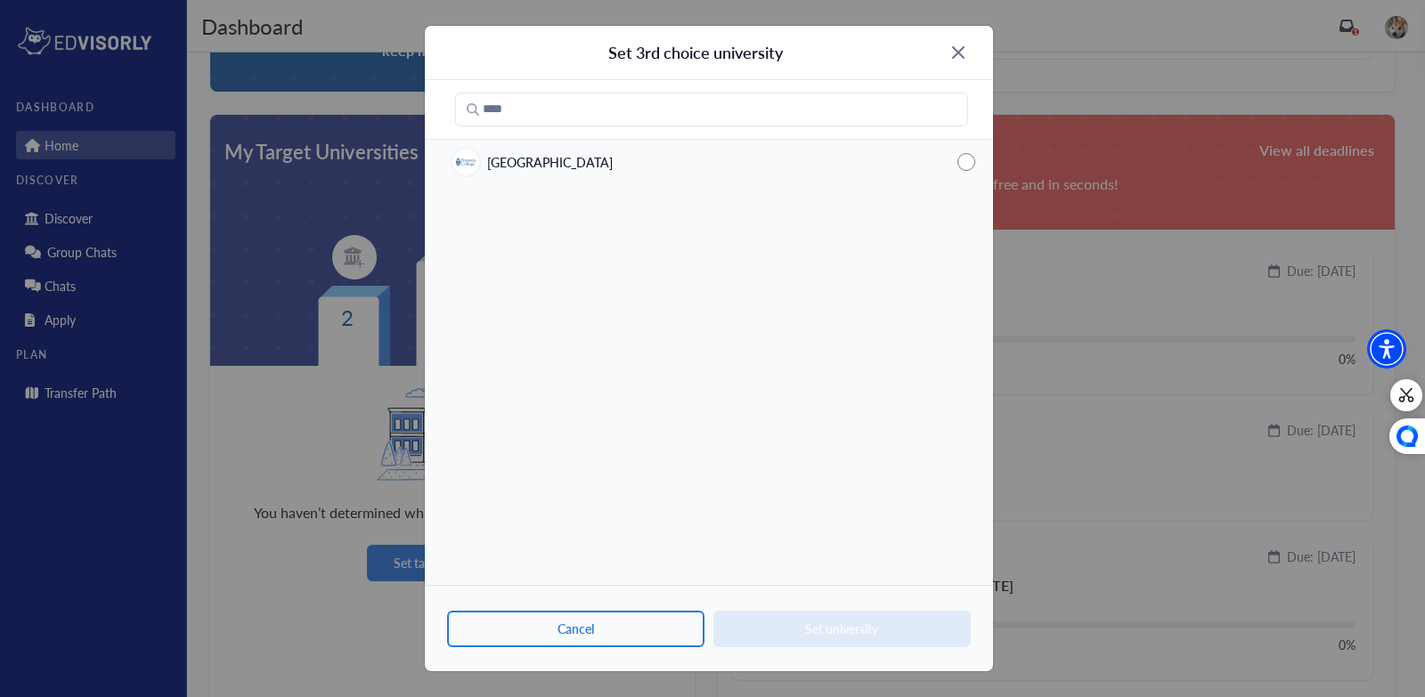
click at [578, 166] on div "[GEOGRAPHIC_DATA]" at bounding box center [709, 161] width 568 height 39
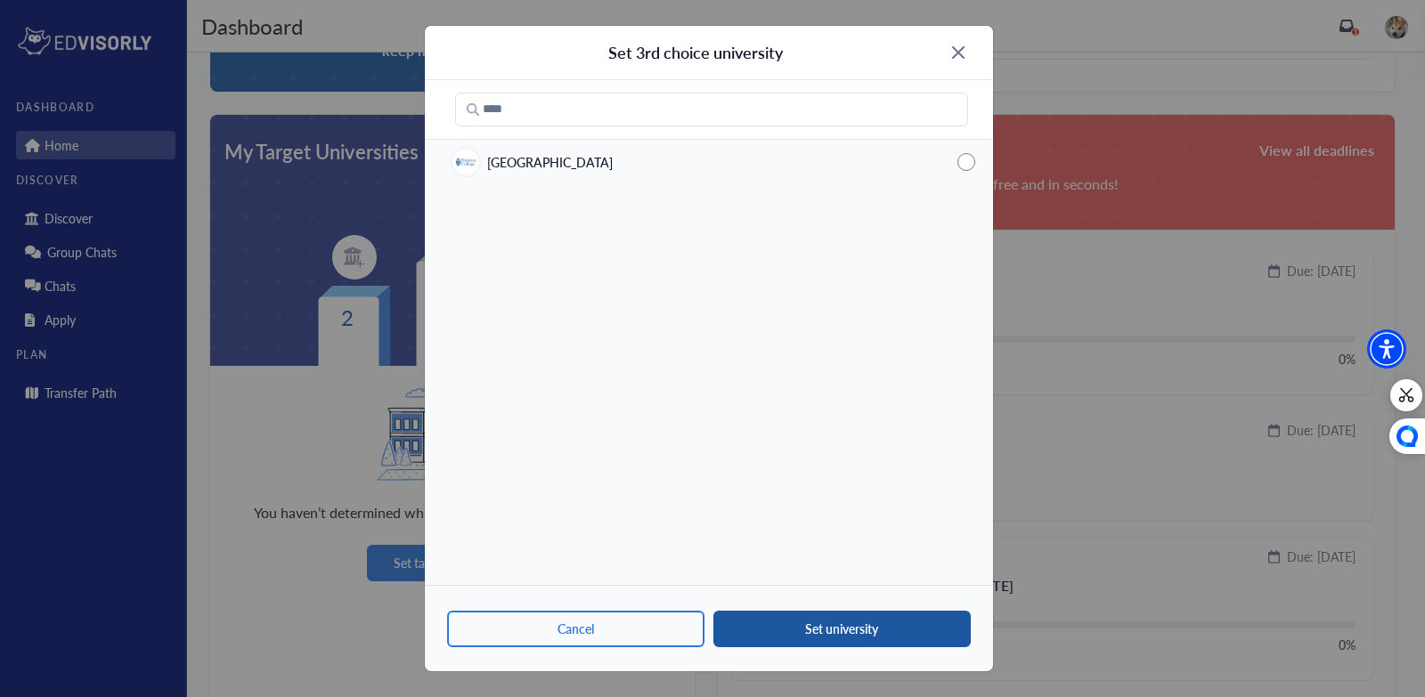
click at [803, 626] on button "Set university" at bounding box center [841, 629] width 257 height 37
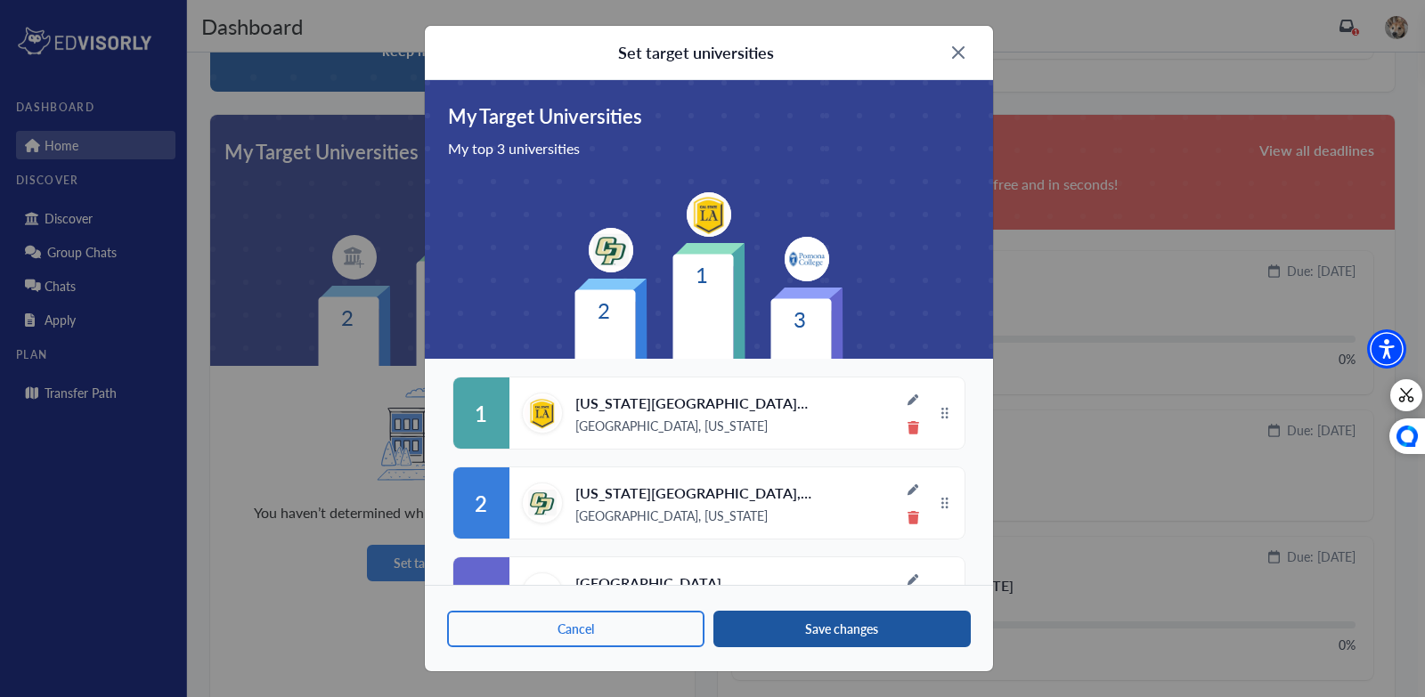
click at [803, 627] on button "Save changes" at bounding box center [841, 629] width 257 height 37
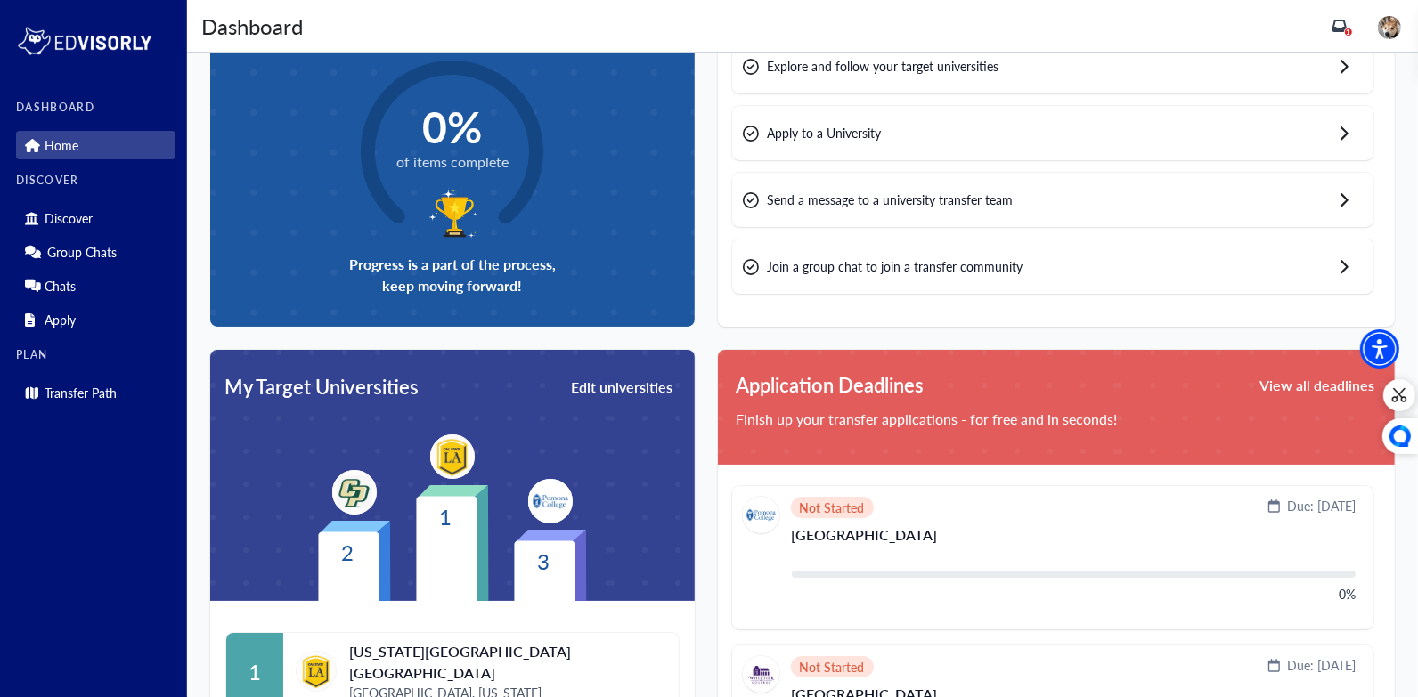
scroll to position [128, 0]
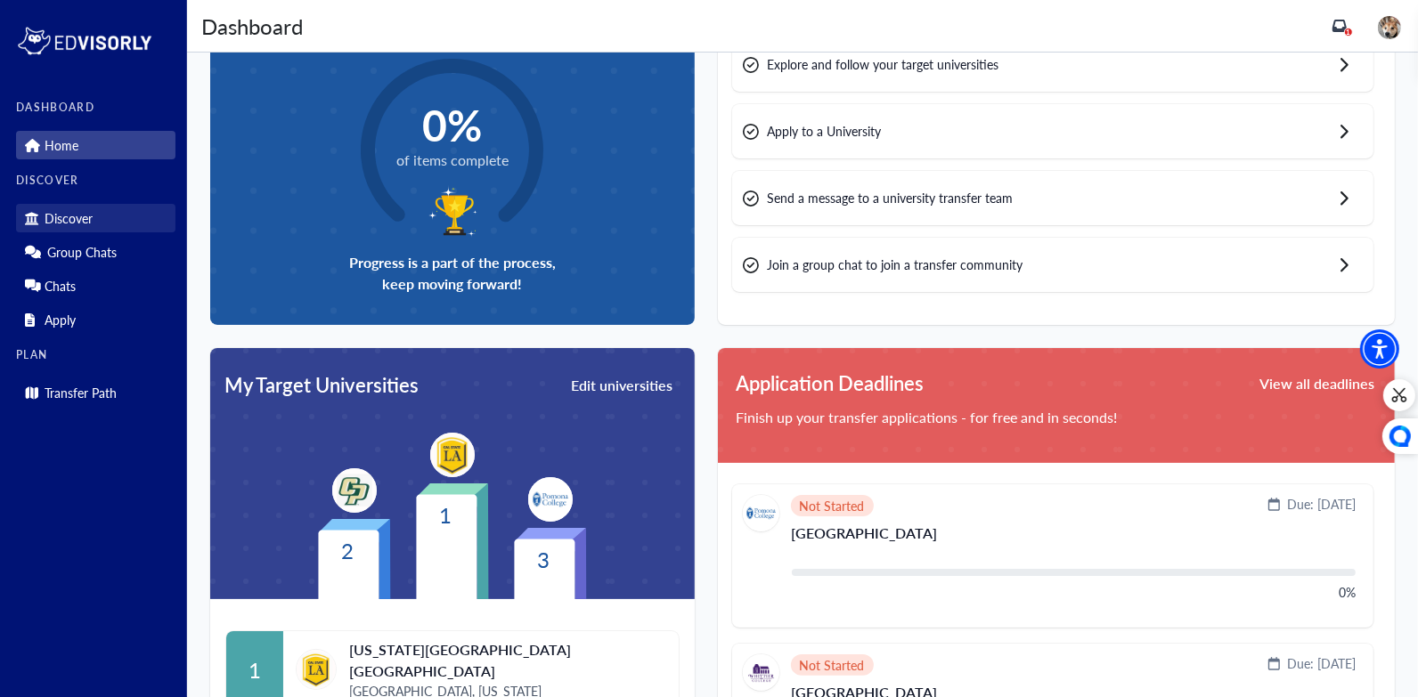
click at [102, 215] on link "Discover" at bounding box center [95, 218] width 159 height 28
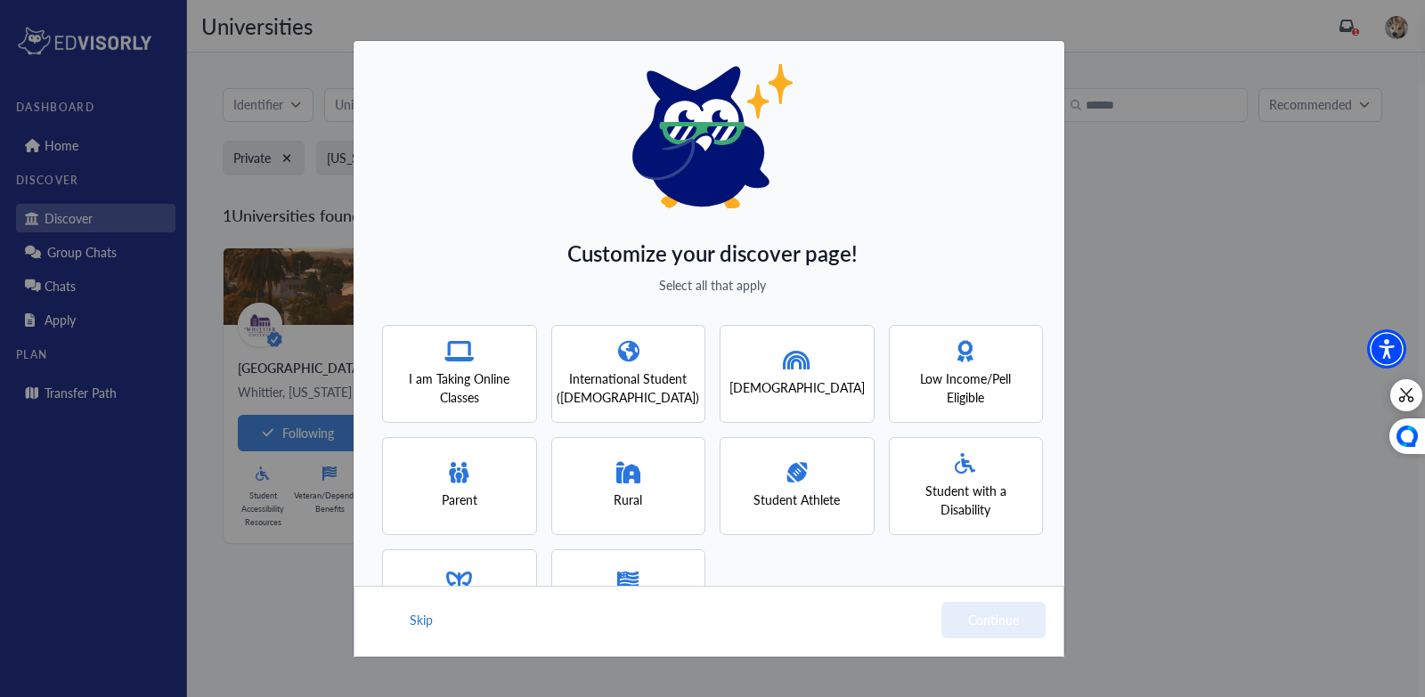
scroll to position [120, 0]
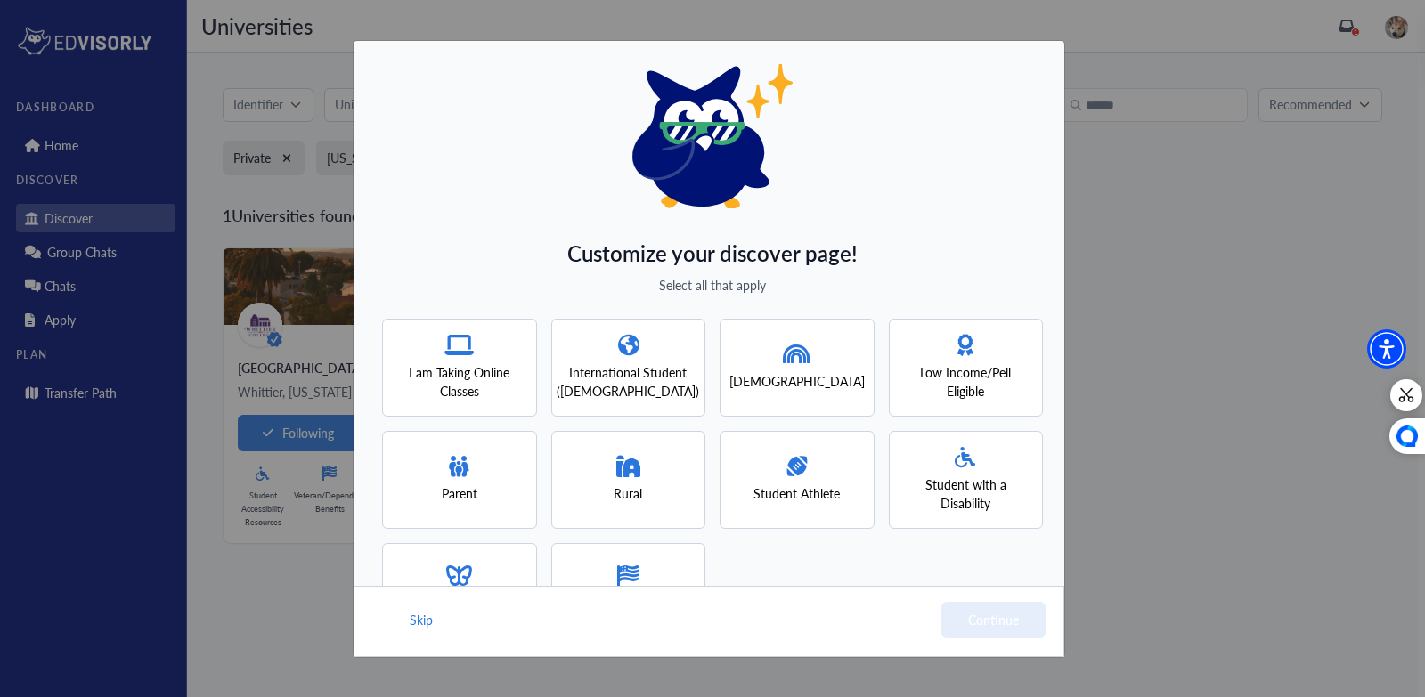
click at [809, 378] on span "[DEMOGRAPHIC_DATA]" at bounding box center [796, 381] width 135 height 19
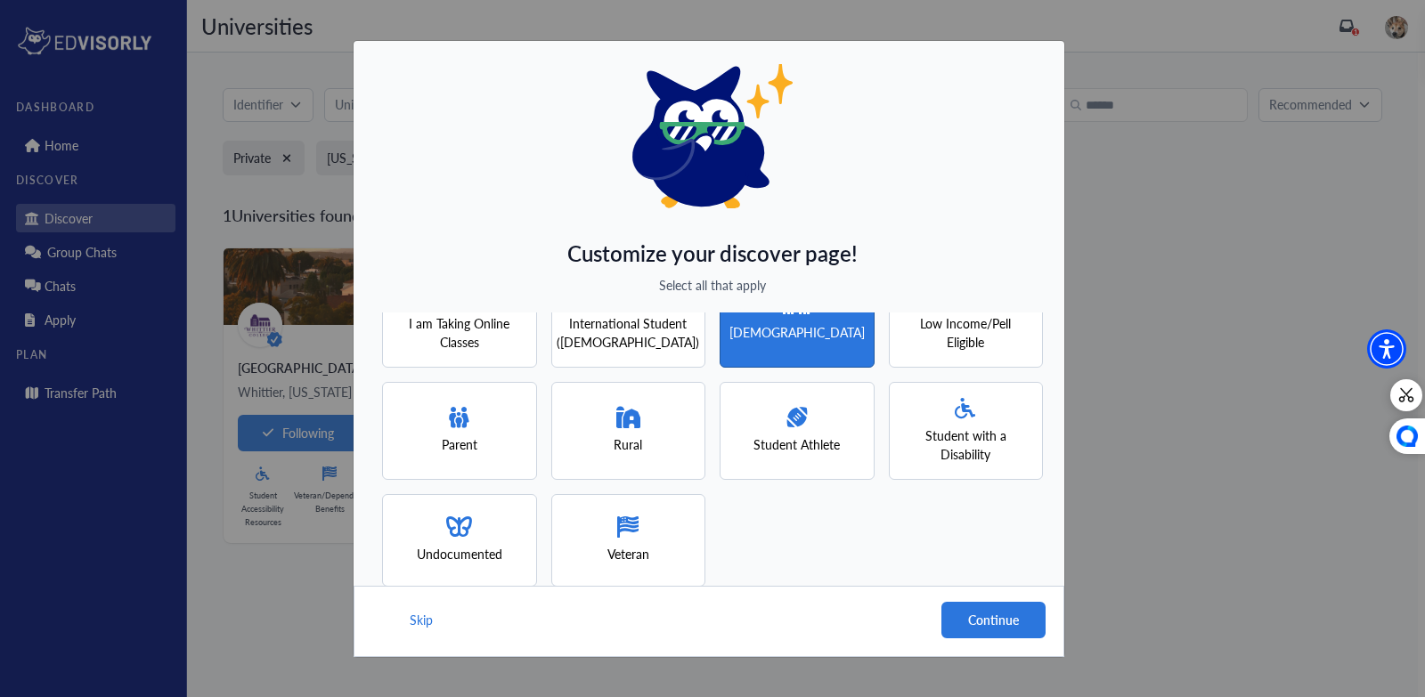
scroll to position [192, 0]
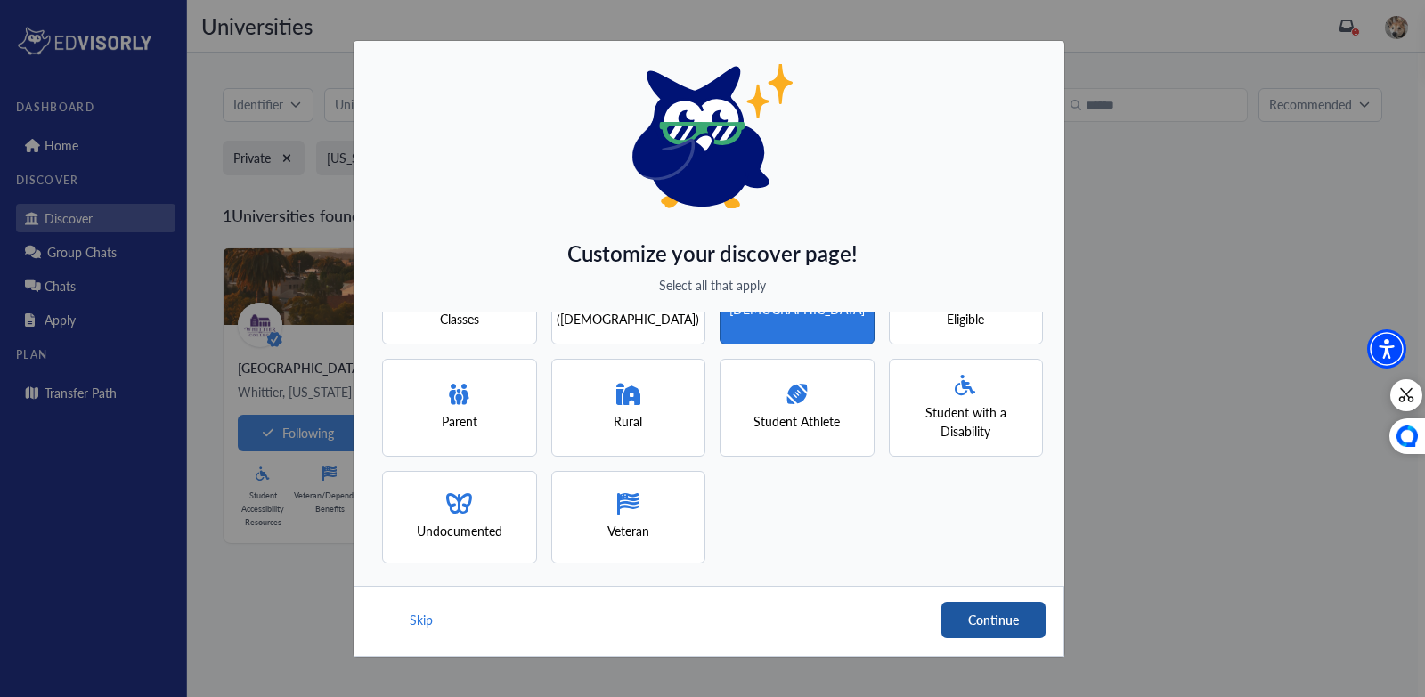
click at [1008, 618] on button "Continue" at bounding box center [993, 620] width 104 height 37
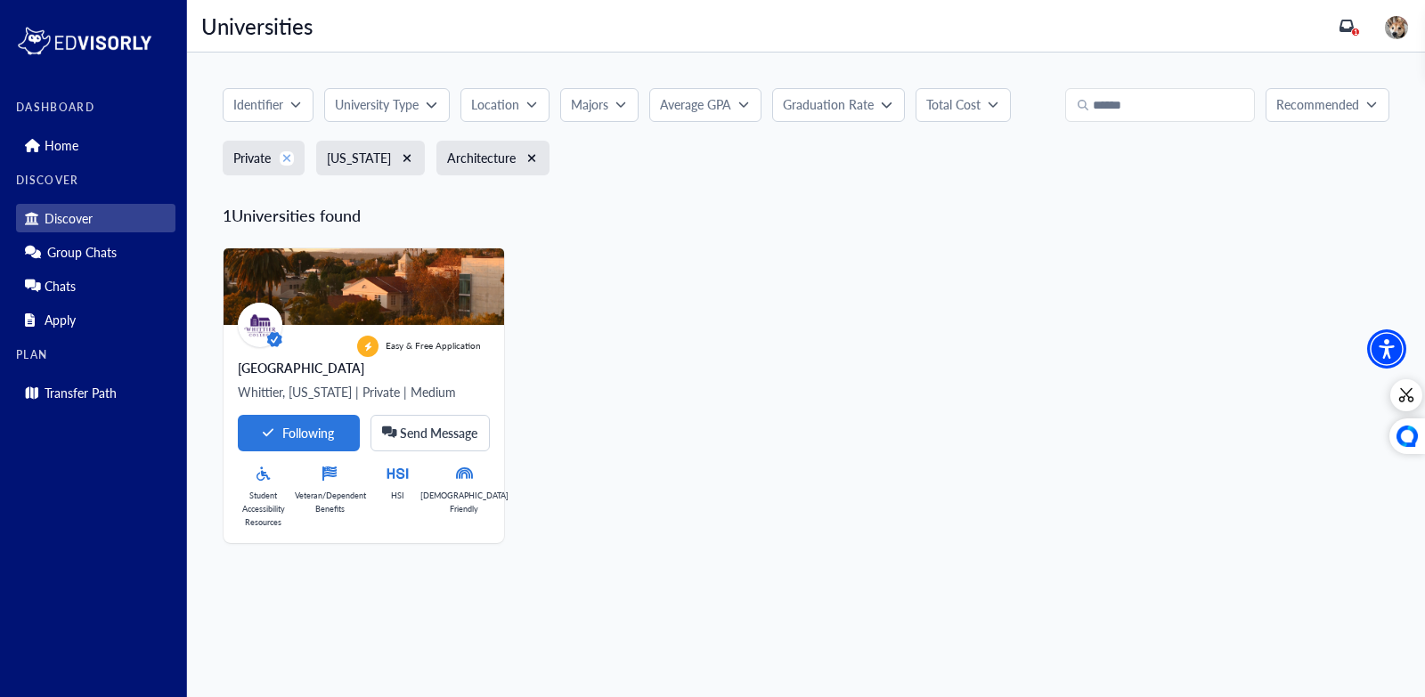
click at [289, 161] on icon "xmark" at bounding box center [287, 158] width 10 height 12
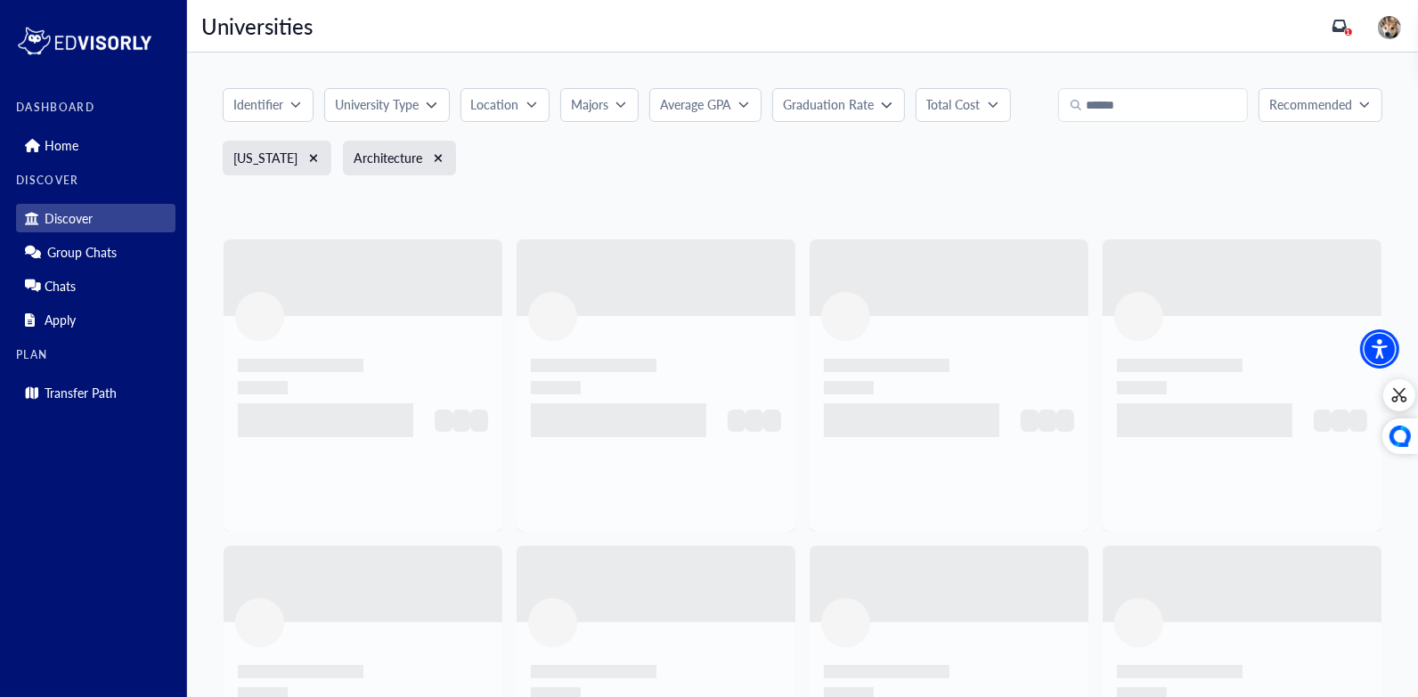
click at [289, 161] on div "[US_STATE]" at bounding box center [277, 158] width 109 height 35
click at [310, 157] on icon "xmark" at bounding box center [314, 158] width 8 height 8
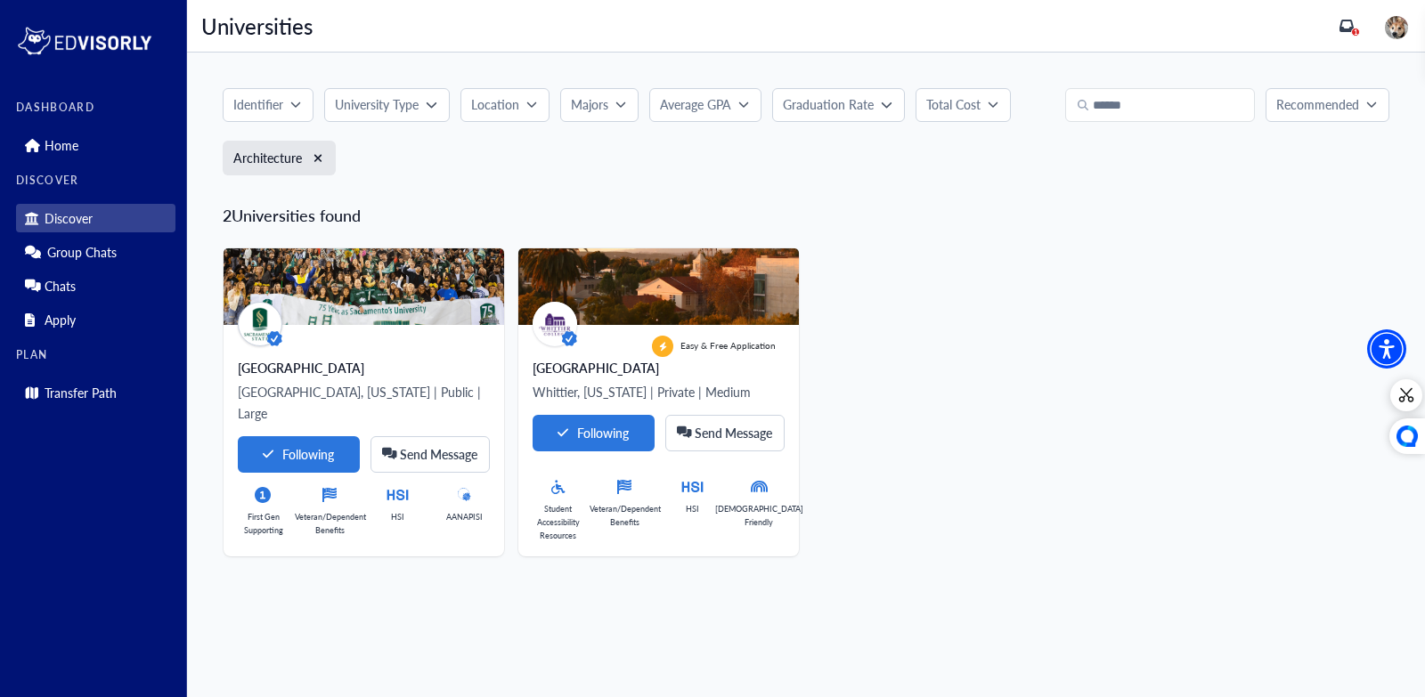
click at [302, 157] on div "Architecture" at bounding box center [279, 158] width 113 height 35
click at [323, 157] on button "xmark" at bounding box center [318, 158] width 14 height 14
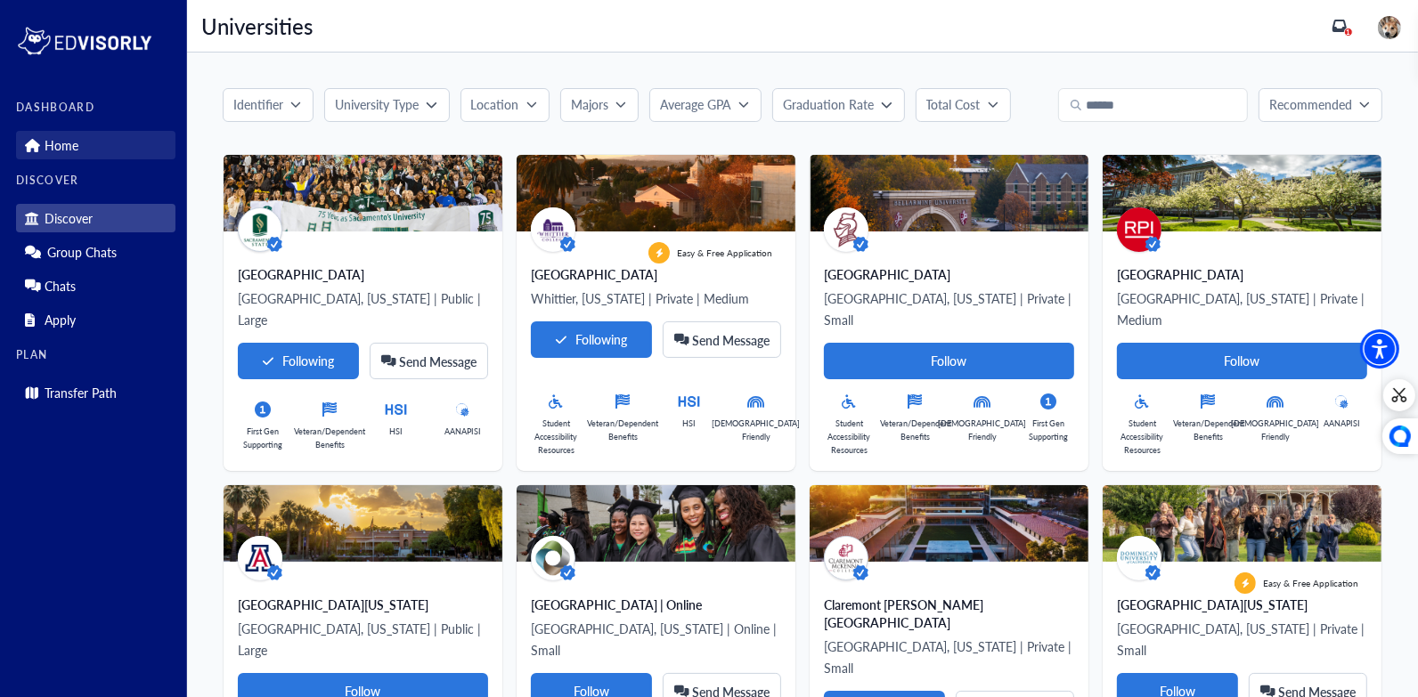
click at [68, 141] on p "Home" at bounding box center [62, 145] width 34 height 15
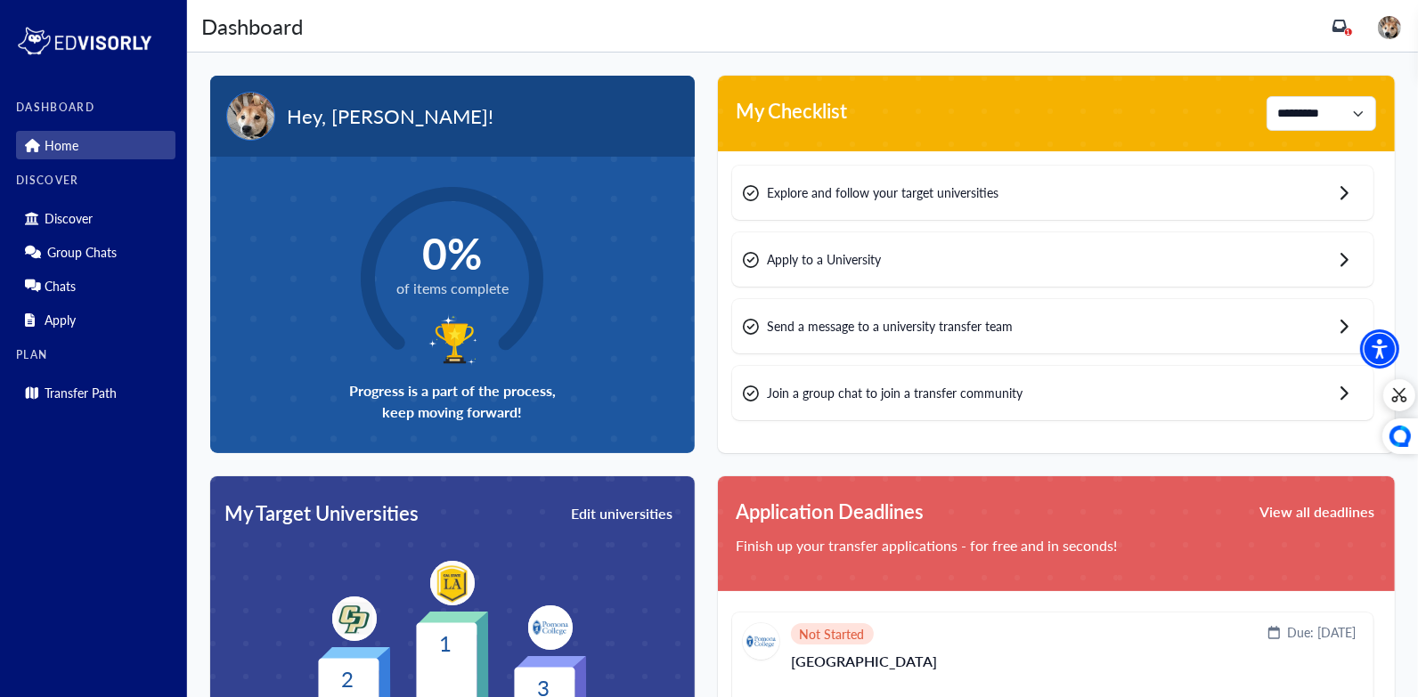
click at [255, 126] on img at bounding box center [250, 116] width 49 height 49
click at [1360, 17] on div "1" at bounding box center [1367, 26] width 71 height 28
click at [1332, 25] on div "Dashboard Dashboard" at bounding box center [766, 26] width 1131 height 32
click at [1347, 27] on icon "inbox" at bounding box center [1339, 26] width 14 height 14
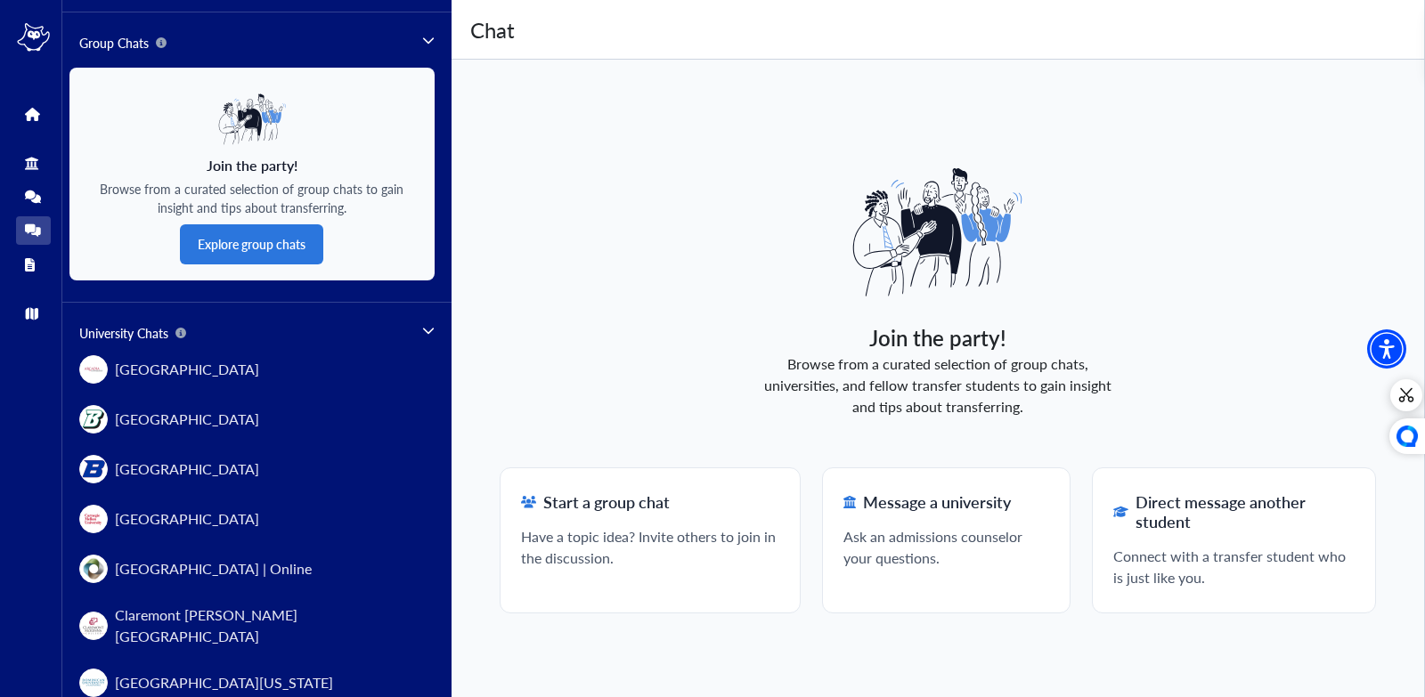
scroll to position [154, 0]
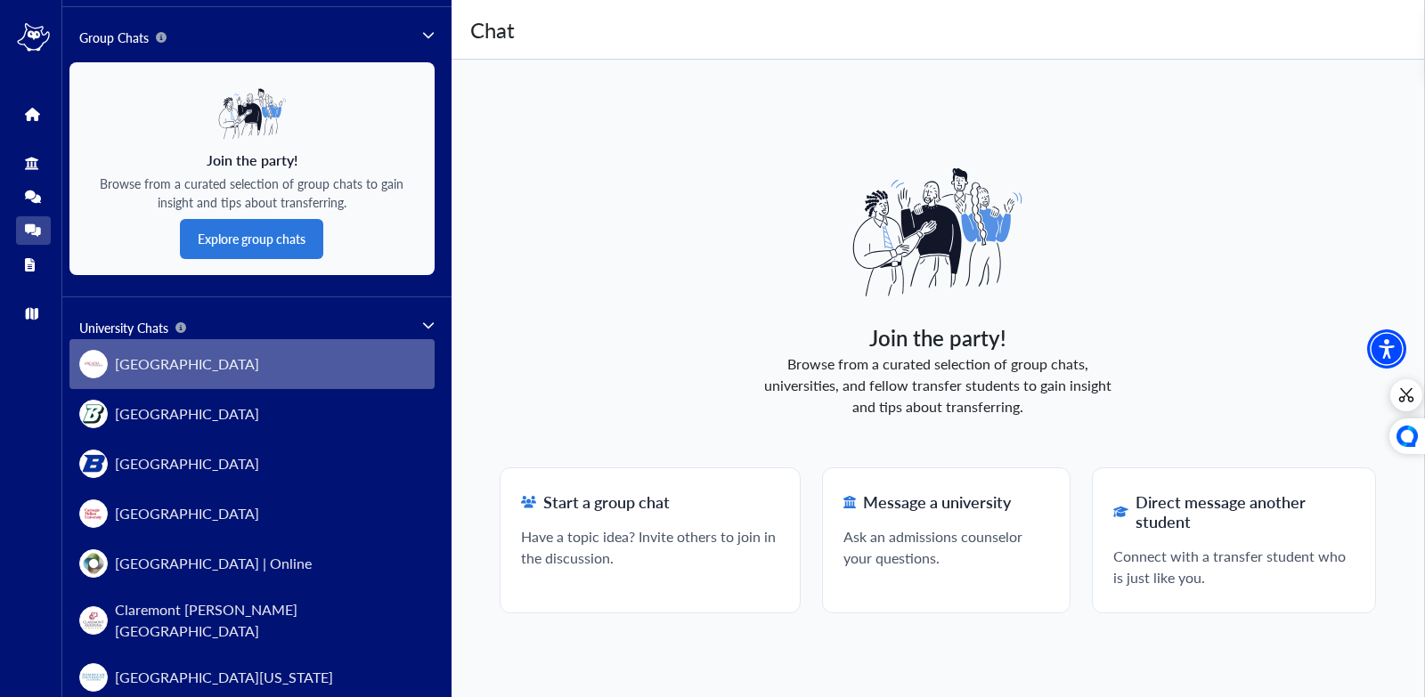
click at [289, 362] on button "[GEOGRAPHIC_DATA]" at bounding box center [251, 364] width 365 height 50
